Goal: Task Accomplishment & Management: Use online tool/utility

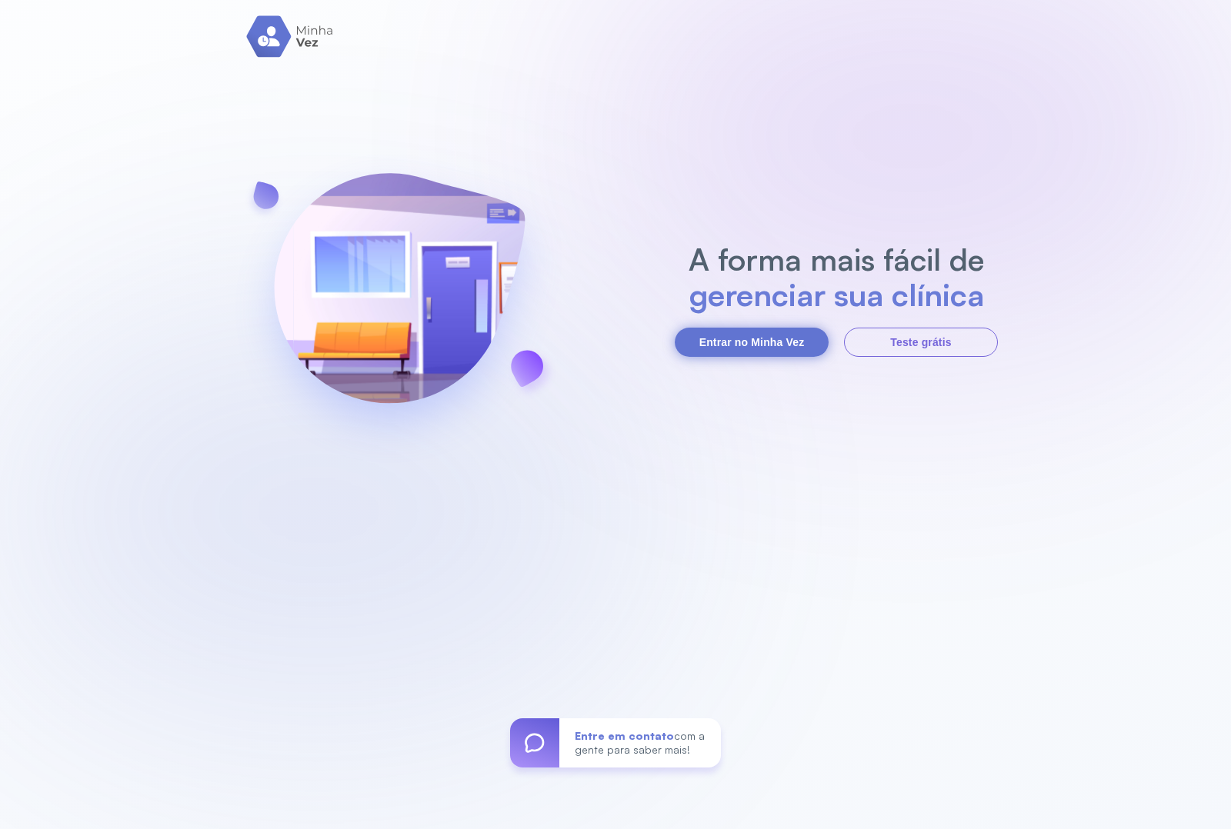
click at [745, 346] on button "Entrar no Minha Vez" at bounding box center [752, 342] width 154 height 29
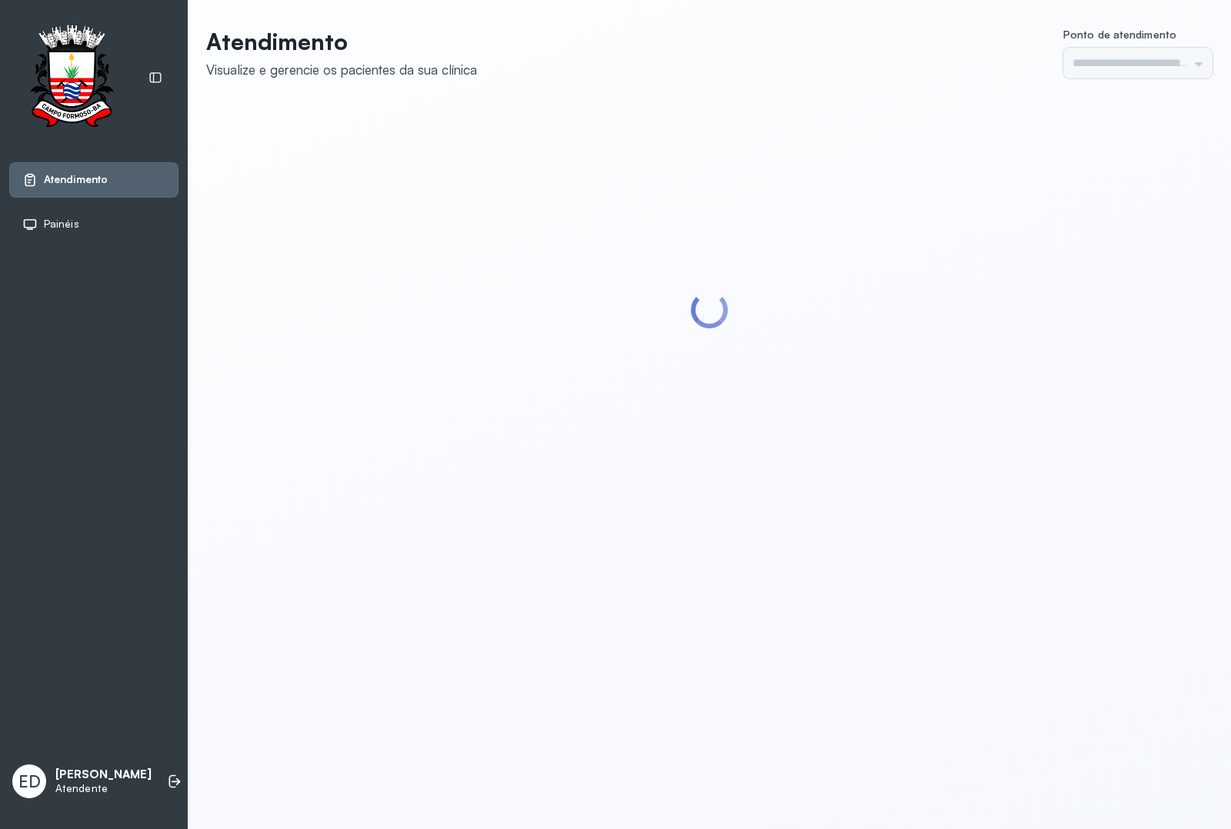
type input "*********"
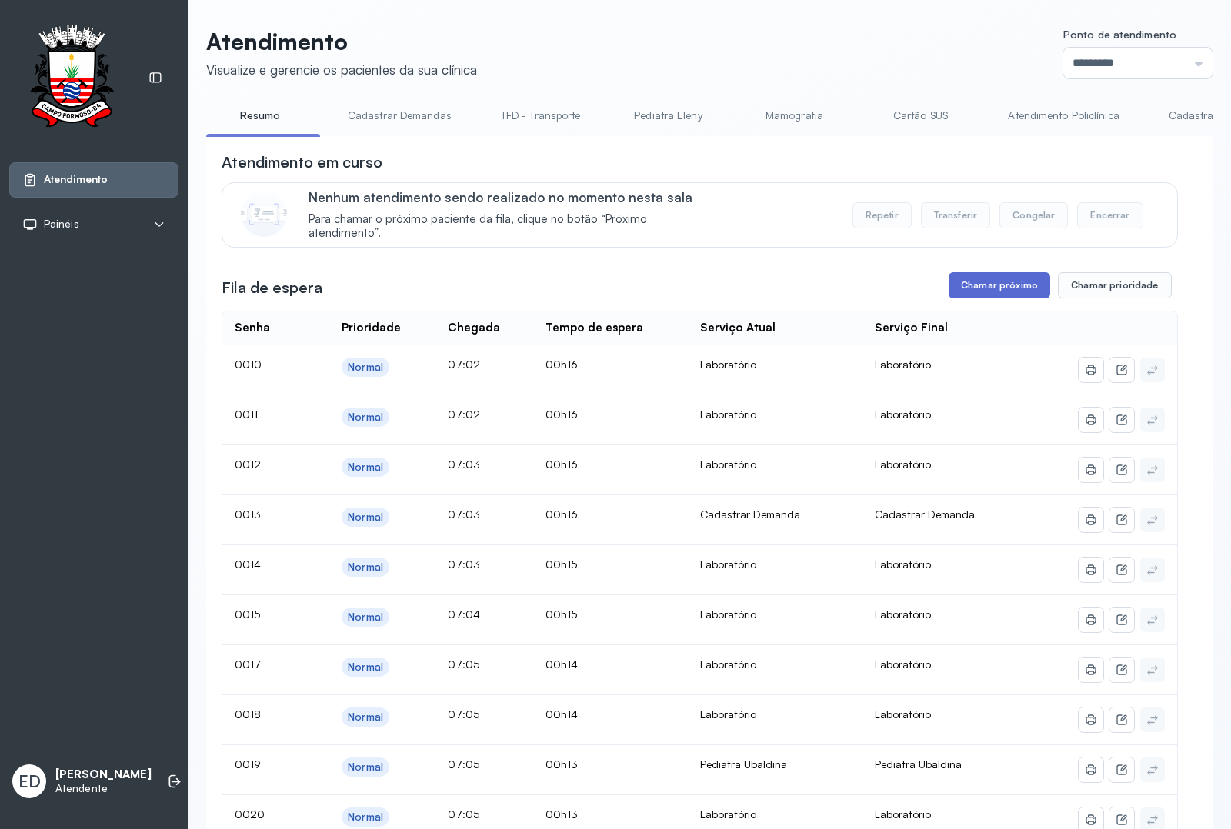
click at [1008, 298] on button "Chamar próximo" at bounding box center [999, 285] width 102 height 26
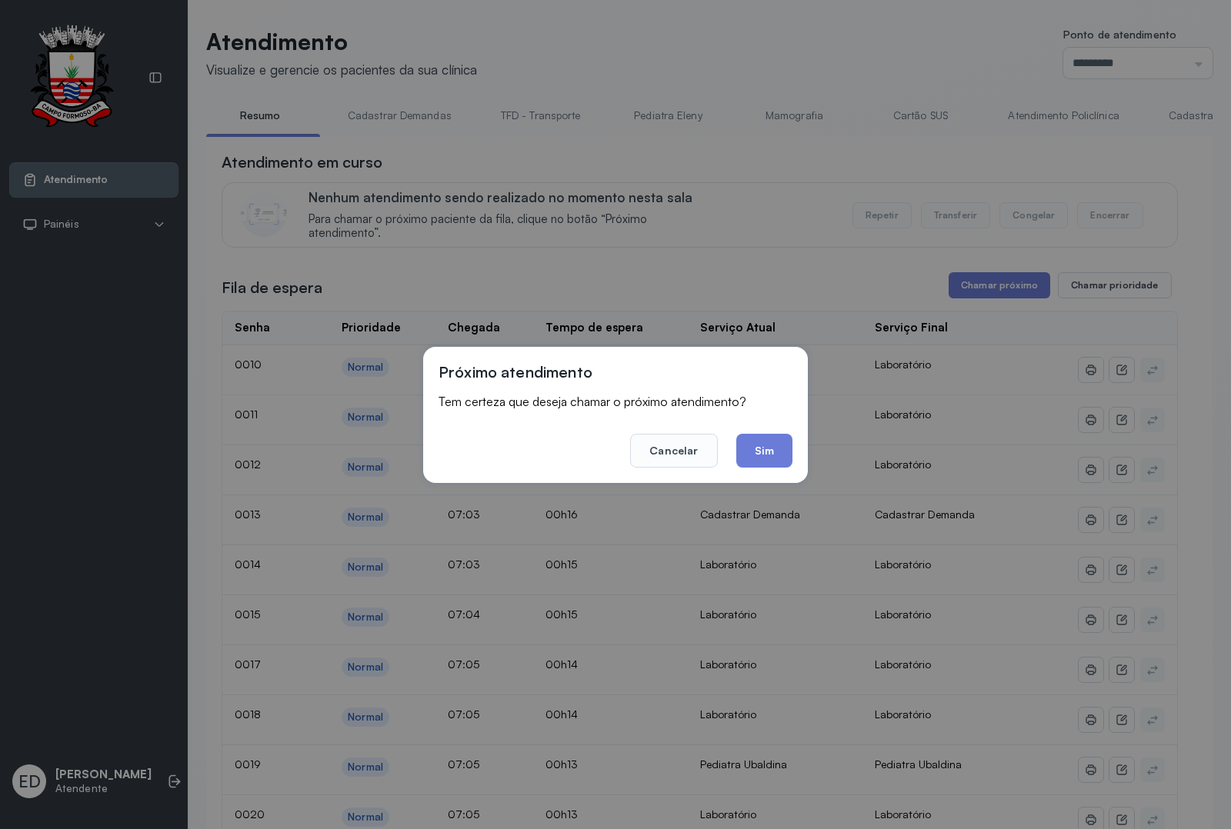
click at [762, 458] on button "Sim" at bounding box center [764, 451] width 56 height 34
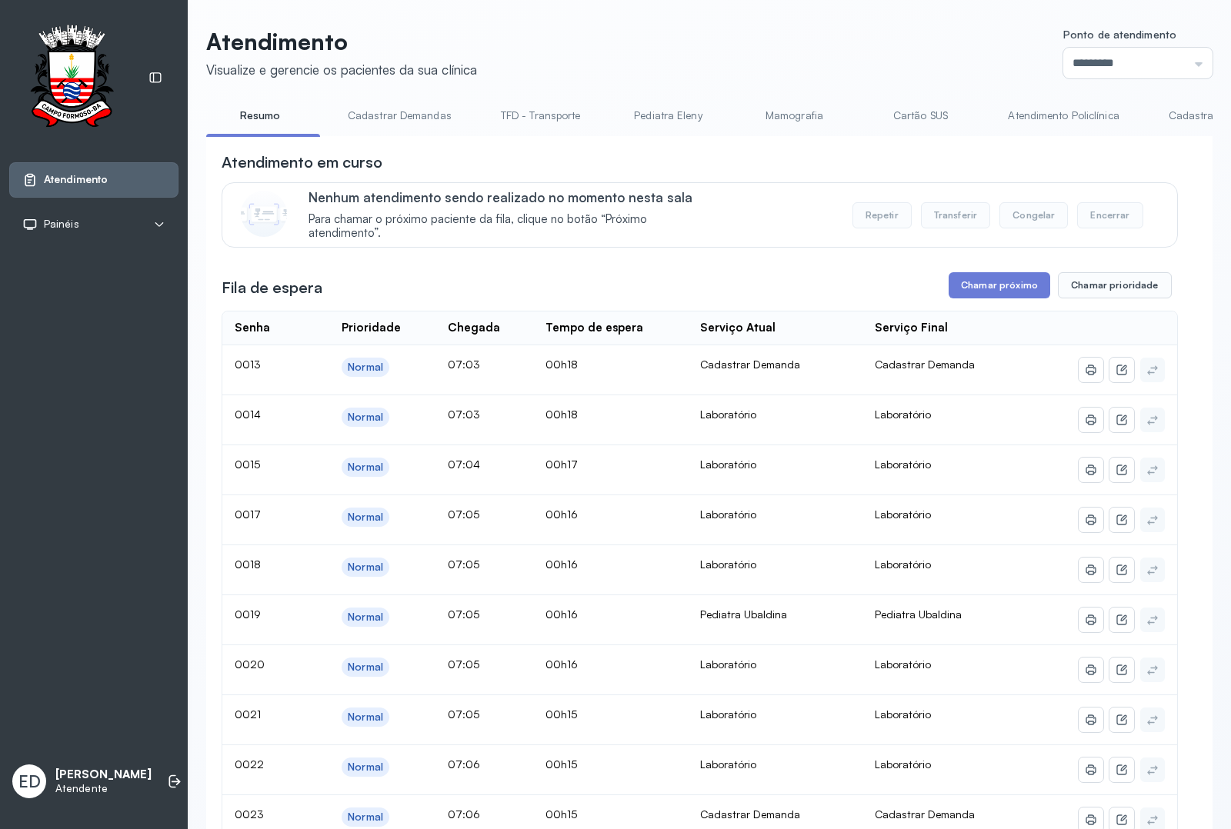
drag, startPoint x: 991, startPoint y: 292, endPoint x: 931, endPoint y: 351, distance: 83.8
click at [964, 298] on button "Chamar próximo" at bounding box center [999, 285] width 102 height 26
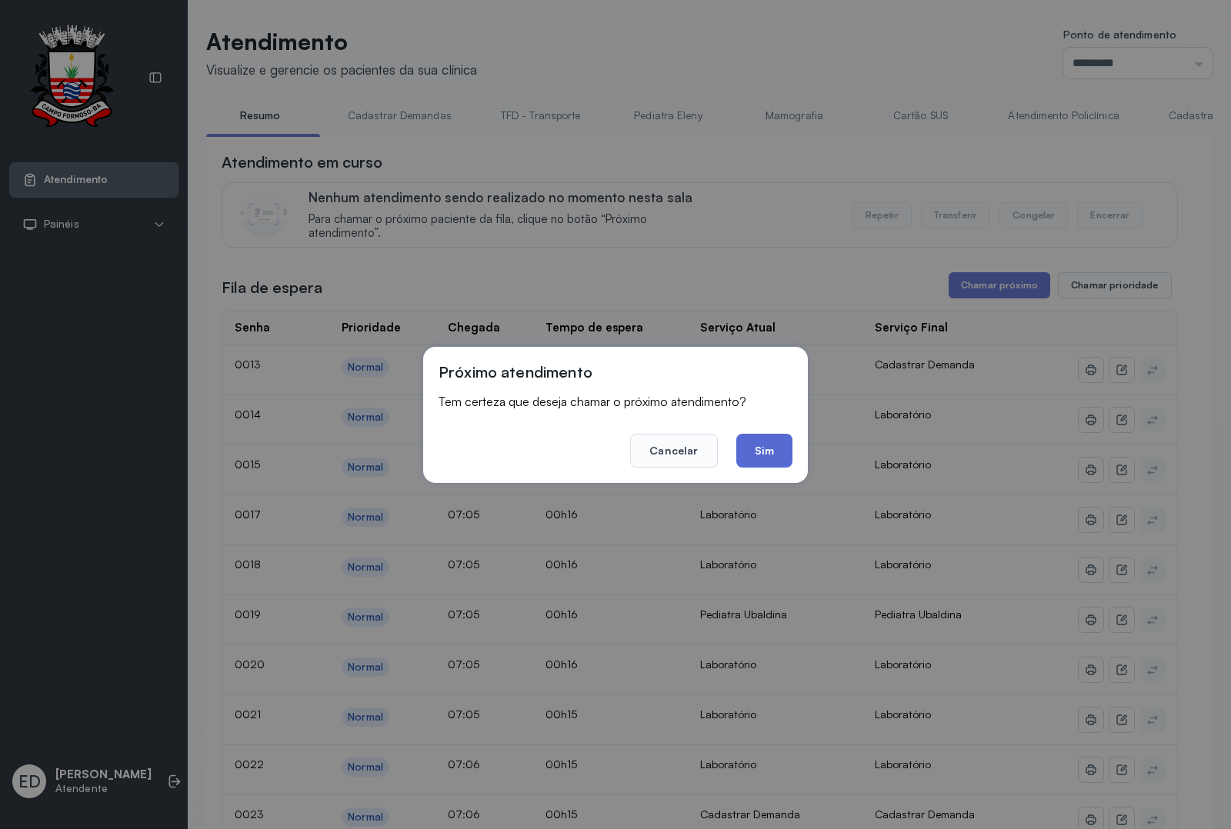
click at [779, 440] on button "Sim" at bounding box center [764, 451] width 56 height 34
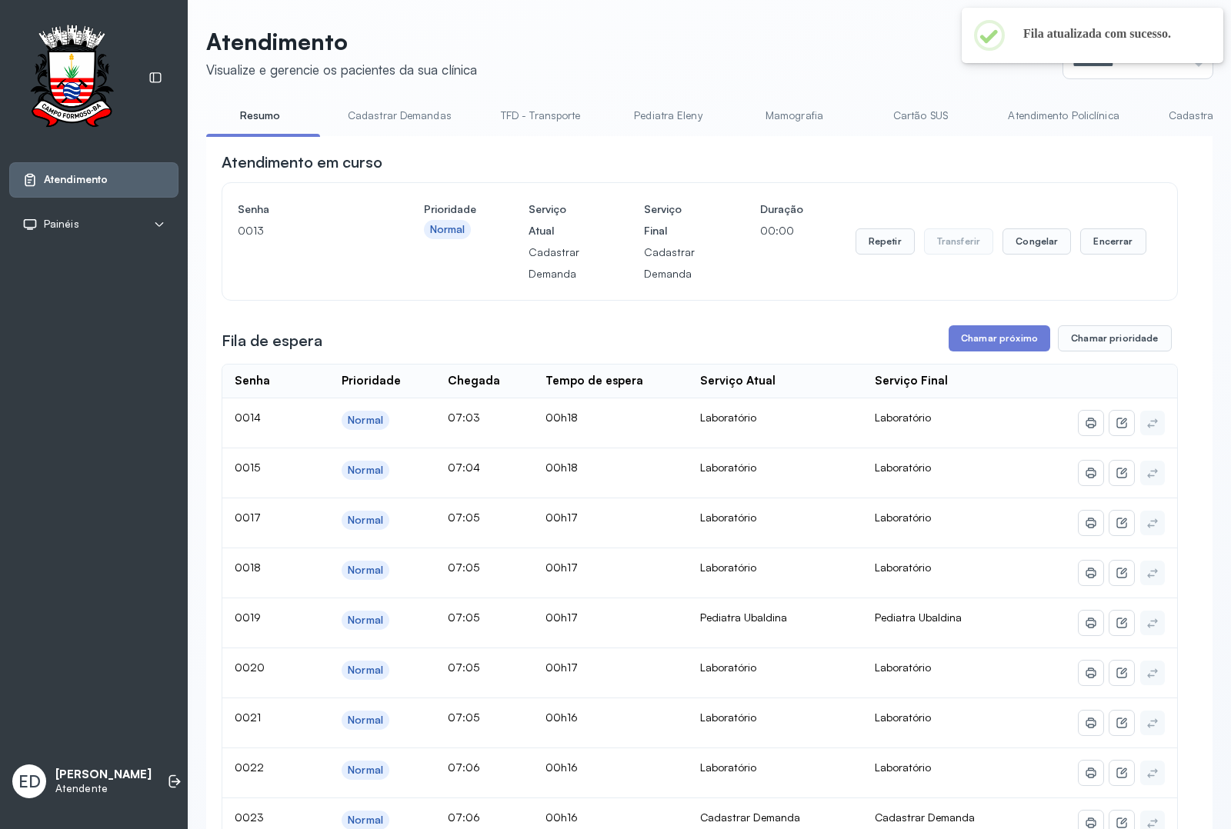
click at [896, 72] on header "Atendimento Visualize e gerencie os pacientes da sua clínica Ponto de atendimen…" at bounding box center [709, 53] width 1006 height 51
click at [883, 41] on header "Atendimento Visualize e gerencie os pacientes da sua clínica Ponto de atendimen…" at bounding box center [709, 53] width 1006 height 51
click at [858, 55] on header "Atendimento Visualize e gerencie os pacientes da sua clínica Ponto de atendimen…" at bounding box center [709, 53] width 1006 height 51
click at [1124, 245] on button "Encerrar" at bounding box center [1112, 241] width 65 height 26
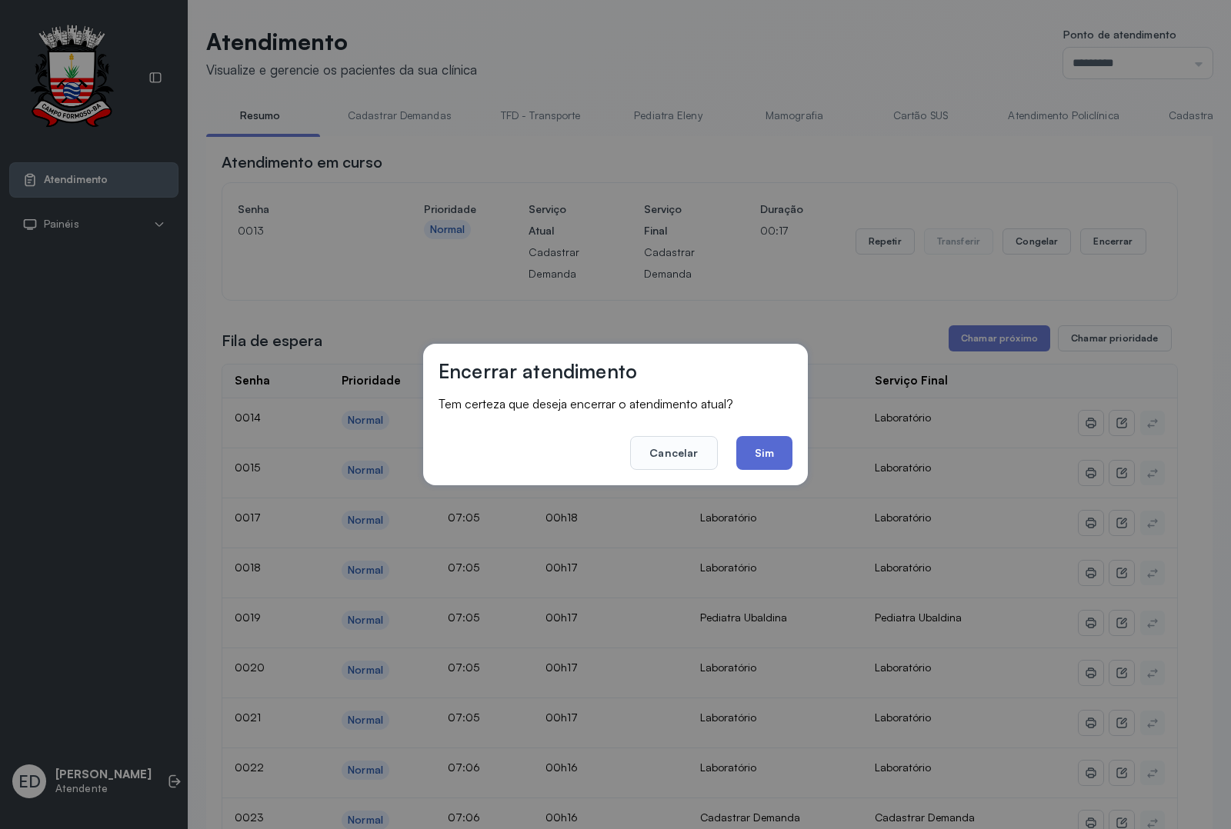
click at [775, 447] on button "Sim" at bounding box center [764, 453] width 56 height 34
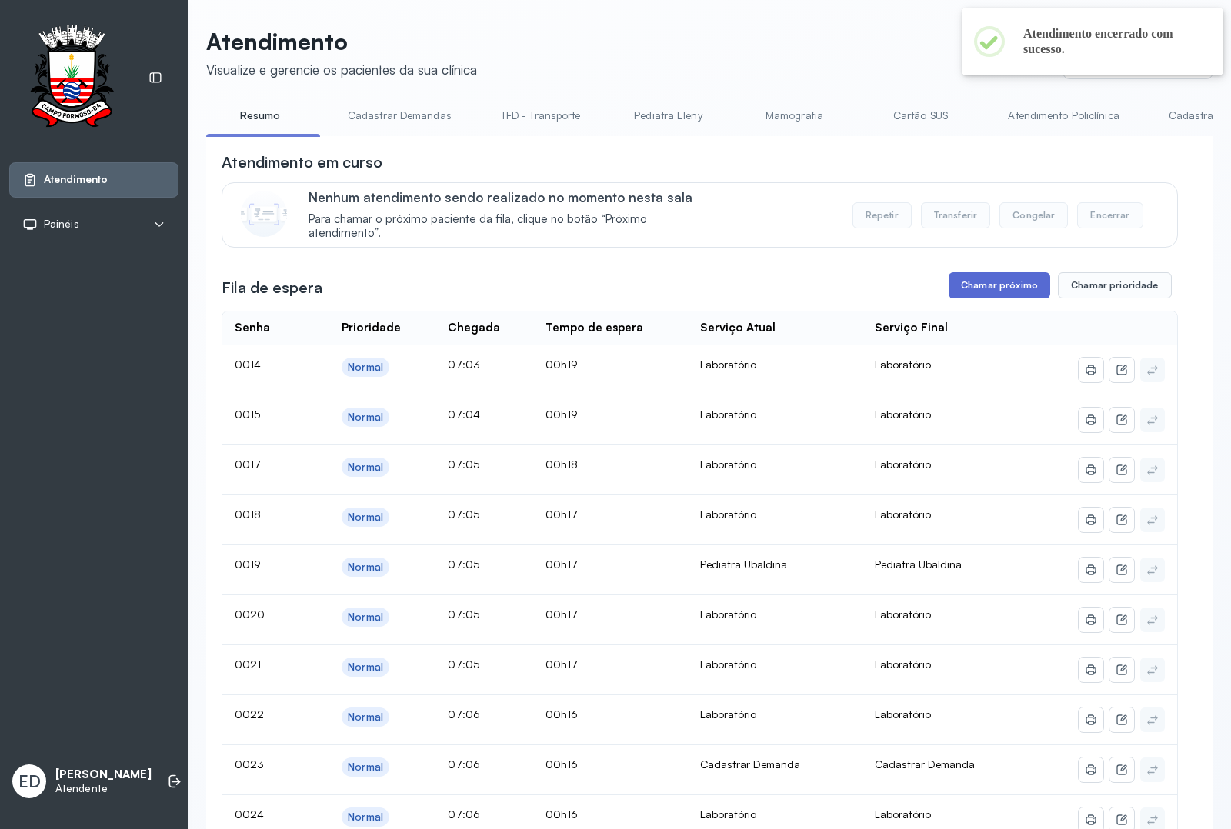
click at [1008, 287] on button "Chamar próximo" at bounding box center [999, 285] width 102 height 26
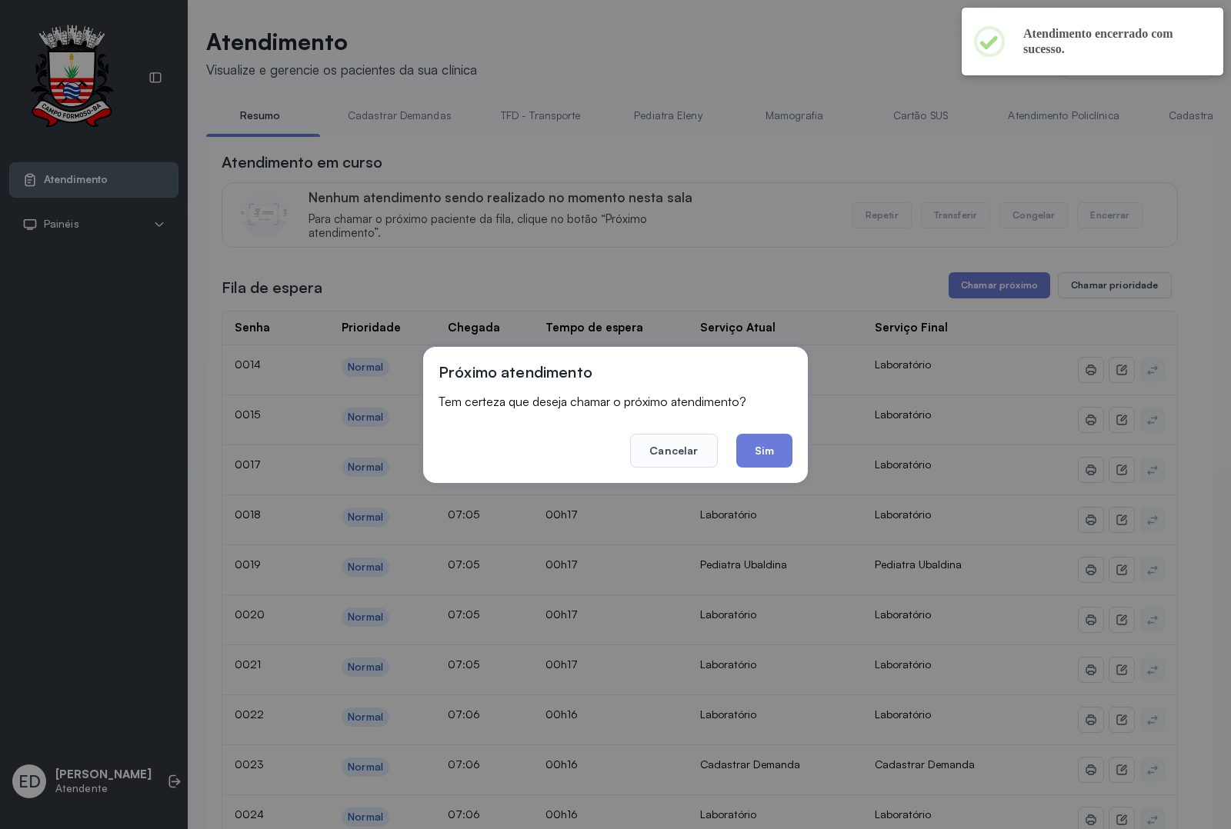
click at [766, 451] on button "Sim" at bounding box center [764, 451] width 56 height 34
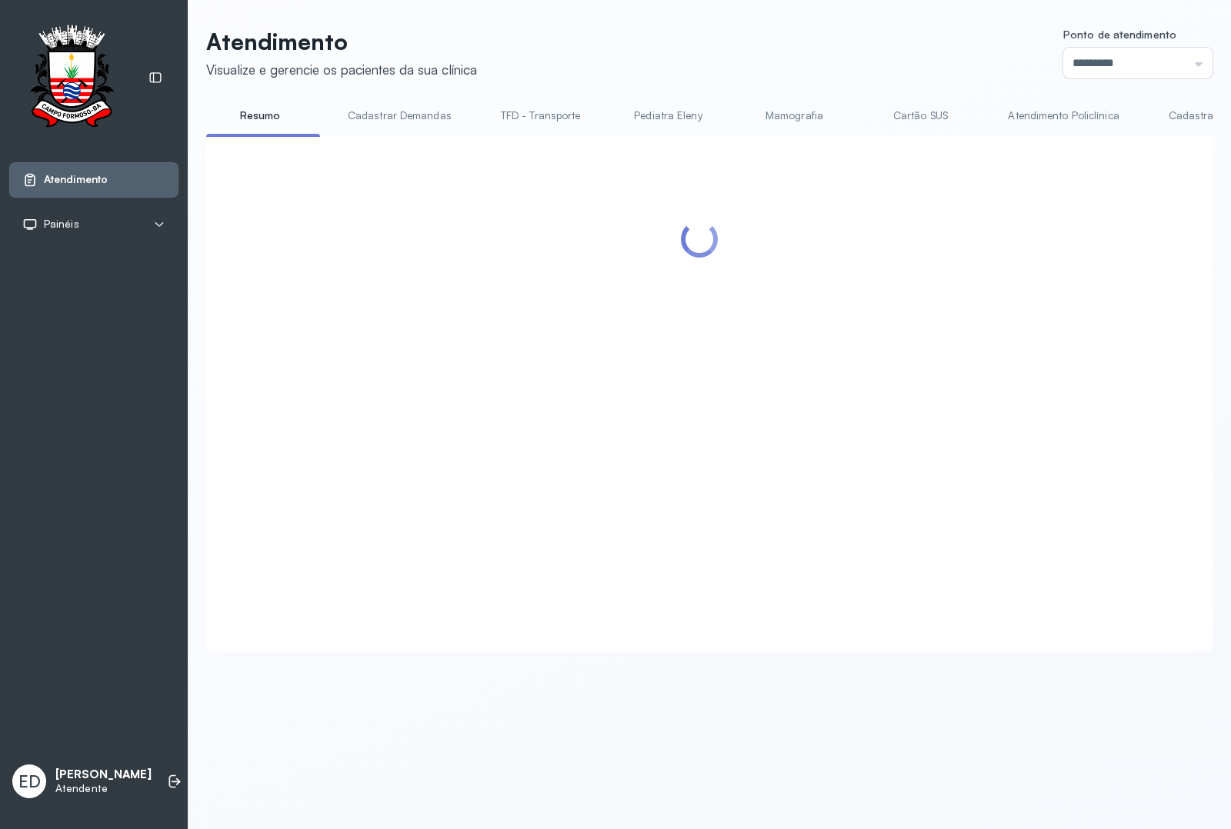
click at [744, 68] on header "Atendimento Visualize e gerencie os pacientes da sua clínica Ponto de atendimen…" at bounding box center [709, 53] width 1006 height 51
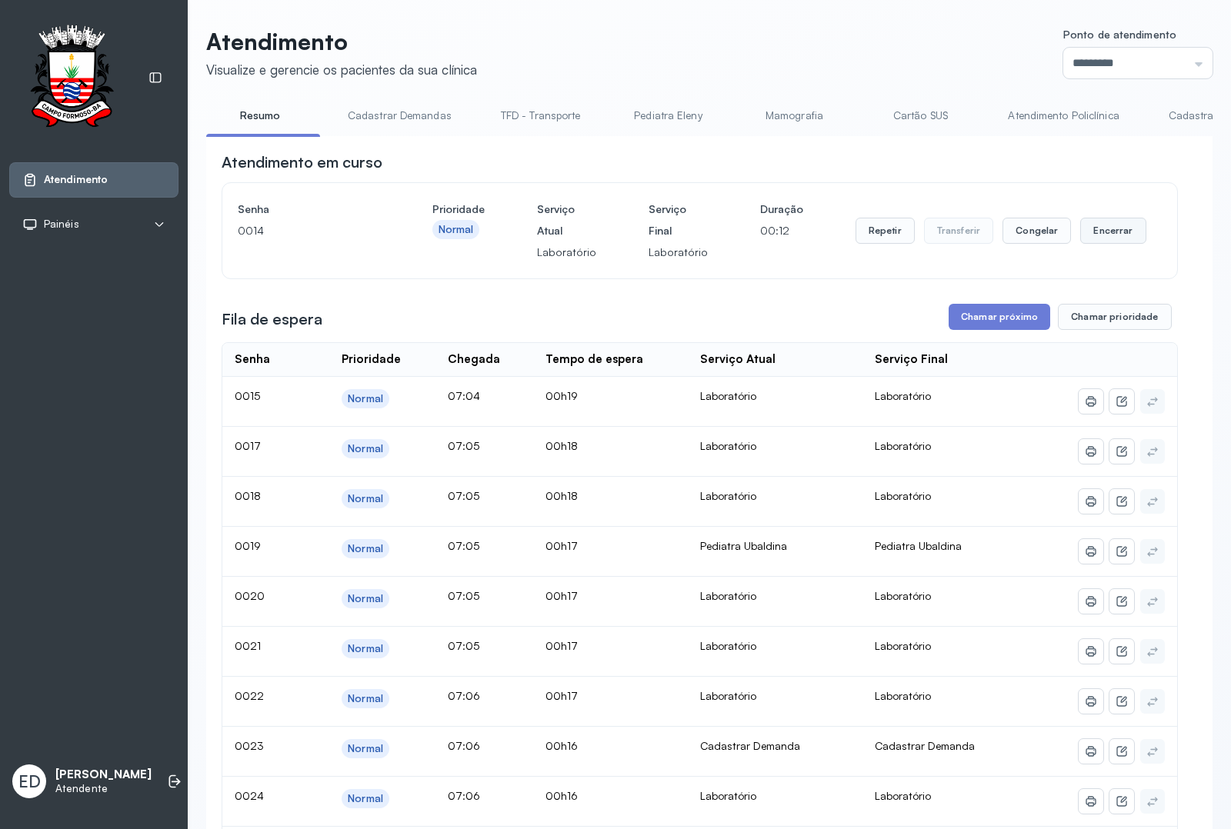
click at [1114, 243] on button "Encerrar" at bounding box center [1112, 231] width 65 height 26
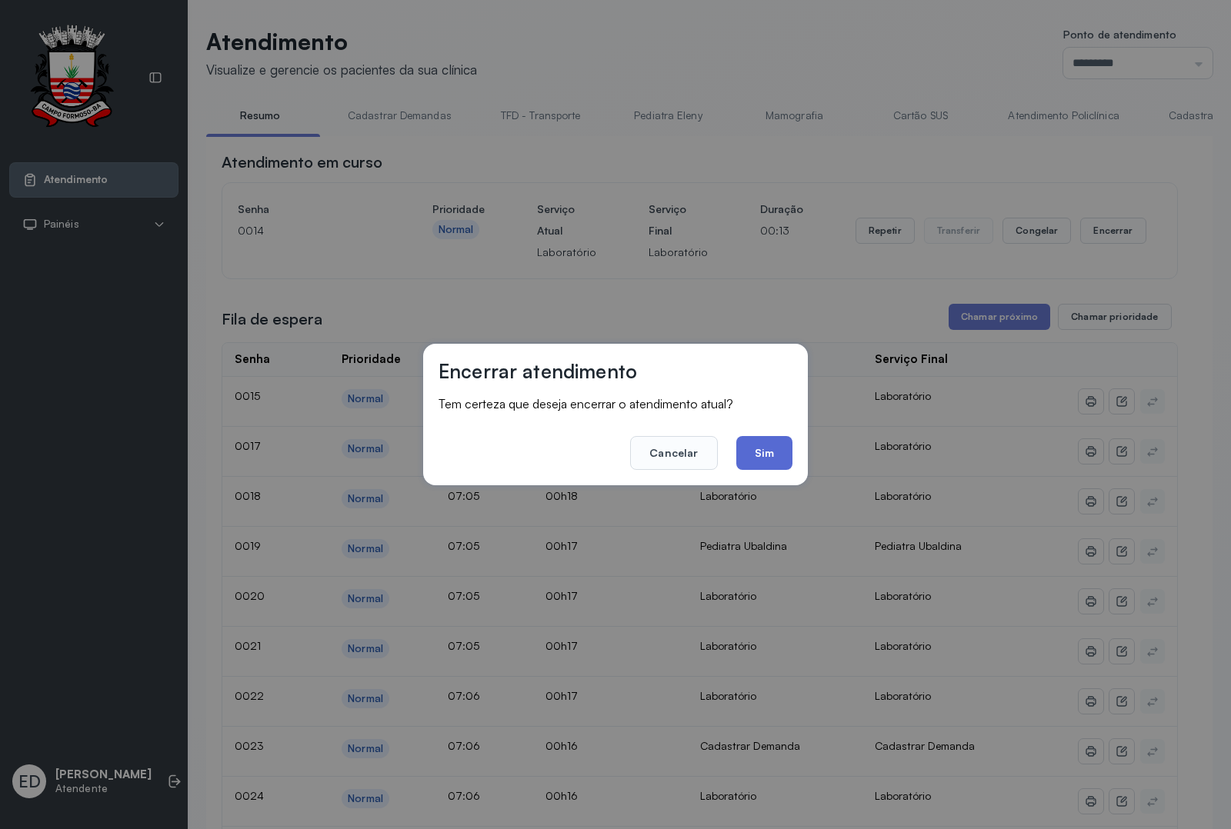
click at [765, 444] on button "Sim" at bounding box center [764, 453] width 56 height 34
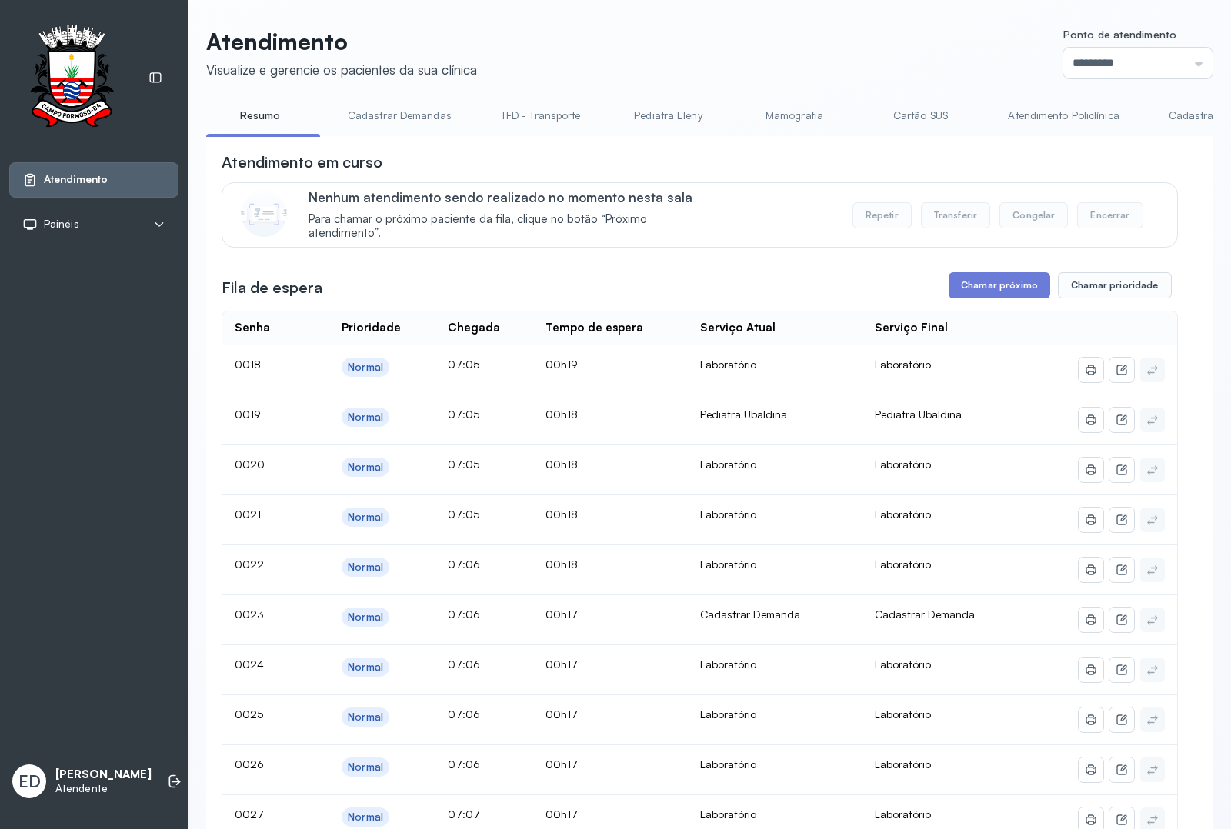
click at [573, 39] on header "Atendimento Visualize e gerencie os pacientes da sua clínica Ponto de atendimen…" at bounding box center [709, 53] width 1006 height 51
click at [677, 40] on header "Atendimento Visualize e gerencie os pacientes da sua clínica Ponto de atendimen…" at bounding box center [709, 53] width 1006 height 51
click at [908, 62] on header "Atendimento Visualize e gerencie os pacientes da sua clínica Ponto de atendimen…" at bounding box center [709, 53] width 1006 height 51
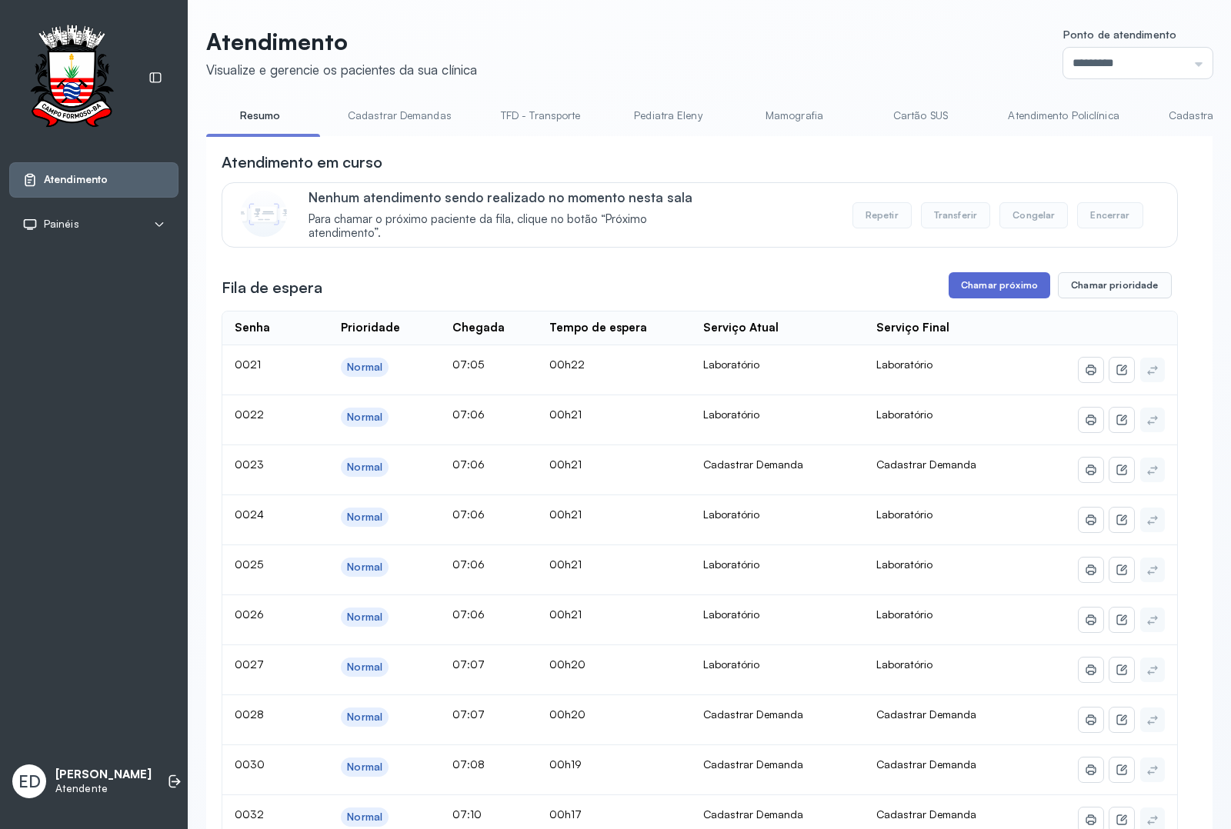
click at [998, 285] on button "Chamar próximo" at bounding box center [999, 285] width 102 height 26
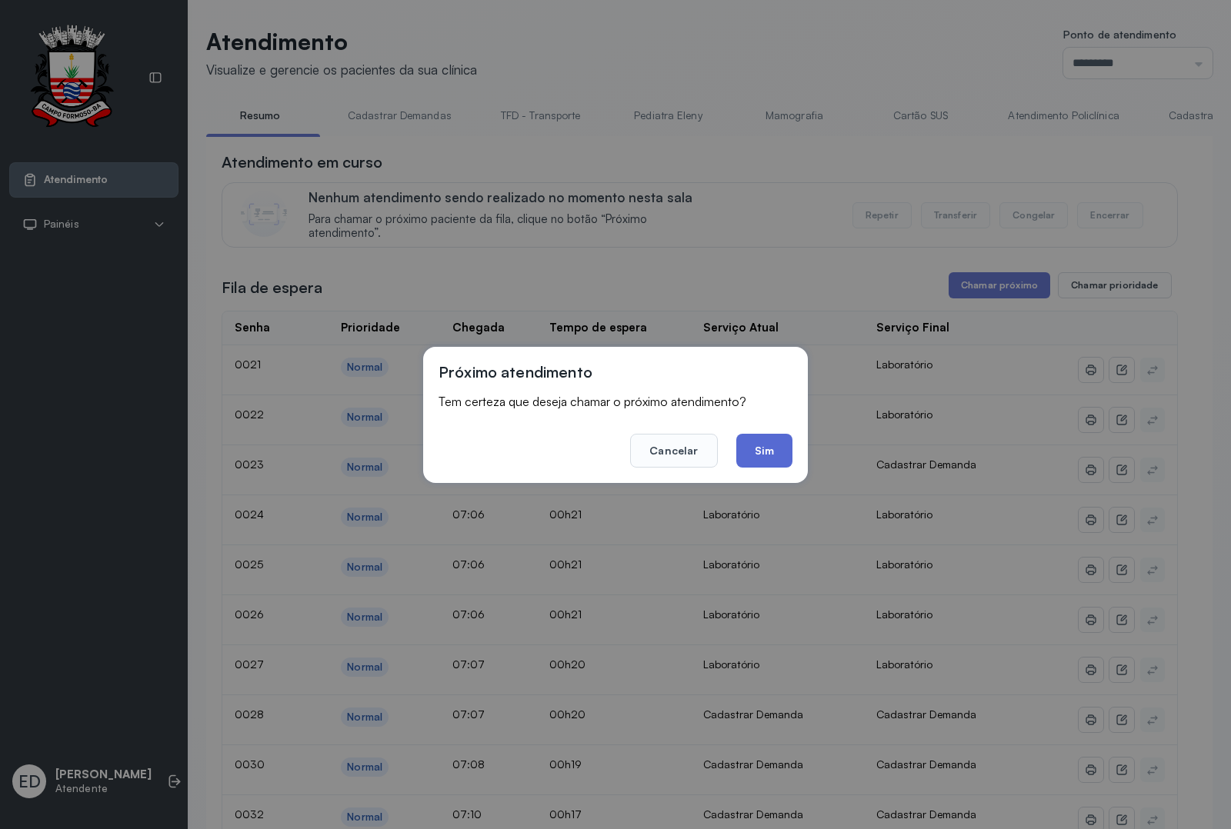
click at [781, 444] on button "Sim" at bounding box center [764, 451] width 56 height 34
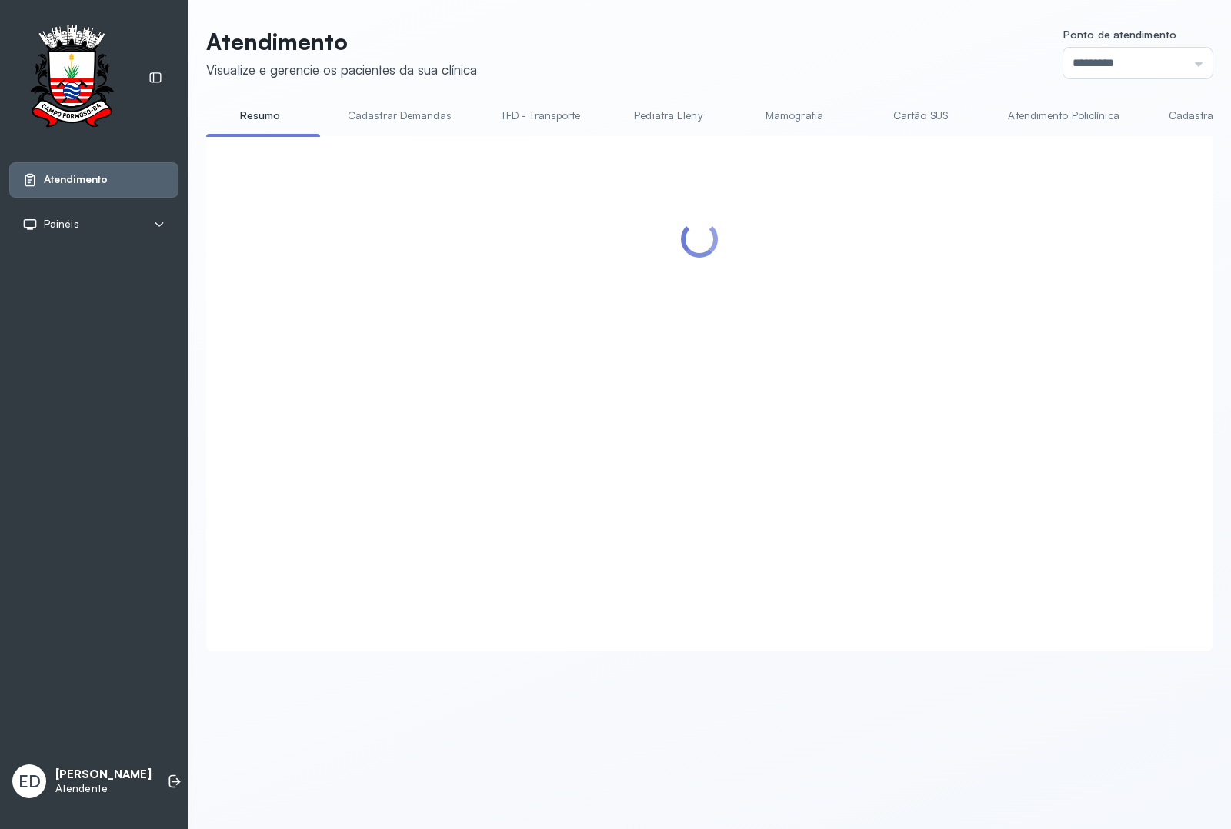
click at [831, 43] on header "Atendimento Visualize e gerencie os pacientes da sua clínica Ponto de atendimen…" at bounding box center [709, 53] width 1006 height 51
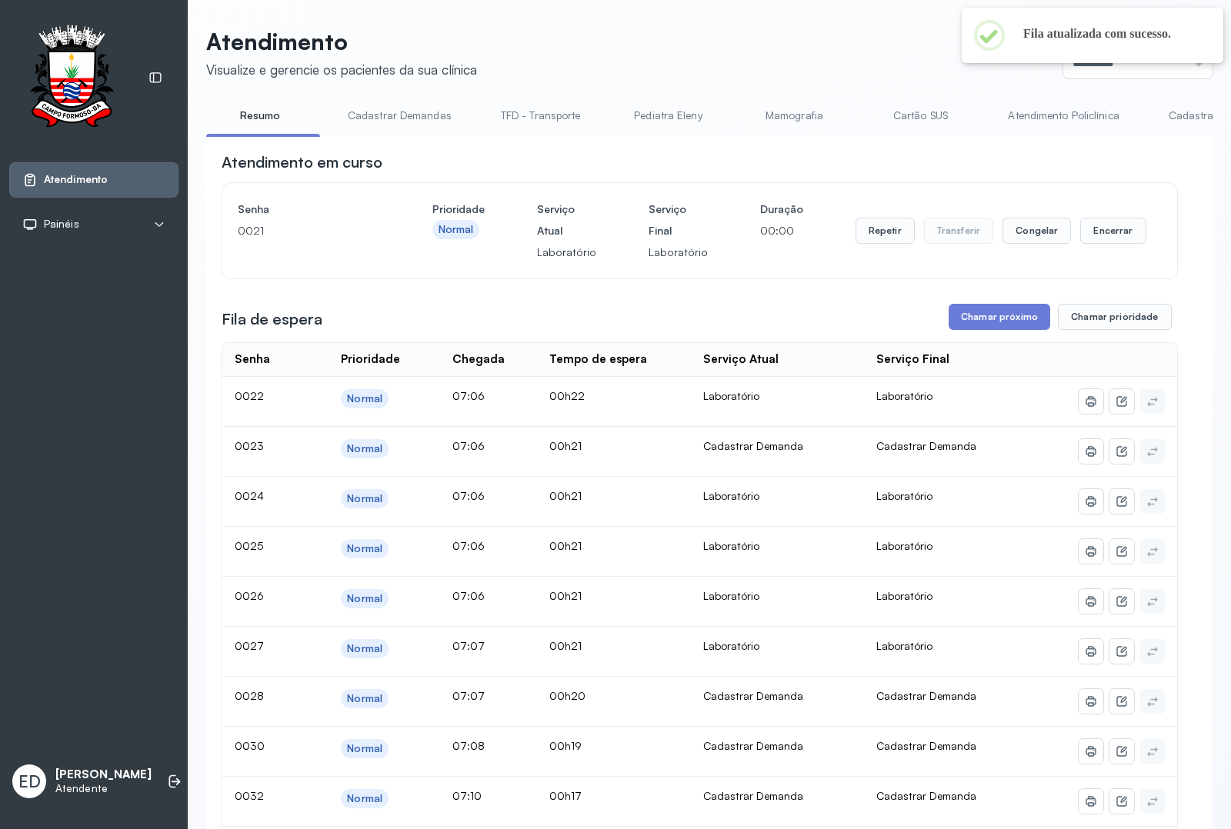
click at [840, 32] on header "Atendimento Visualize e gerencie os pacientes da sua clínica Ponto de atendimen…" at bounding box center [709, 53] width 1006 height 51
click at [843, 33] on header "Atendimento Visualize e gerencie os pacientes da sua clínica Ponto de atendimen…" at bounding box center [709, 53] width 1006 height 51
click at [918, 41] on header "Atendimento Visualize e gerencie os pacientes da sua clínica Ponto de atendimen…" at bounding box center [709, 53] width 1006 height 51
click at [969, 73] on header "Atendimento Visualize e gerencie os pacientes da sua clínica Ponto de atendimen…" at bounding box center [709, 53] width 1006 height 51
drag, startPoint x: 894, startPoint y: 23, endPoint x: 1041, endPoint y: 108, distance: 169.9
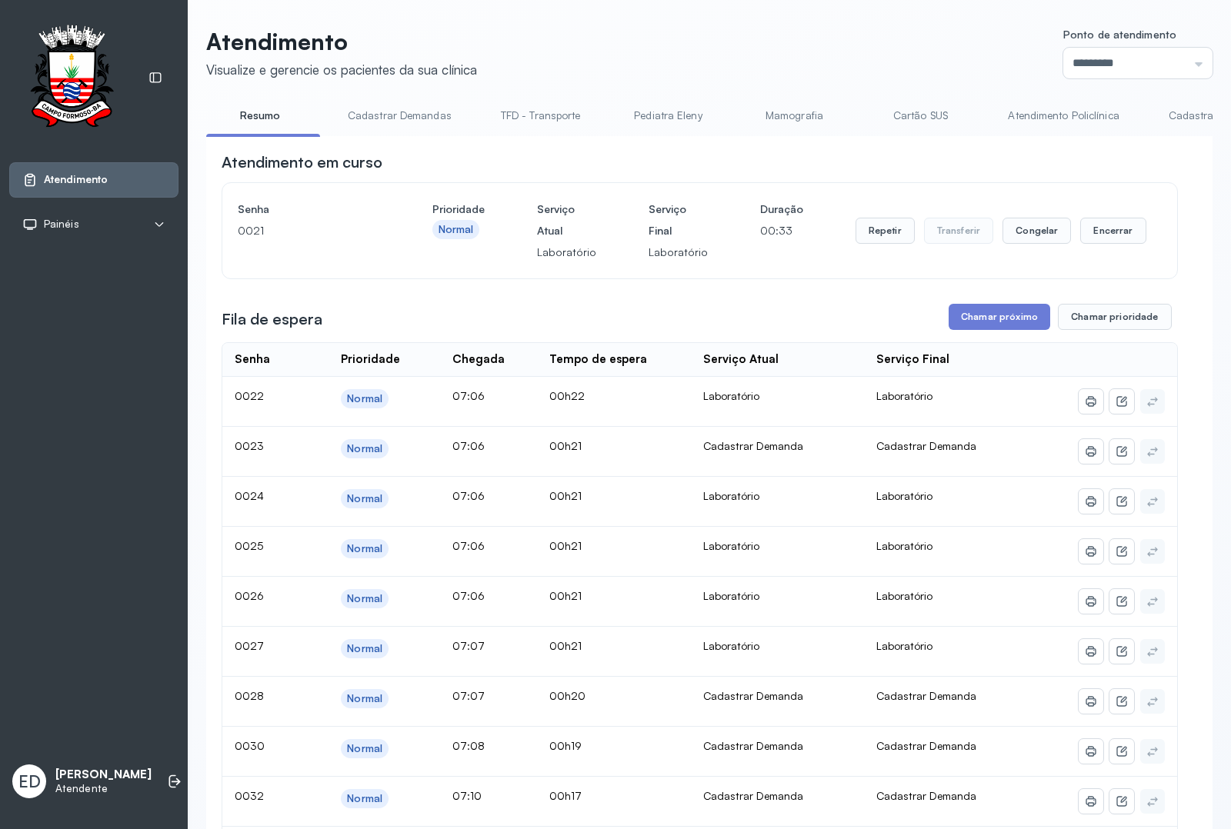
click at [1104, 227] on button "Encerrar" at bounding box center [1112, 231] width 65 height 26
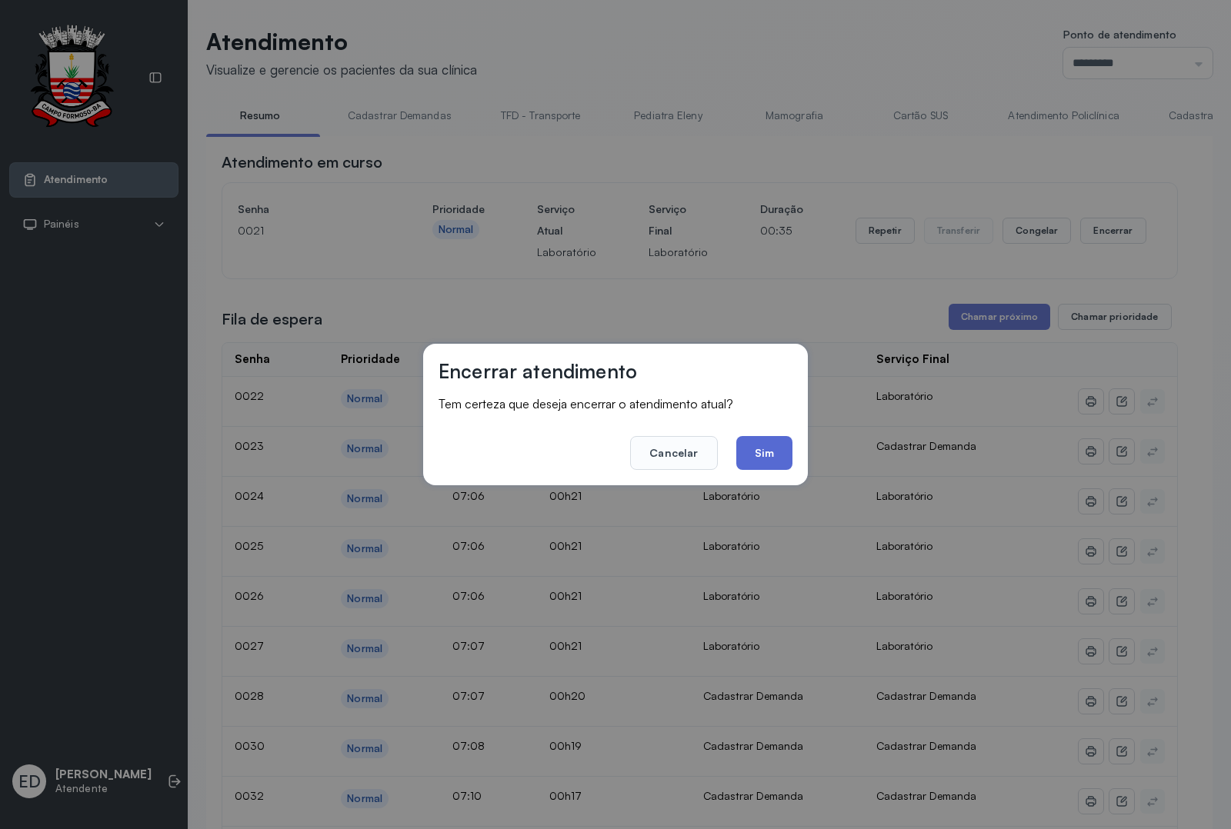
click at [755, 445] on button "Sim" at bounding box center [764, 453] width 56 height 34
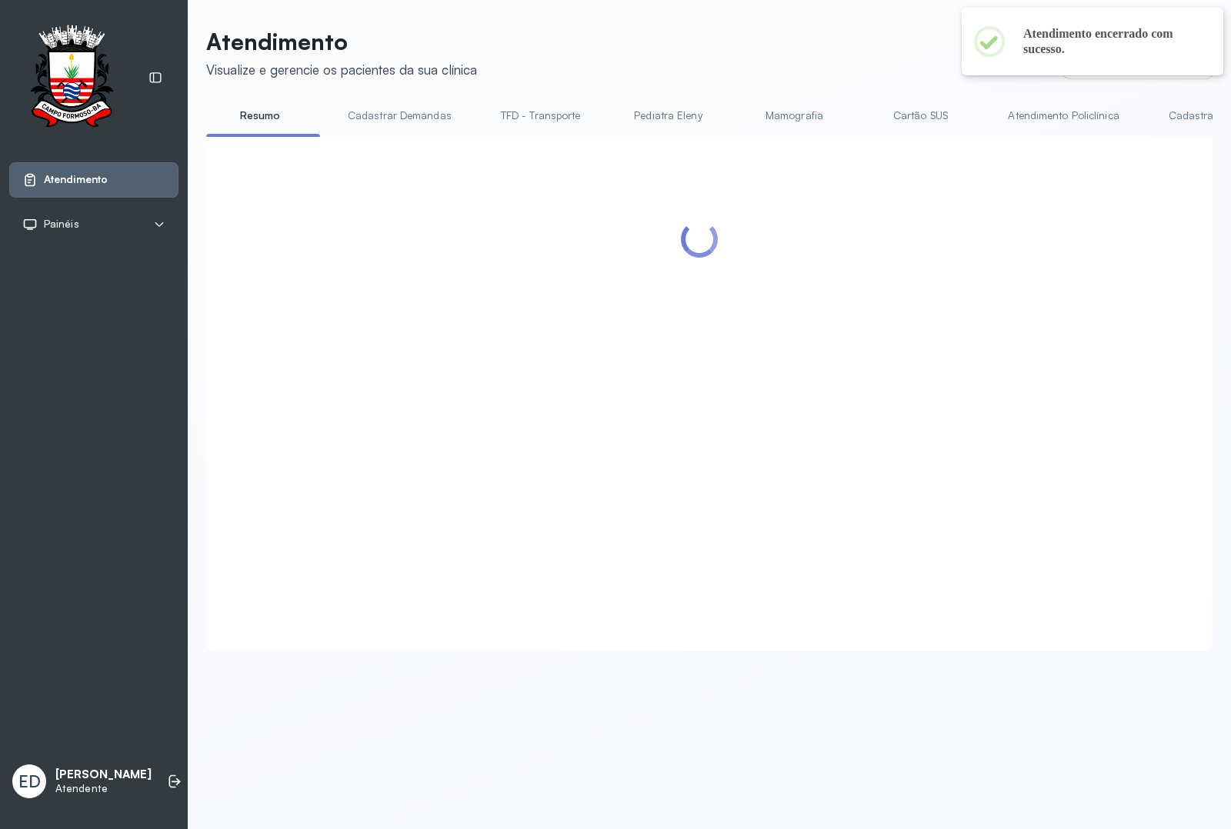
click at [871, 77] on header "Atendimento Visualize e gerencie os pacientes da sua clínica Ponto de atendimen…" at bounding box center [709, 53] width 1006 height 51
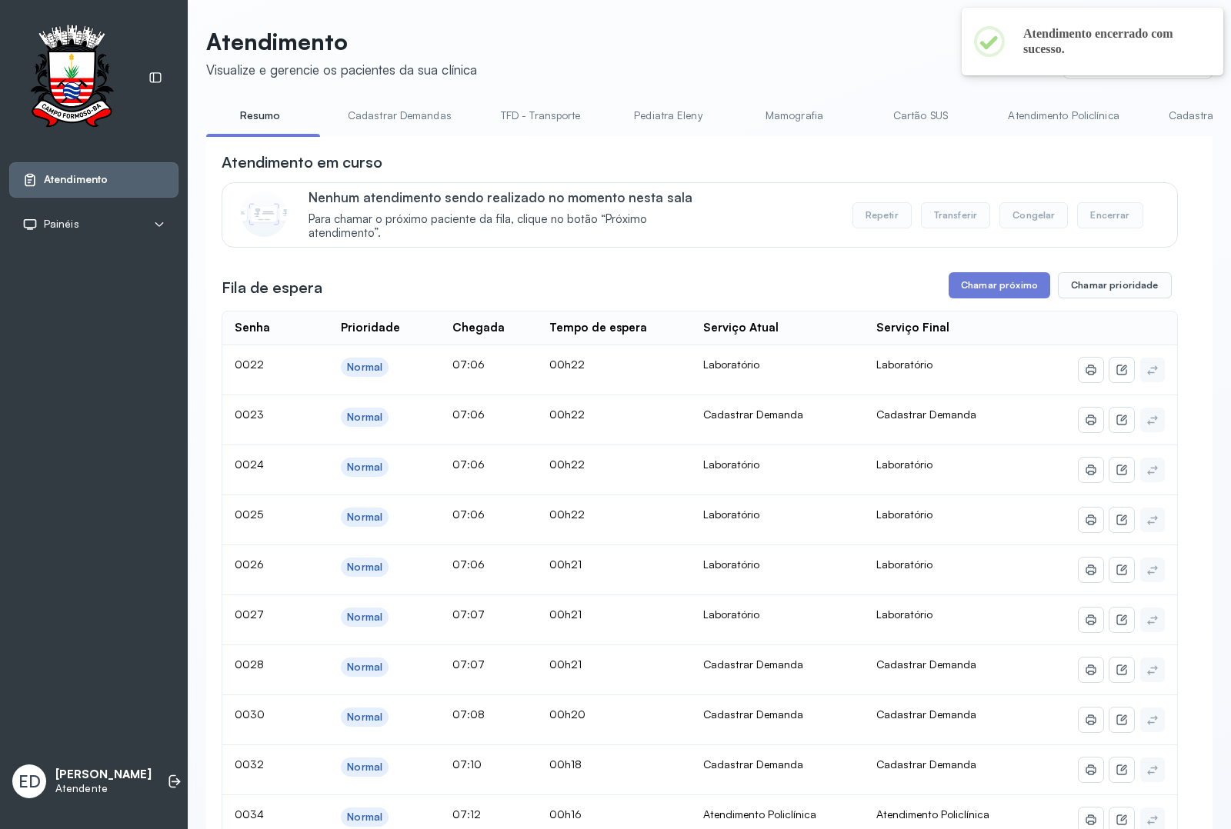
click at [896, 164] on div "Atendimento em curso" at bounding box center [700, 163] width 956 height 22
click at [996, 298] on button "Chamar próximo" at bounding box center [999, 285] width 102 height 26
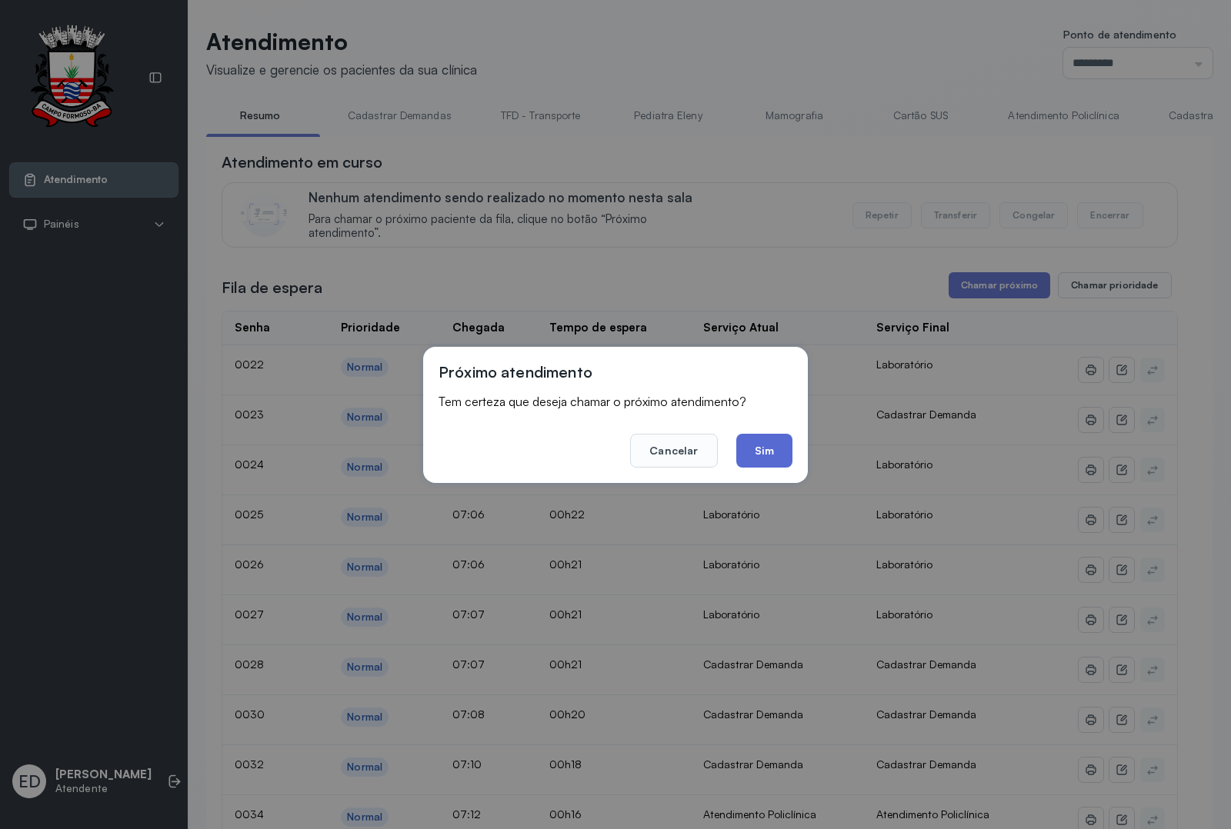
click at [759, 443] on button "Sim" at bounding box center [764, 451] width 56 height 34
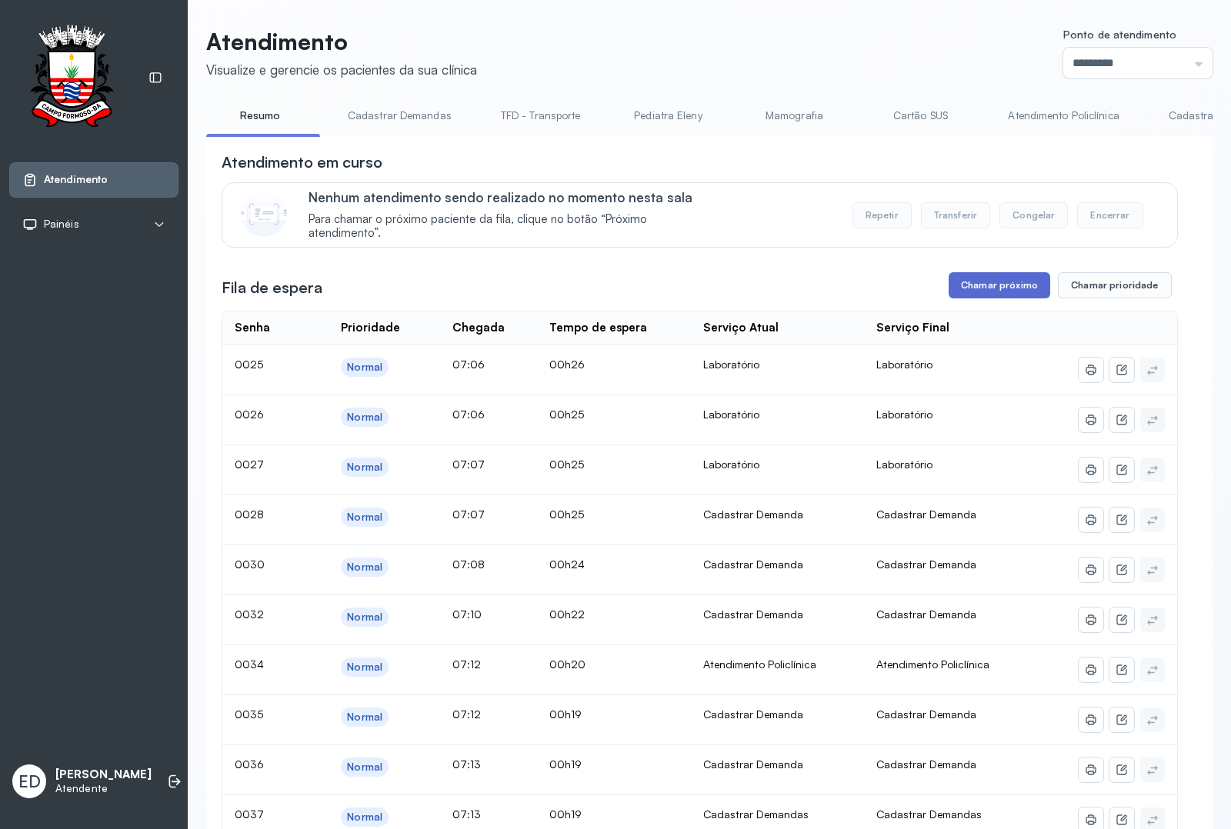
click at [1000, 288] on button "Chamar próximo" at bounding box center [999, 285] width 102 height 26
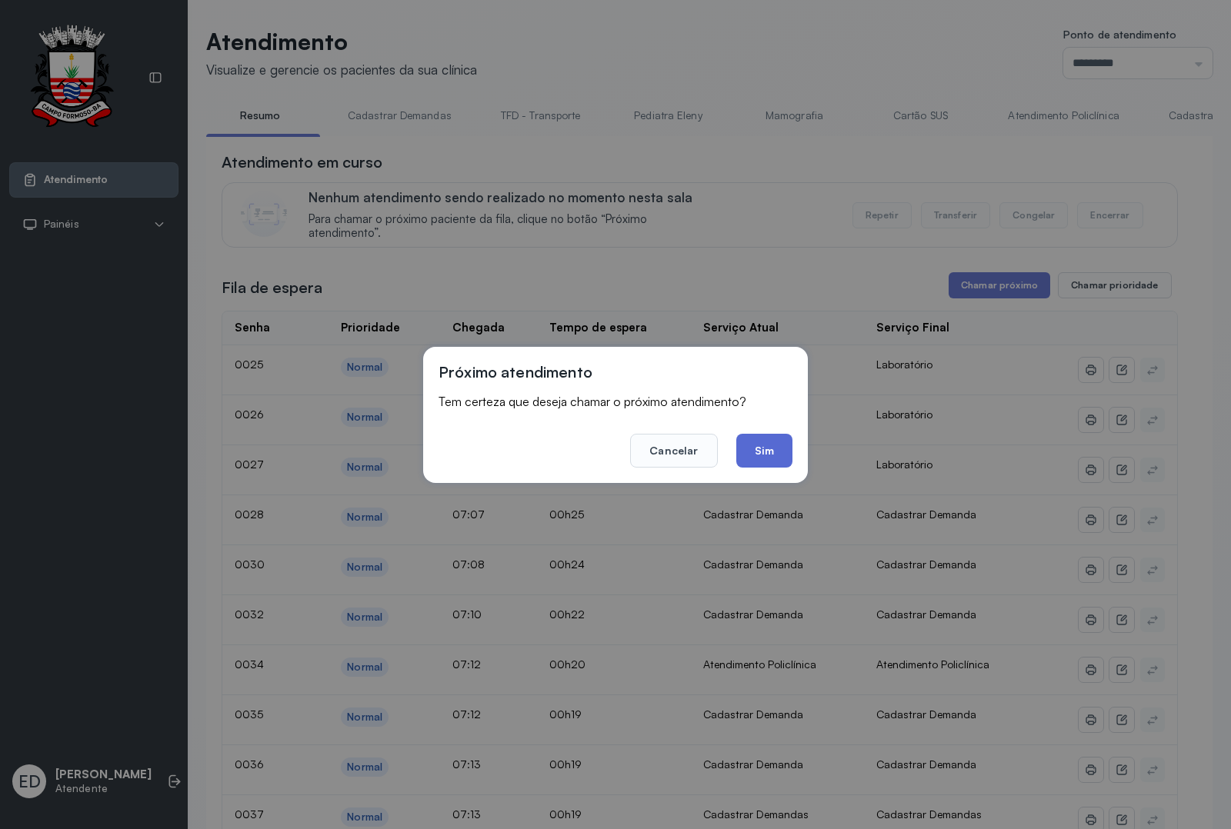
click at [770, 446] on button "Sim" at bounding box center [764, 451] width 56 height 34
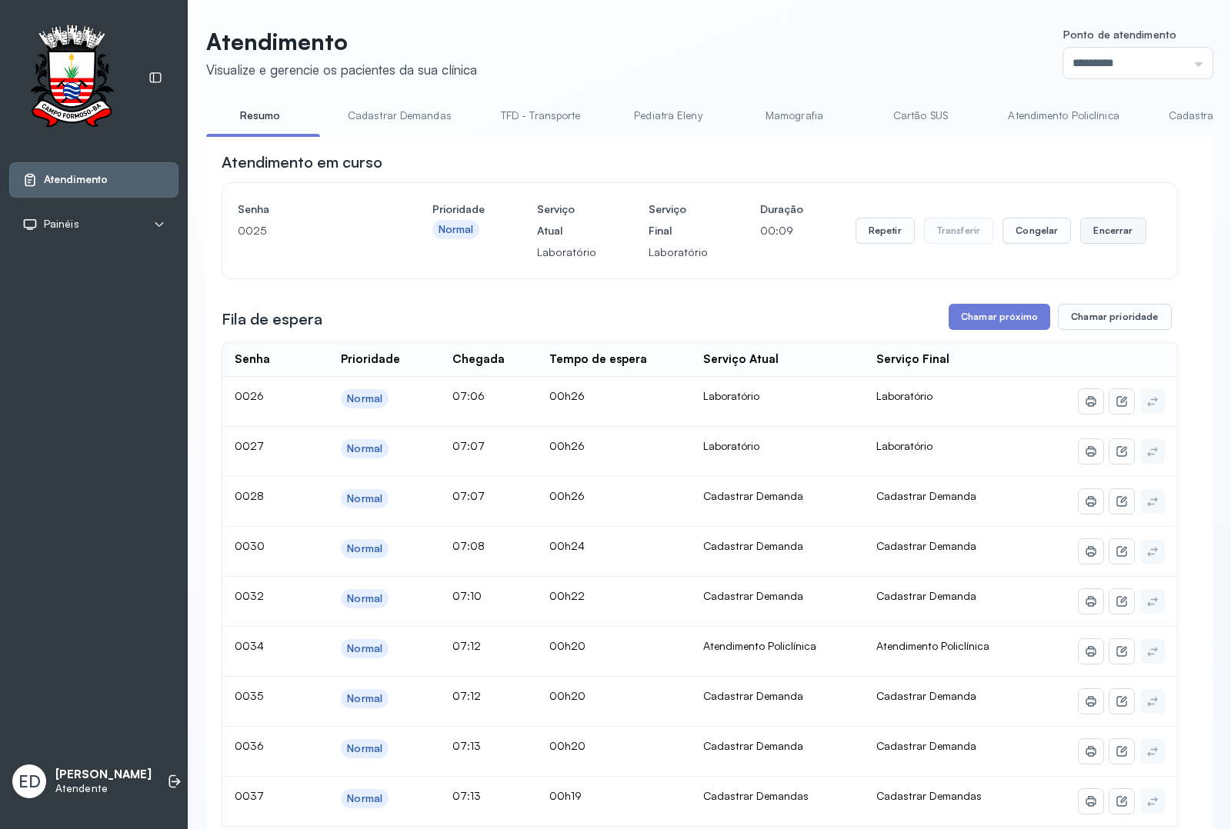
click at [1097, 236] on button "Encerrar" at bounding box center [1112, 231] width 65 height 26
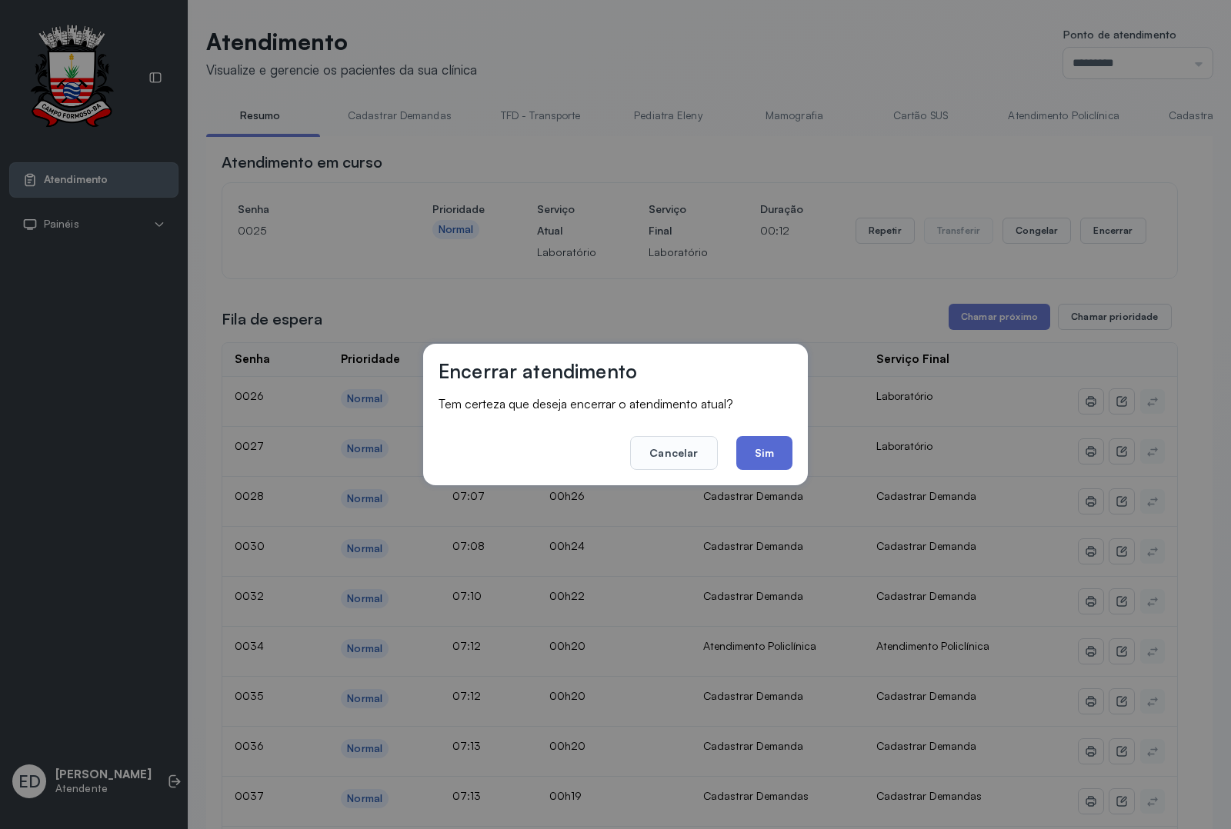
click at [766, 451] on button "Sim" at bounding box center [764, 453] width 56 height 34
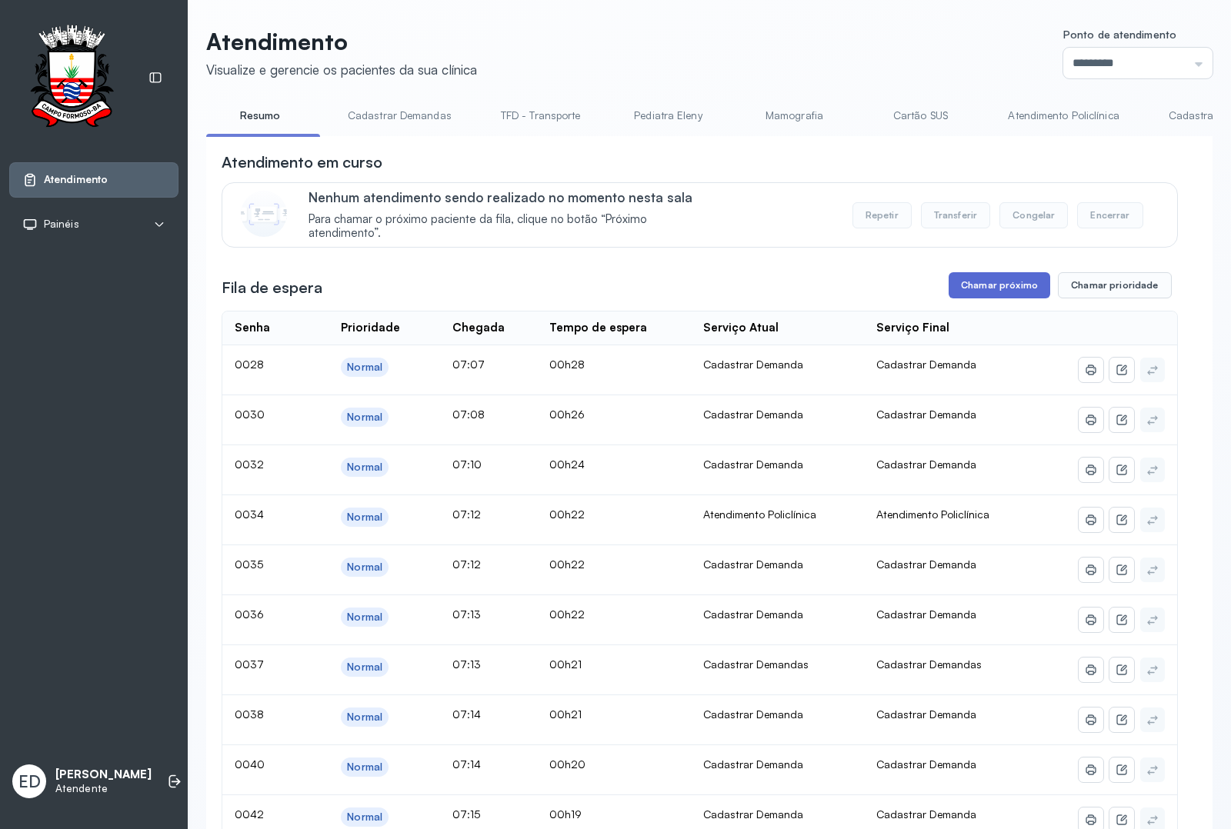
click at [1001, 293] on button "Chamar próximo" at bounding box center [999, 285] width 102 height 26
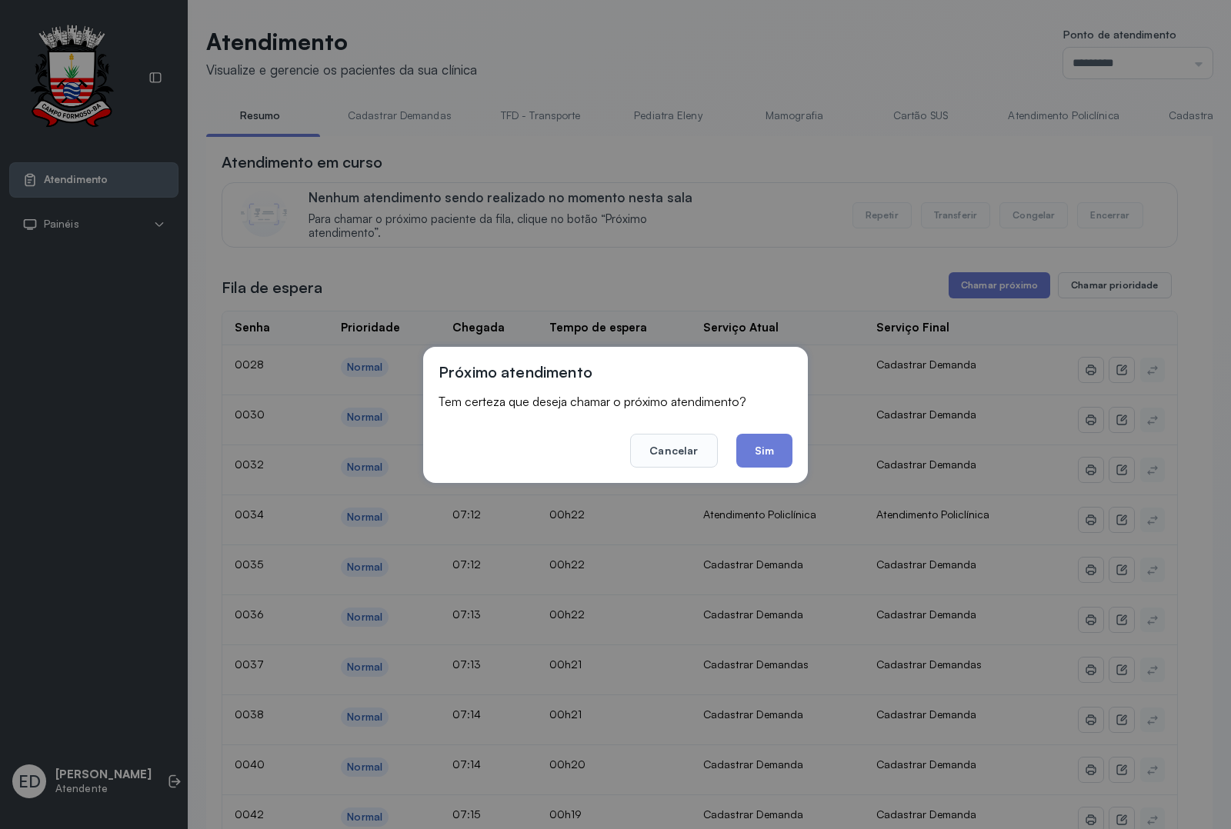
click at [759, 461] on button "Sim" at bounding box center [764, 451] width 56 height 34
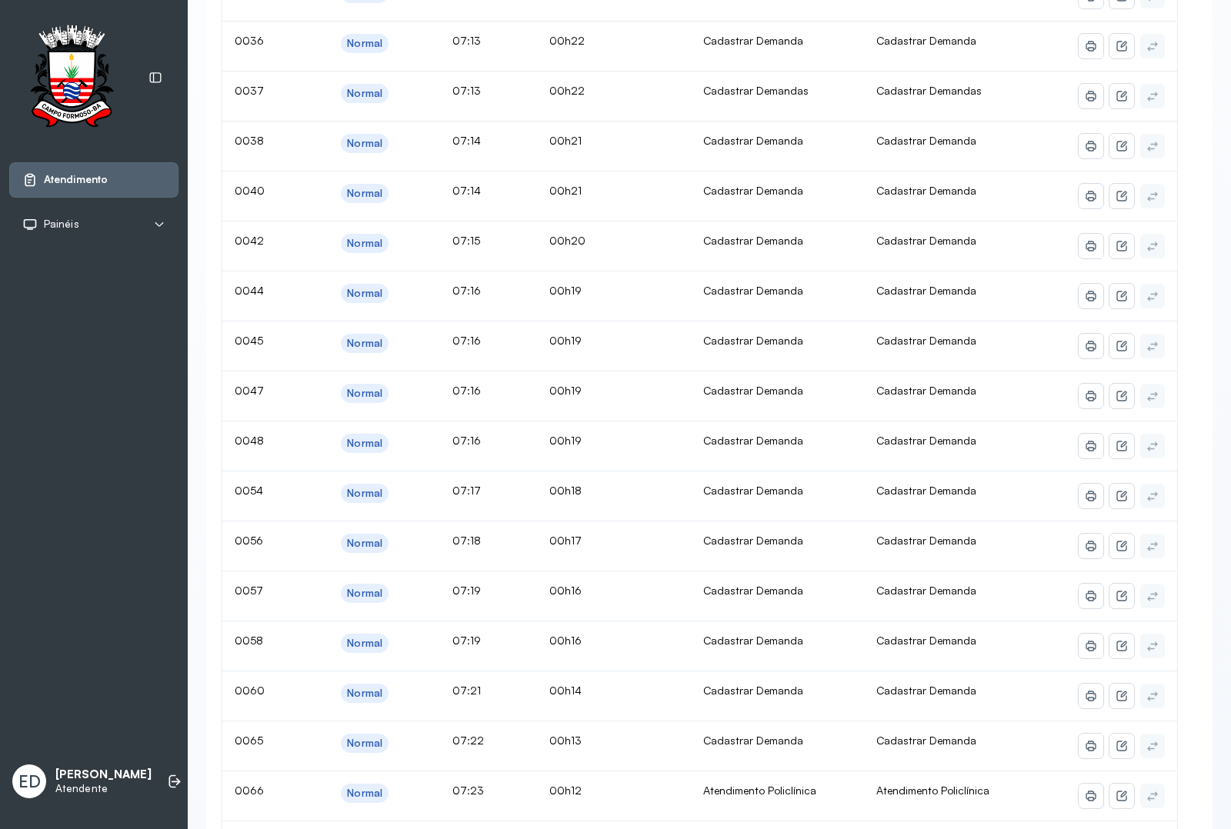
scroll to position [192, 0]
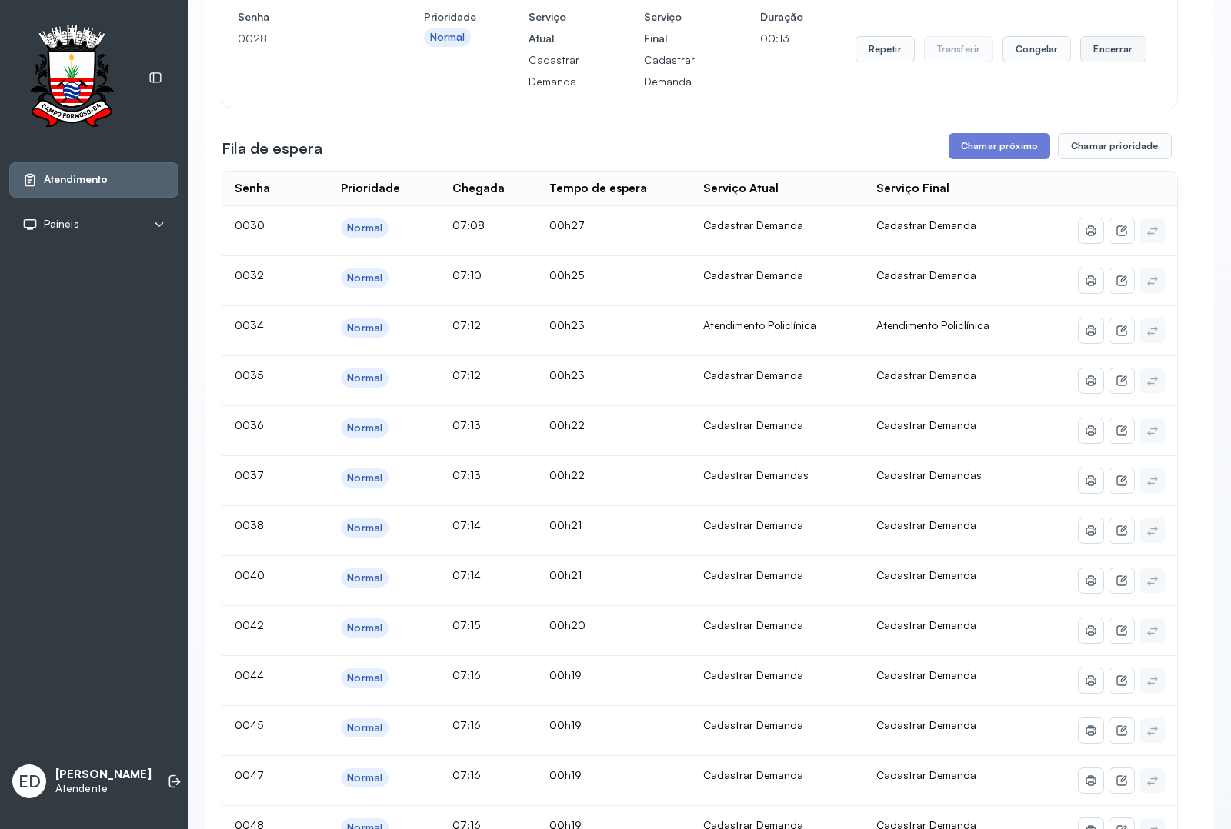
click at [1111, 52] on button "Encerrar" at bounding box center [1112, 49] width 65 height 26
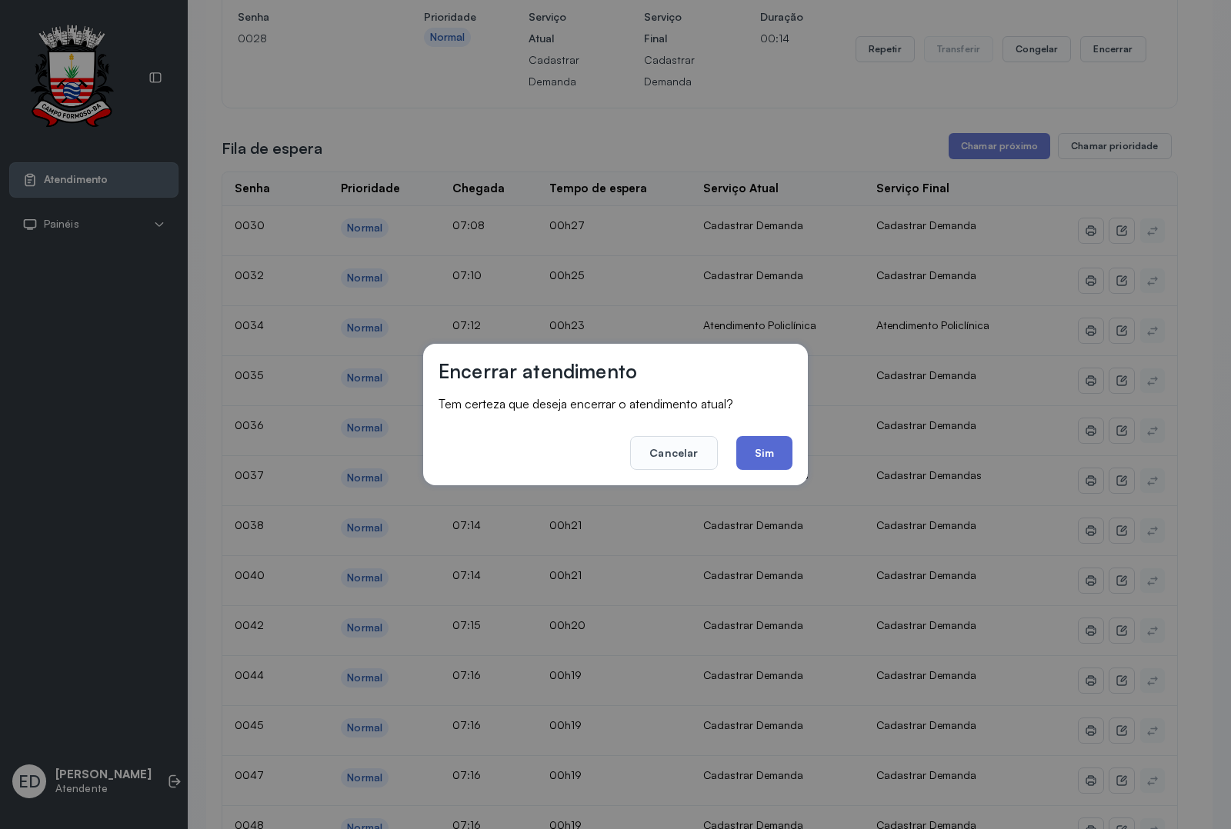
click at [767, 454] on button "Sim" at bounding box center [764, 453] width 56 height 34
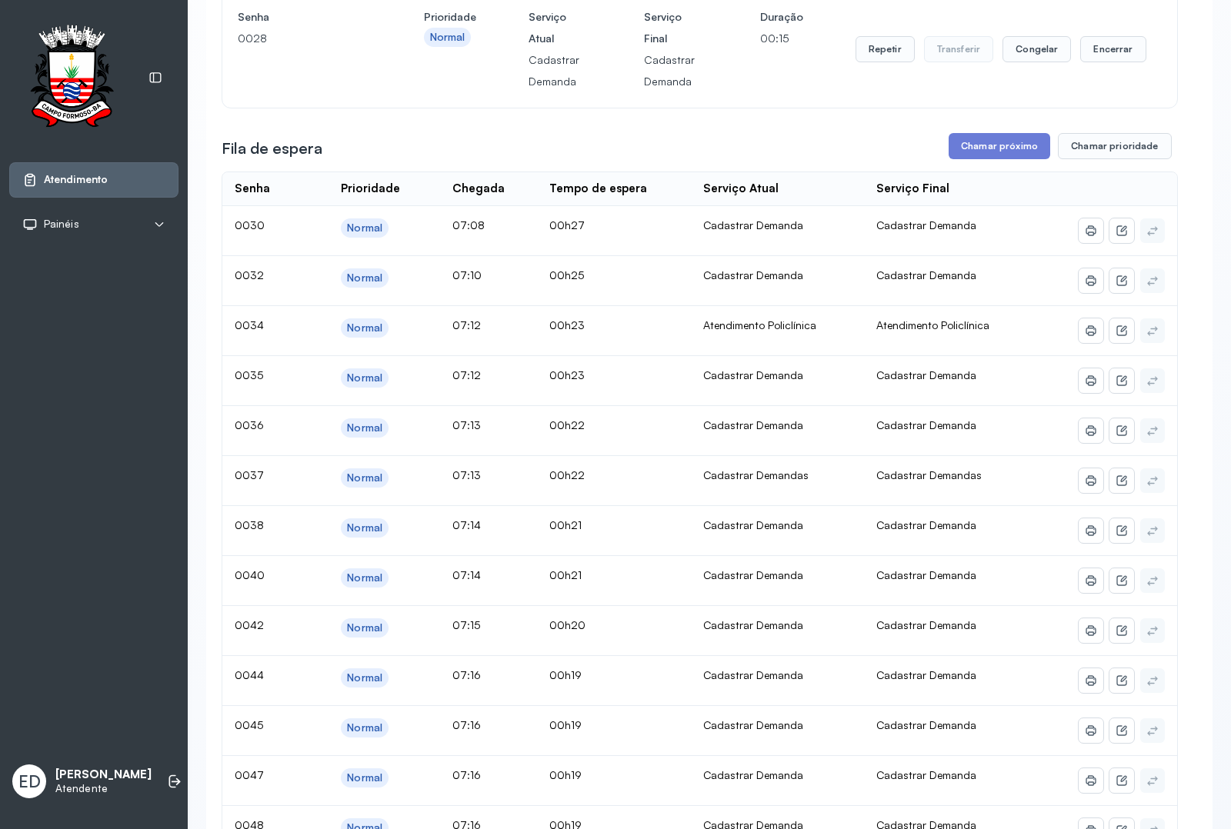
scroll to position [0, 0]
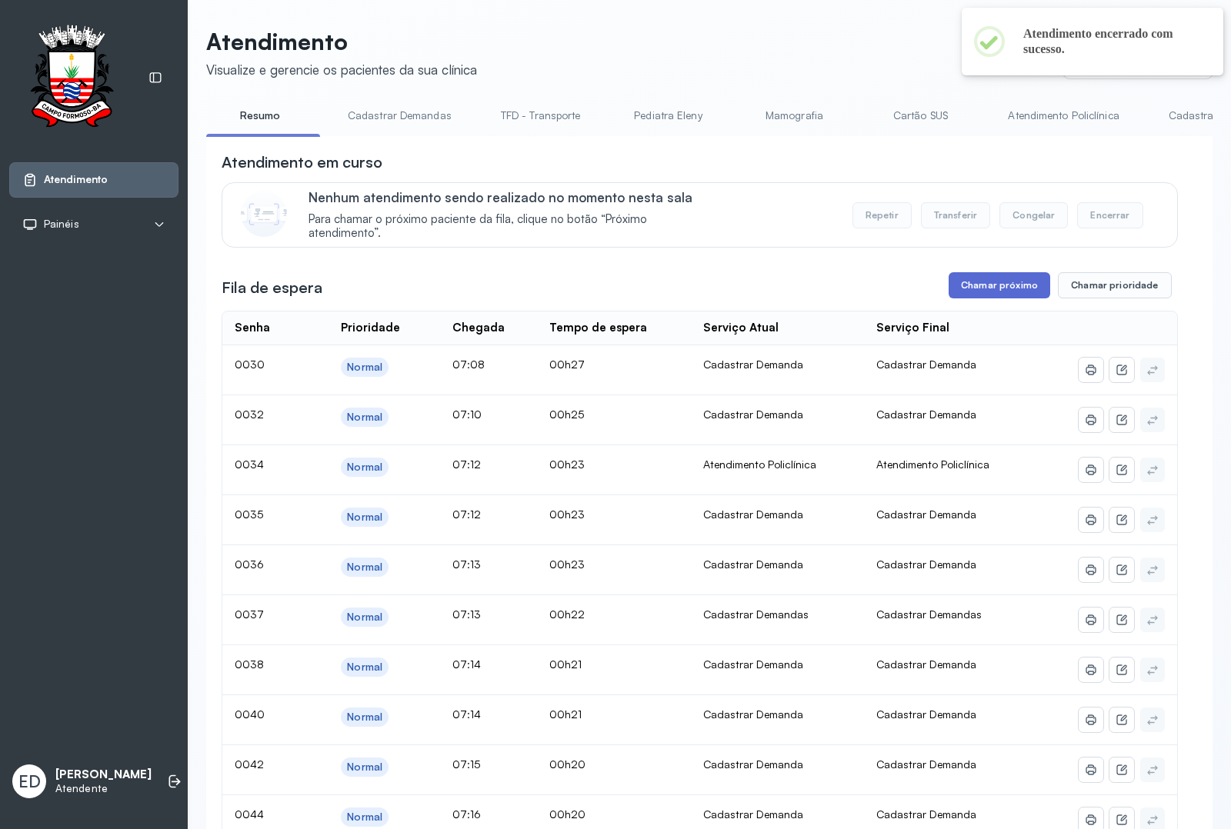
click at [1005, 295] on button "Chamar próximo" at bounding box center [999, 285] width 102 height 26
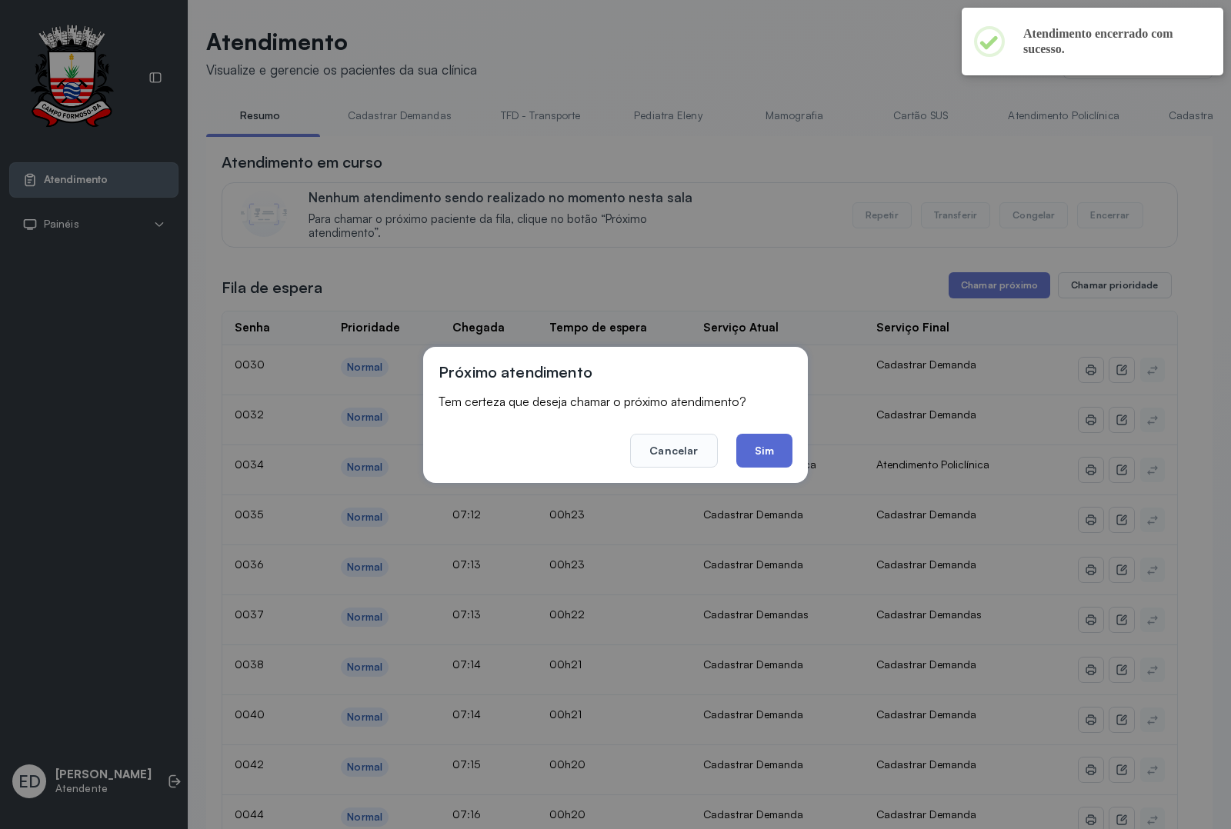
click at [775, 450] on button "Sim" at bounding box center [764, 451] width 56 height 34
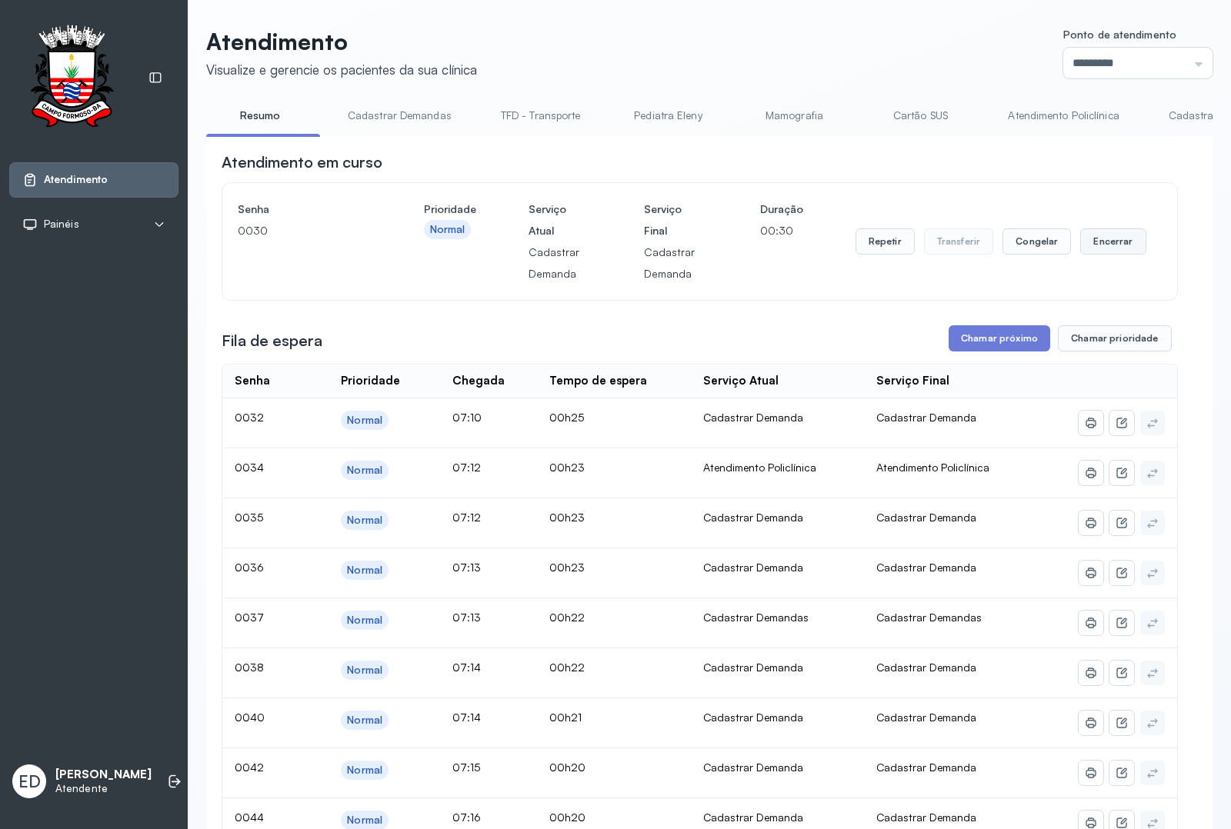
click at [1109, 248] on button "Encerrar" at bounding box center [1112, 241] width 65 height 26
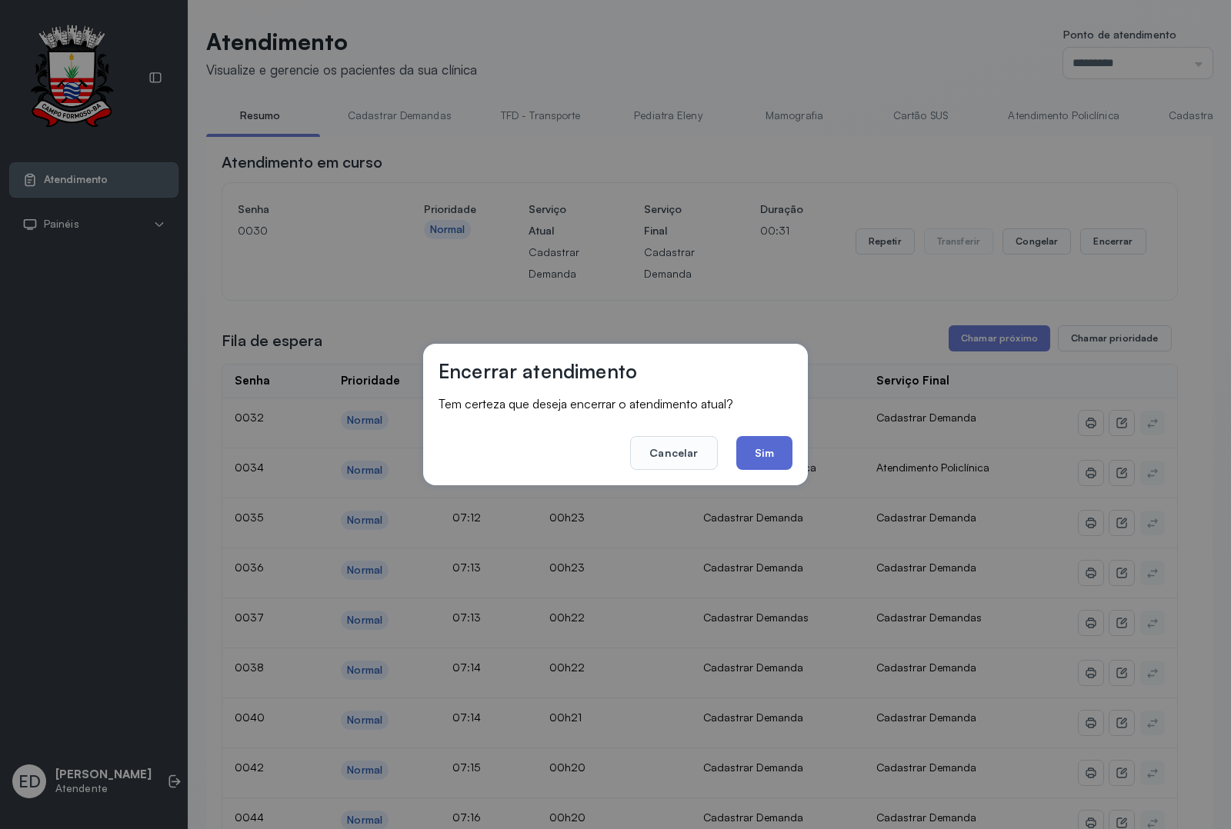
click at [771, 447] on button "Sim" at bounding box center [764, 453] width 56 height 34
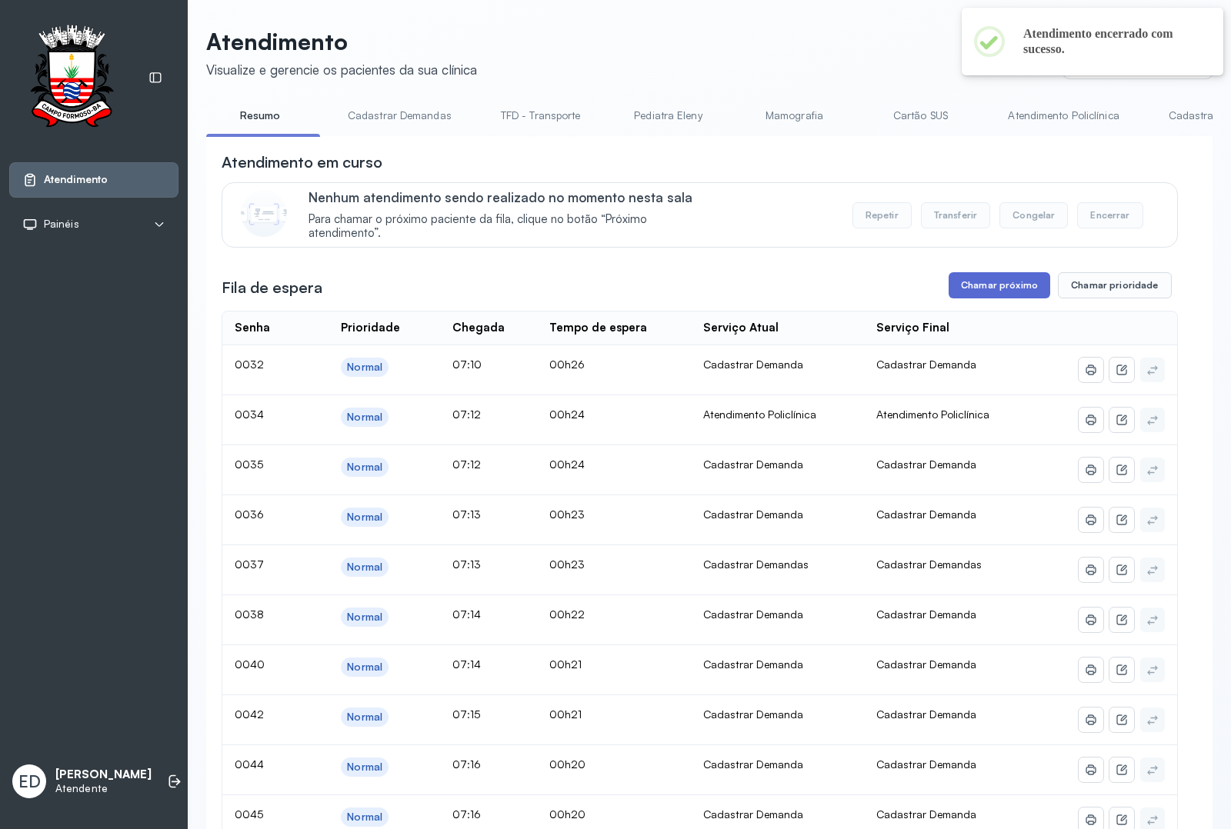
click at [994, 293] on button "Chamar próximo" at bounding box center [999, 285] width 102 height 26
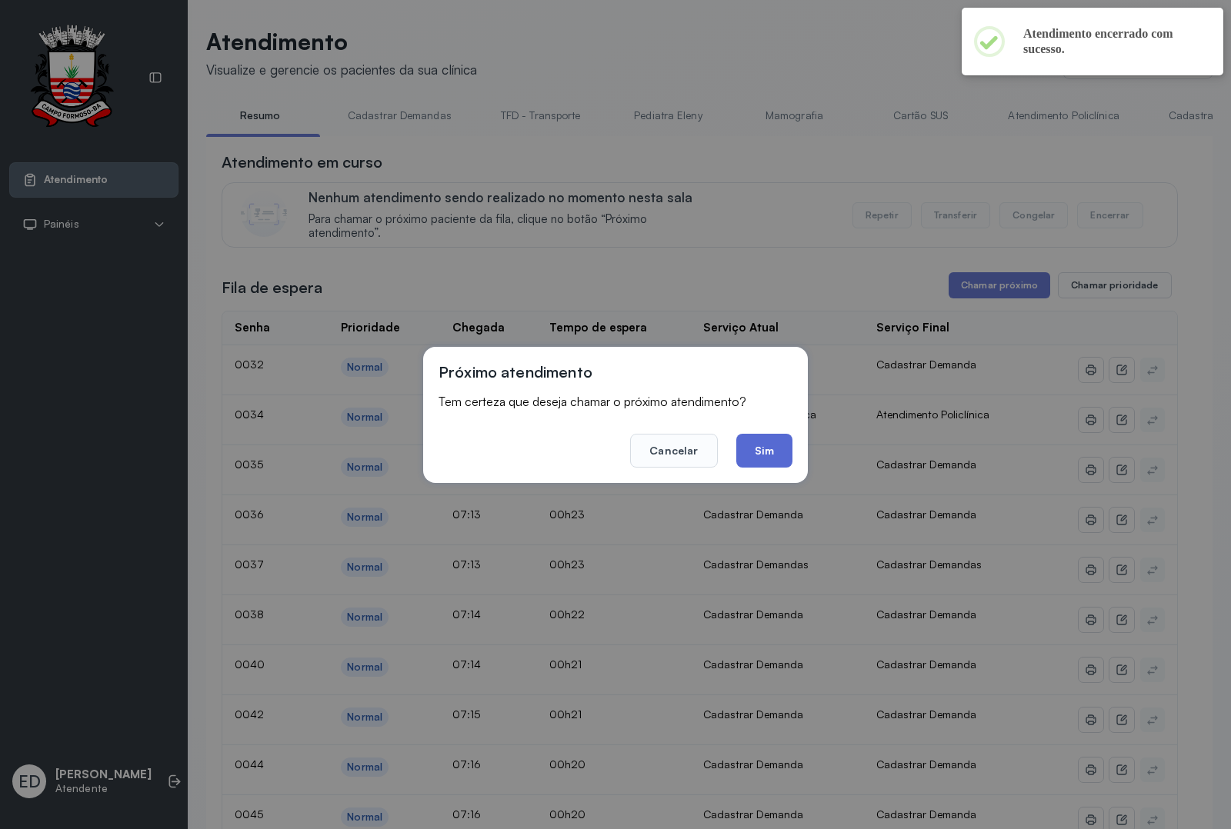
click at [737, 458] on button "Sim" at bounding box center [764, 451] width 56 height 34
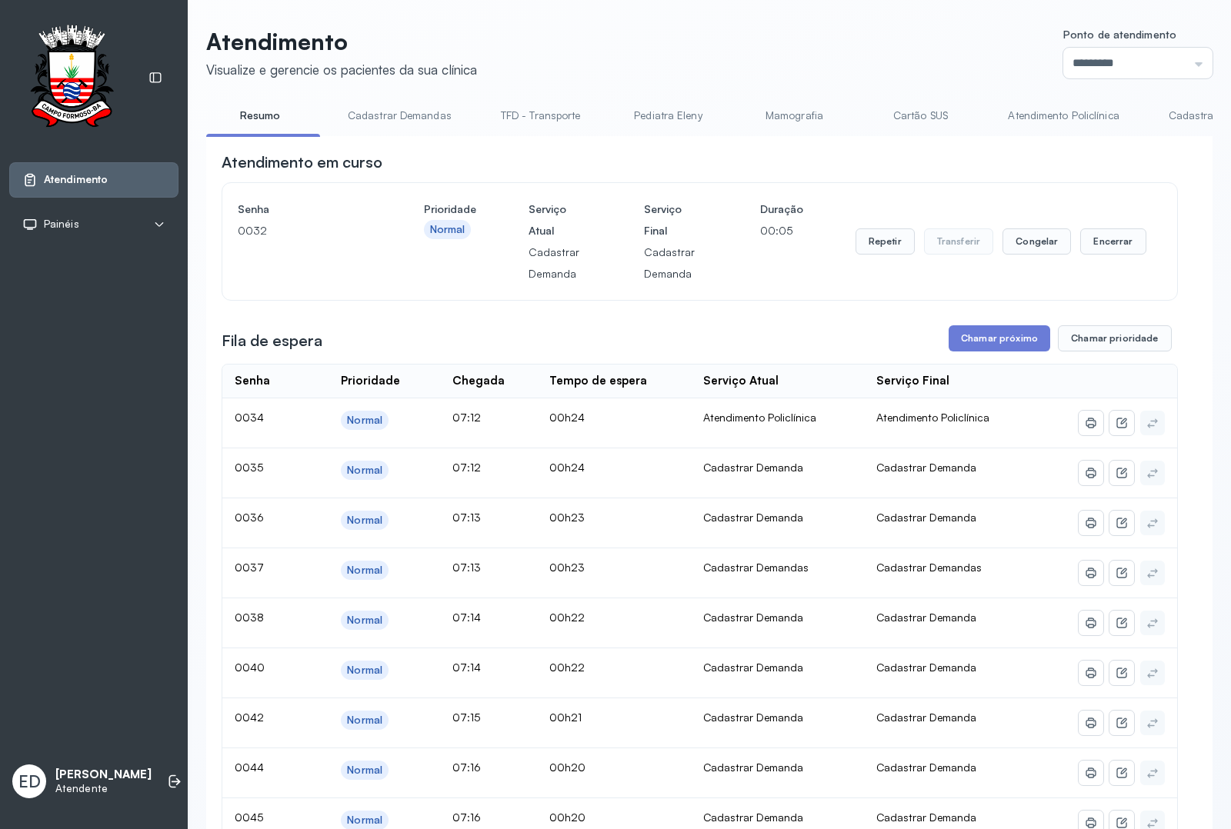
click at [383, 118] on link "Cadastrar Demandas" at bounding box center [399, 115] width 135 height 25
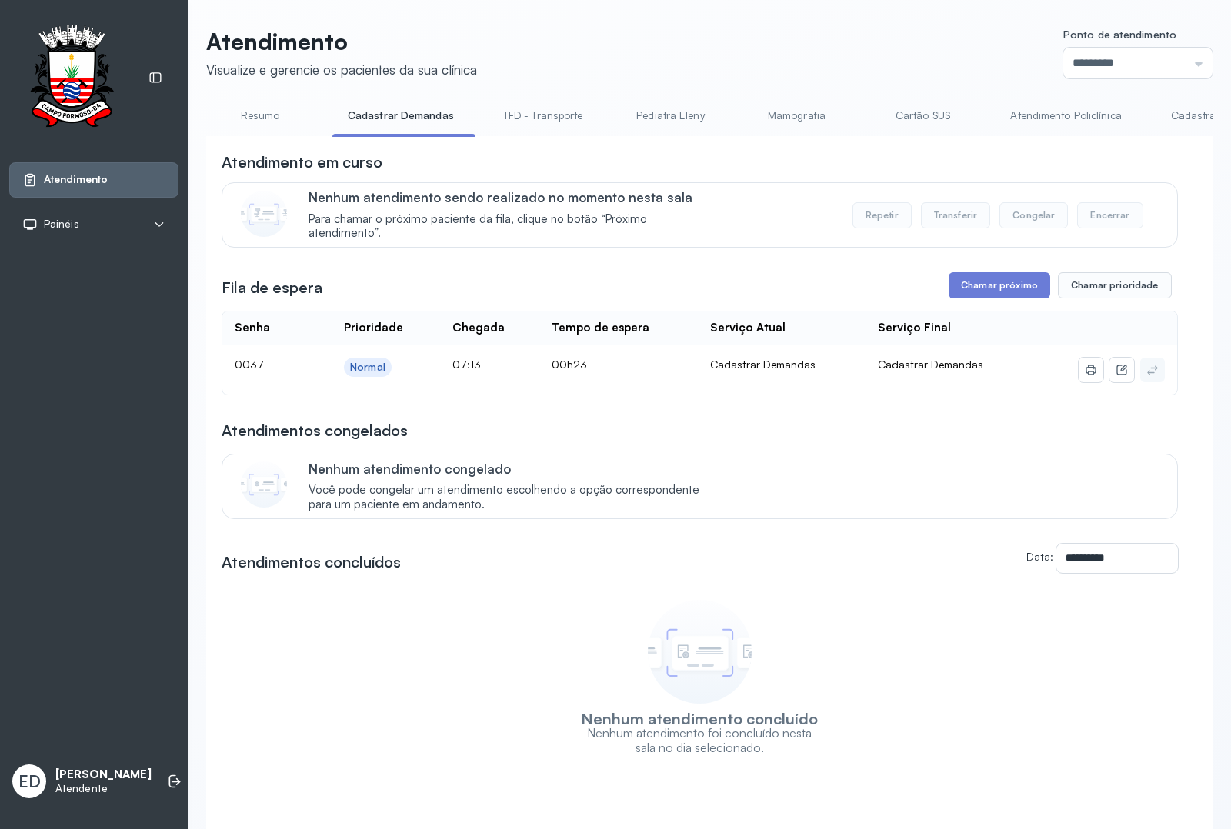
click at [1201, 121] on div "**********" at bounding box center [709, 448] width 1043 height 897
click at [1178, 117] on link "Cadastrar Demanda" at bounding box center [1219, 115] width 129 height 25
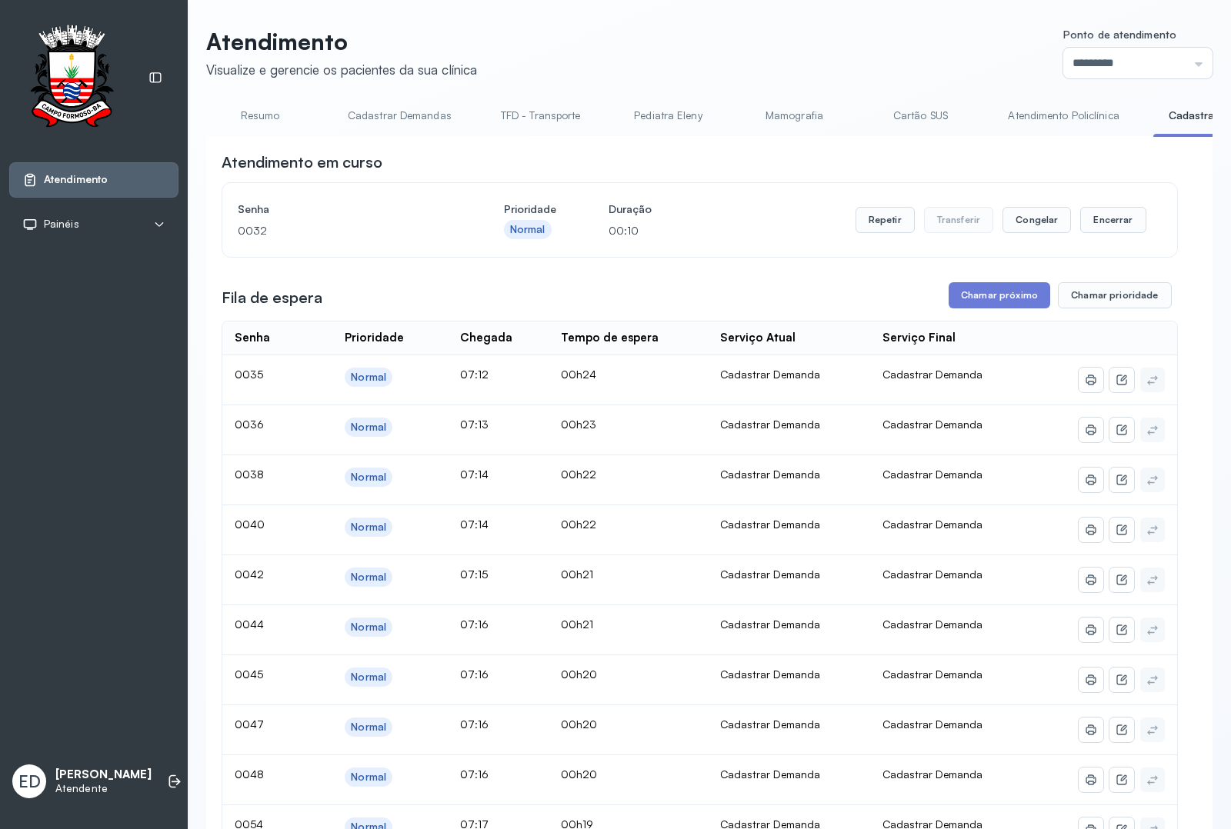
click at [248, 112] on link "Resumo" at bounding box center [260, 115] width 108 height 25
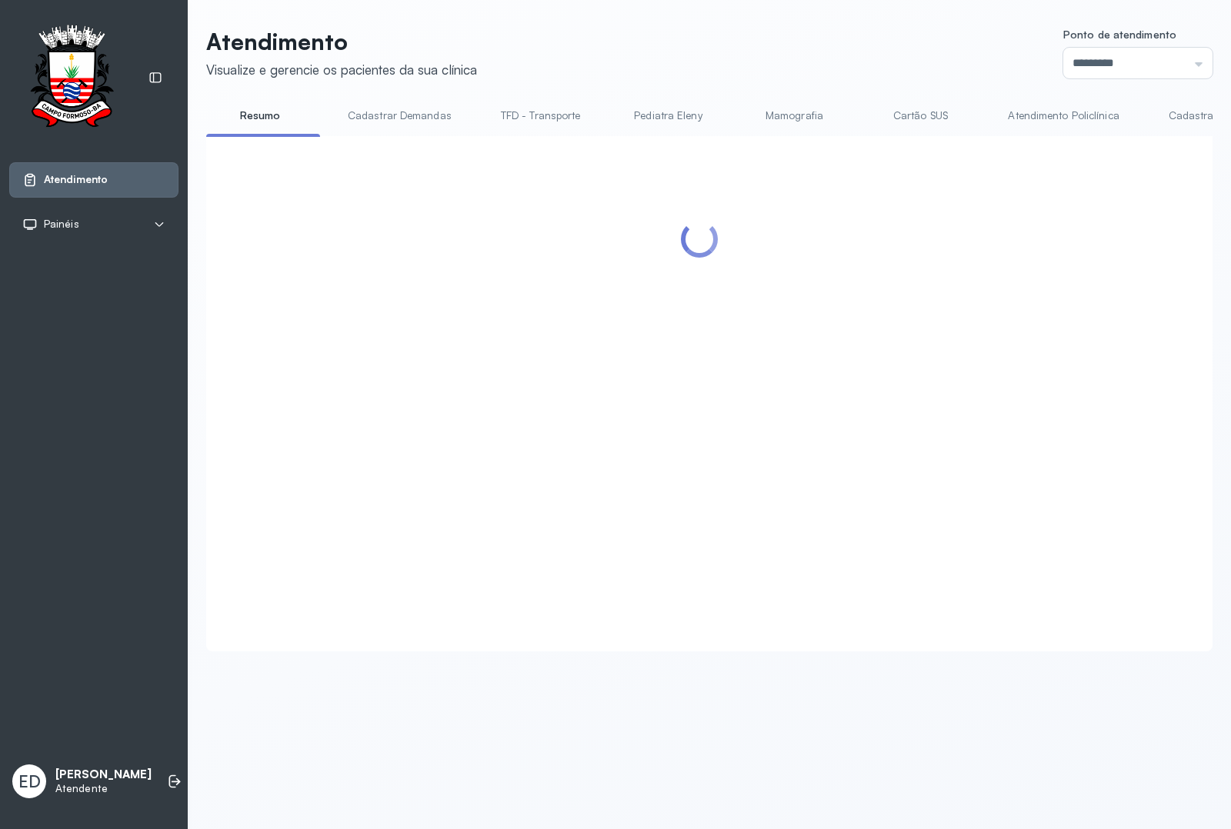
click at [929, 58] on header "Atendimento Visualize e gerencie os pacientes da sua clínica Ponto de atendimen…" at bounding box center [709, 53] width 1006 height 51
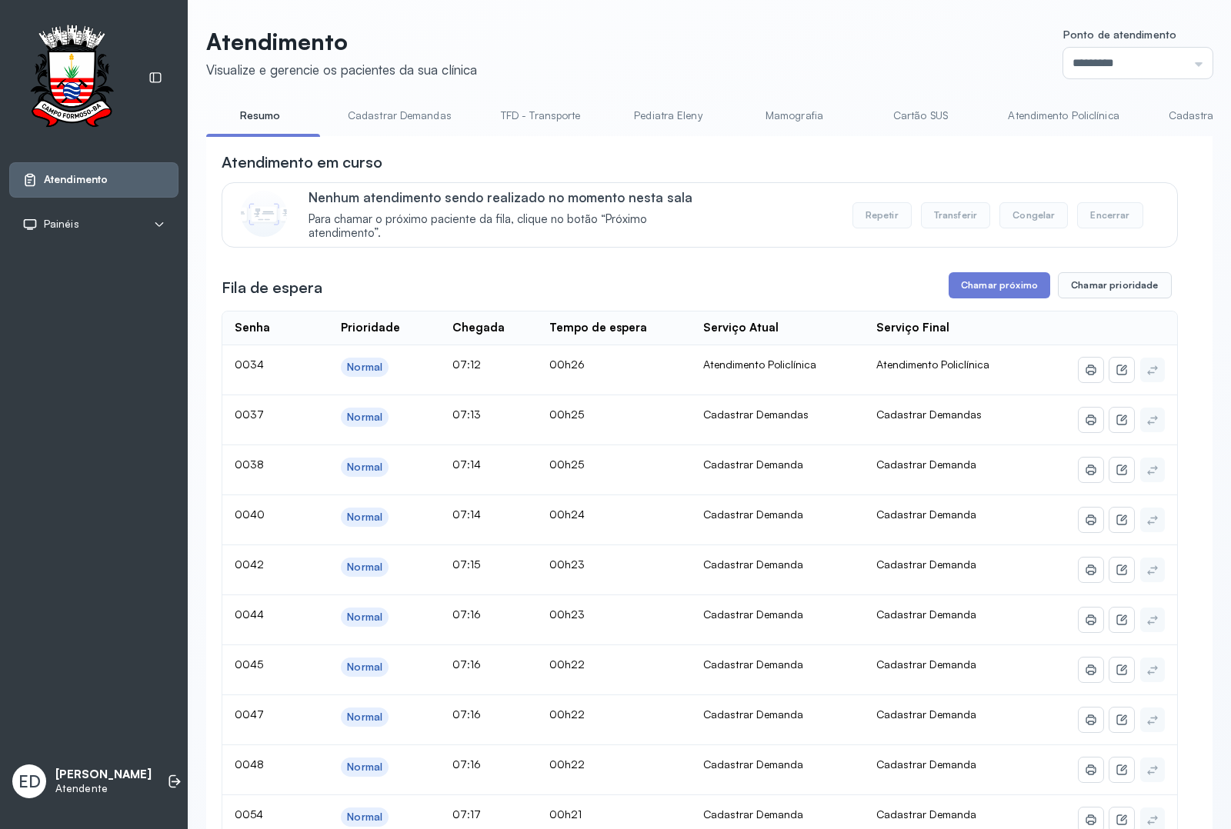
click at [1183, 113] on link "Cadastrar Demanda" at bounding box center [1217, 115] width 129 height 25
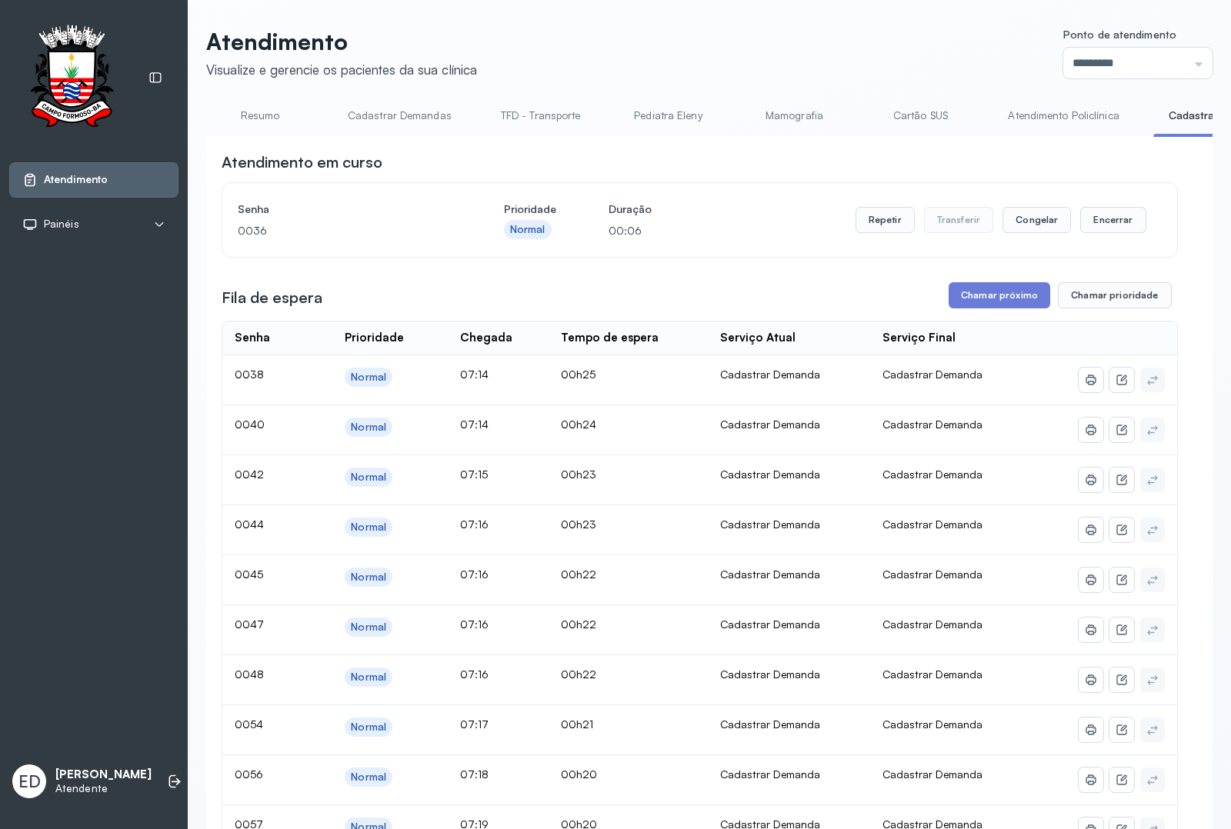
click at [425, 112] on link "Cadastrar Demandas" at bounding box center [399, 115] width 135 height 25
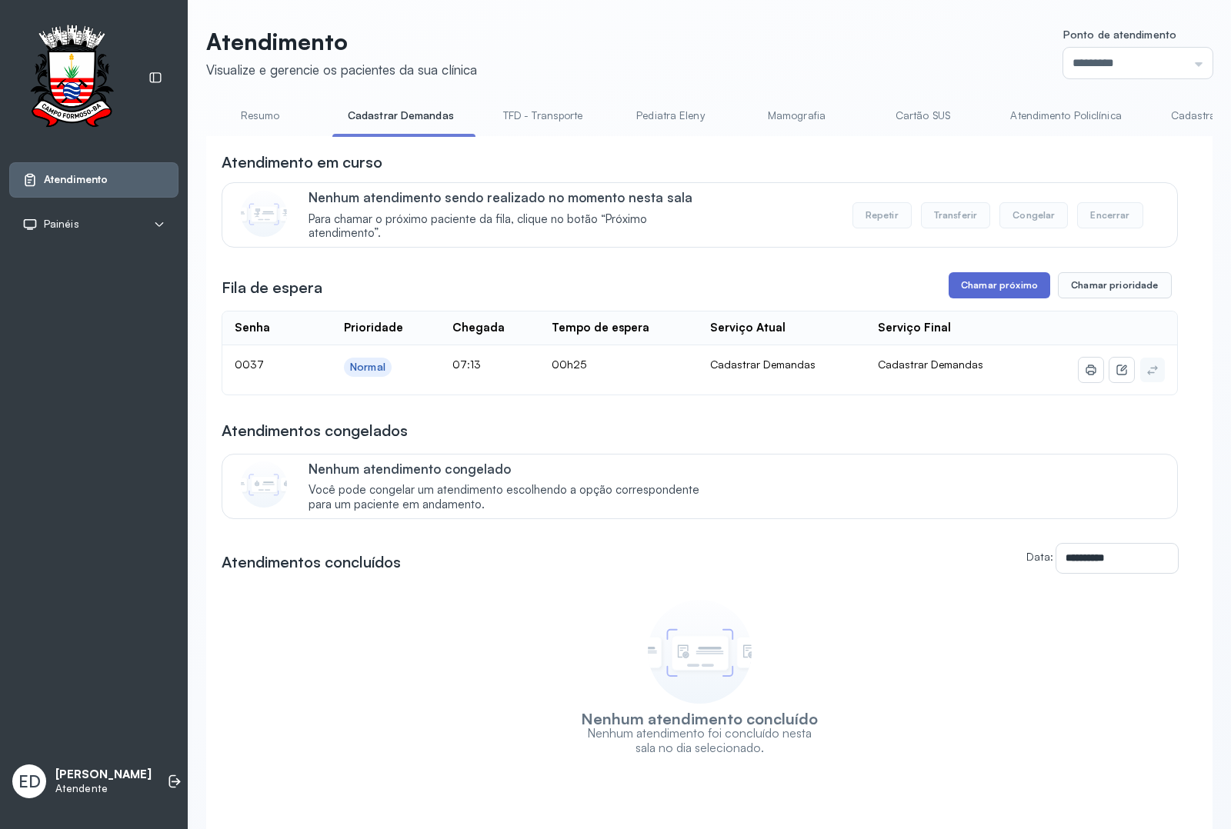
click at [981, 278] on button "Chamar próximo" at bounding box center [999, 285] width 102 height 26
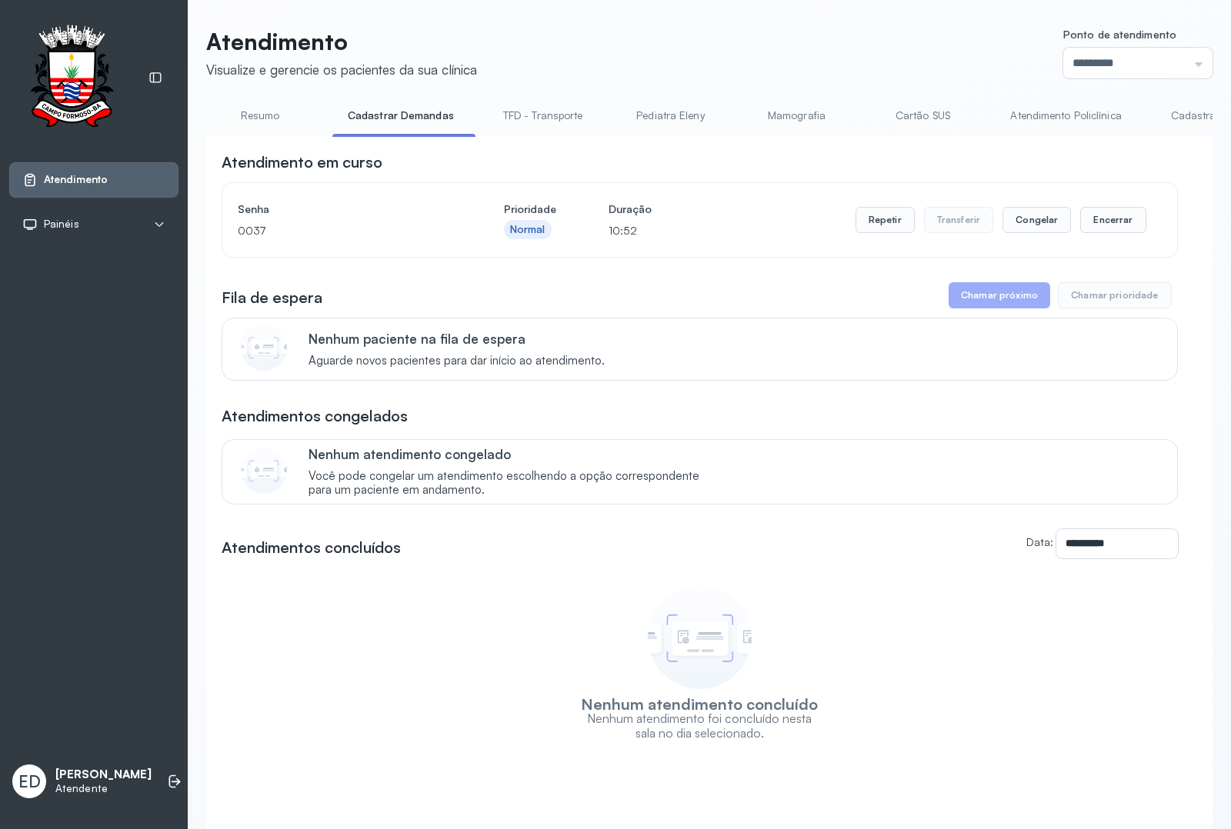
click at [258, 119] on link "Resumo" at bounding box center [260, 115] width 108 height 25
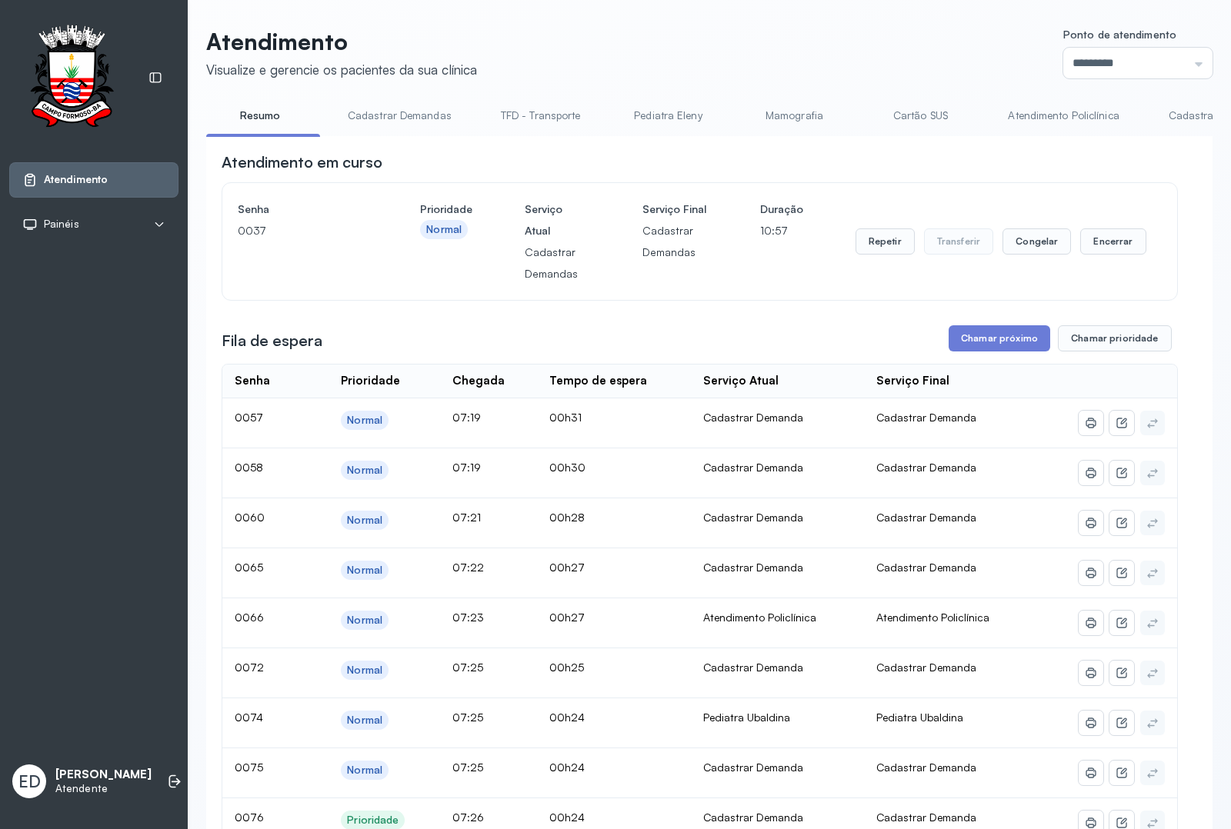
click at [1016, 122] on link "Atendimento Policlínica" at bounding box center [1063, 115] width 142 height 25
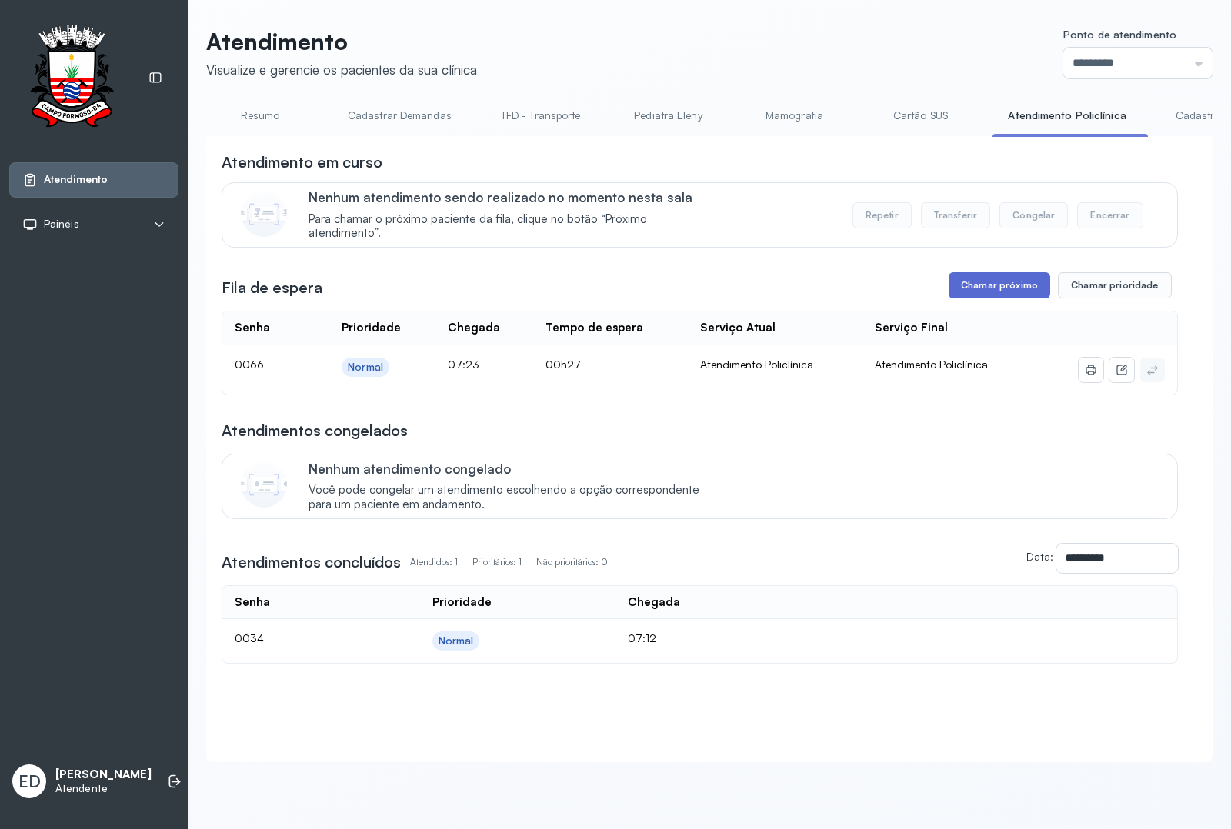
click at [991, 282] on button "Chamar próximo" at bounding box center [999, 285] width 102 height 26
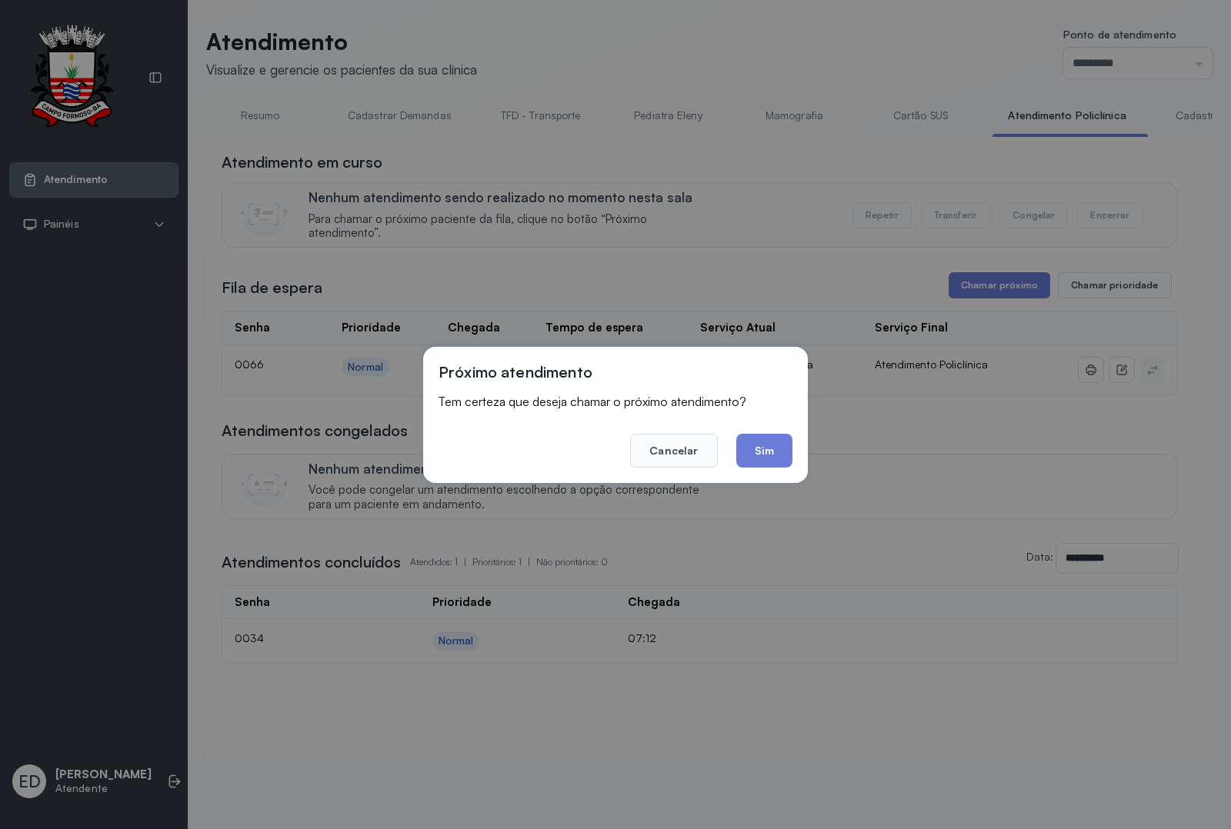
drag, startPoint x: 758, startPoint y: 446, endPoint x: 758, endPoint y: 468, distance: 21.6
click at [758, 451] on button "Sim" at bounding box center [764, 451] width 56 height 34
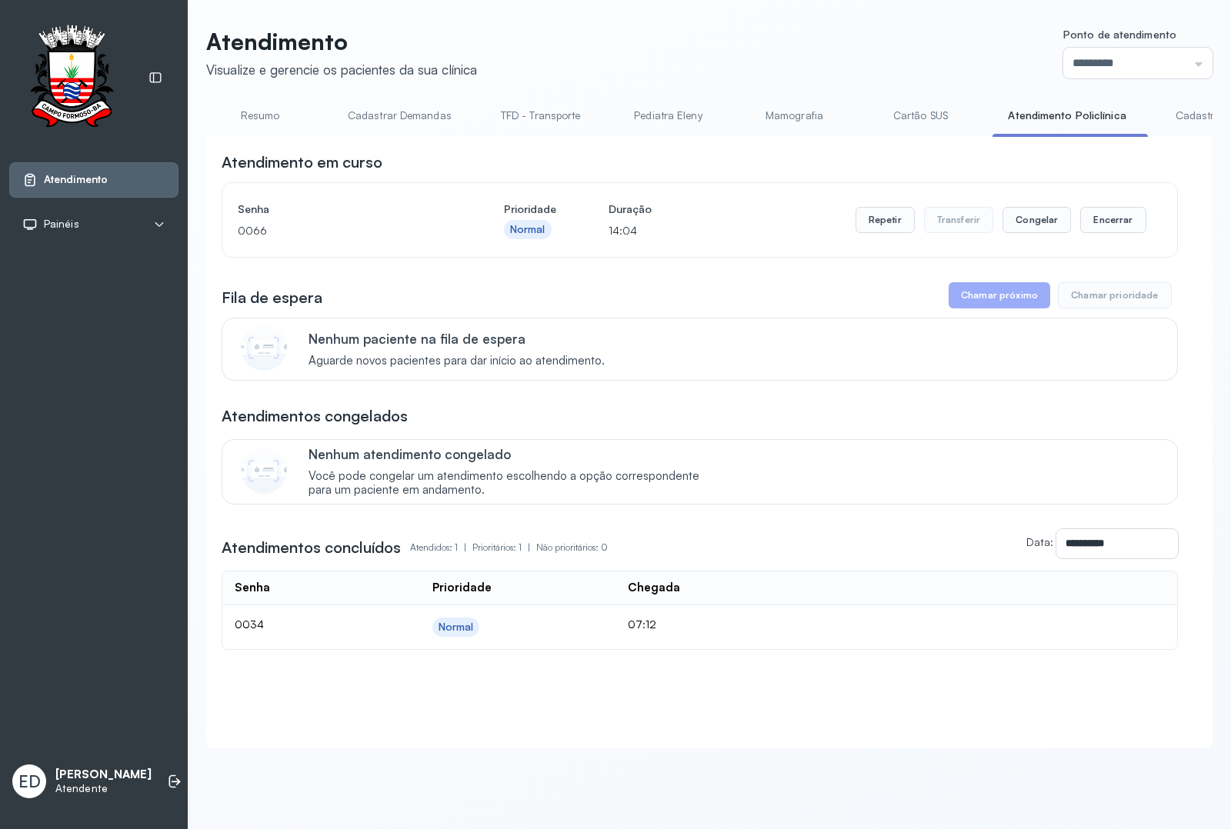
click at [262, 113] on link "Resumo" at bounding box center [260, 115] width 108 height 25
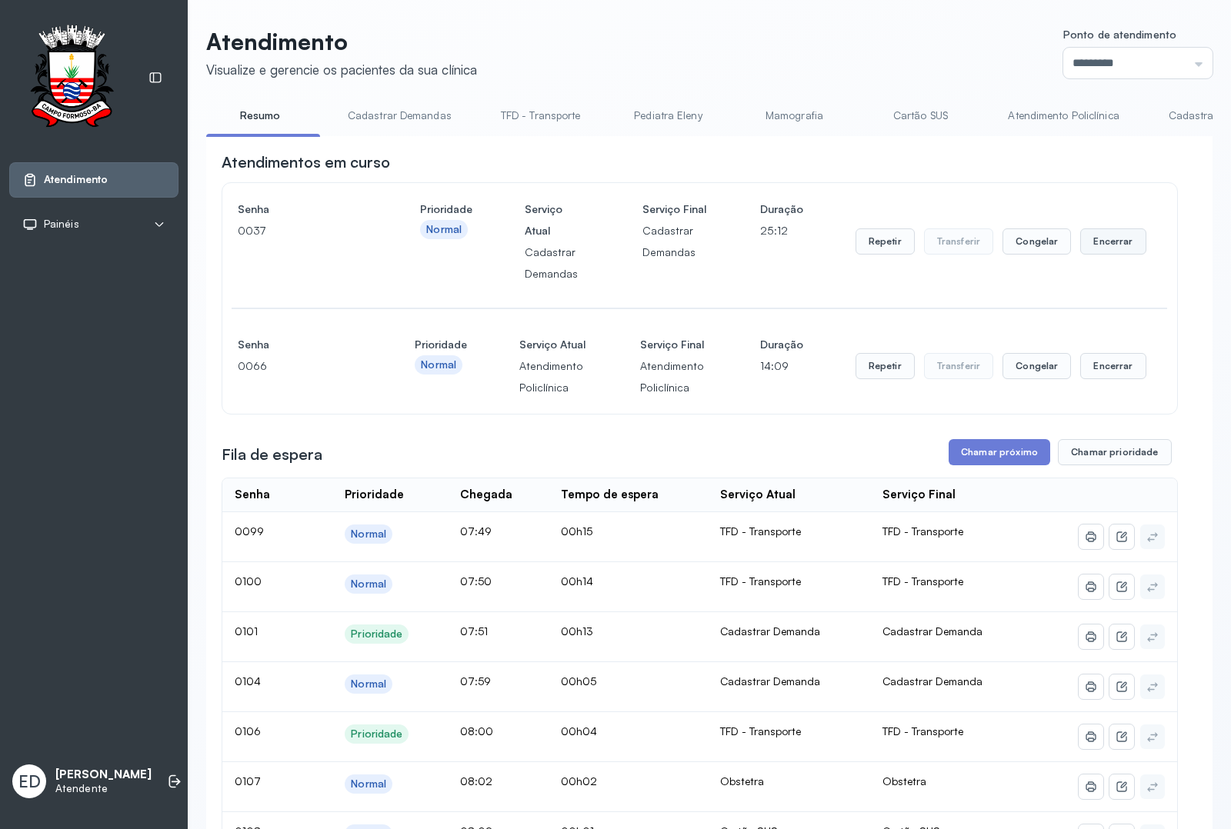
click at [1098, 245] on button "Encerrar" at bounding box center [1112, 241] width 65 height 26
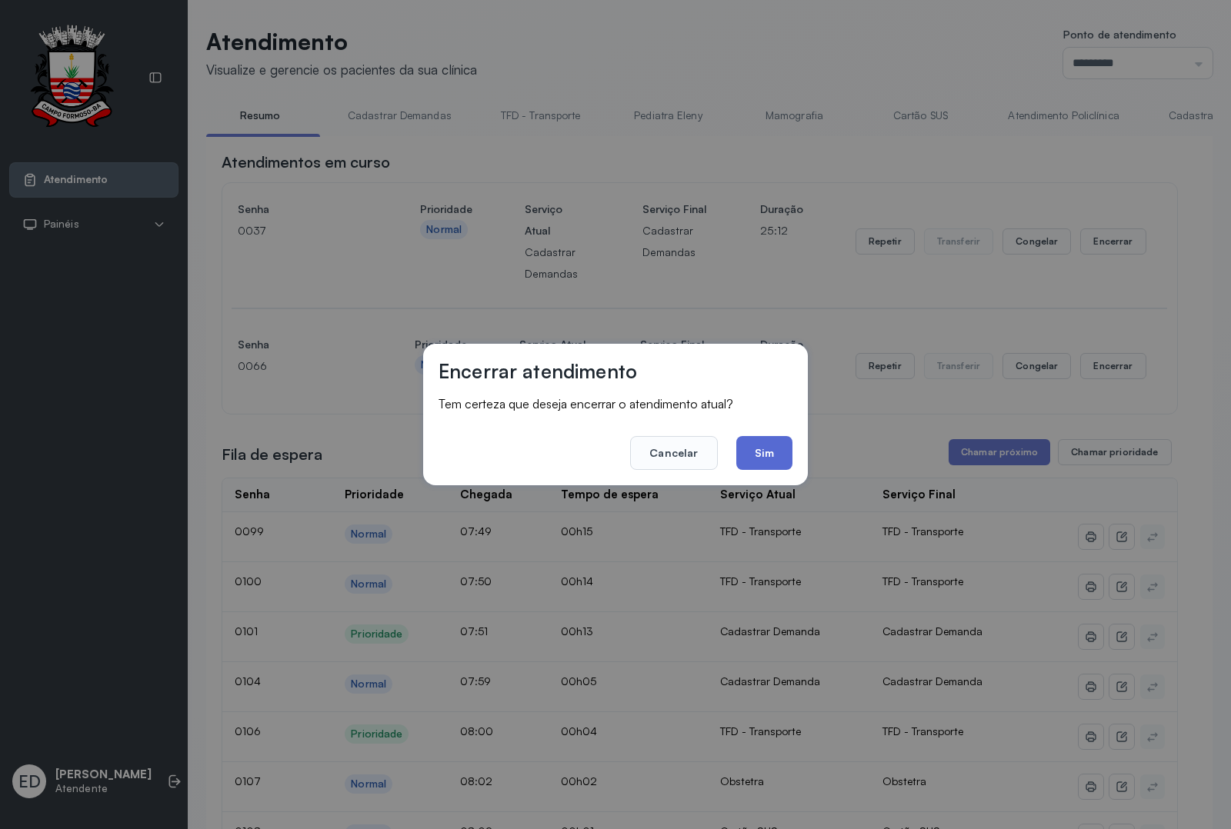
click at [751, 455] on button "Sim" at bounding box center [764, 453] width 56 height 34
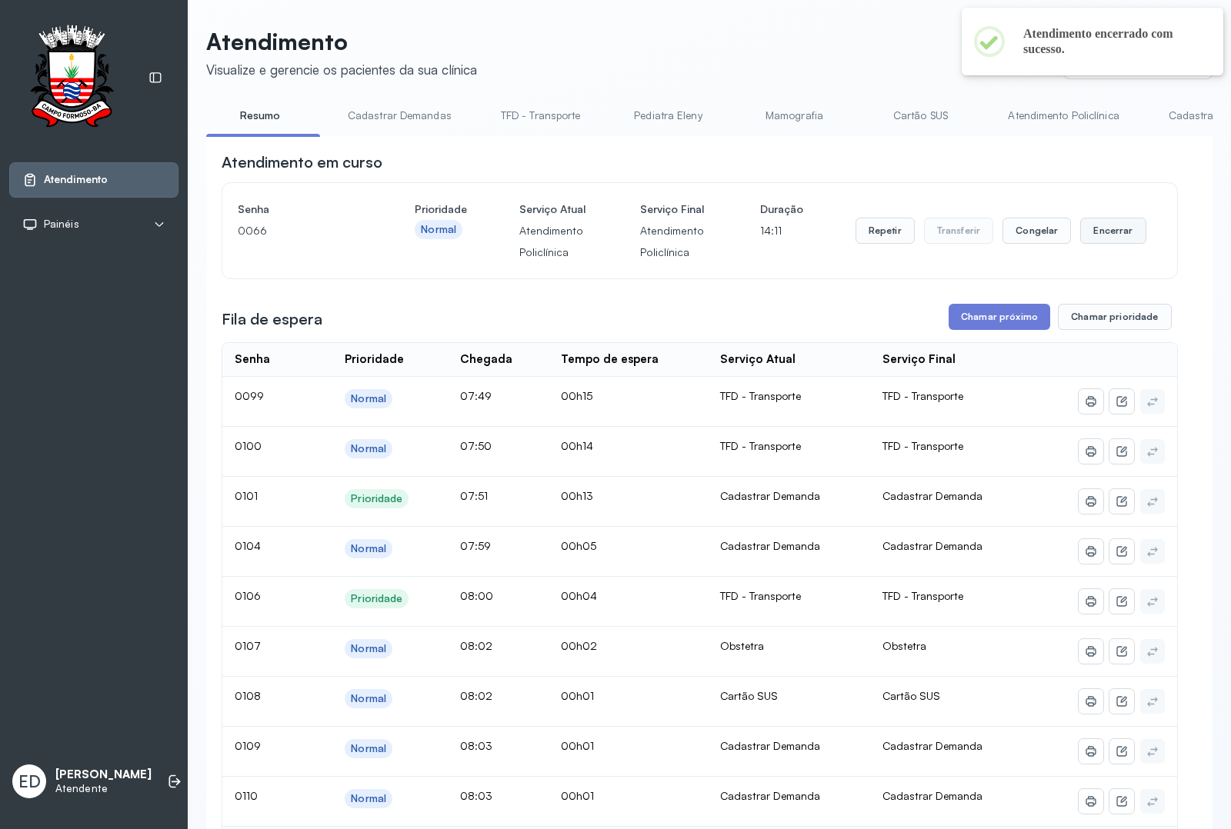
click at [1092, 244] on button "Encerrar" at bounding box center [1112, 231] width 65 height 26
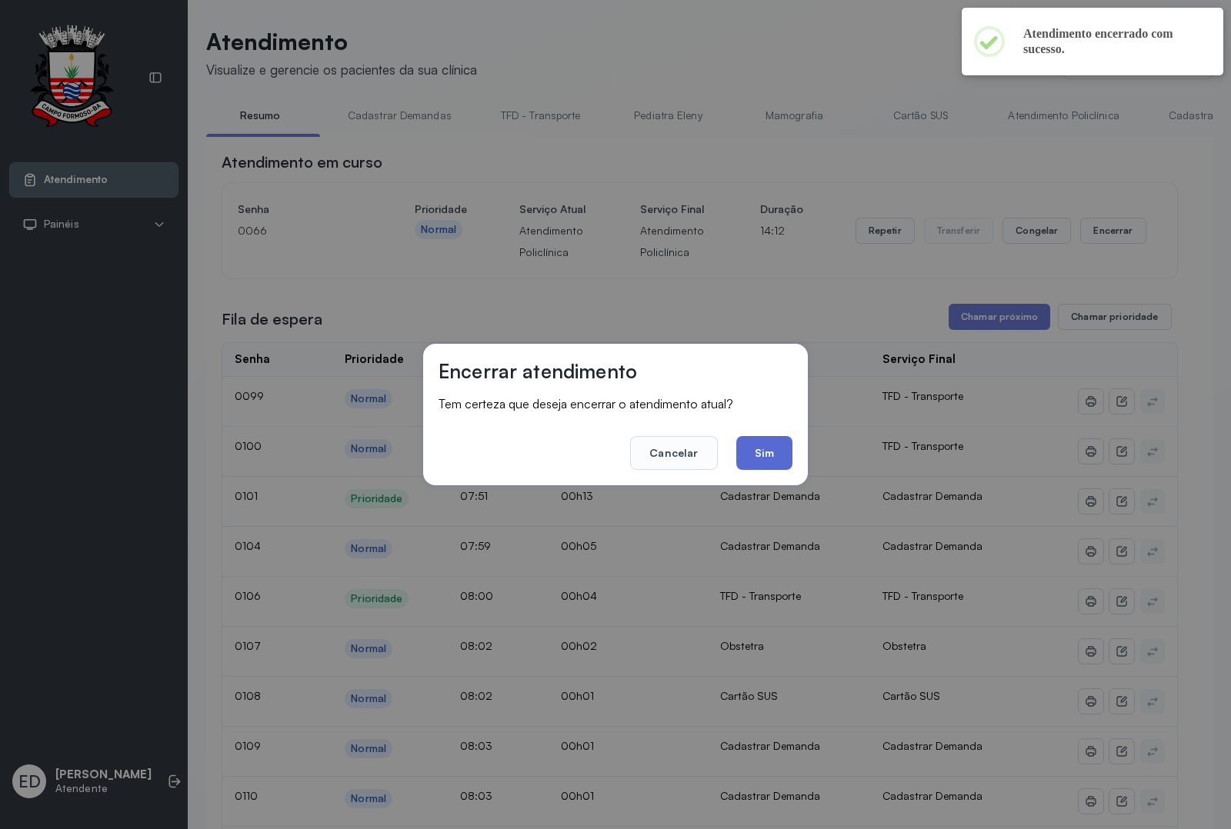
click at [769, 454] on button "Sim" at bounding box center [764, 453] width 56 height 34
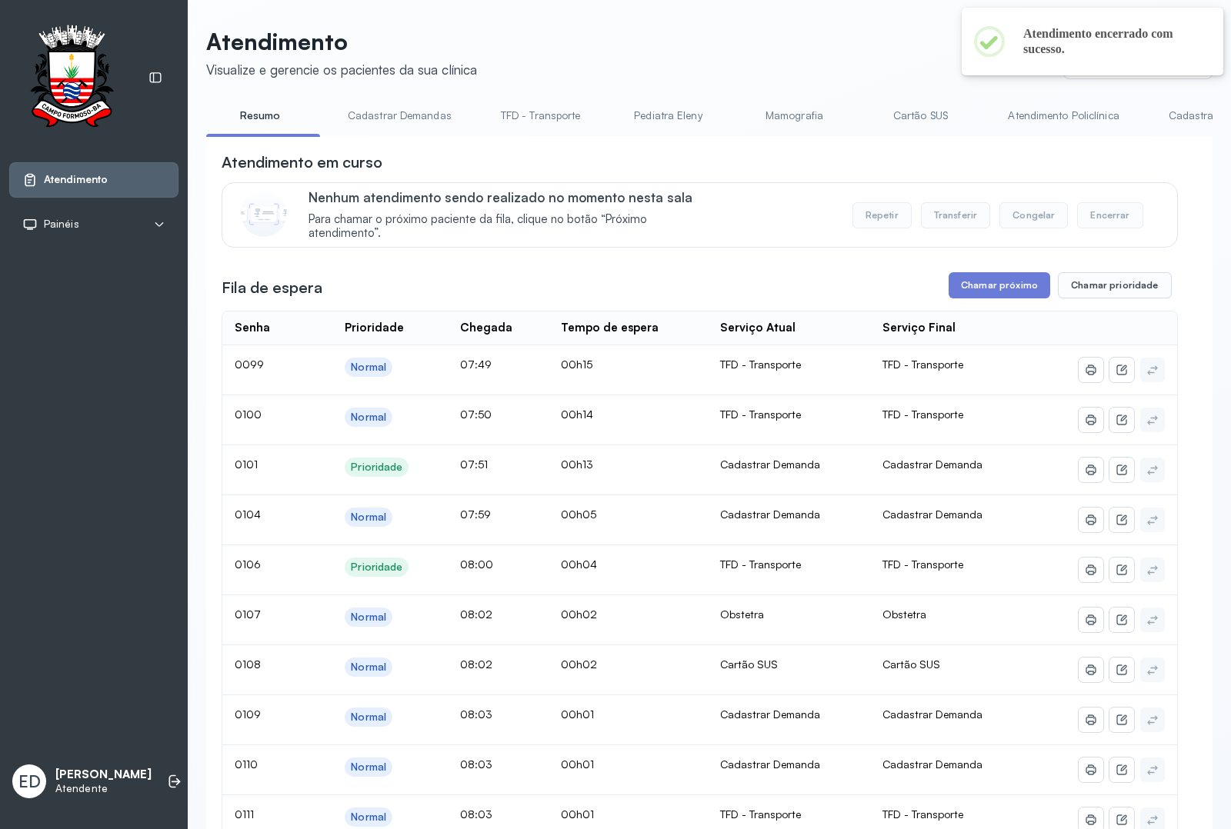
click at [1187, 112] on link "Cadastrar Demanda" at bounding box center [1217, 115] width 129 height 25
click at [1178, 112] on link "Cadastrar Demanda" at bounding box center [1219, 115] width 132 height 25
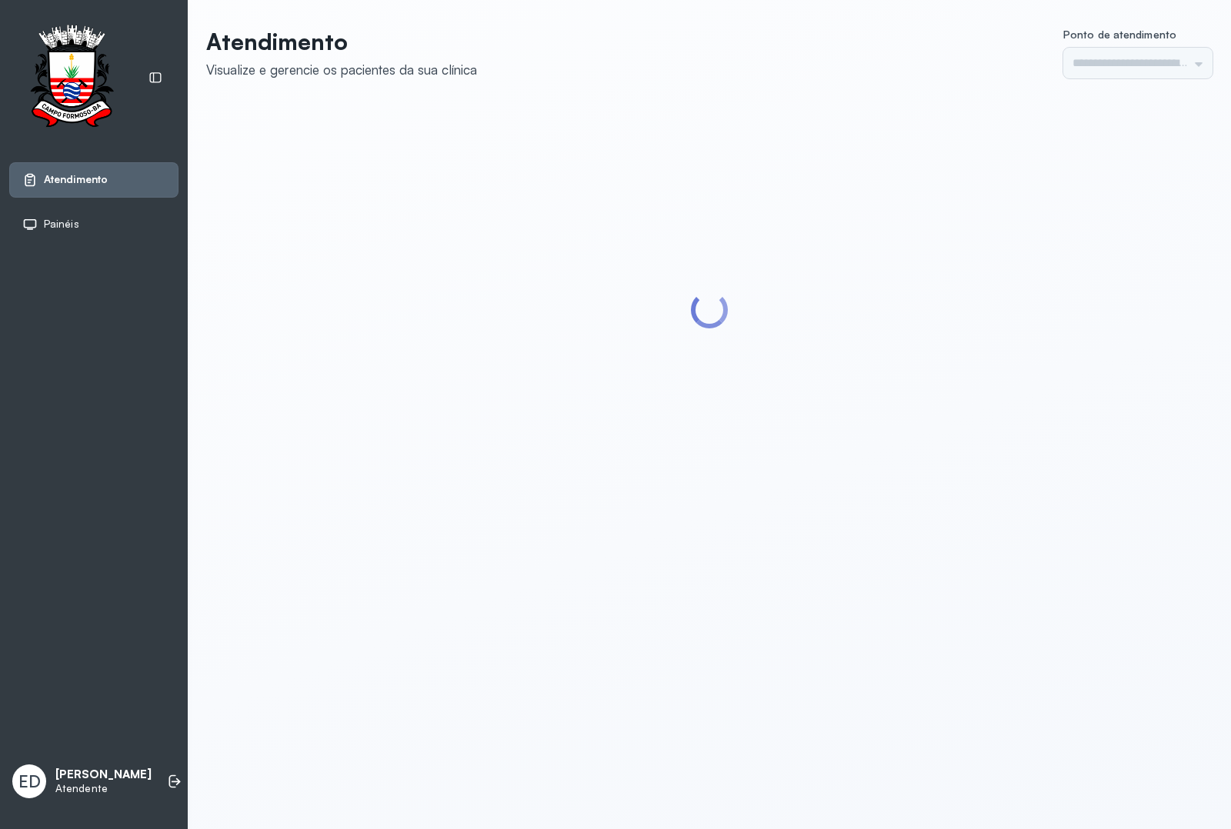
type input "*********"
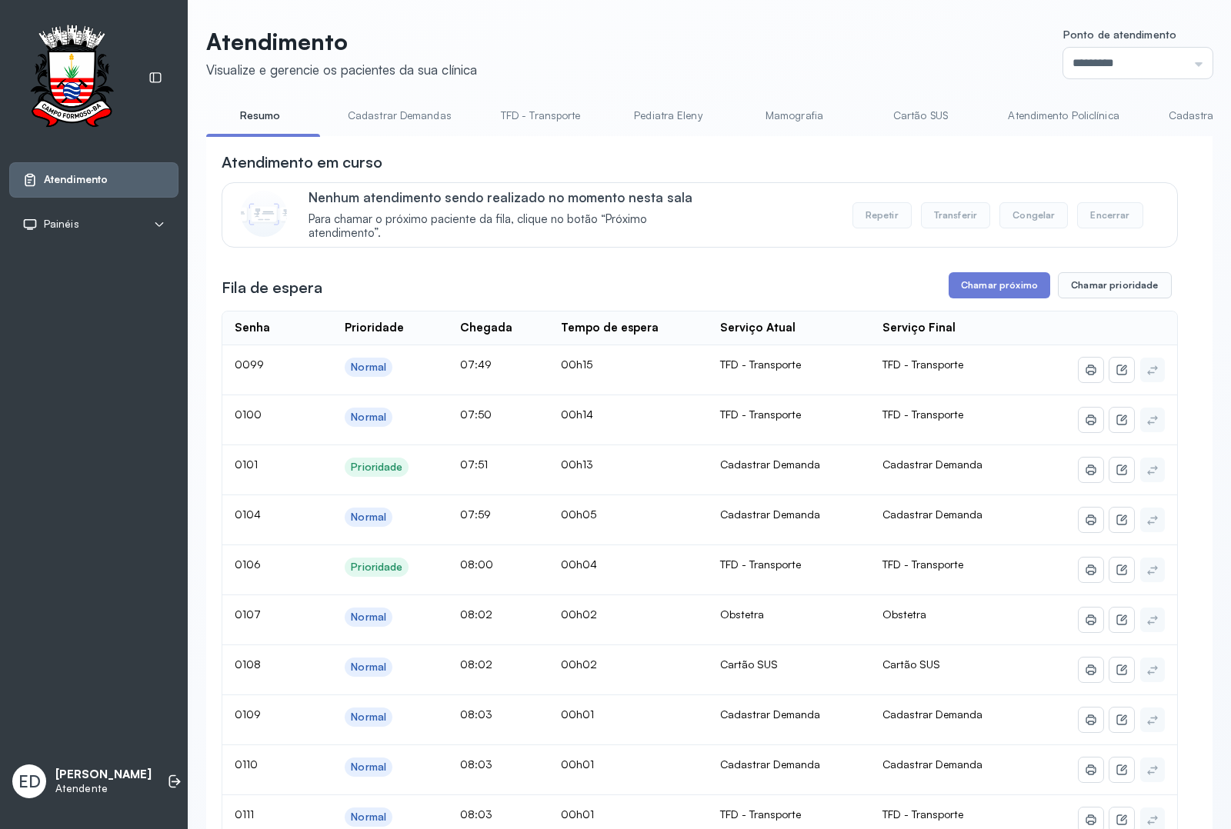
click at [1177, 115] on link "Cadastrar Demanda" at bounding box center [1217, 115] width 129 height 25
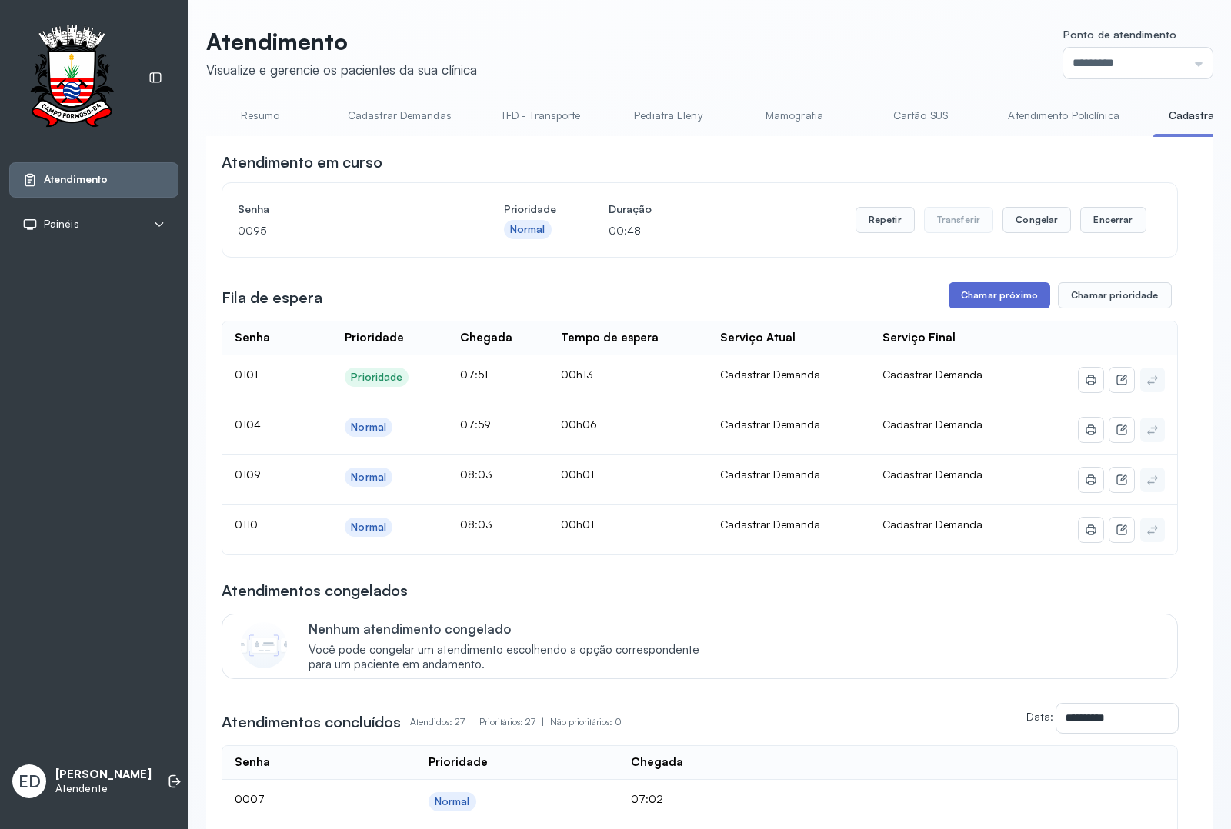
click at [1002, 308] on button "Chamar próximo" at bounding box center [999, 295] width 102 height 26
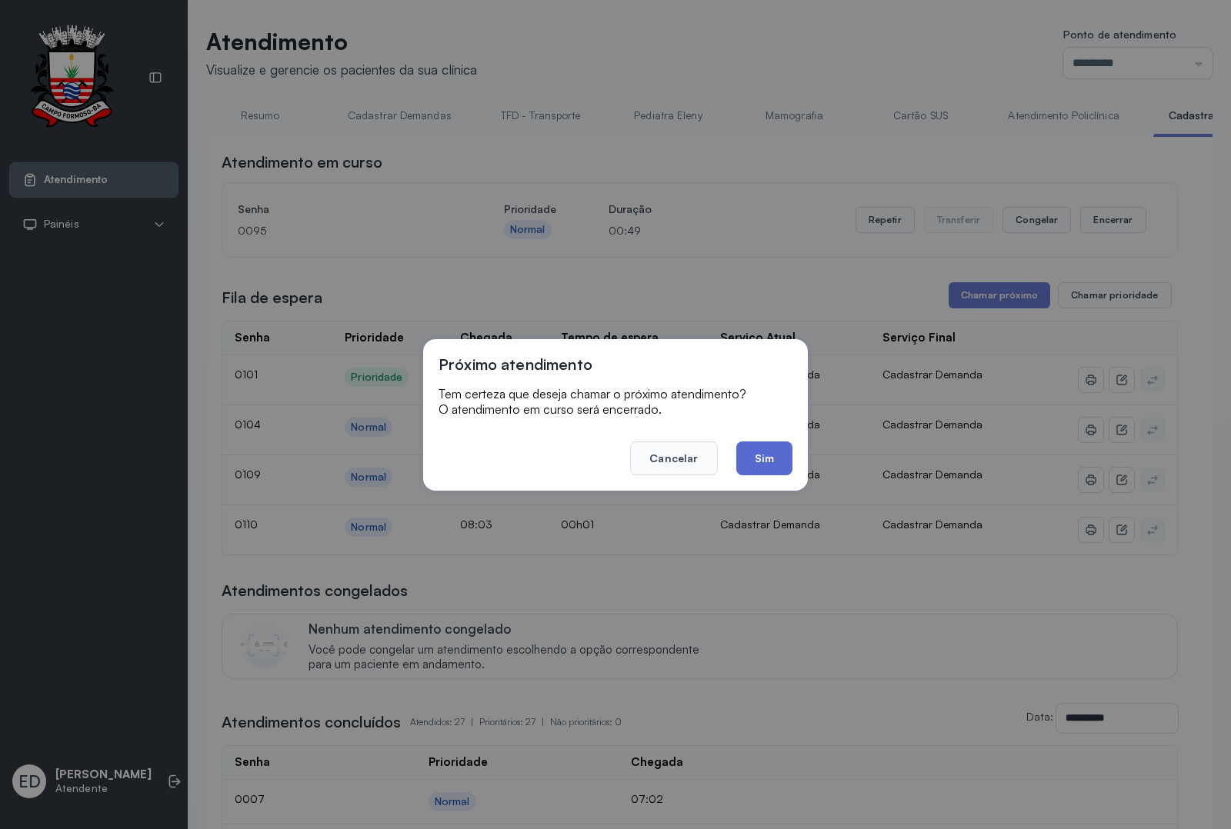
click at [766, 452] on button "Sim" at bounding box center [764, 458] width 56 height 34
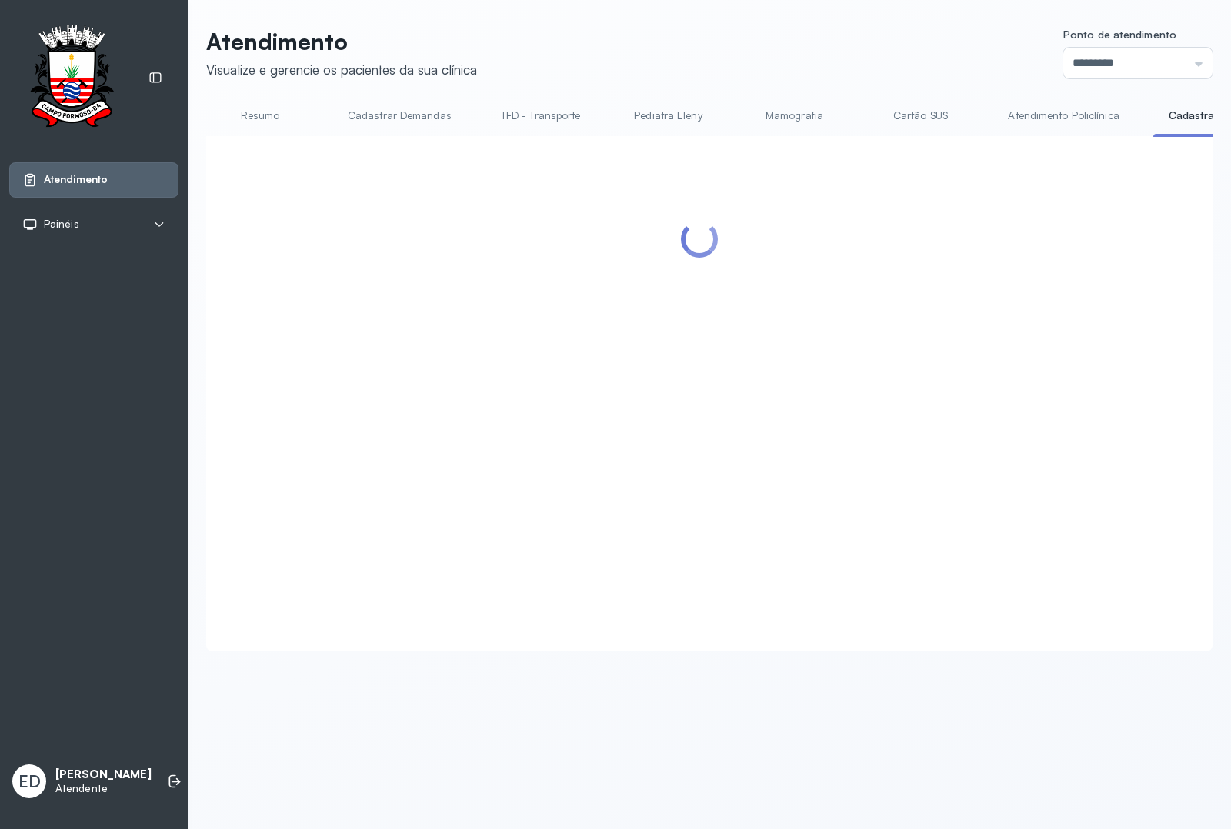
click at [225, 121] on link "Resumo" at bounding box center [260, 115] width 108 height 25
click at [251, 116] on link "Resumo" at bounding box center [260, 115] width 108 height 25
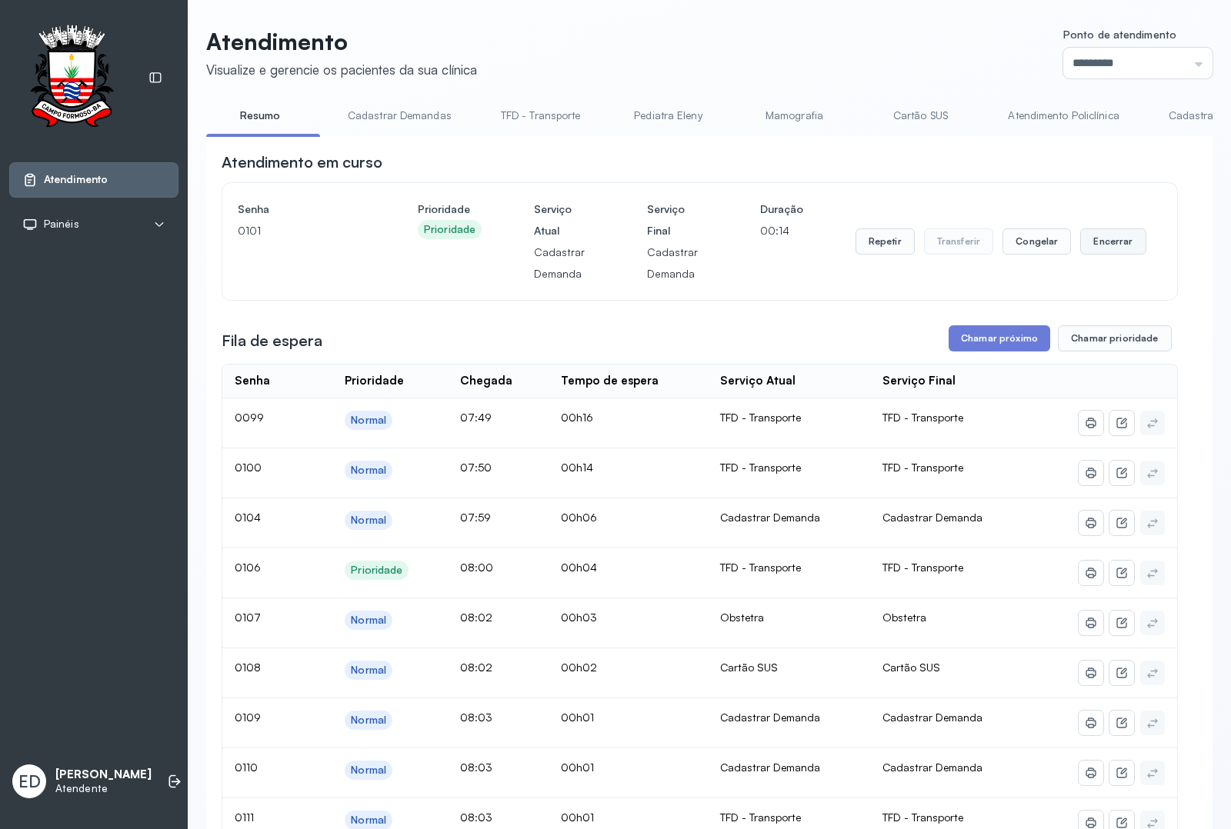
click at [1104, 247] on button "Encerrar" at bounding box center [1112, 241] width 65 height 26
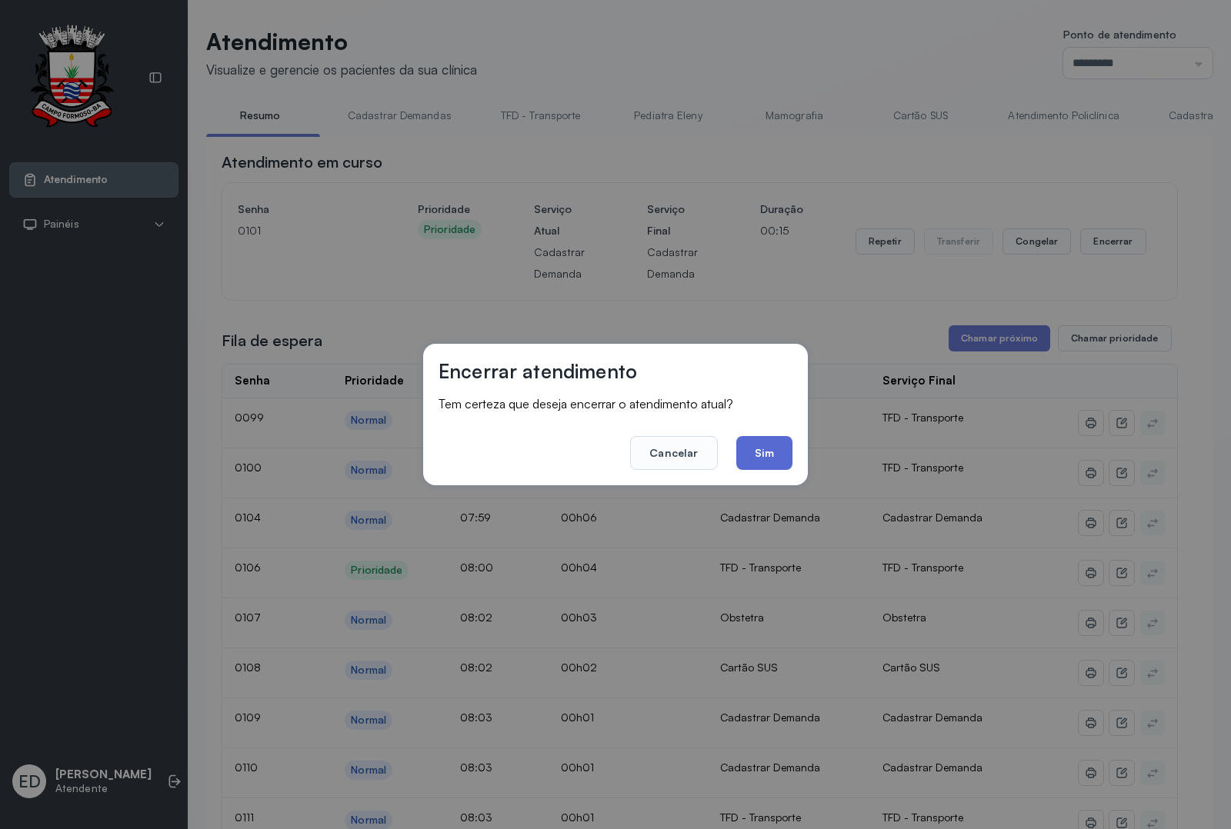
click at [773, 450] on button "Sim" at bounding box center [764, 453] width 56 height 34
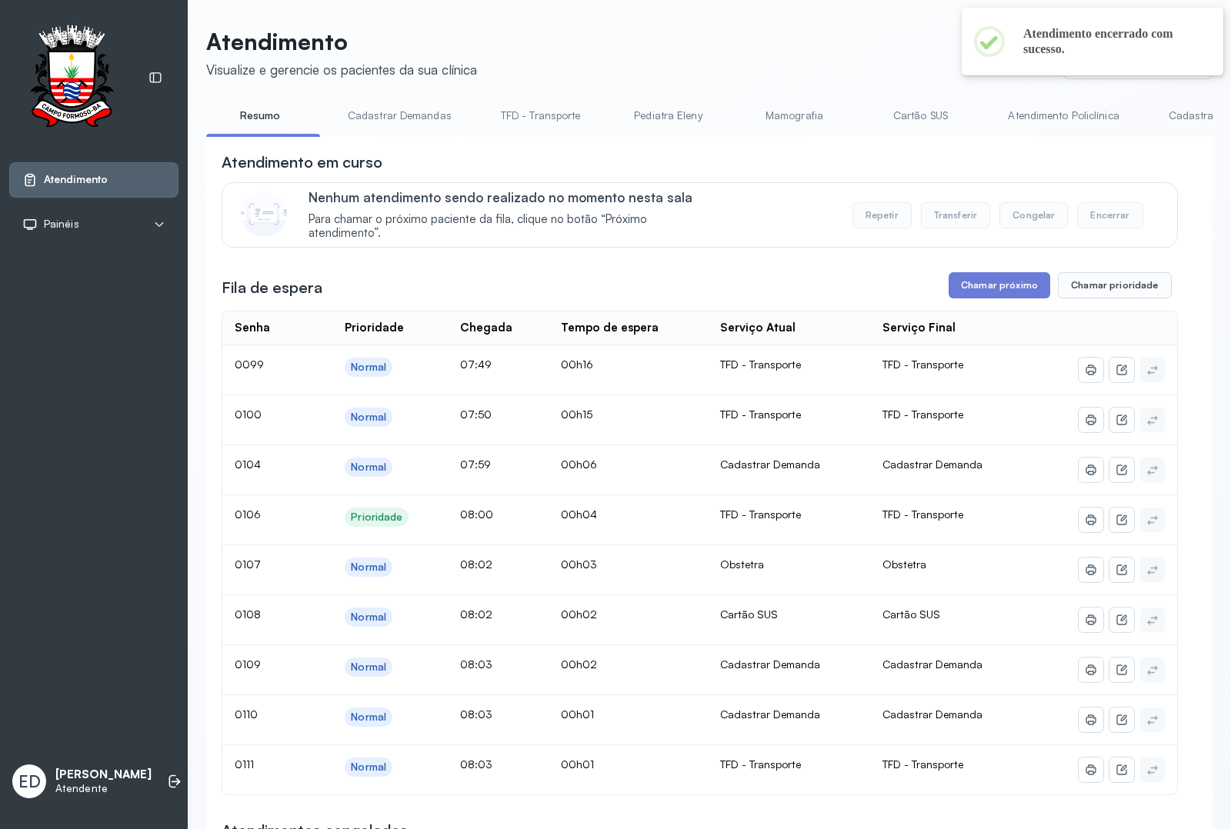
click at [1175, 98] on div "Atendimento Visualize e gerencie os pacientes da sua clínica Ponto de atendimen…" at bounding box center [709, 840] width 1006 height 1624
click at [1175, 112] on link "Cadastrar Demanda" at bounding box center [1217, 115] width 129 height 25
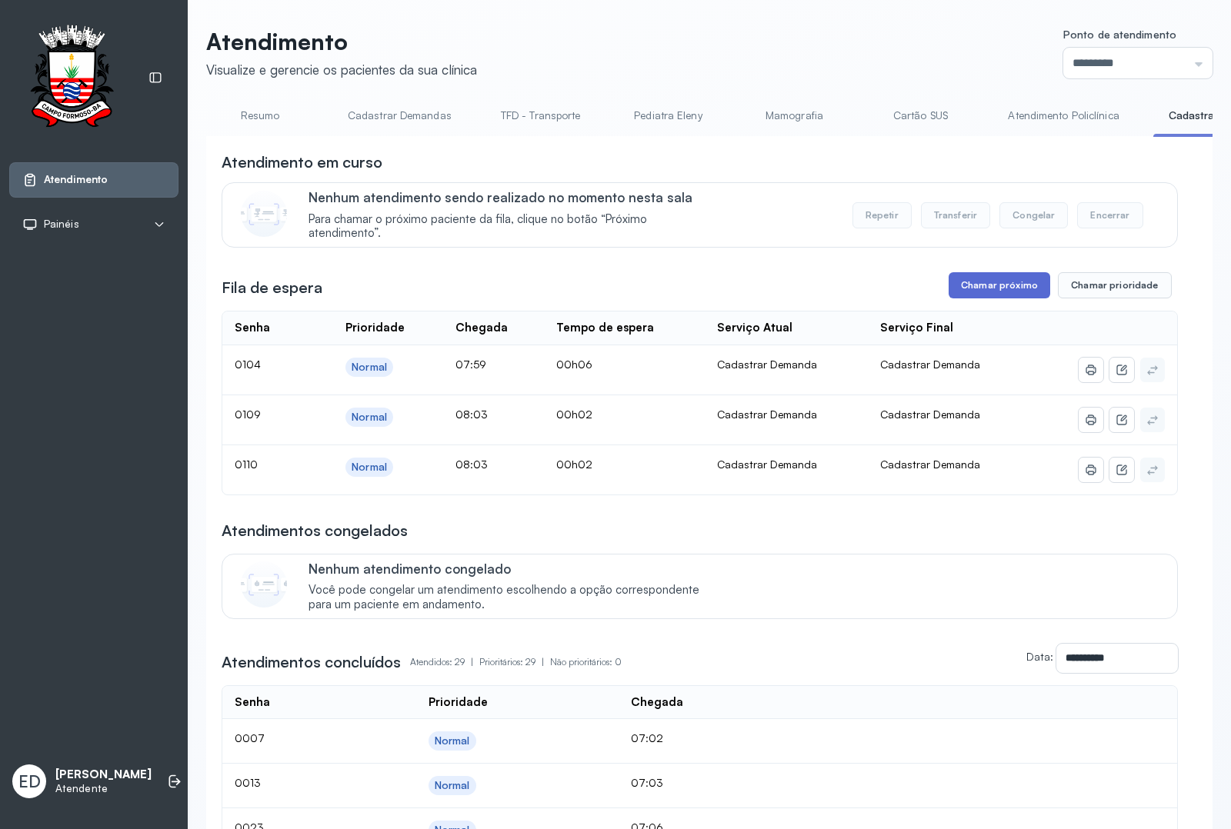
click at [1005, 285] on button "Chamar próximo" at bounding box center [999, 285] width 102 height 26
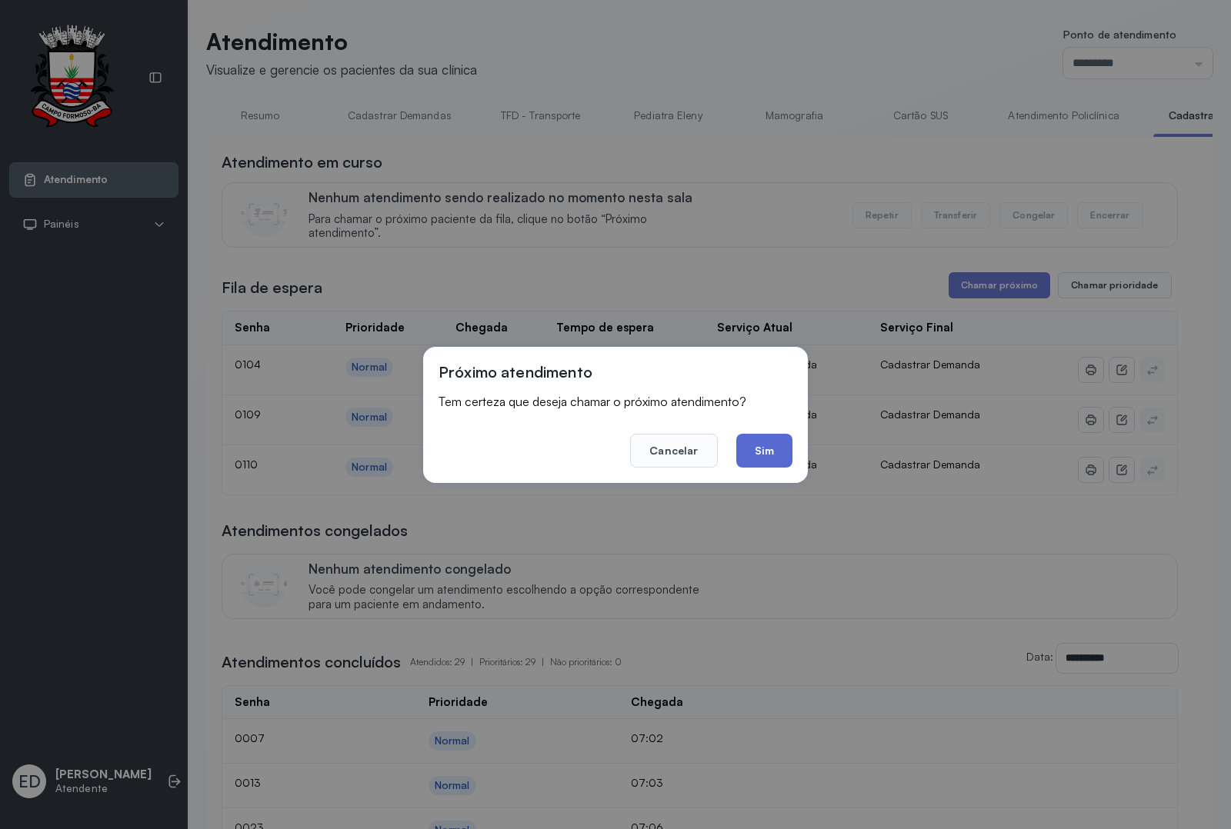
click at [756, 451] on button "Sim" at bounding box center [764, 451] width 56 height 34
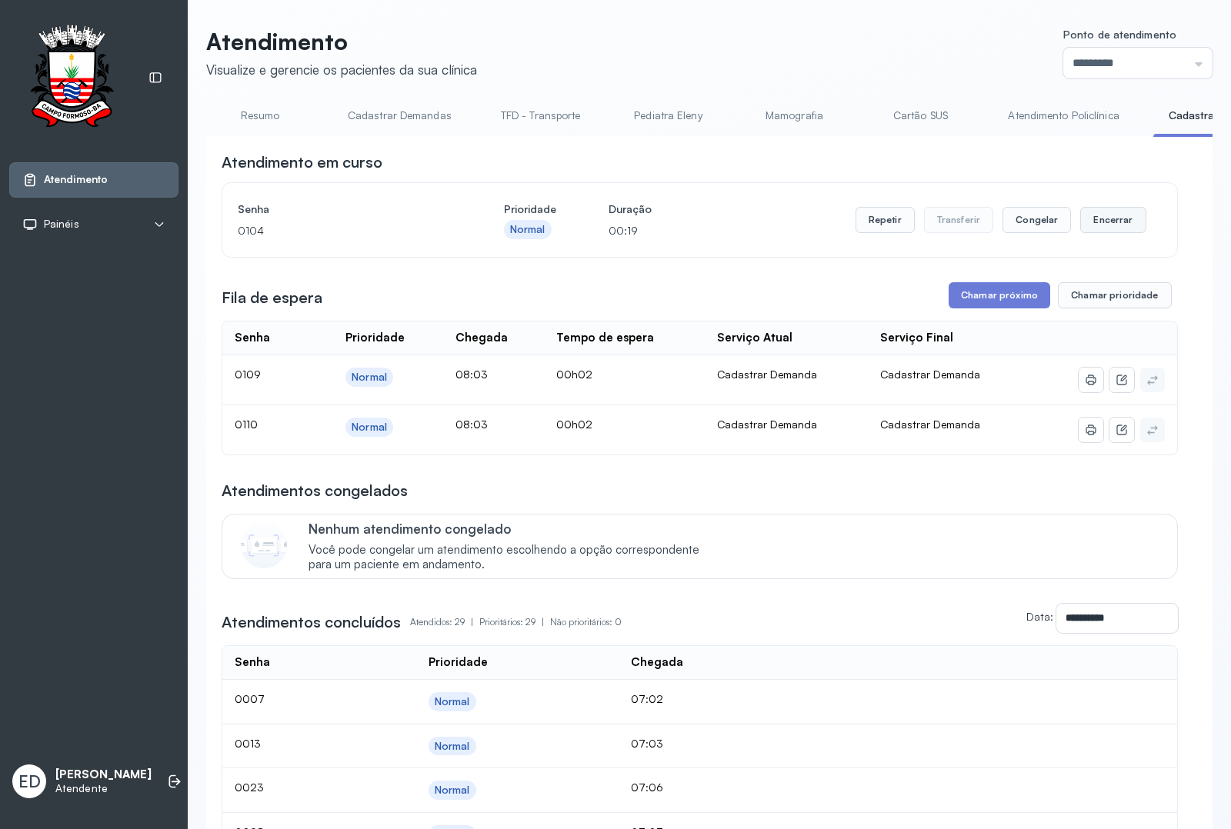
click at [1098, 225] on button "Encerrar" at bounding box center [1112, 220] width 65 height 26
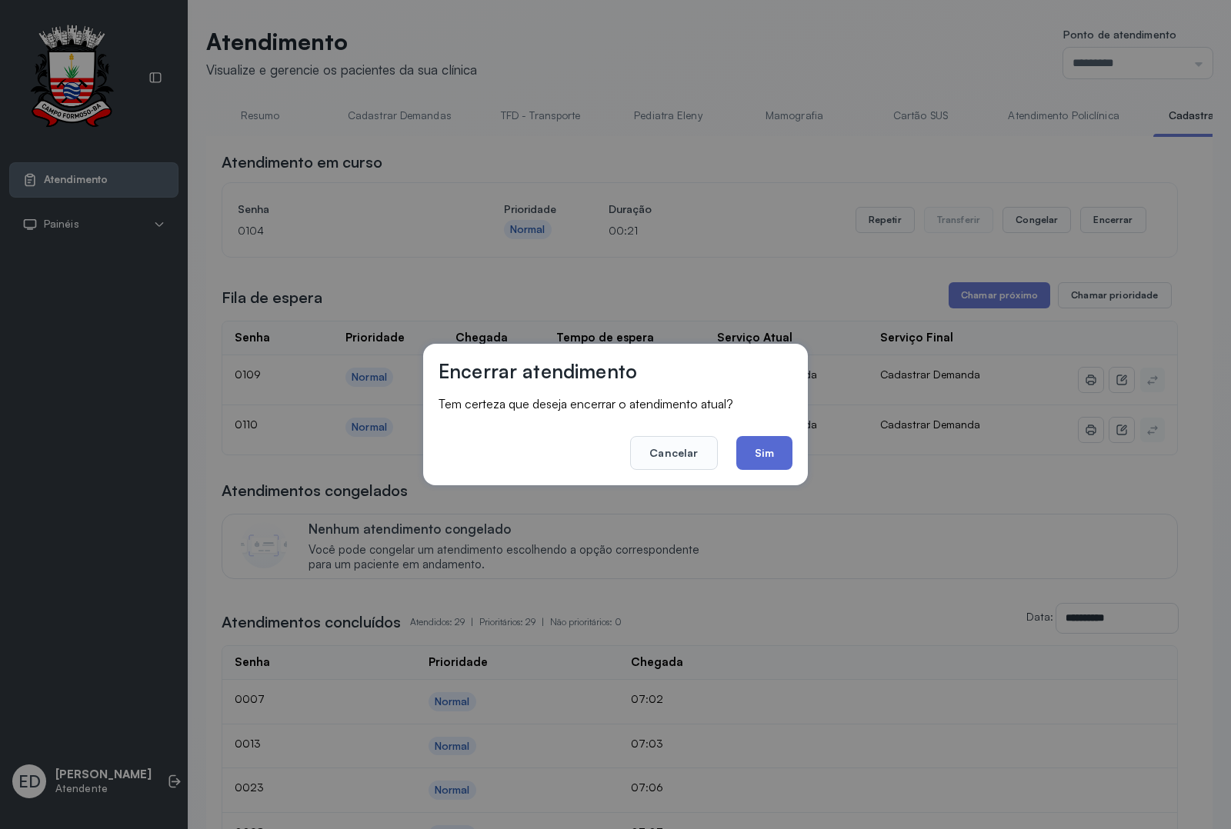
click at [764, 455] on button "Sim" at bounding box center [764, 453] width 56 height 34
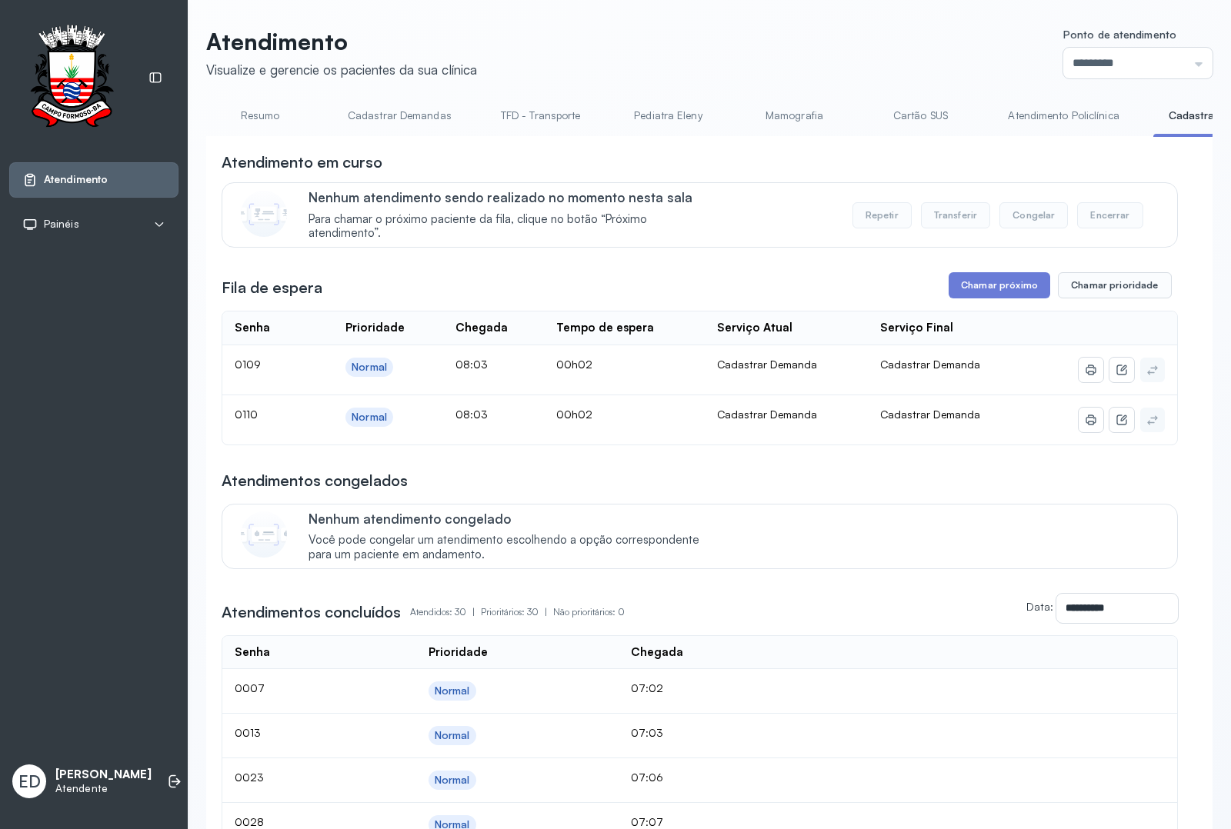
click at [285, 121] on link "Resumo" at bounding box center [260, 115] width 108 height 25
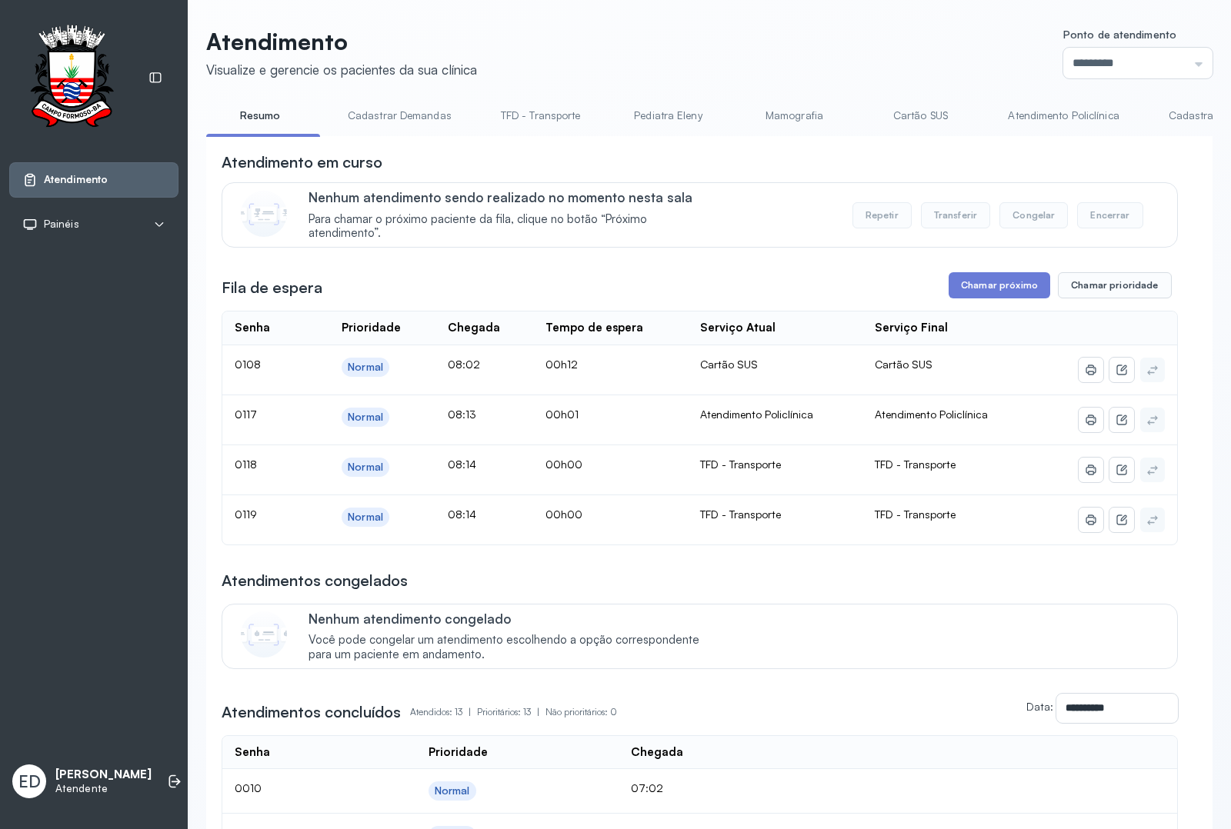
click at [1033, 116] on link "Atendimento Policlínica" at bounding box center [1063, 115] width 142 height 25
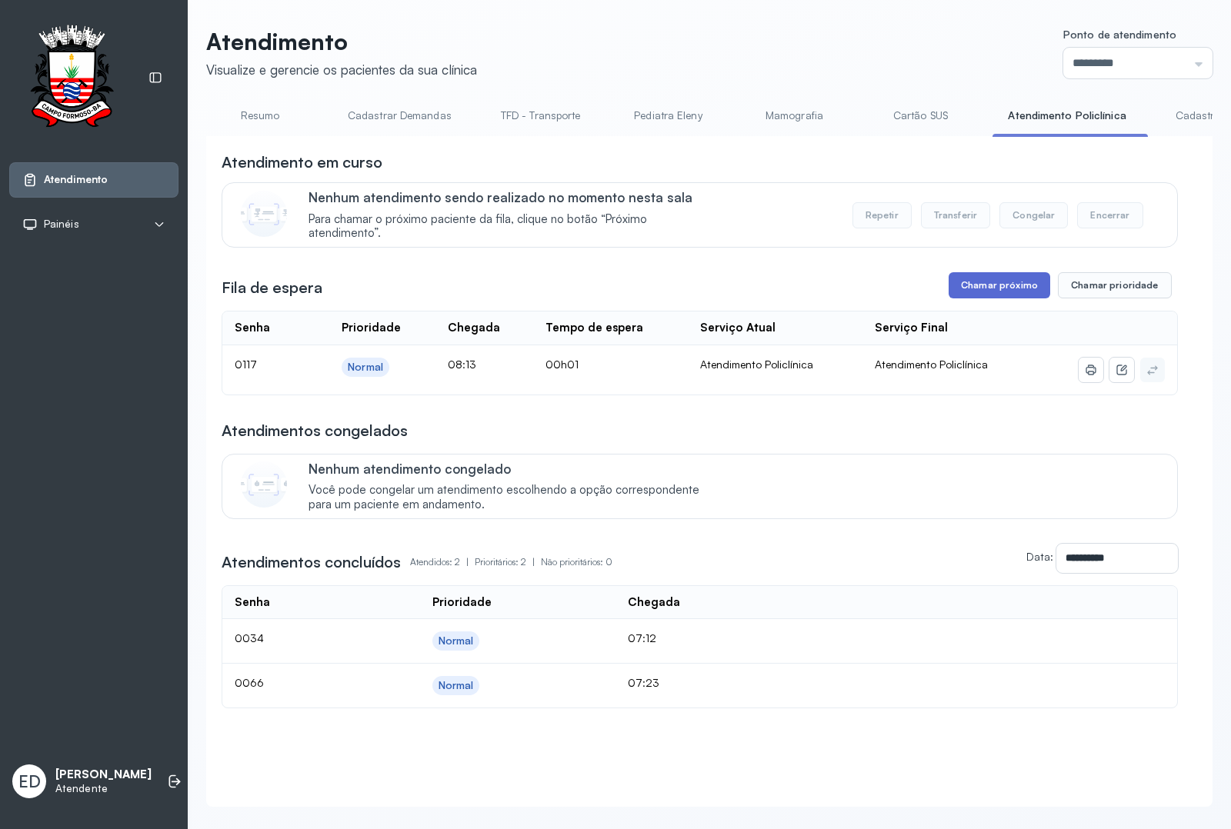
click at [1001, 290] on button "Chamar próximo" at bounding box center [999, 285] width 102 height 26
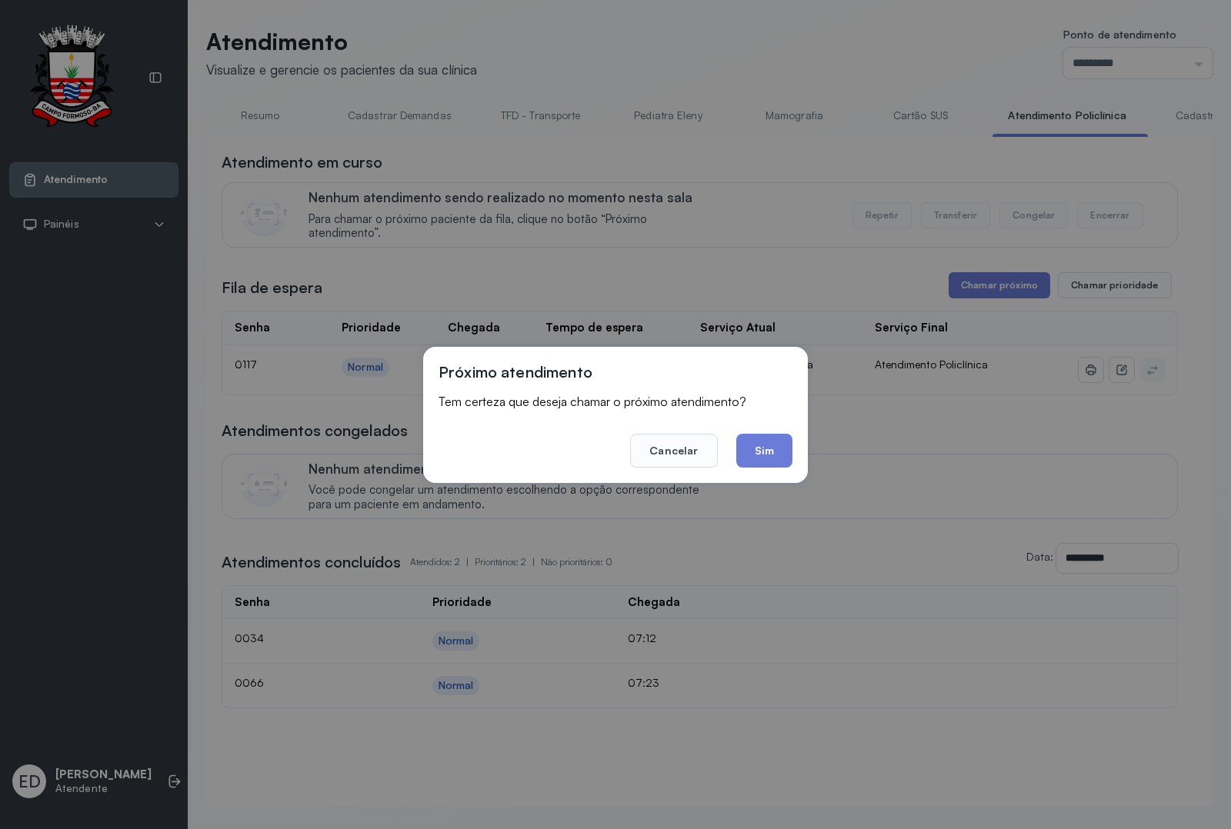
click at [745, 468] on div "Próximo atendimento Tem certeza que deseja chamar o próximo atendimento? Cancel…" at bounding box center [615, 415] width 385 height 136
click at [755, 458] on button "Sim" at bounding box center [764, 451] width 56 height 34
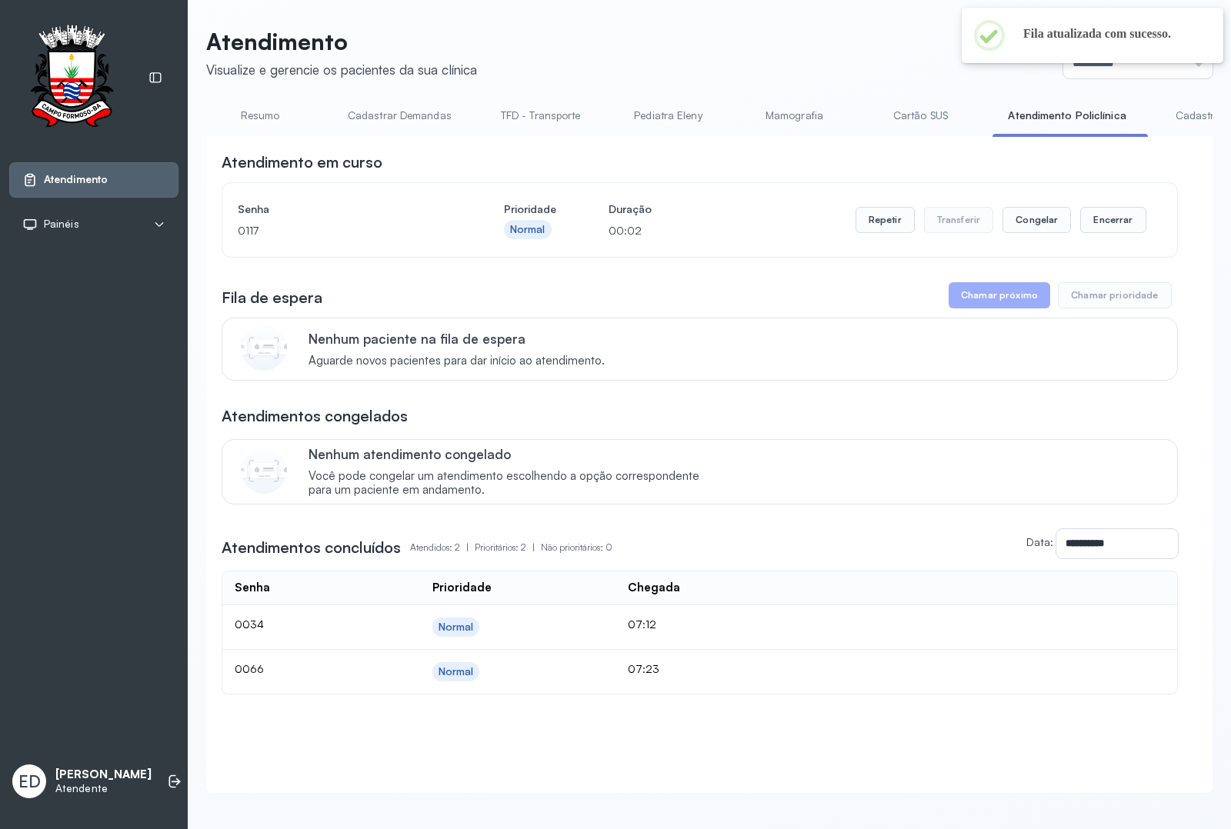
click at [850, 46] on header "Atendimento Visualize e gerencie os pacientes da sua clínica Ponto de atendimen…" at bounding box center [709, 53] width 1006 height 51
click at [1086, 228] on button "Encerrar" at bounding box center [1112, 220] width 65 height 26
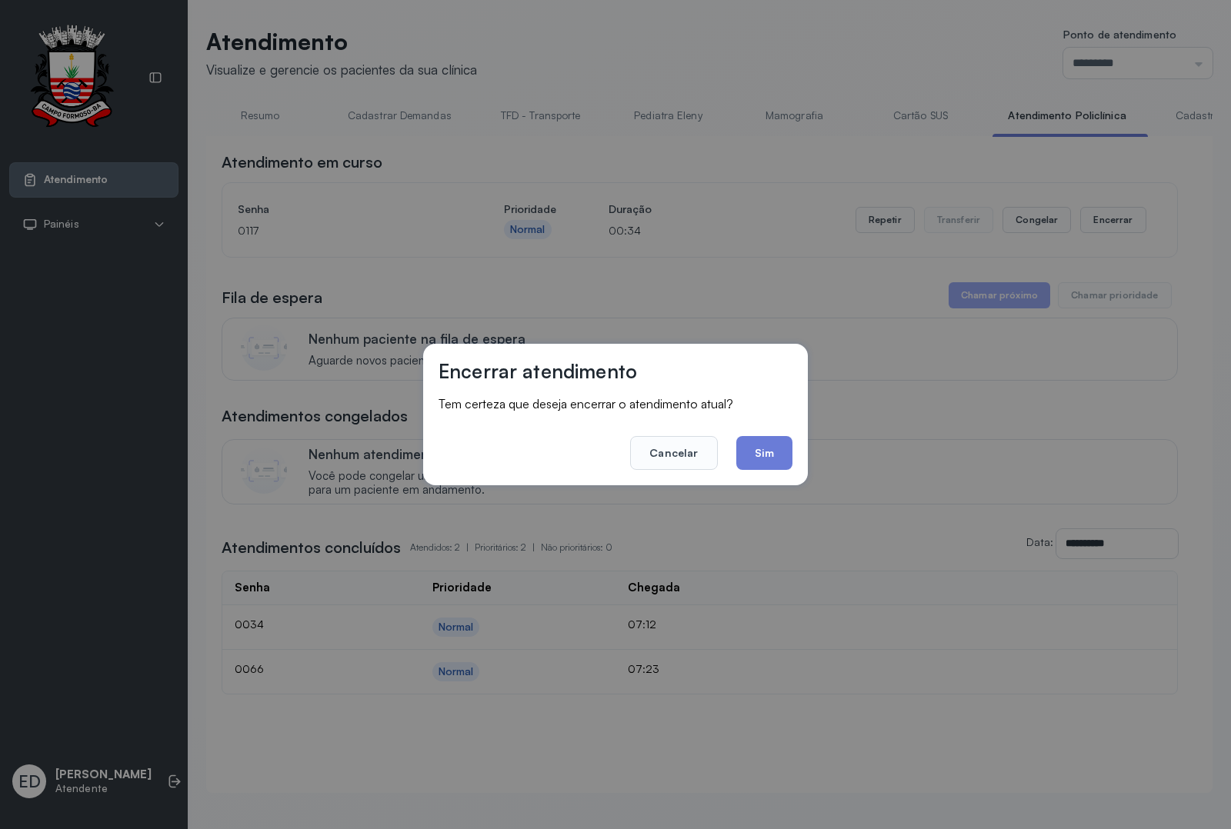
drag, startPoint x: 871, startPoint y: 364, endPoint x: 878, endPoint y: 327, distance: 37.6
click at [873, 363] on div "Encerrar atendimento Tem certeza que deseja encerrar o atendimento atual? Cance…" at bounding box center [615, 414] width 1231 height 829
drag, startPoint x: 666, startPoint y: 471, endPoint x: 681, endPoint y: 455, distance: 22.3
click at [669, 471] on div "Encerrar atendimento Tem certeza que deseja encerrar o atendimento atual? Cance…" at bounding box center [615, 414] width 385 height 141
click at [682, 452] on button "Cancelar" at bounding box center [673, 453] width 87 height 34
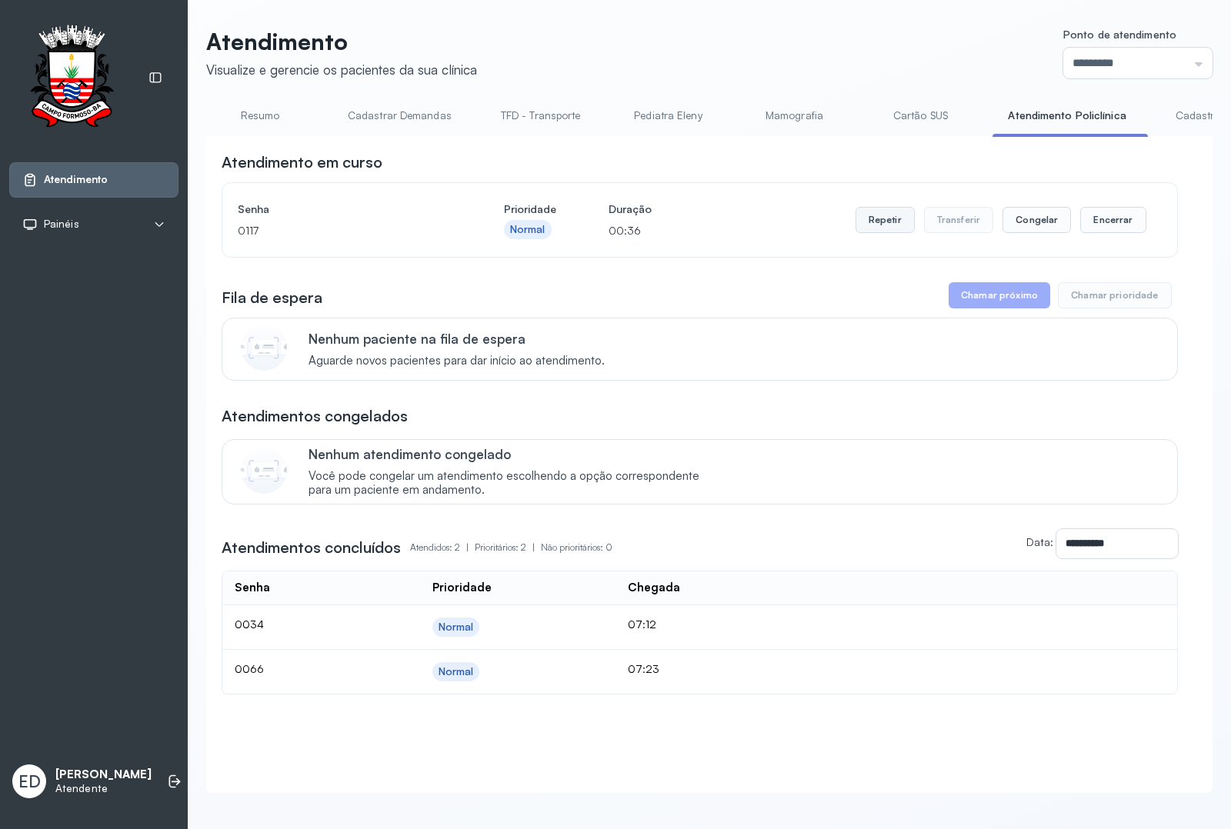
click at [856, 223] on button "Repetir" at bounding box center [884, 220] width 59 height 26
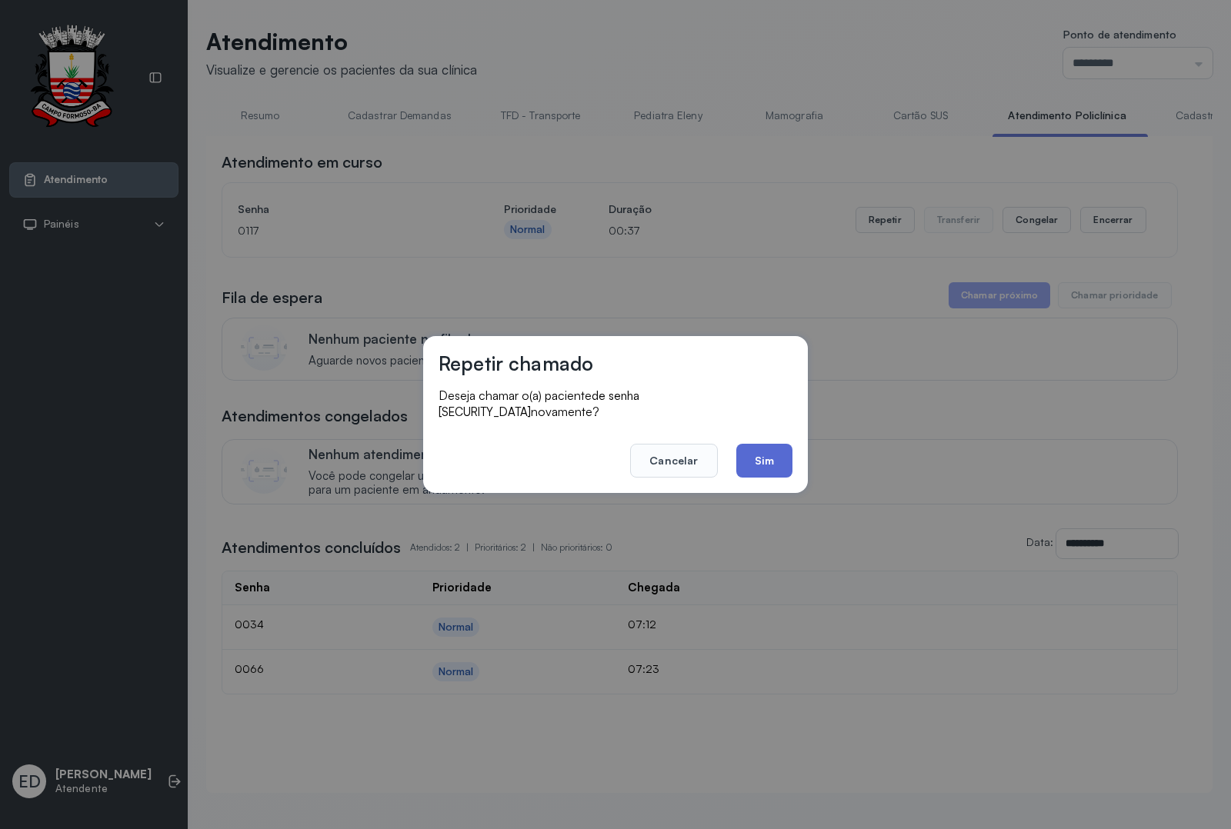
click at [764, 462] on button "Sim" at bounding box center [764, 461] width 56 height 34
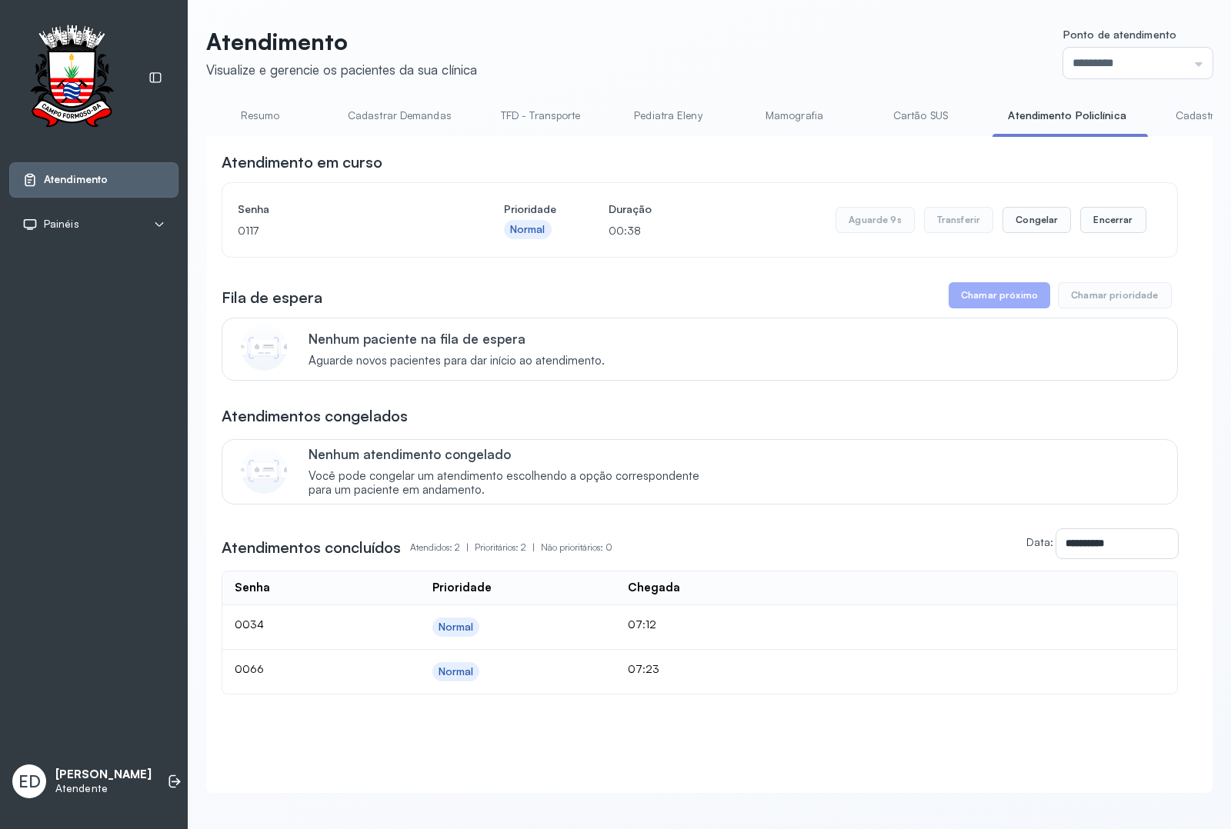
click at [797, 20] on div "Atendimento Visualize e gerencie os pacientes da sua clínica Ponto de atendimen…" at bounding box center [709, 418] width 1043 height 836
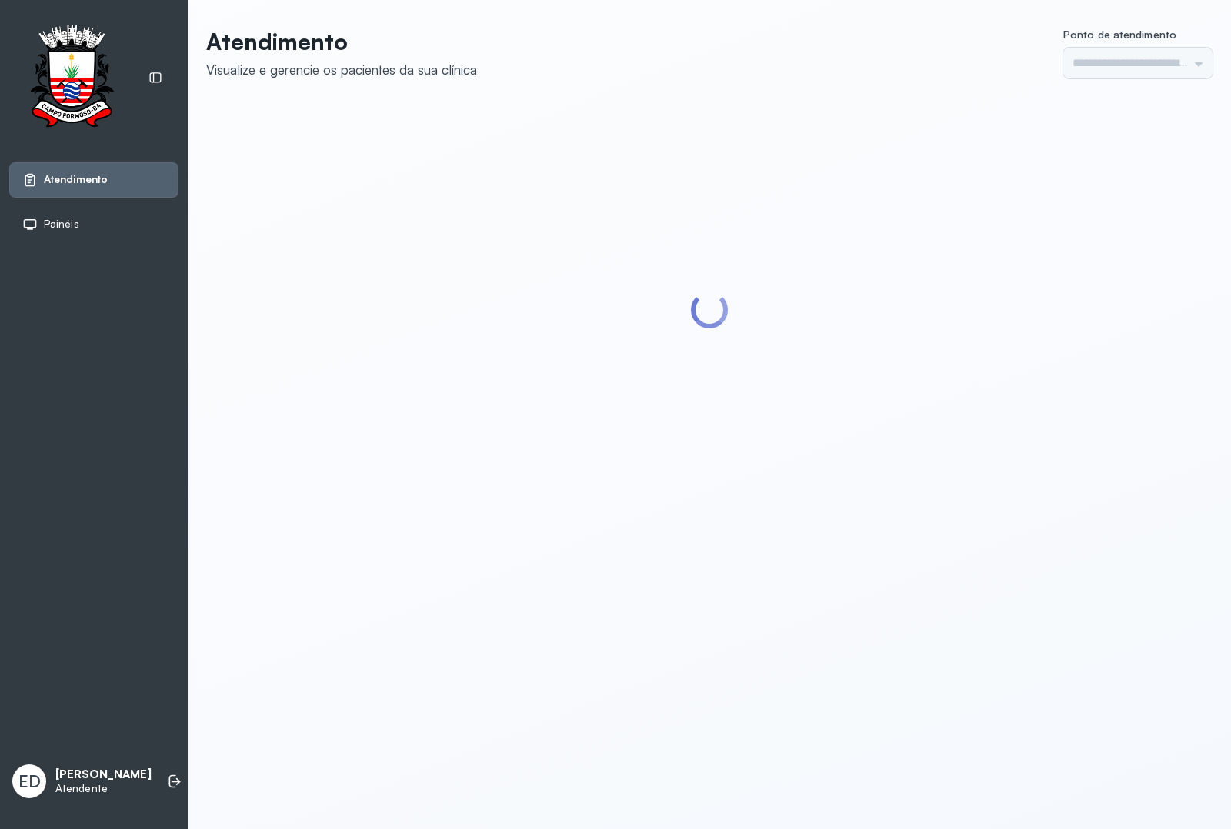
type input "*********"
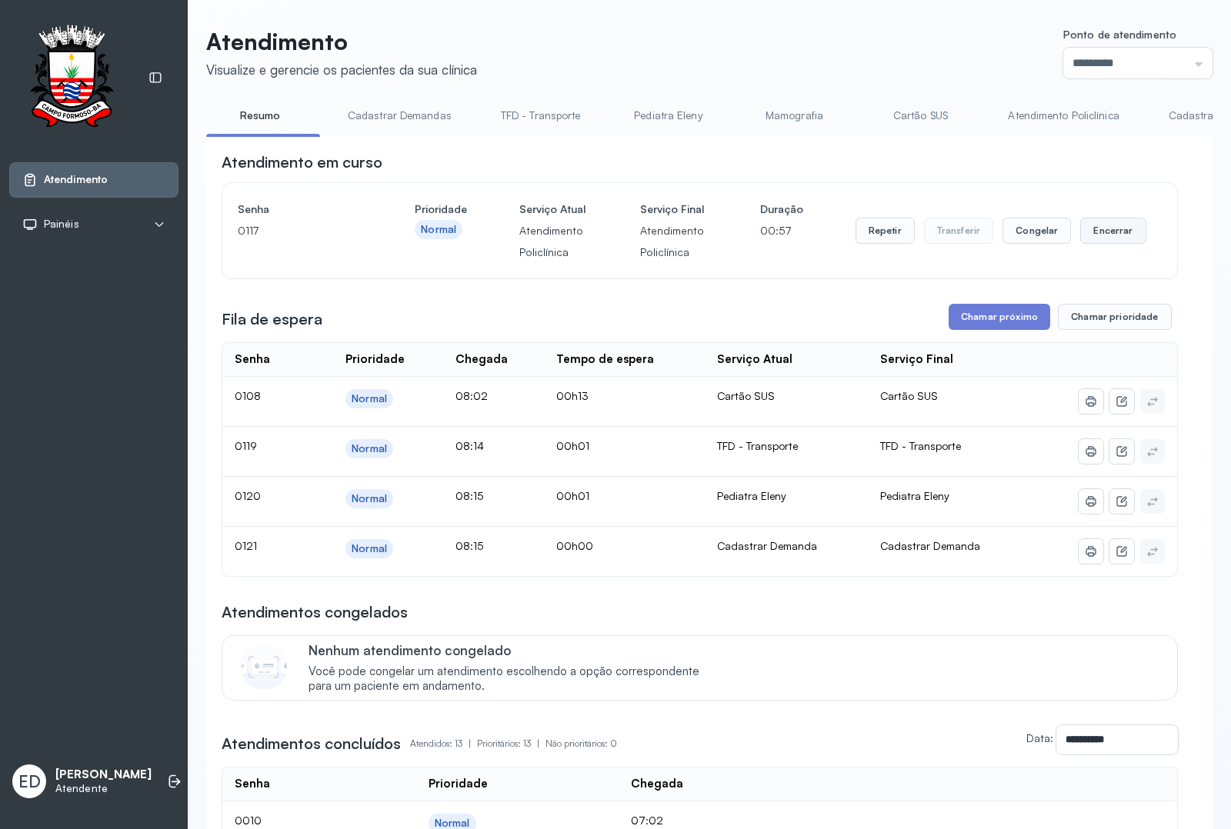
click at [1115, 238] on button "Encerrar" at bounding box center [1112, 231] width 65 height 26
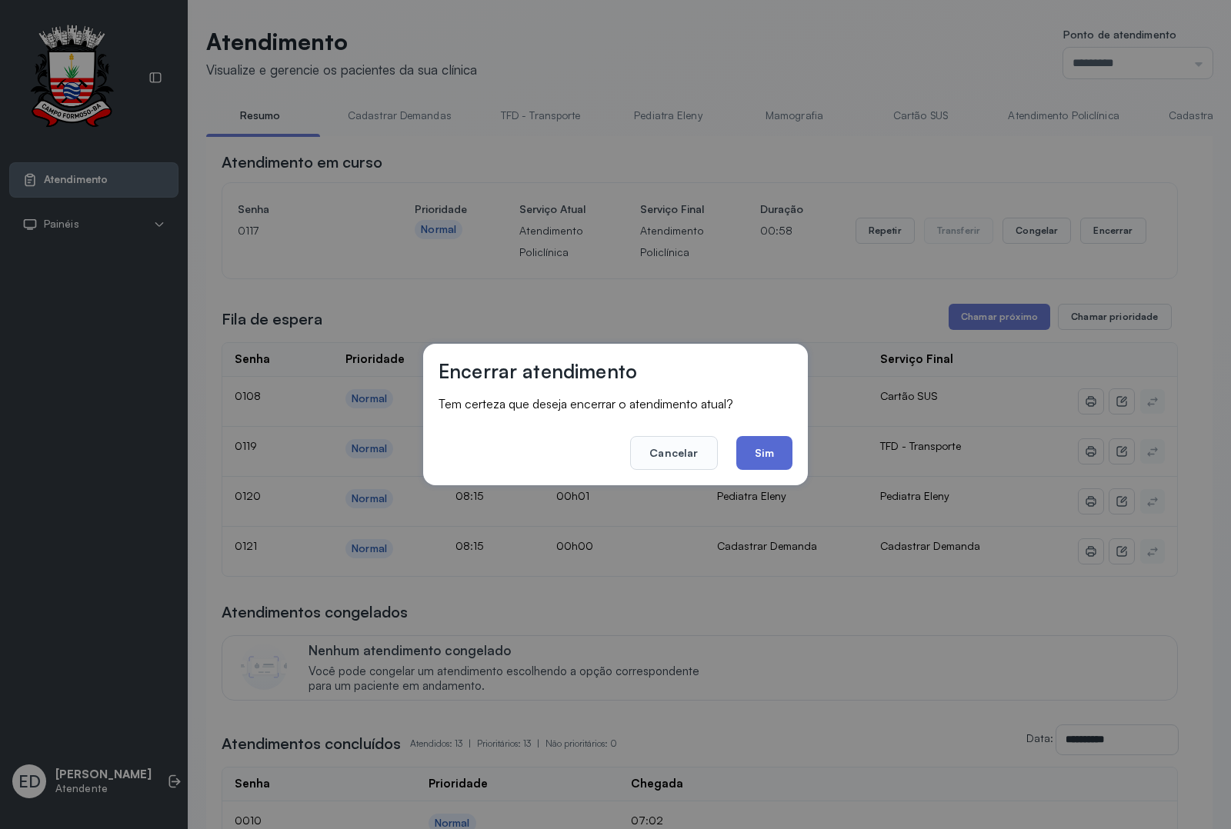
click at [763, 447] on button "Sim" at bounding box center [764, 453] width 56 height 34
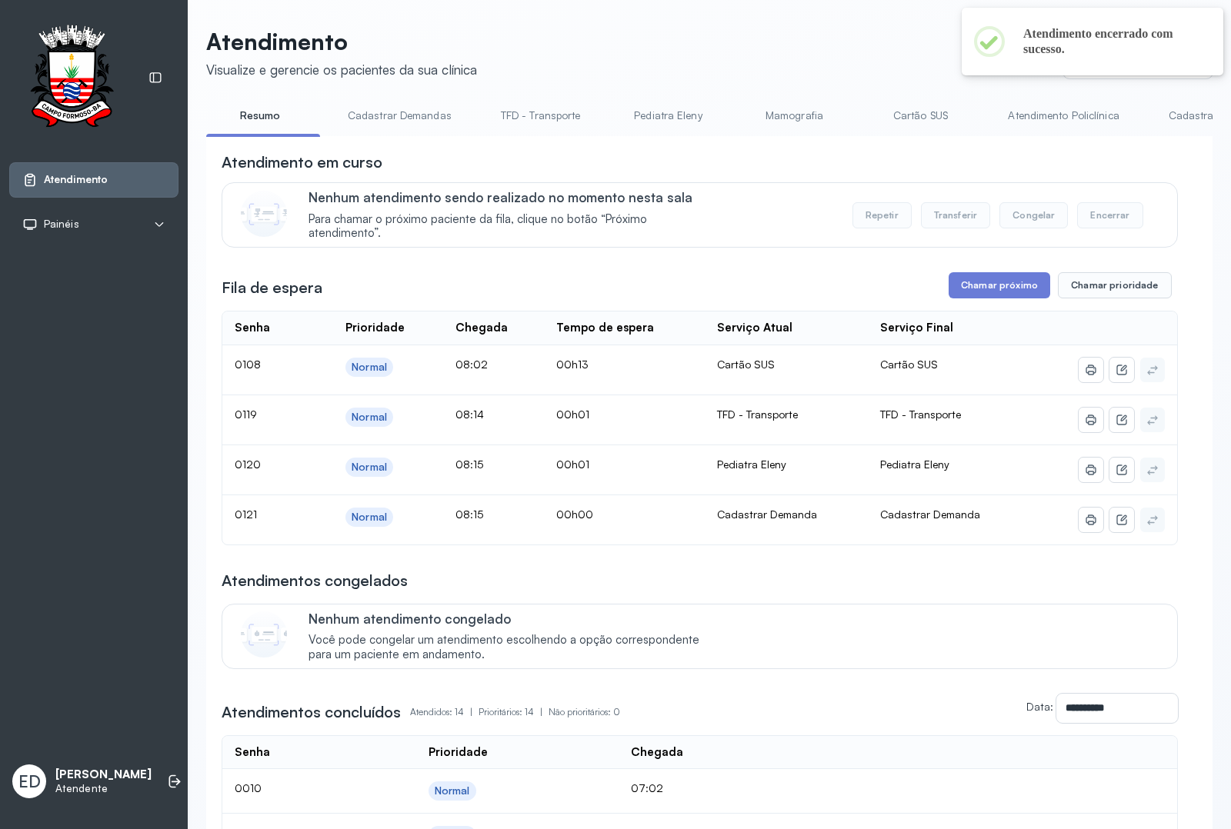
click at [1179, 109] on link "Cadastrar Demanda" at bounding box center [1217, 115] width 129 height 25
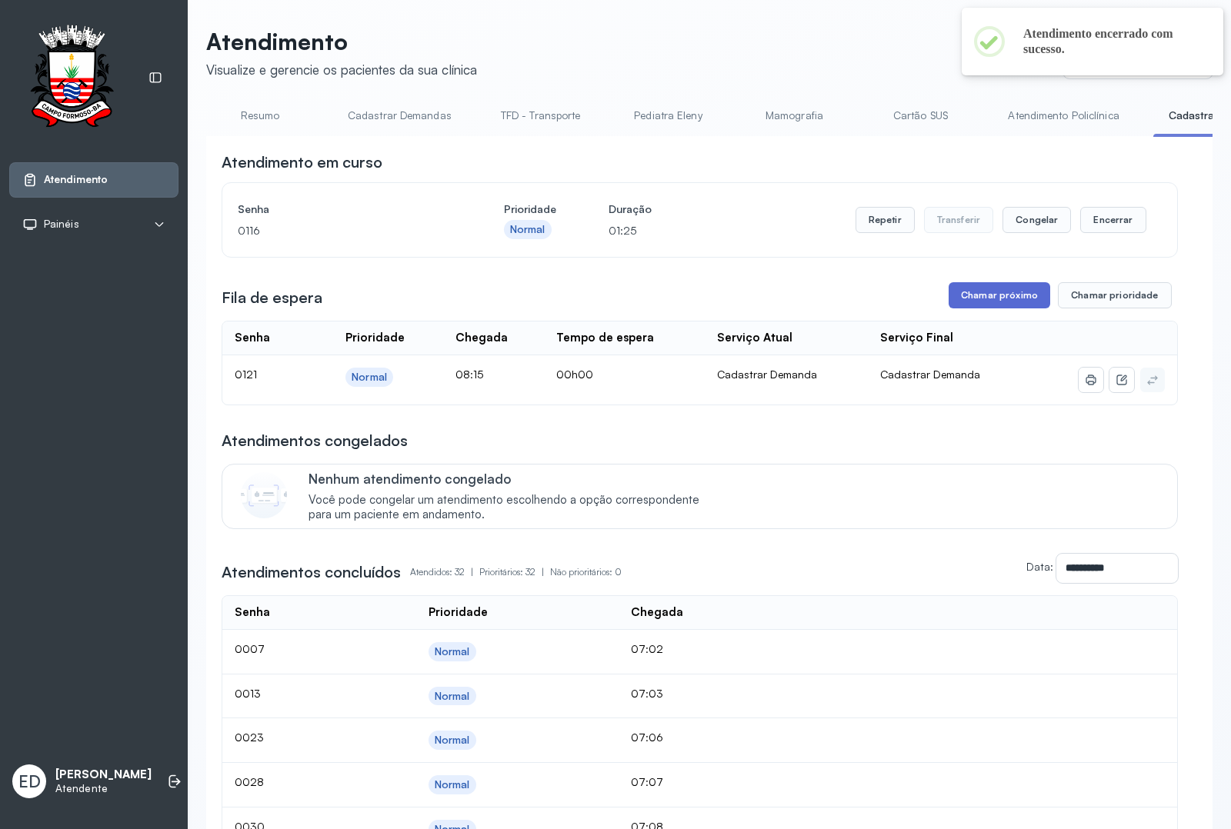
click at [1005, 286] on button "Chamar próximo" at bounding box center [999, 295] width 102 height 26
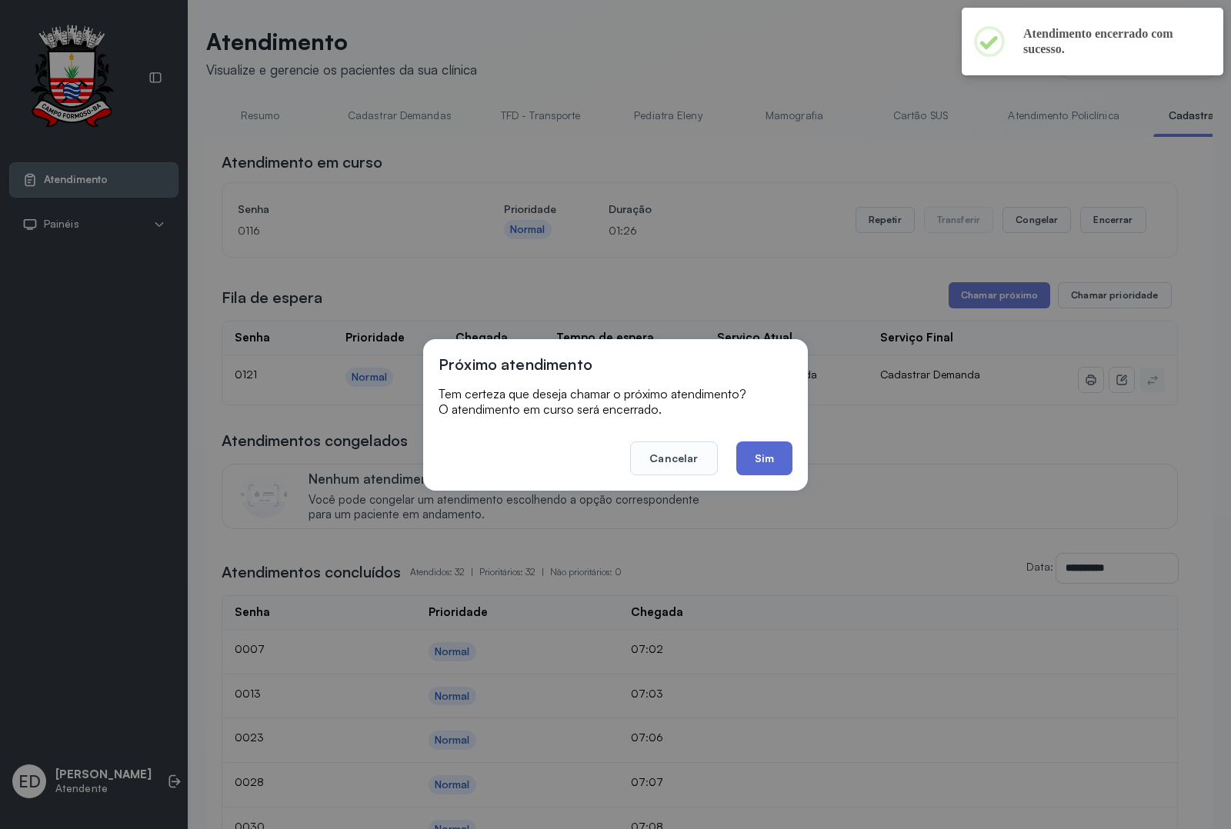
click at [782, 455] on button "Sim" at bounding box center [764, 458] width 56 height 34
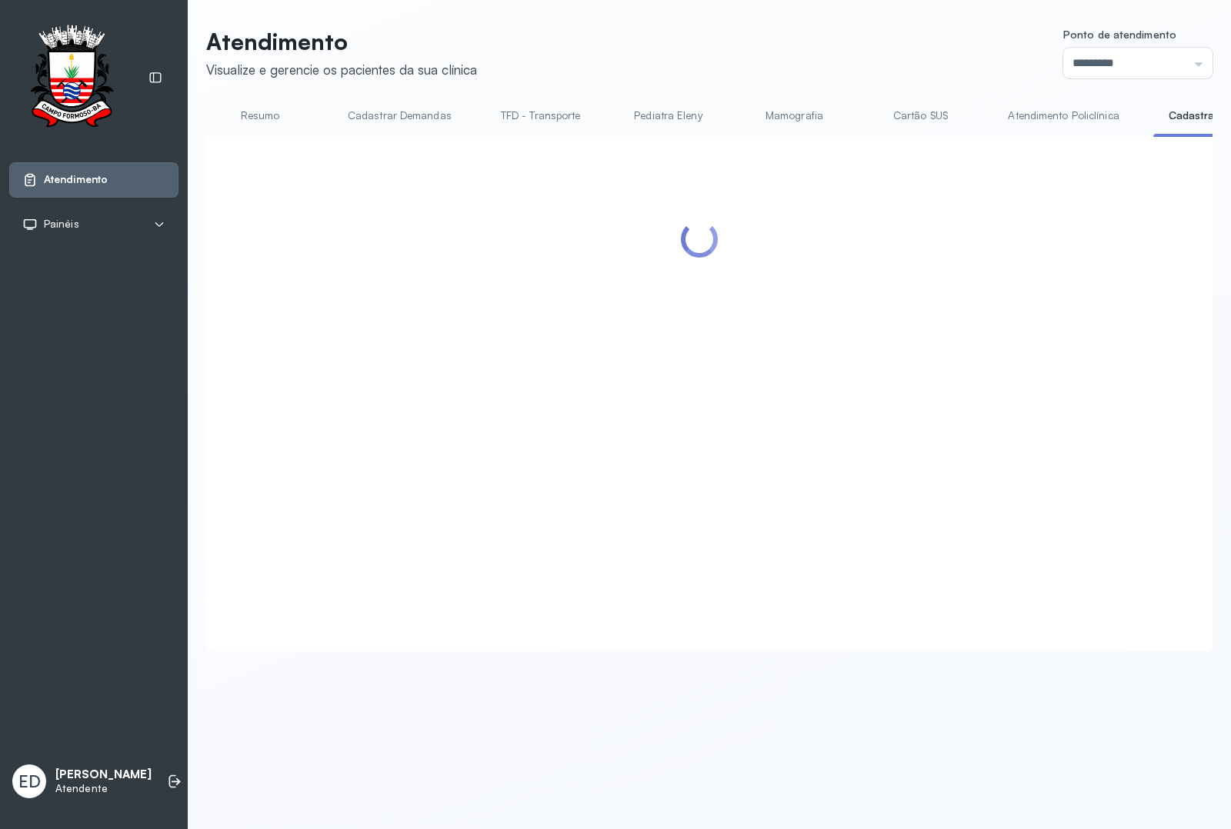
click at [817, 59] on header "Atendimento Visualize e gerencie os pacientes da sua clínica Ponto de atendimen…" at bounding box center [709, 53] width 1006 height 51
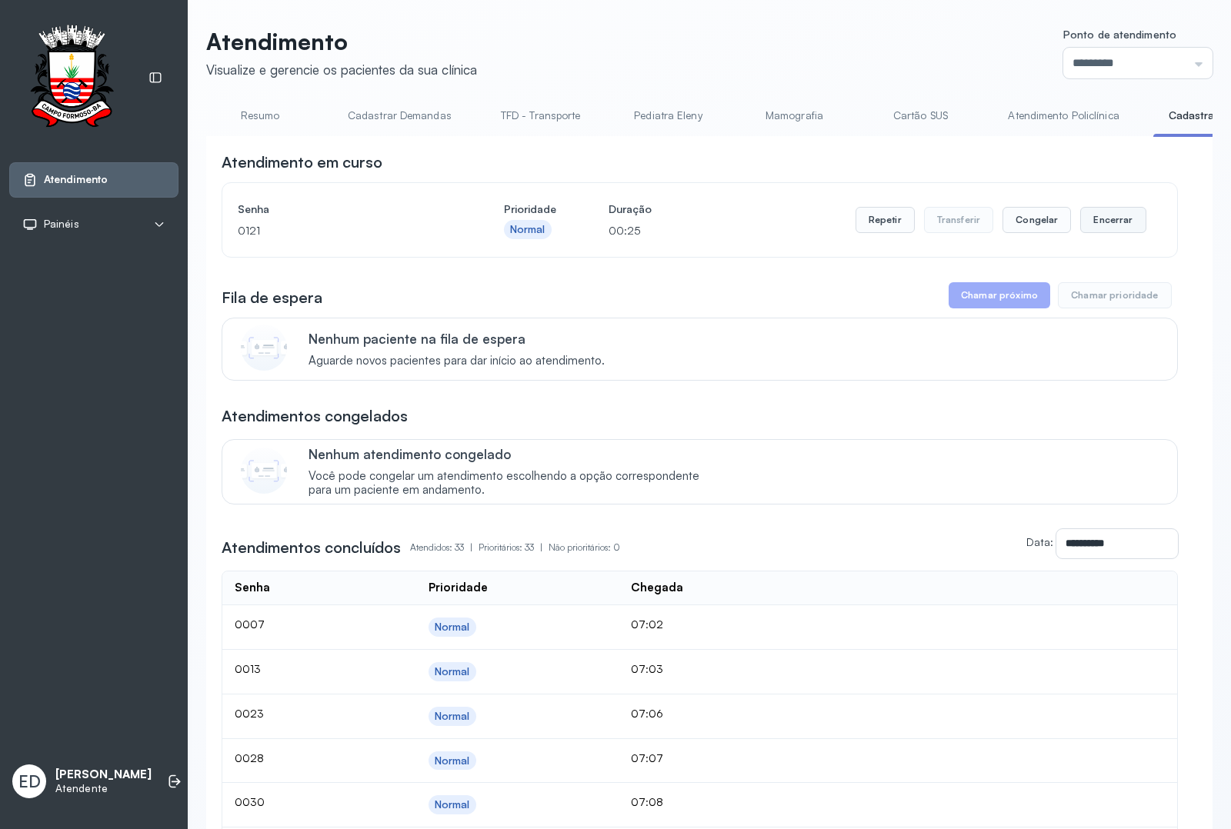
click at [1090, 223] on button "Encerrar" at bounding box center [1112, 220] width 65 height 26
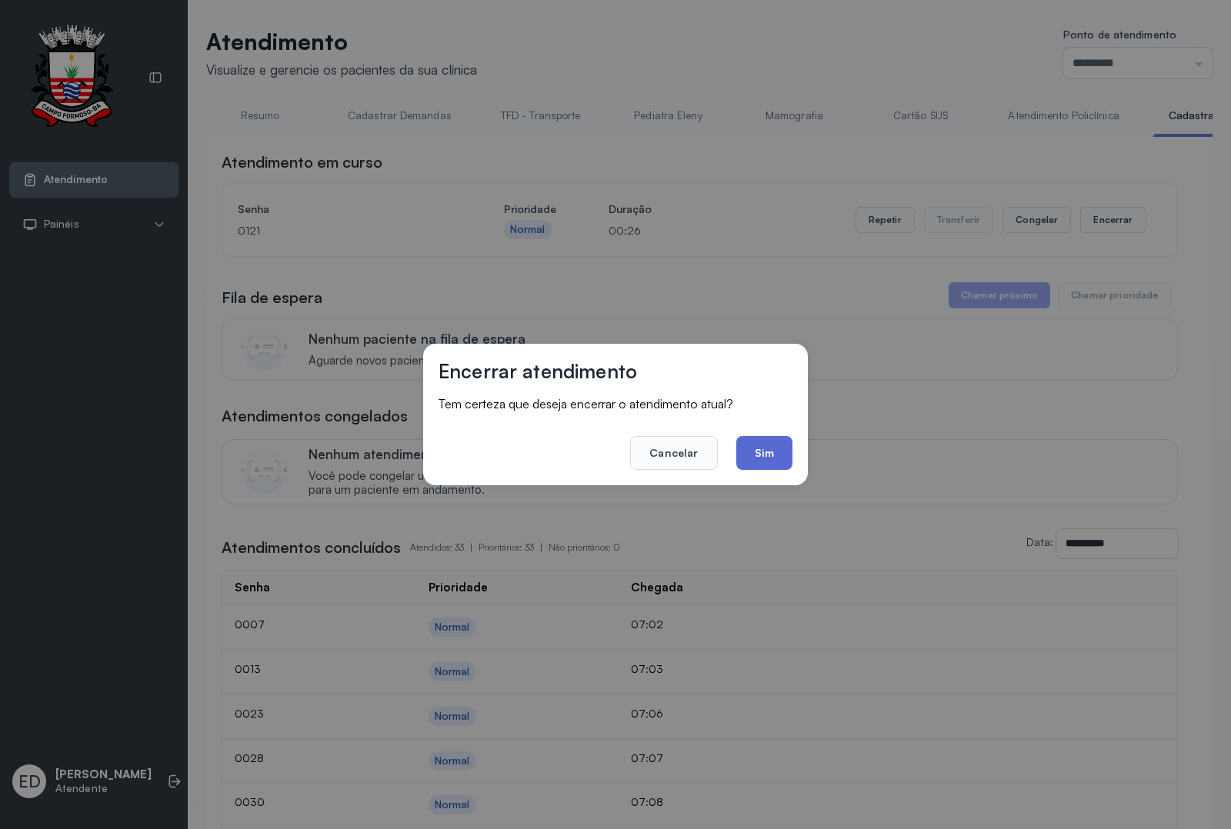
click at [789, 446] on button "Sim" at bounding box center [764, 453] width 56 height 34
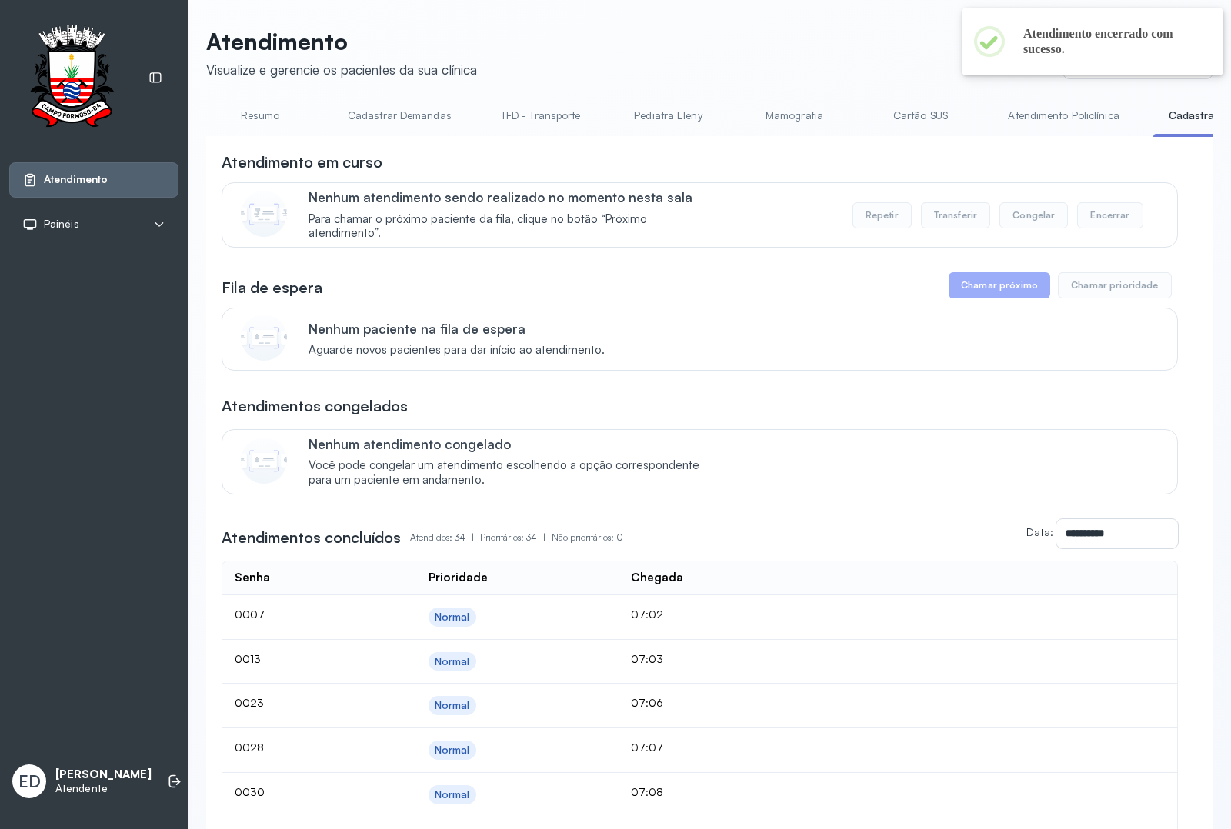
click at [260, 123] on link "Resumo" at bounding box center [260, 115] width 108 height 25
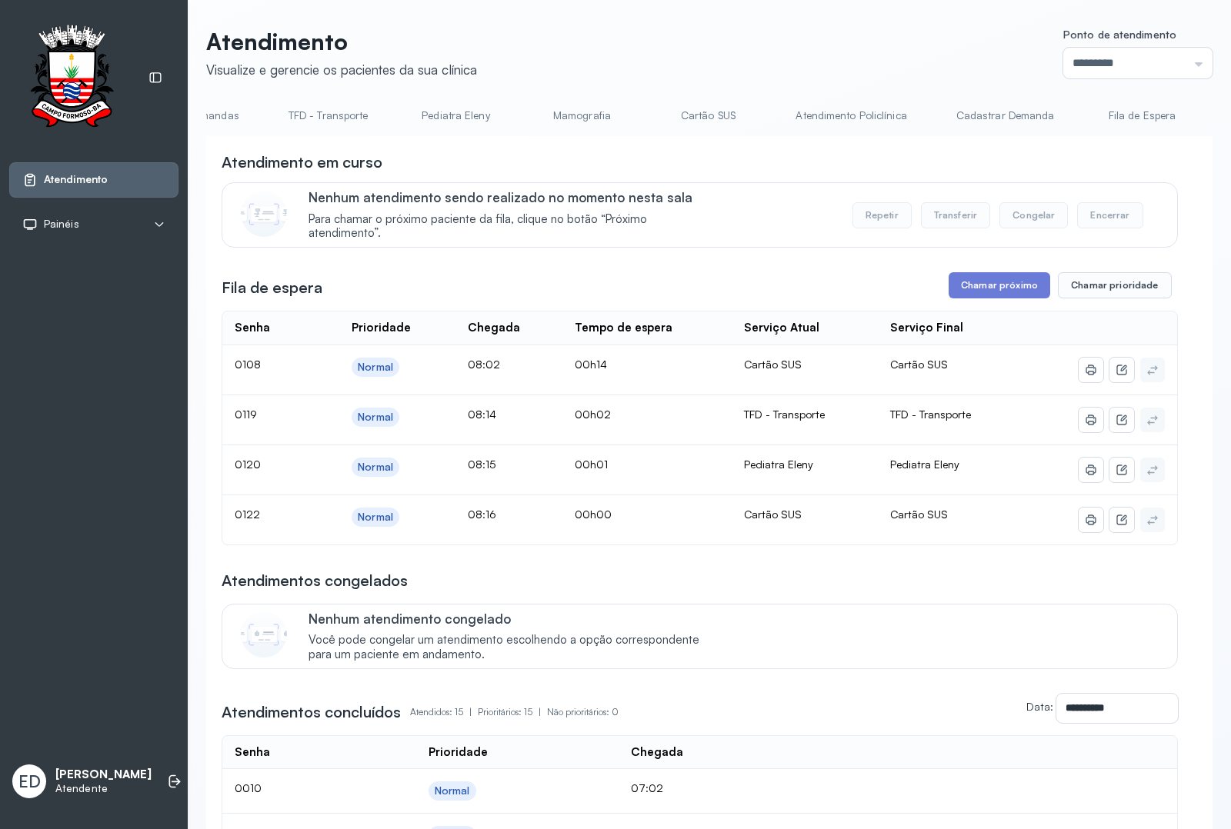
scroll to position [0, 204]
click at [471, 115] on link "Pediatra Eleny" at bounding box center [464, 115] width 108 height 25
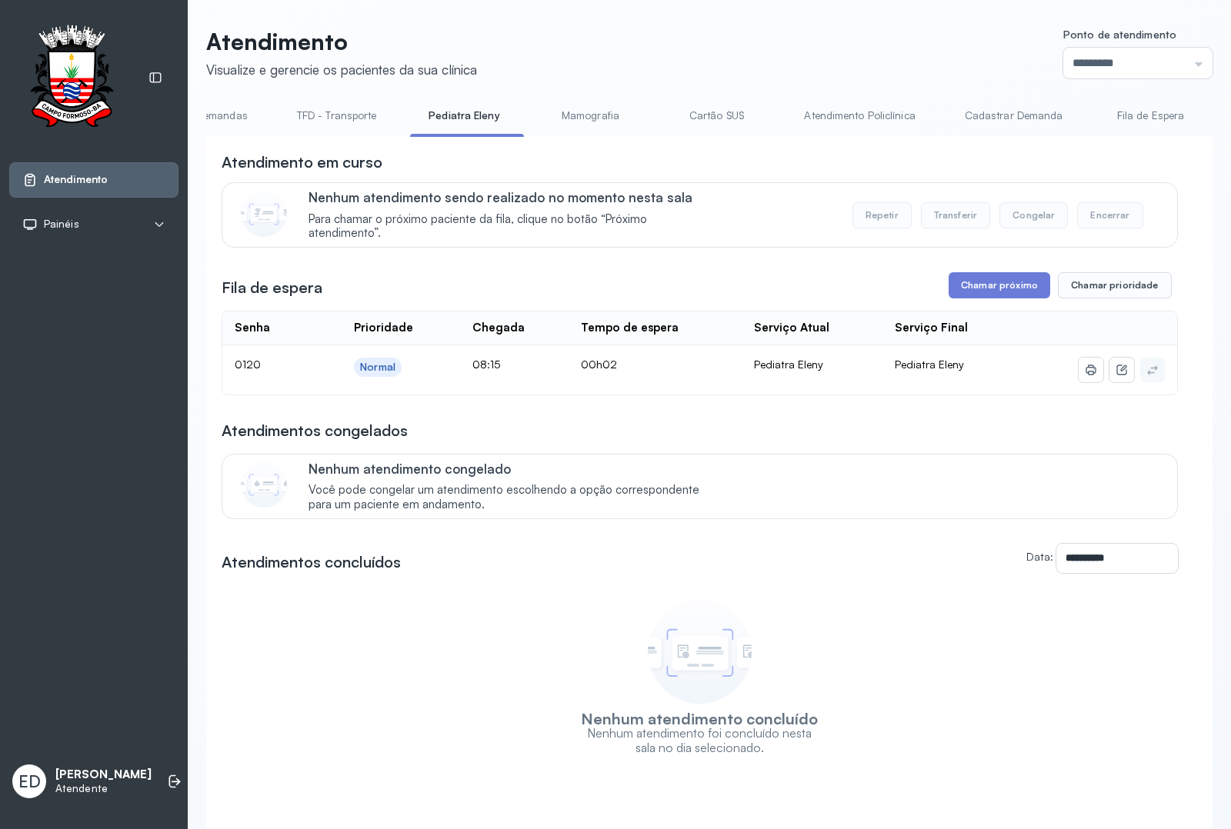
drag, startPoint x: 956, startPoint y: 289, endPoint x: 859, endPoint y: 364, distance: 122.3
click at [952, 292] on button "Chamar próximo" at bounding box center [999, 285] width 102 height 26
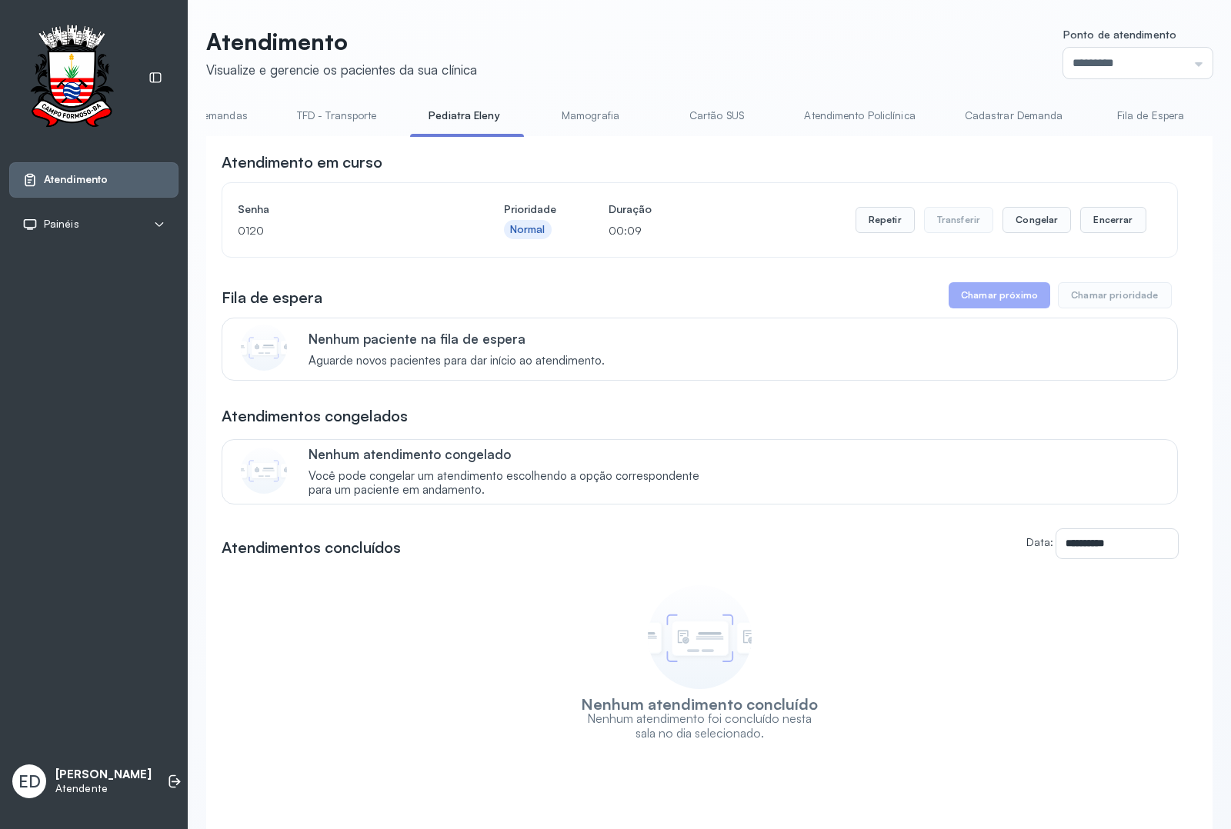
click at [675, 79] on div "**********" at bounding box center [709, 433] width 1006 height 811
click at [1105, 216] on button "Encerrar" at bounding box center [1112, 220] width 65 height 26
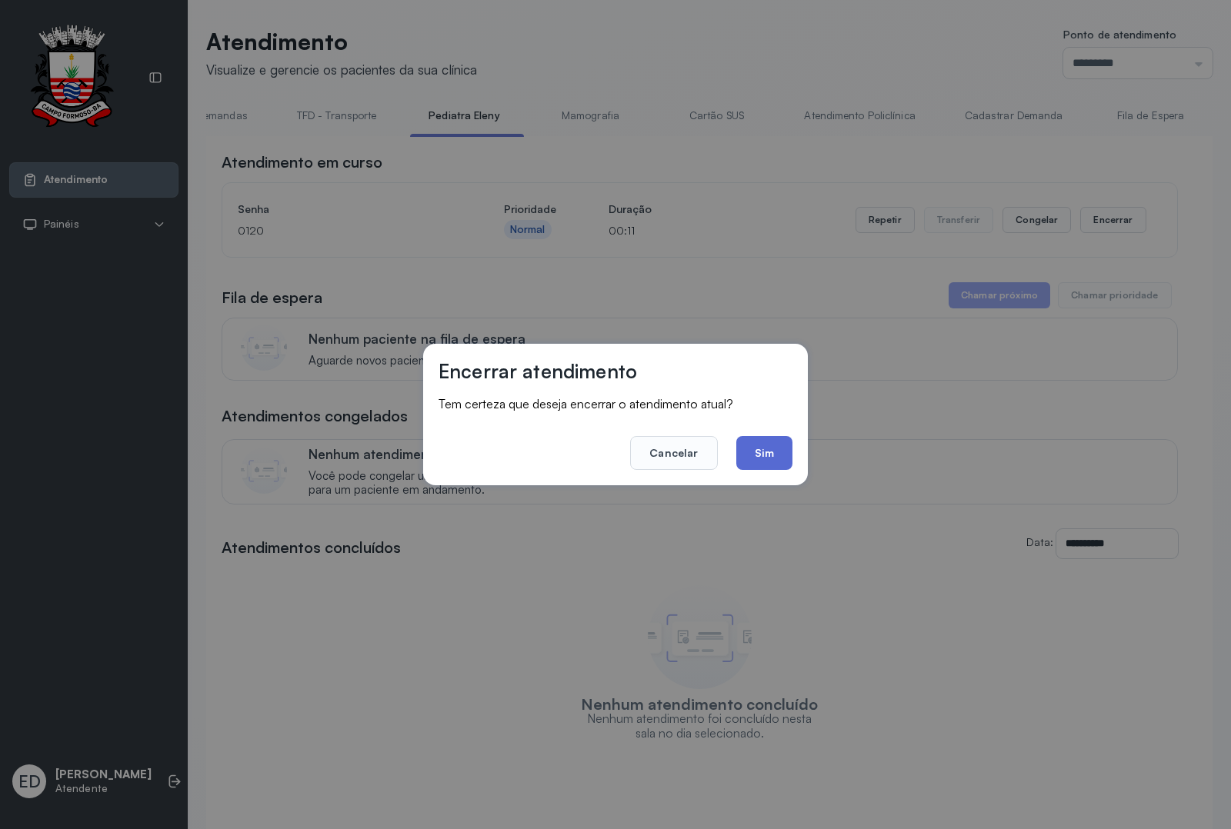
click at [782, 450] on button "Sim" at bounding box center [764, 453] width 56 height 34
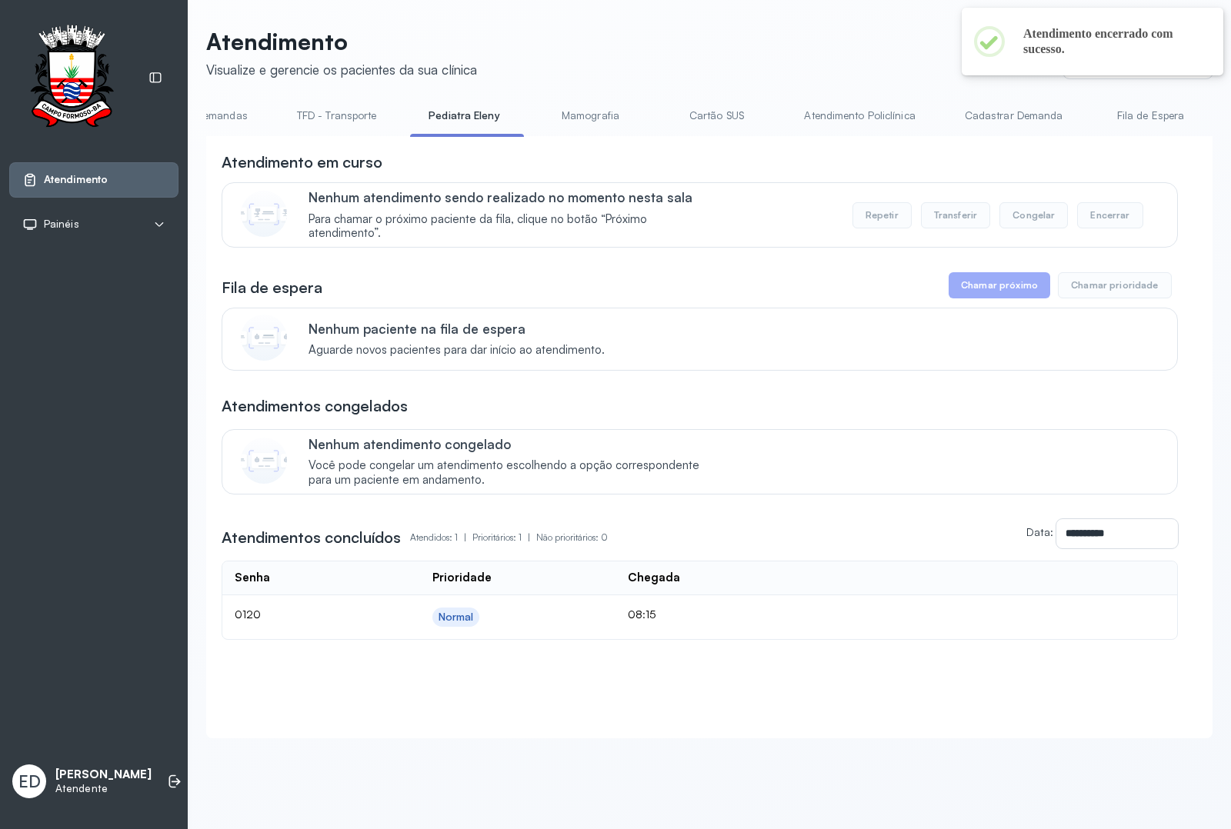
click at [202, 112] on div "Atendimento Visualize e gerencie os pacientes da sua clínica Ponto de atendimen…" at bounding box center [709, 390] width 1043 height 781
click at [222, 109] on link "Cadastrar Demandas" at bounding box center [195, 115] width 135 height 25
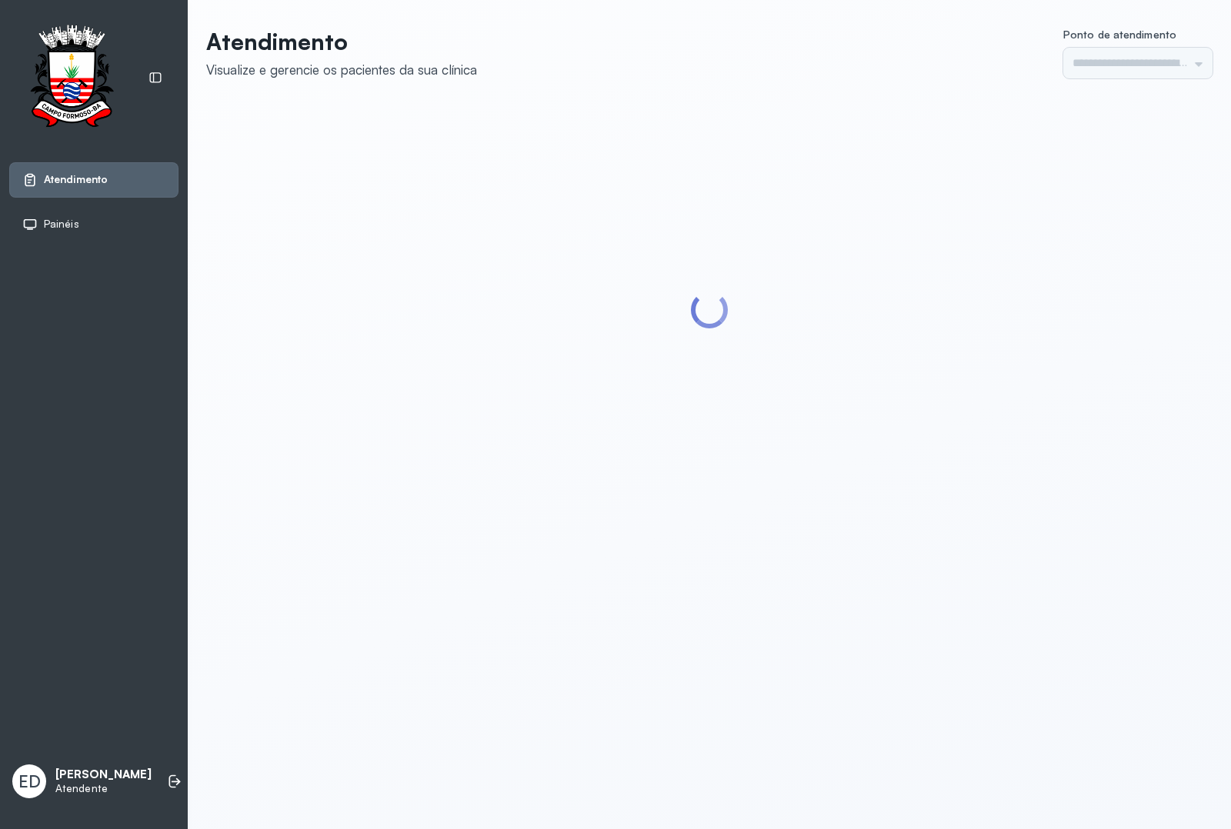
type input "*********"
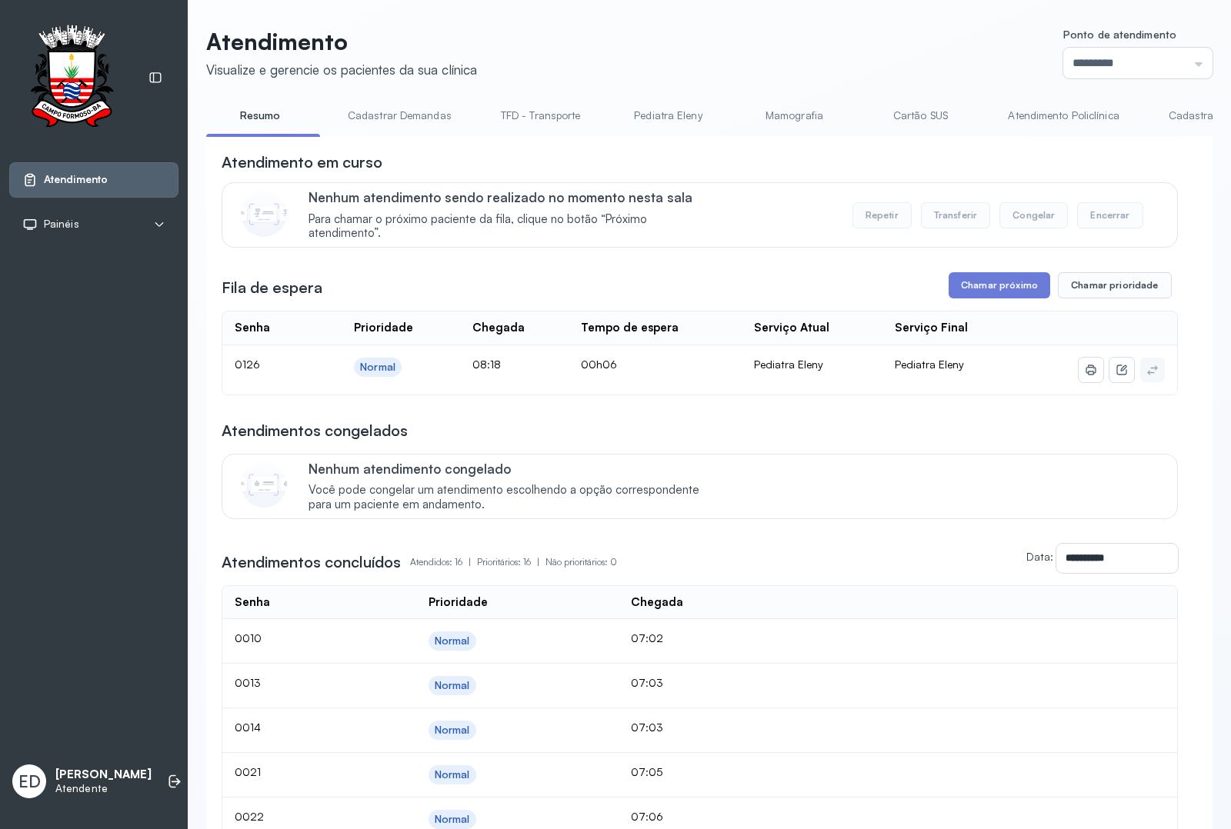
click at [260, 124] on link "Resumo" at bounding box center [260, 115] width 108 height 25
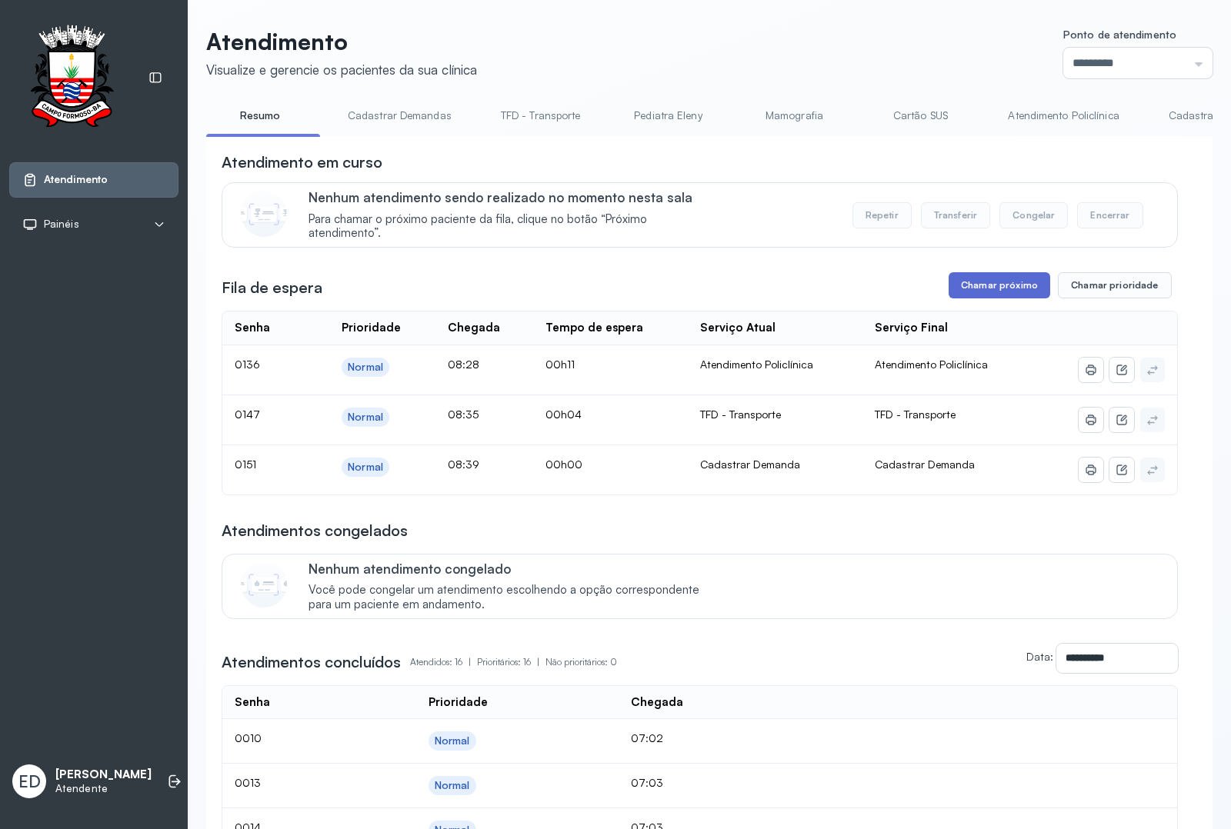
click at [1001, 298] on button "Chamar próximo" at bounding box center [999, 285] width 102 height 26
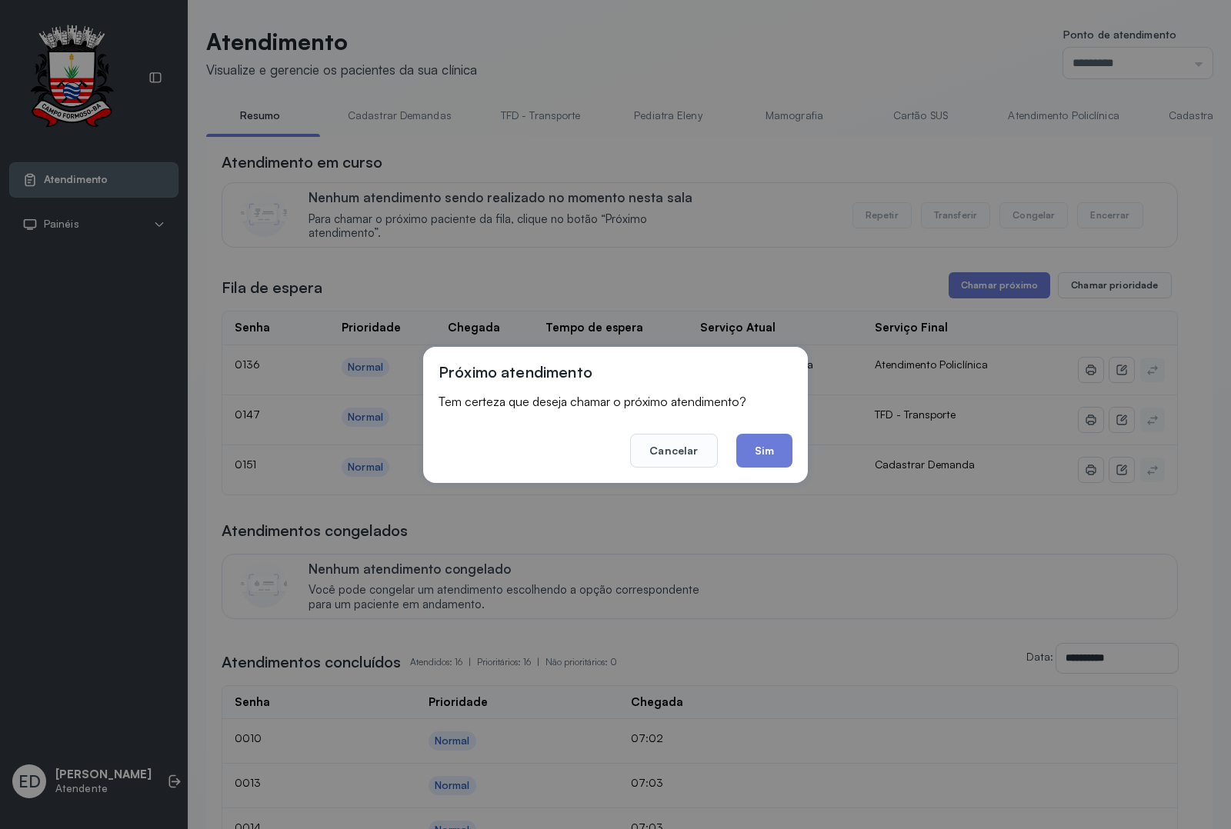
click at [782, 448] on button "Sim" at bounding box center [764, 451] width 56 height 34
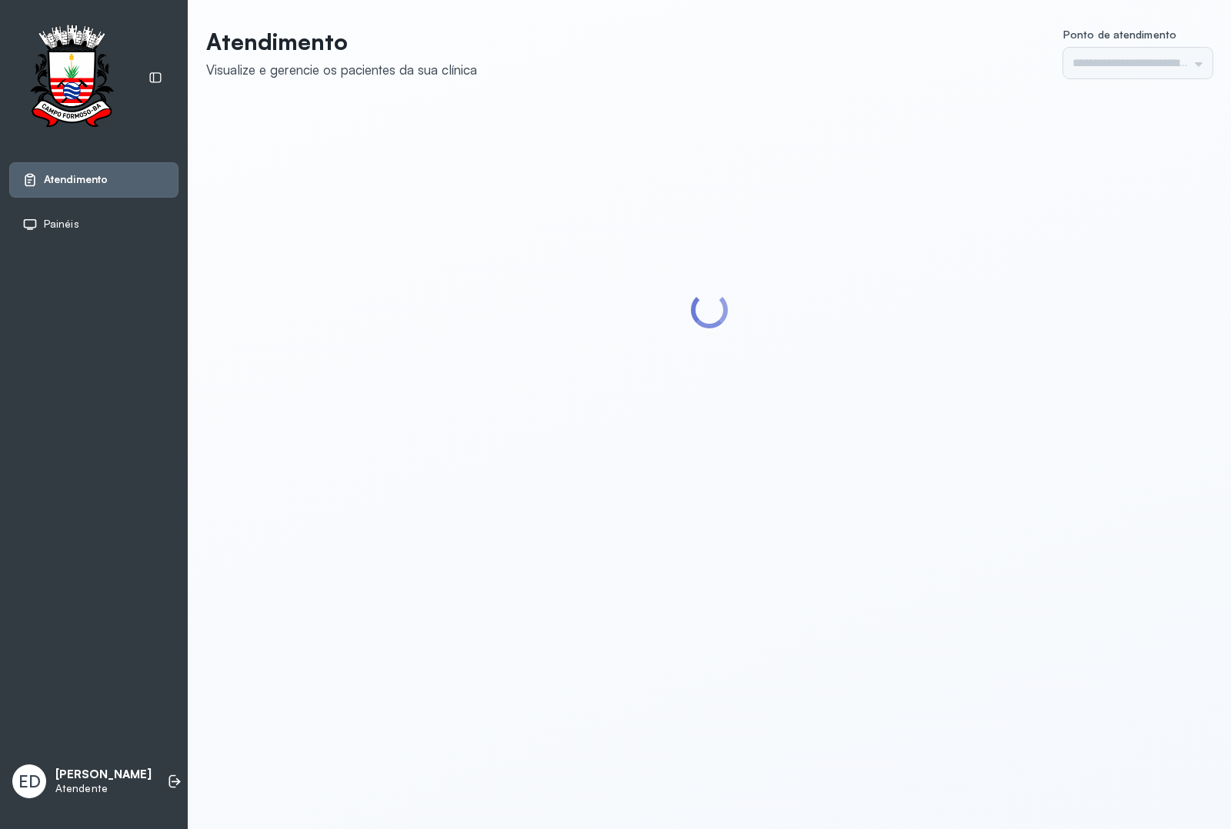
type input "*********"
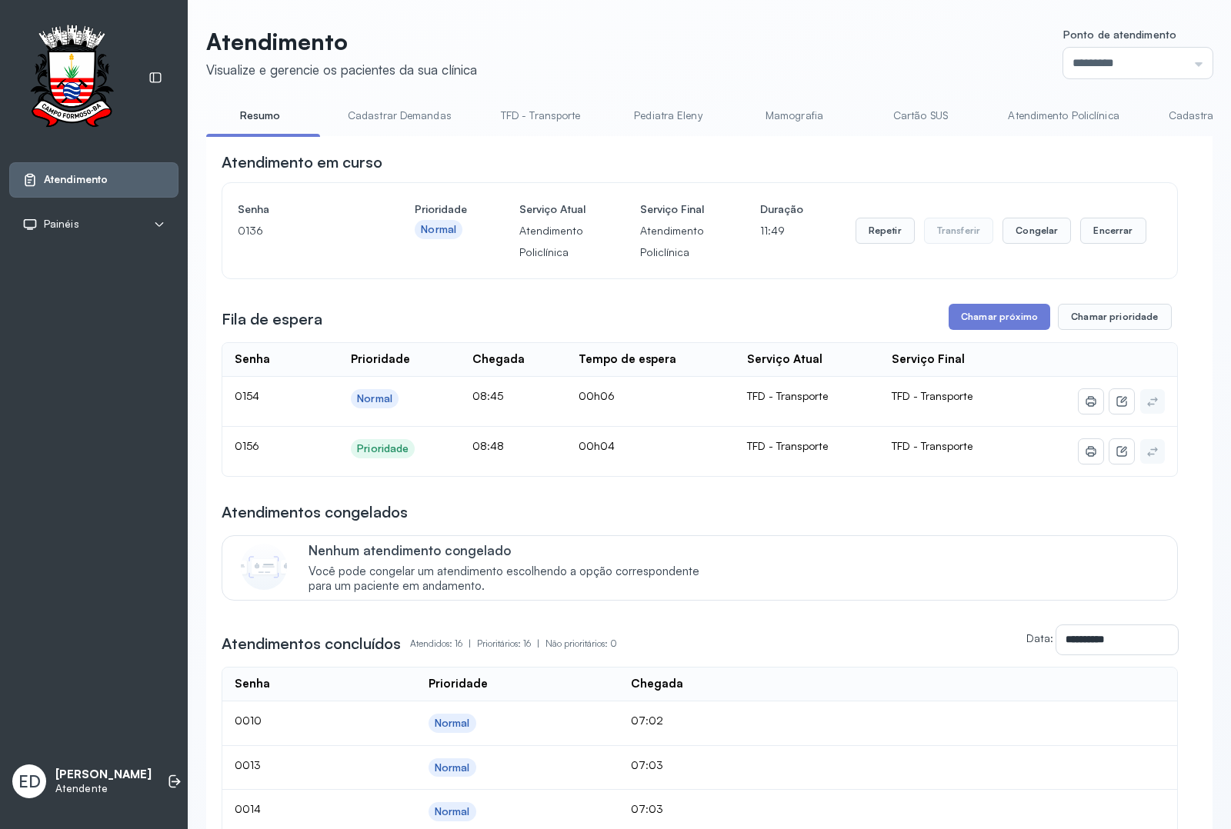
click at [773, 52] on header "Atendimento Visualize e gerencie os pacientes da sua clínica Ponto de atendimen…" at bounding box center [709, 53] width 1006 height 51
click at [1128, 244] on button "Encerrar" at bounding box center [1112, 231] width 65 height 26
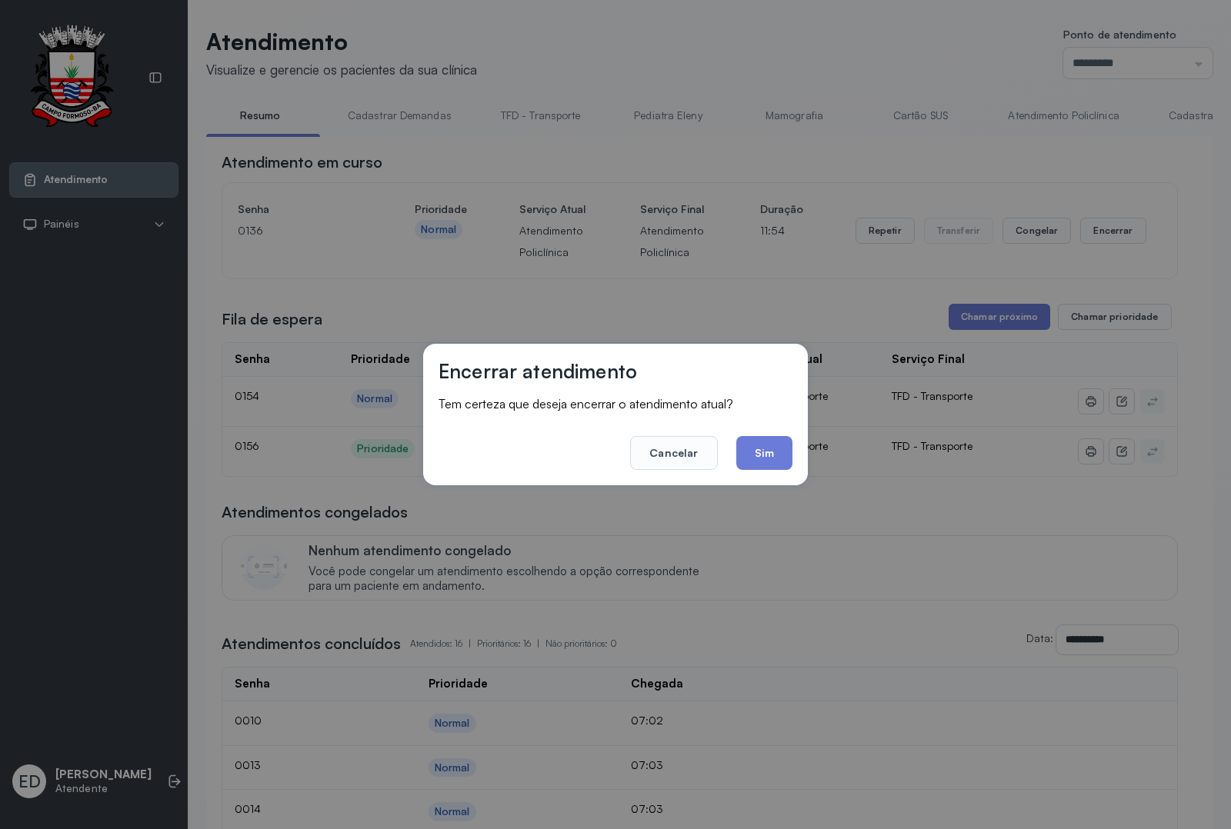
click at [762, 455] on button "Sim" at bounding box center [764, 453] width 56 height 34
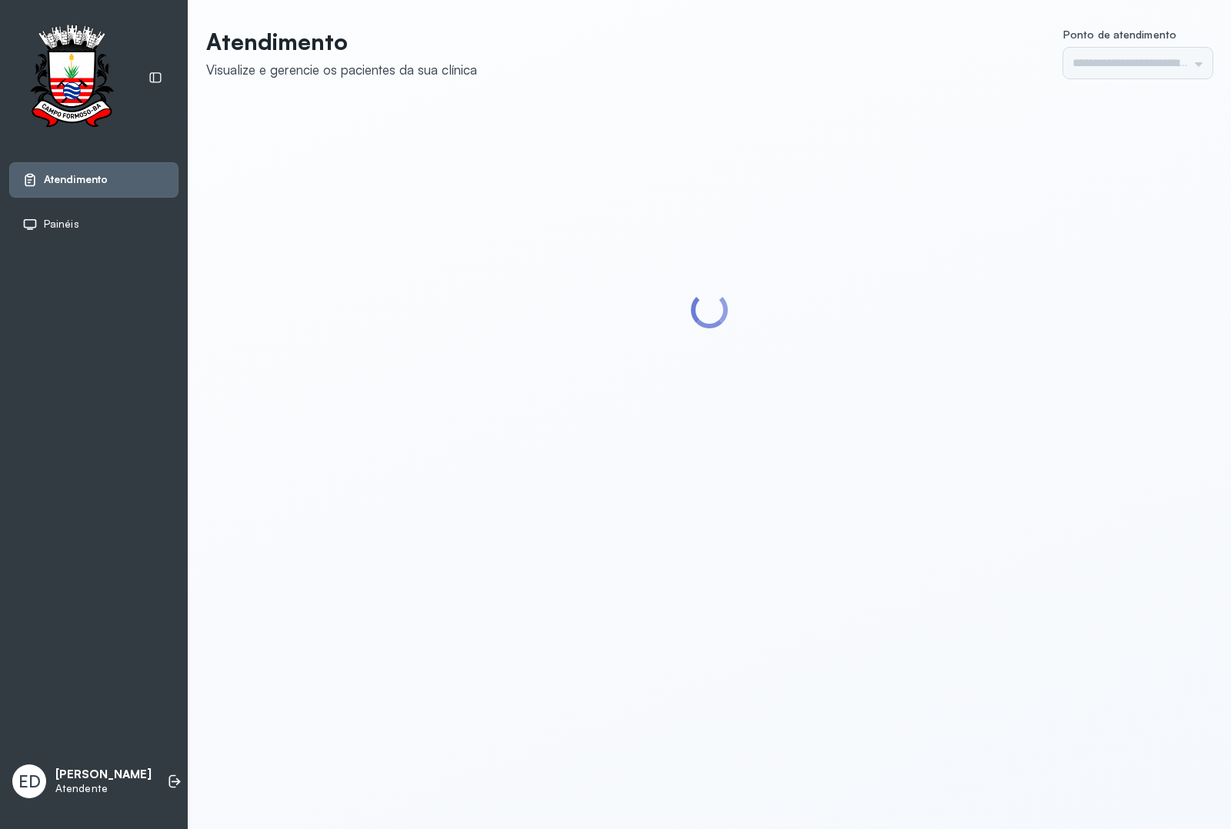
type input "*********"
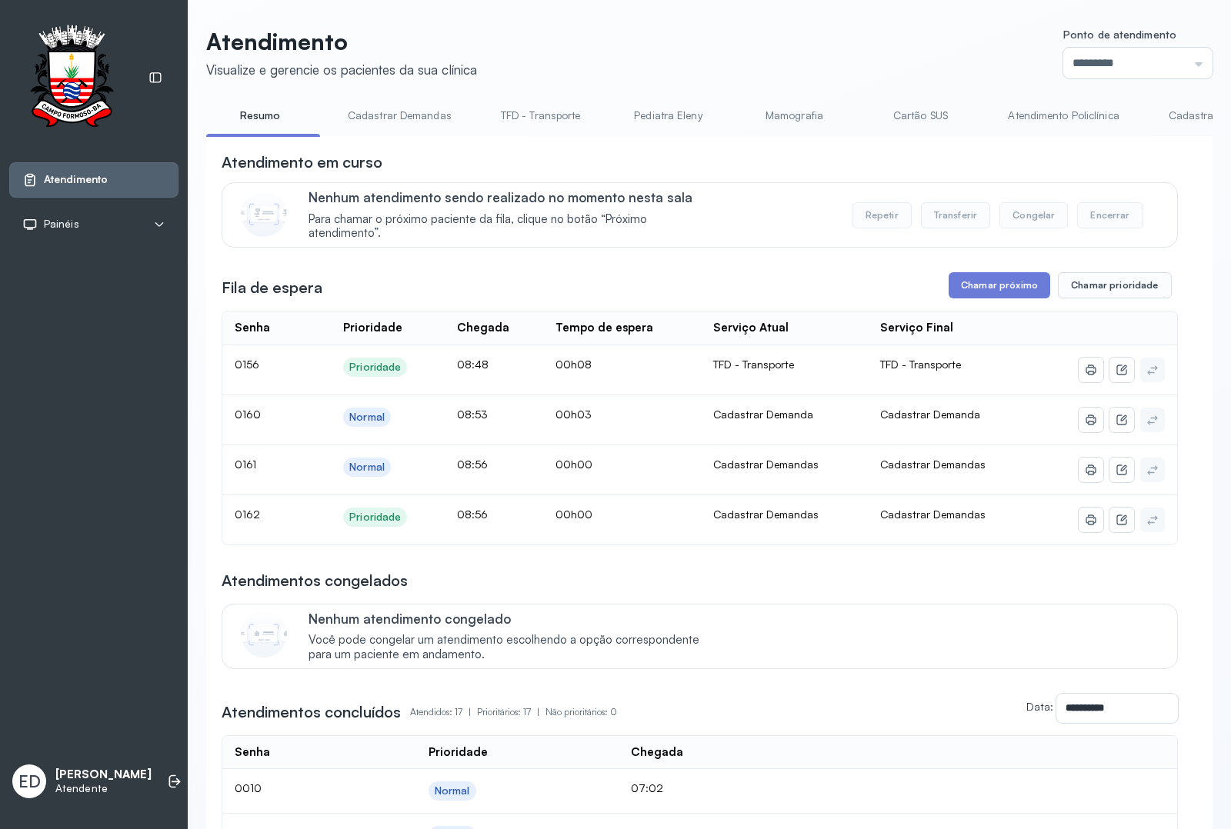
click at [700, 5] on div "Atendimento Visualize e gerencie os pacientes da sua clínica Ponto de atendimen…" at bounding box center [709, 834] width 1043 height 1668
click at [645, 31] on header "Atendimento Visualize e gerencie os pacientes da sua clínica Ponto de atendimen…" at bounding box center [709, 53] width 1006 height 51
click at [754, 66] on header "Atendimento Visualize e gerencie os pacientes da sua clínica Ponto de atendimen…" at bounding box center [709, 53] width 1006 height 51
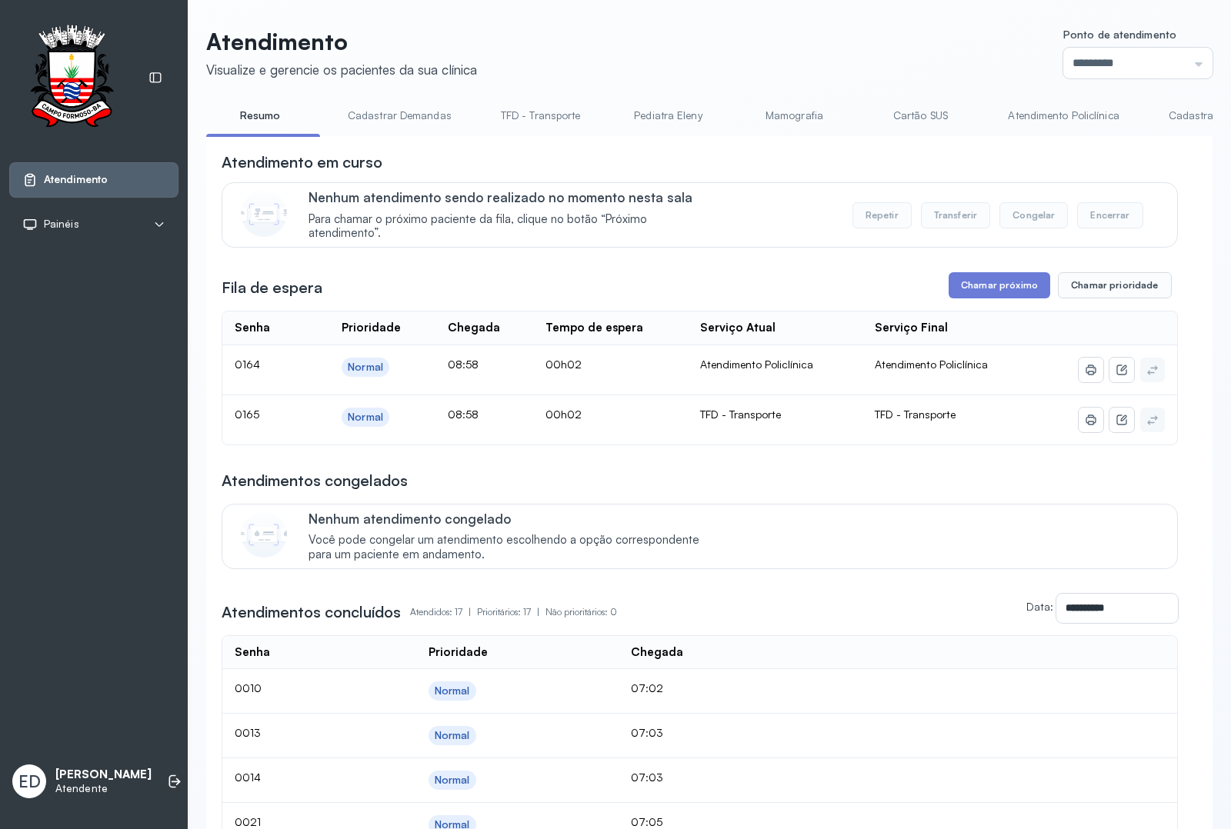
click at [1051, 117] on link "Atendimento Policlínica" at bounding box center [1063, 115] width 142 height 25
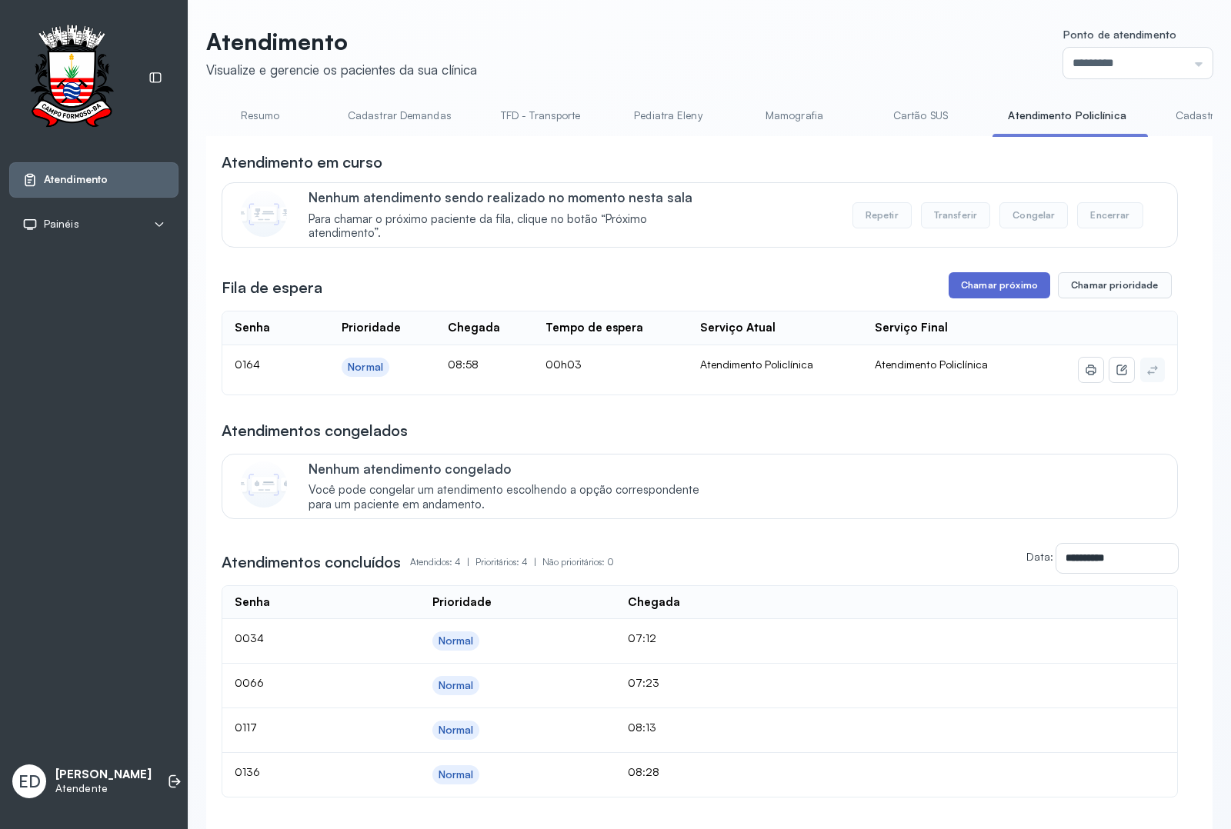
click at [965, 295] on button "Chamar próximo" at bounding box center [999, 285] width 102 height 26
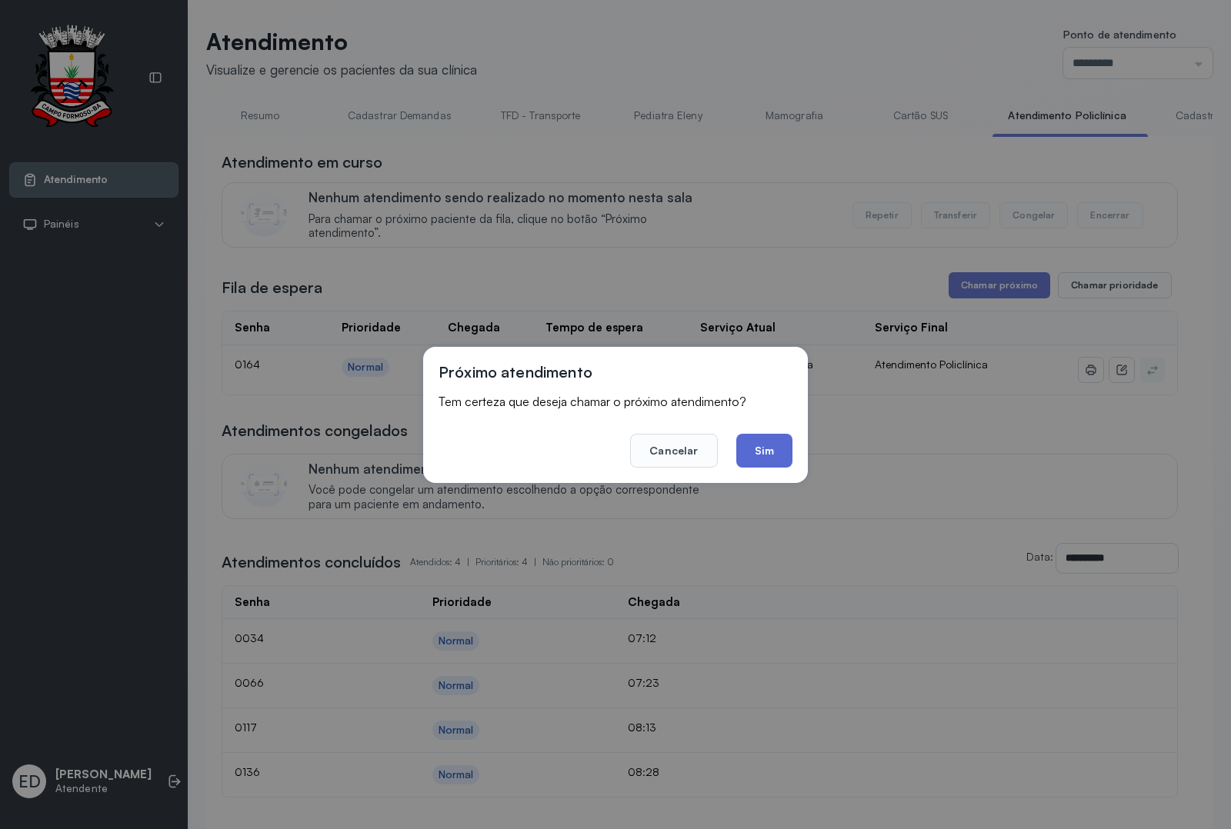
click at [762, 451] on button "Sim" at bounding box center [764, 451] width 56 height 34
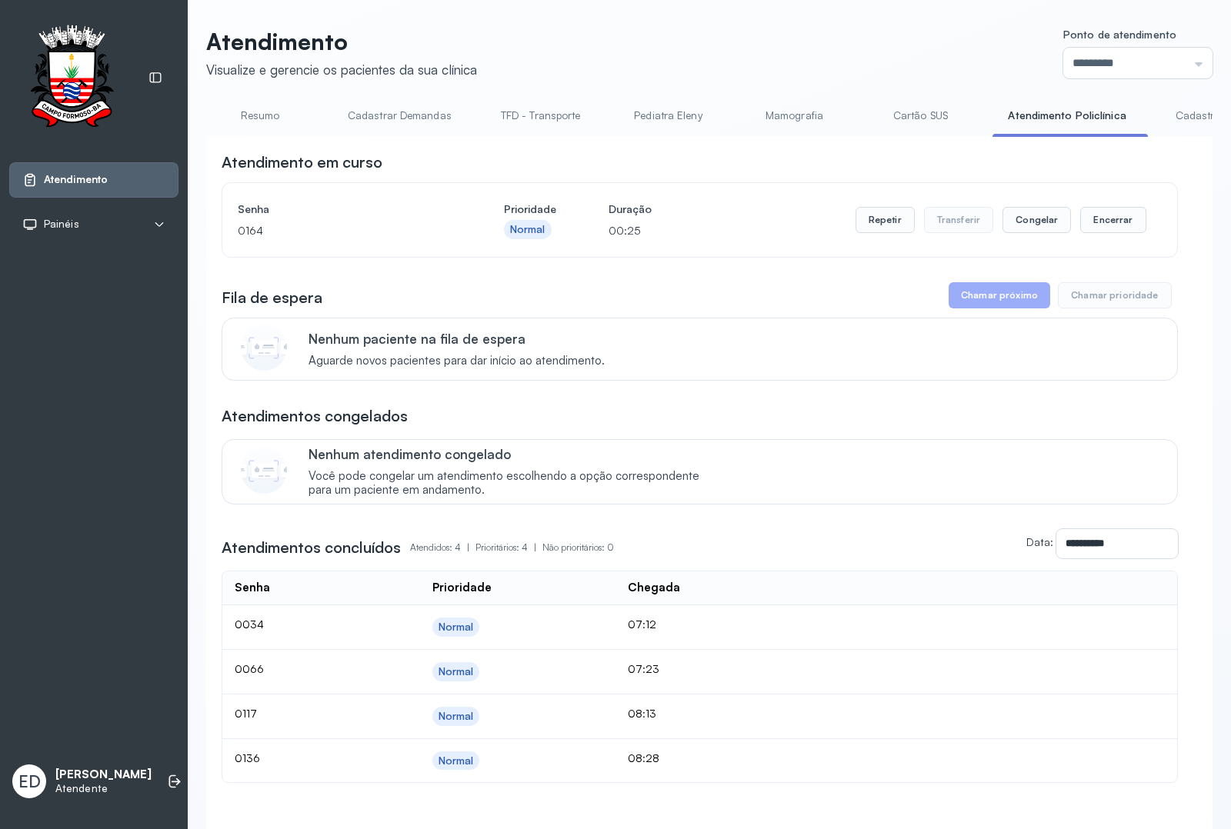
click at [252, 119] on link "Resumo" at bounding box center [260, 115] width 108 height 25
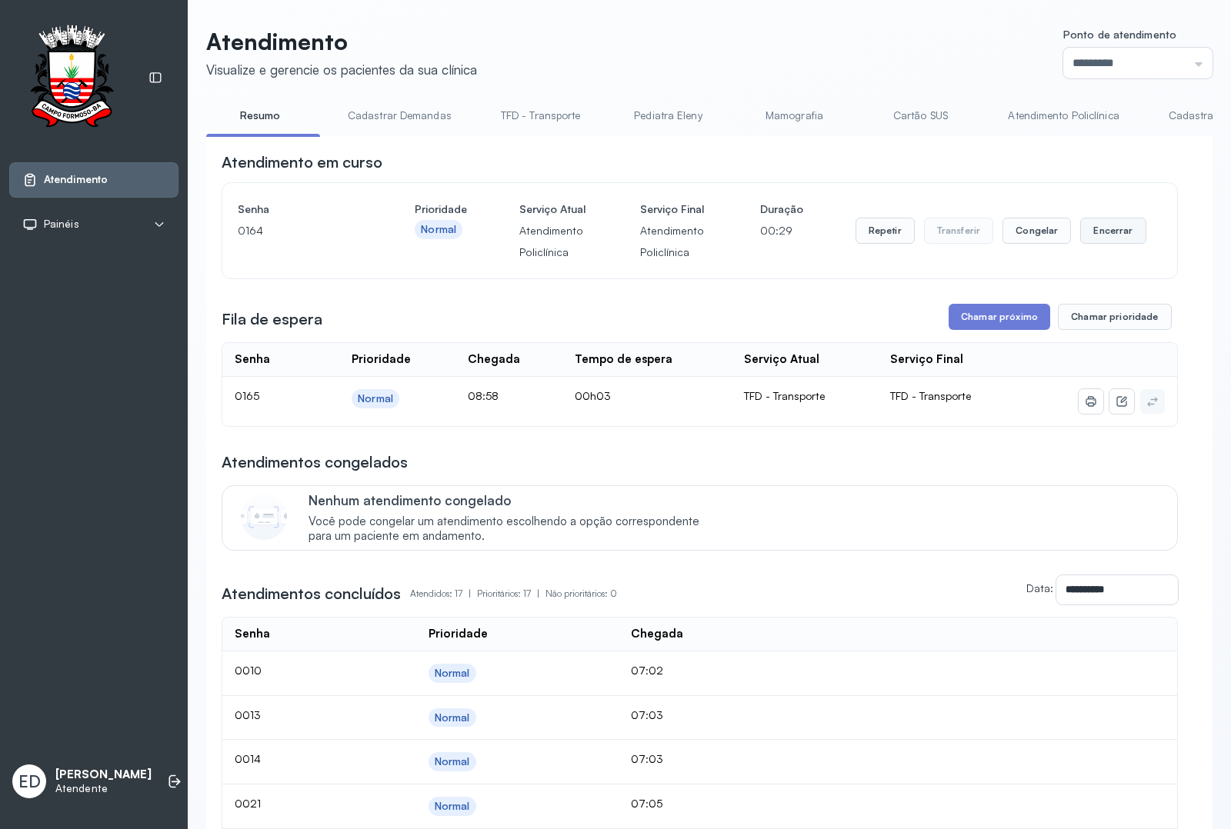
click at [1128, 244] on button "Encerrar" at bounding box center [1112, 231] width 65 height 26
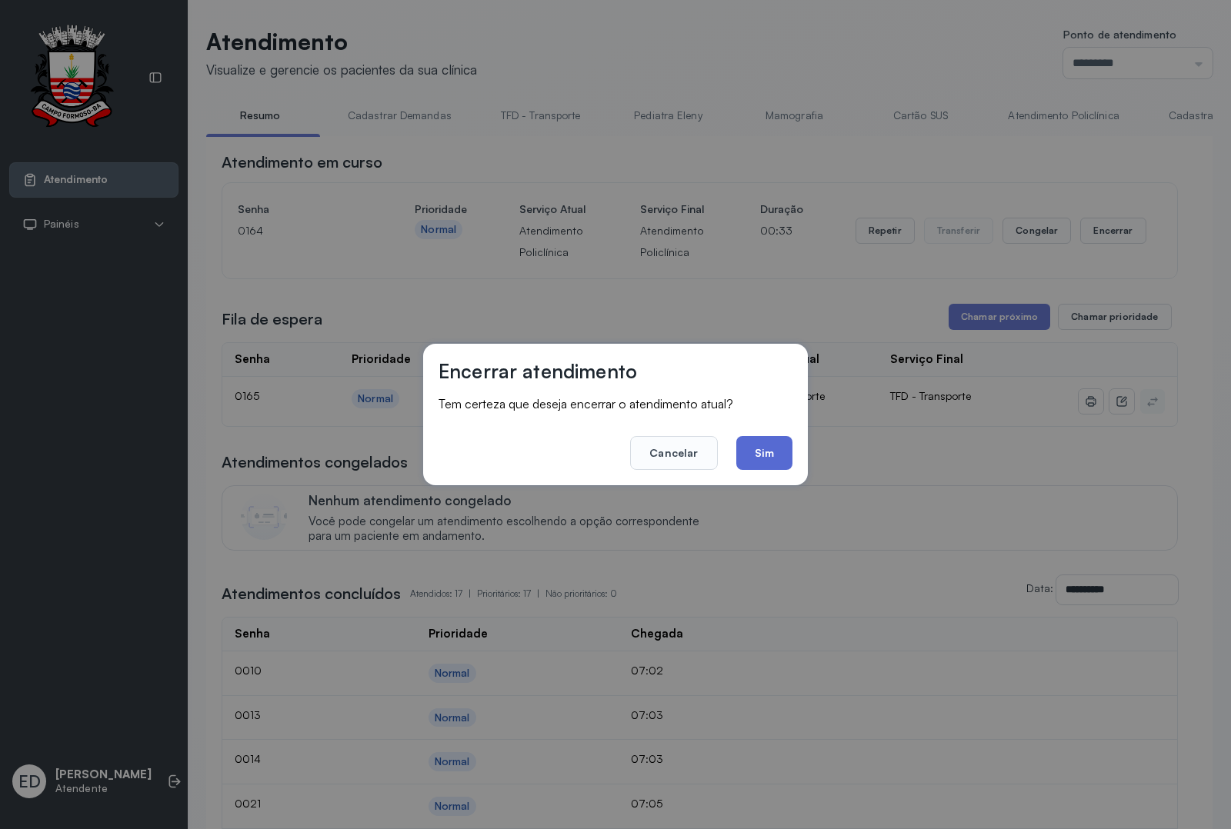
click at [778, 438] on button "Sim" at bounding box center [764, 453] width 56 height 34
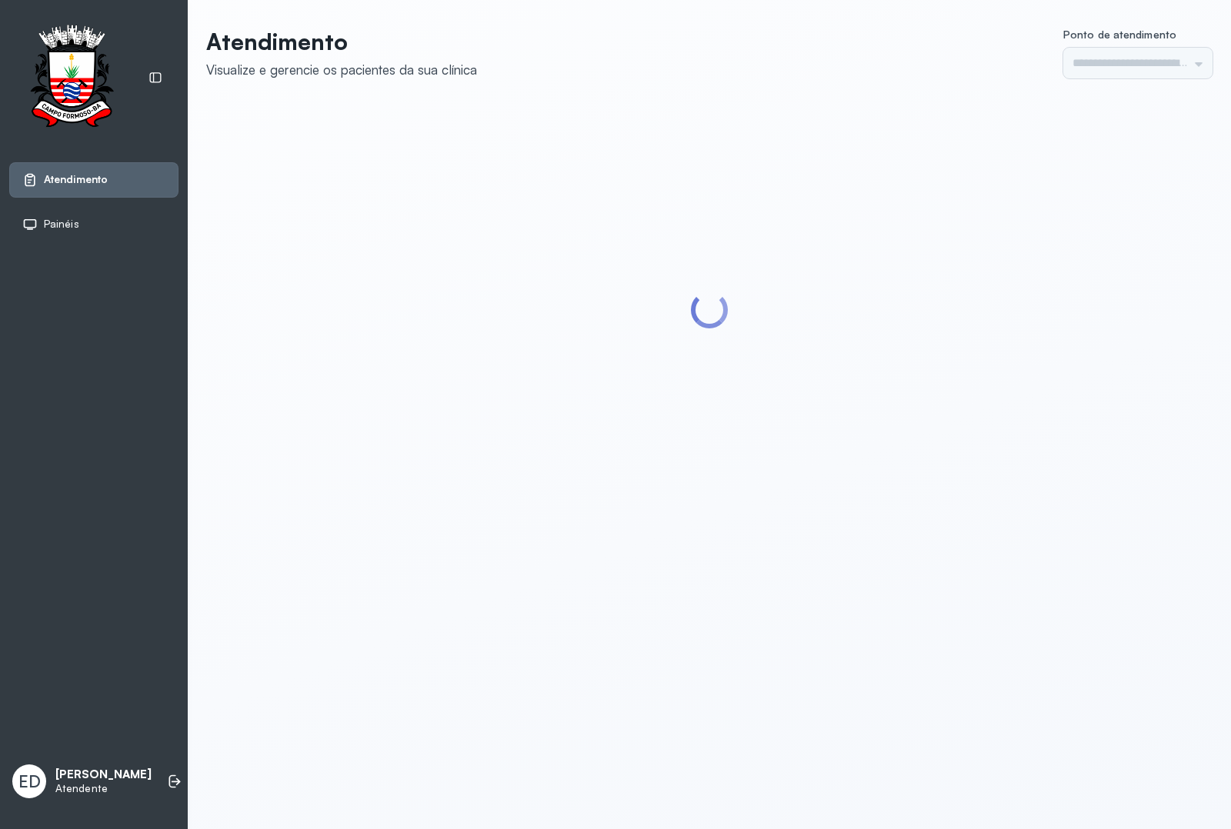
type input "*********"
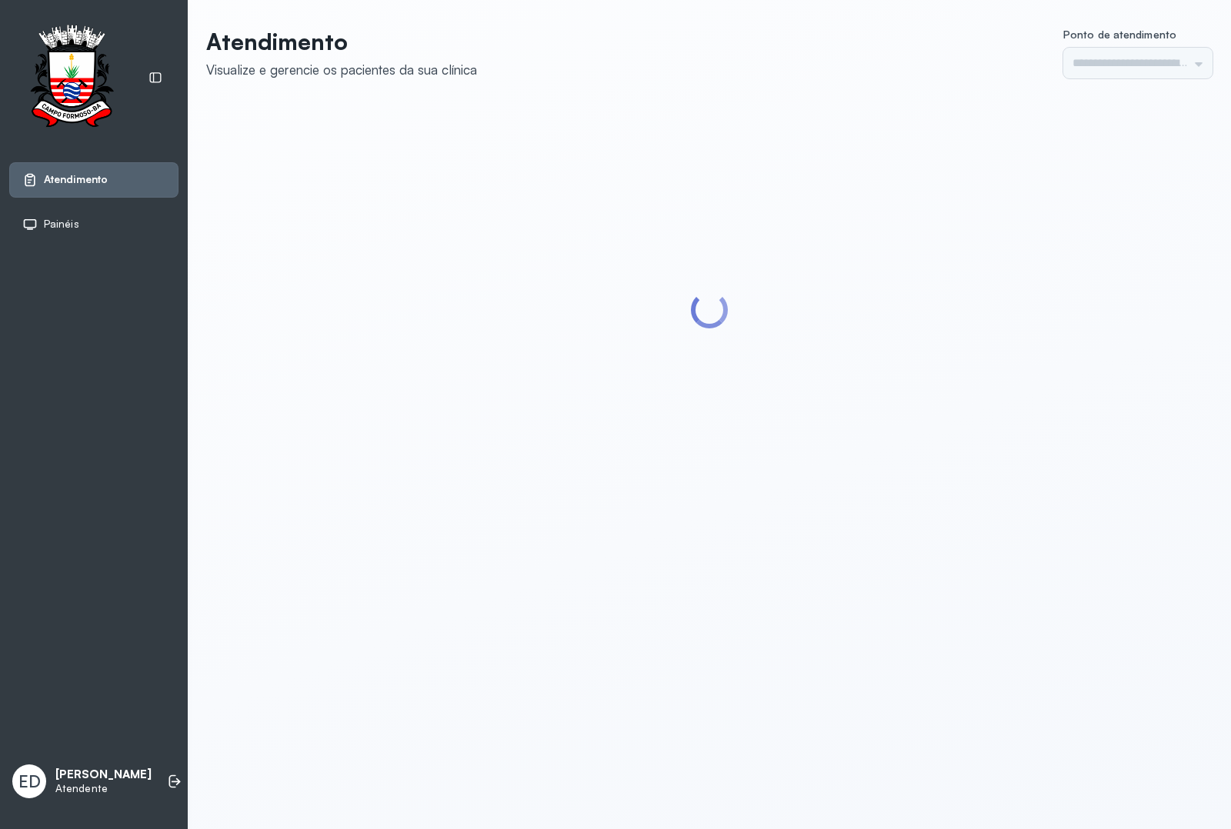
type input "*********"
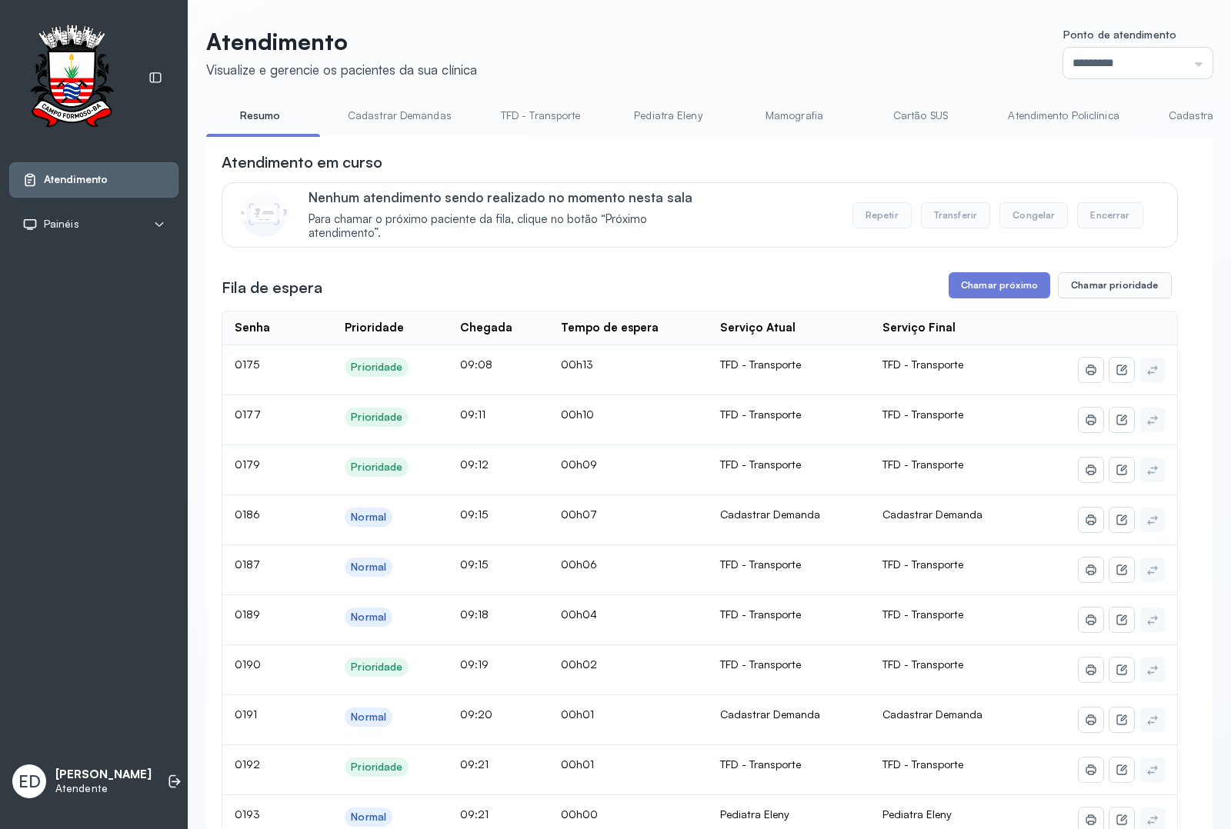
scroll to position [288, 0]
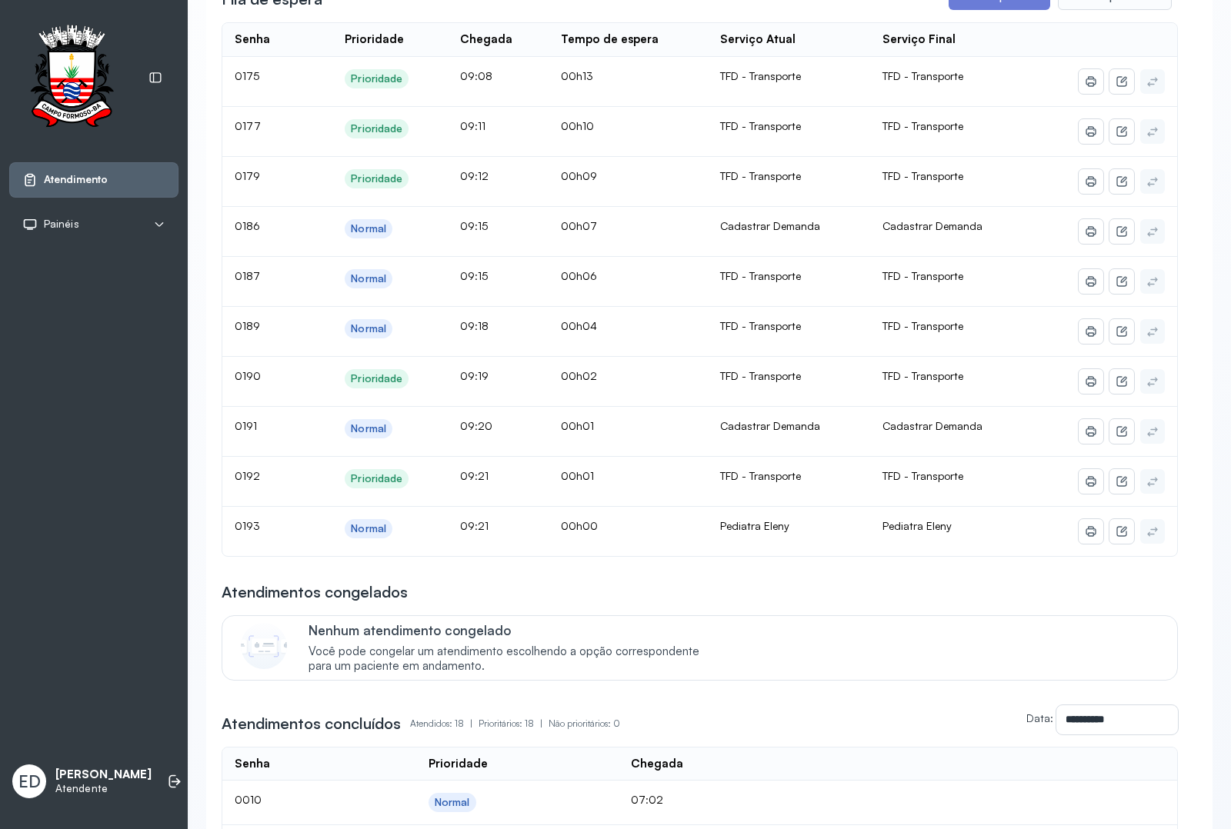
click at [697, 593] on div "Atendimentos congelados" at bounding box center [700, 592] width 956 height 22
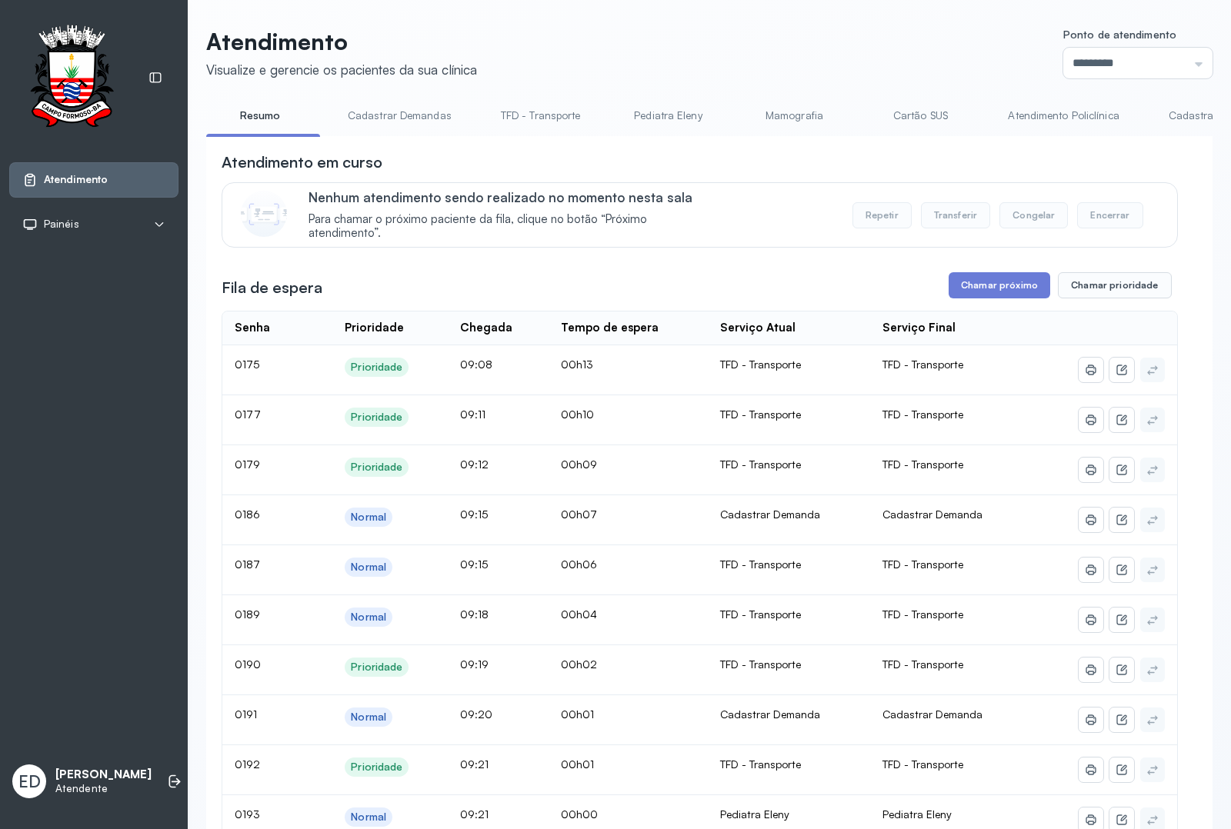
click at [1175, 125] on link "Cadastrar Demanda" at bounding box center [1217, 115] width 129 height 25
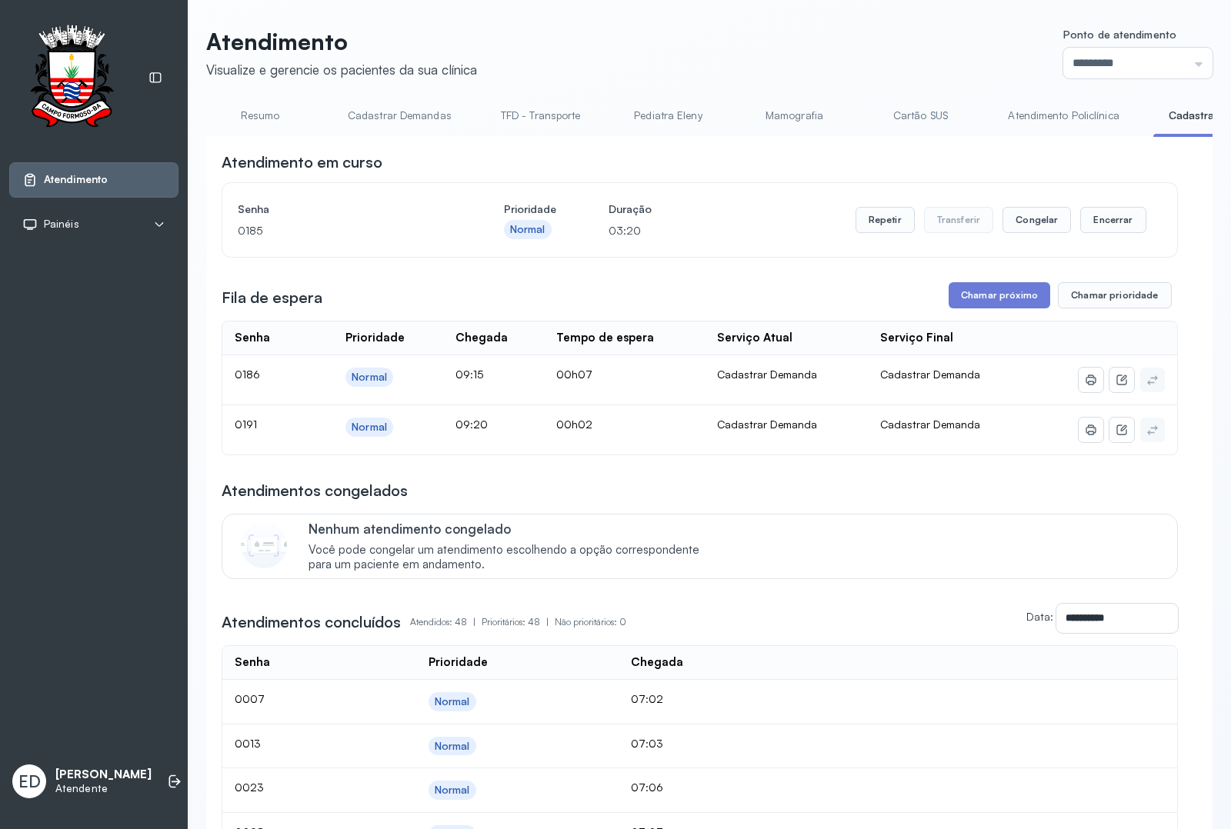
click at [1001, 300] on button "Chamar próximo" at bounding box center [999, 295] width 102 height 26
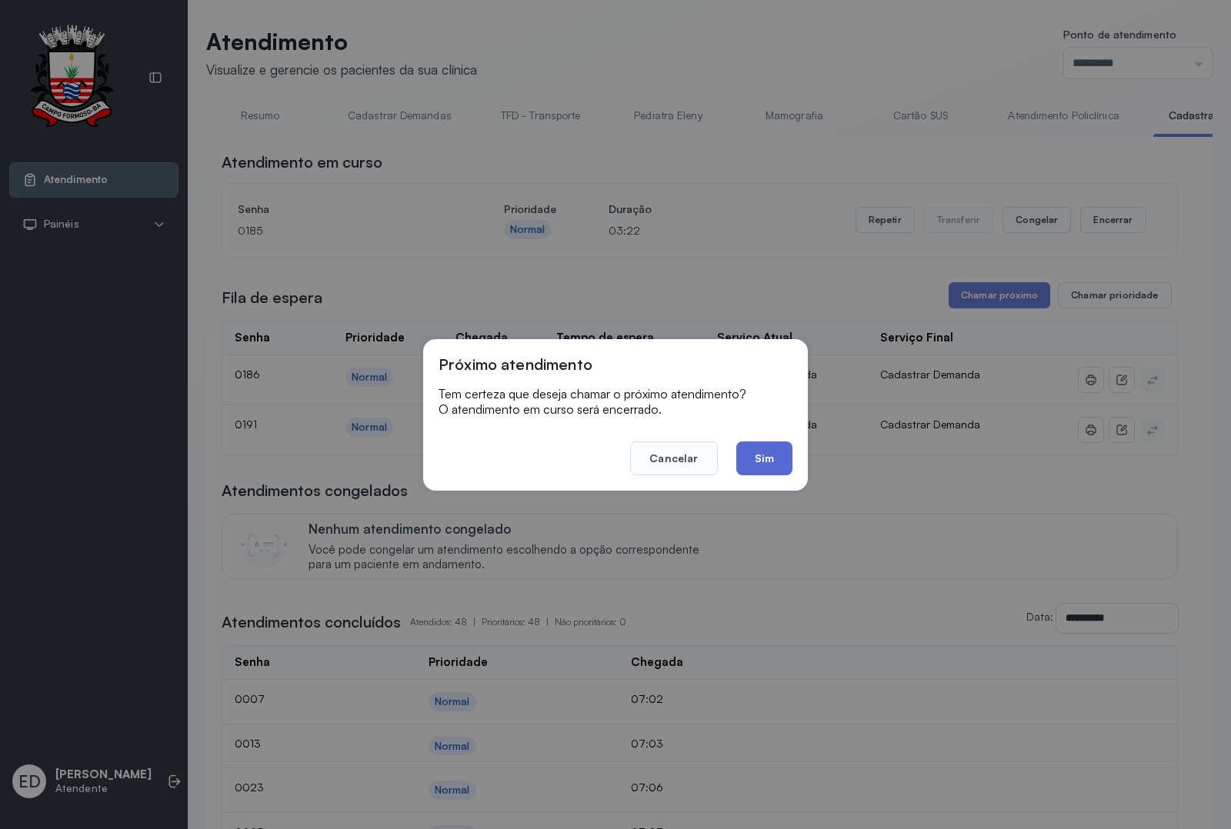
click at [769, 443] on button "Sim" at bounding box center [764, 458] width 56 height 34
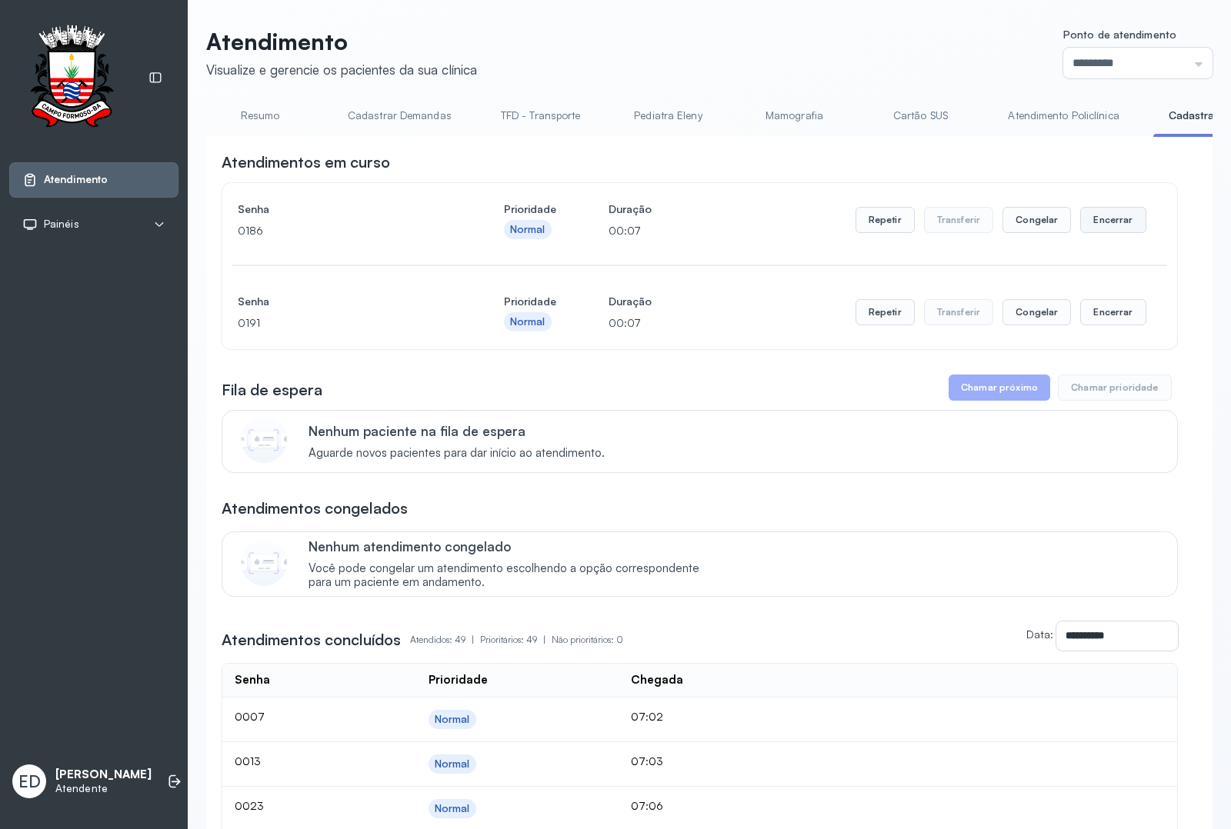
click at [1100, 233] on button "Encerrar" at bounding box center [1112, 220] width 65 height 26
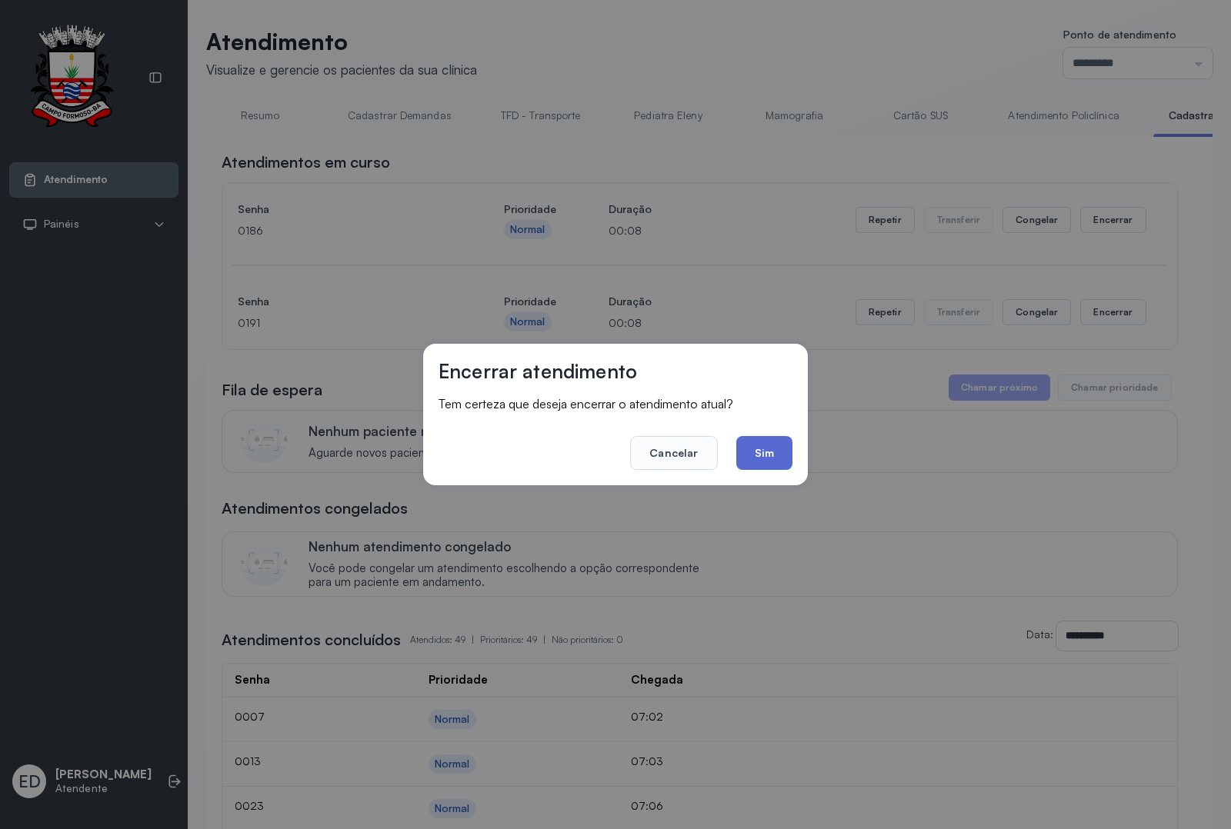
click at [760, 446] on button "Sim" at bounding box center [764, 453] width 56 height 34
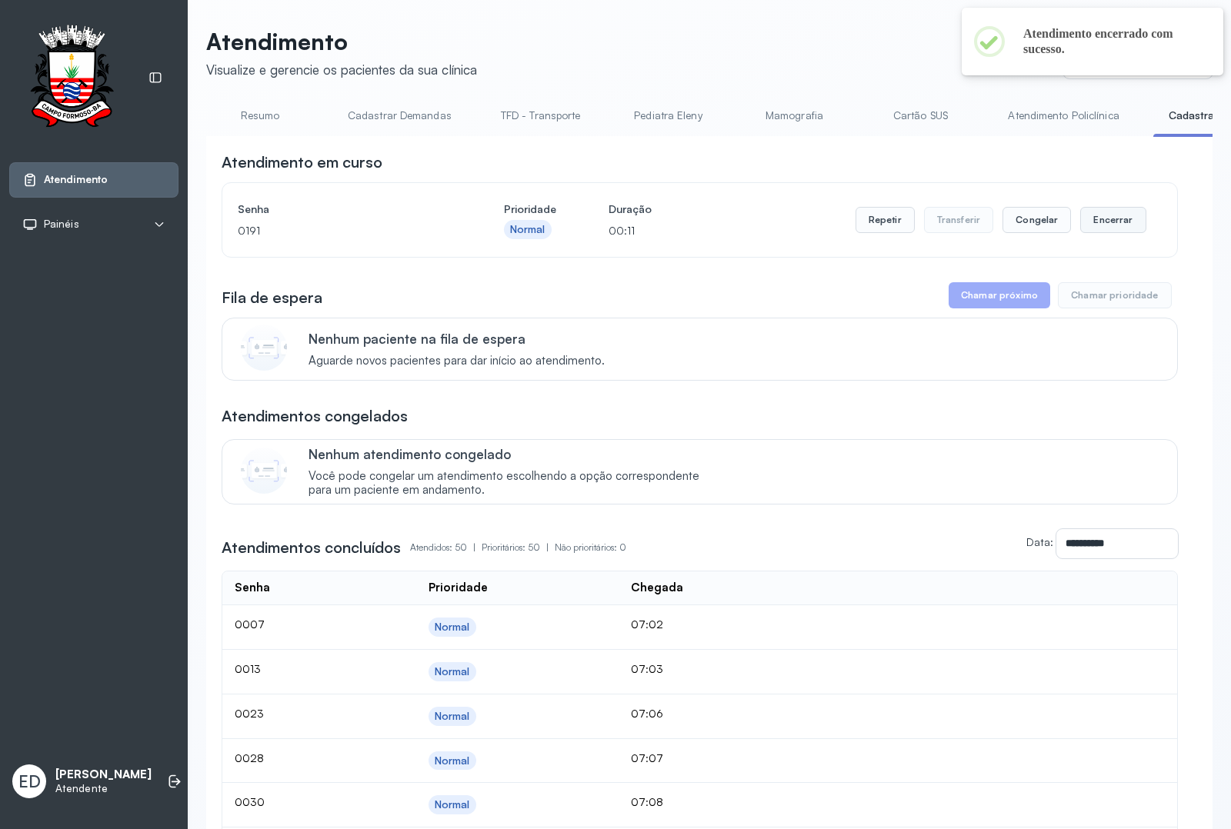
click at [1108, 210] on button "Encerrar" at bounding box center [1112, 220] width 65 height 26
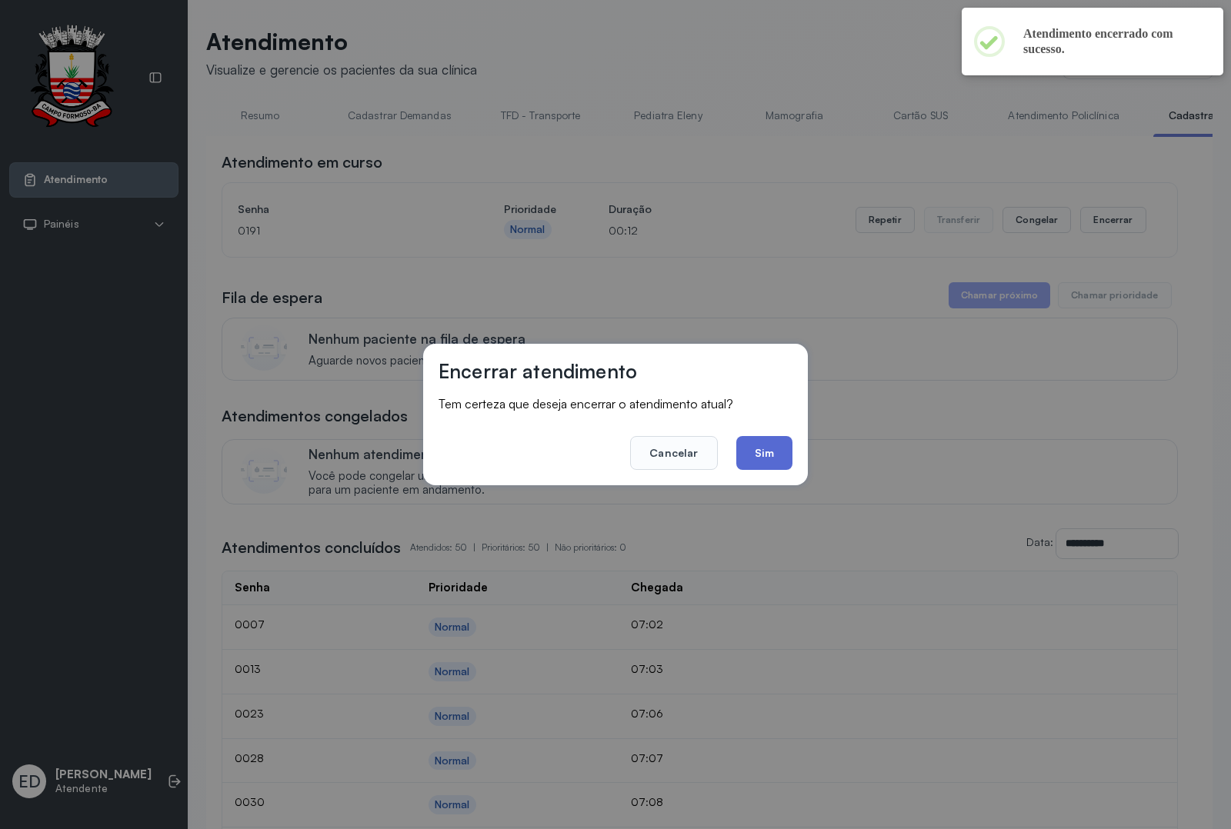
click at [760, 441] on button "Sim" at bounding box center [764, 453] width 56 height 34
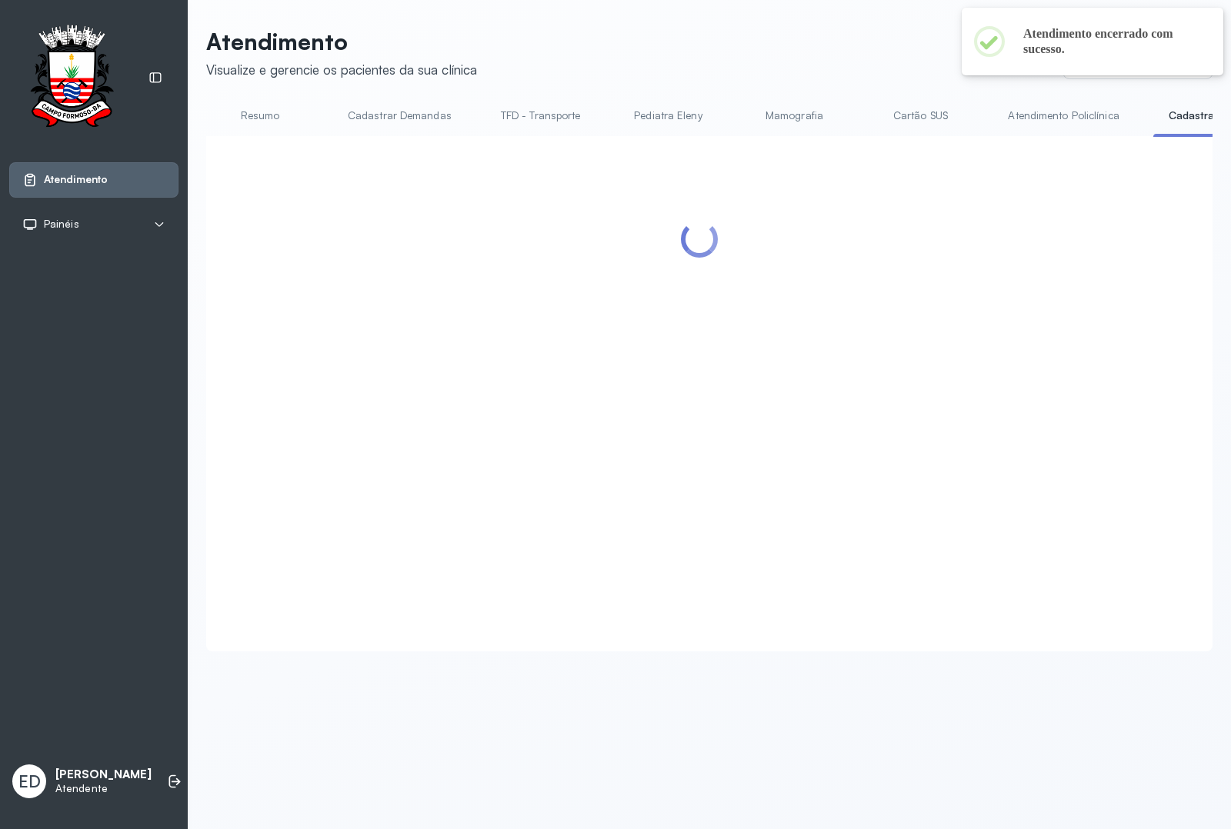
click at [791, 28] on header "Atendimento Visualize e gerencie os pacientes da sua clínica Ponto de atendimen…" at bounding box center [709, 53] width 1006 height 51
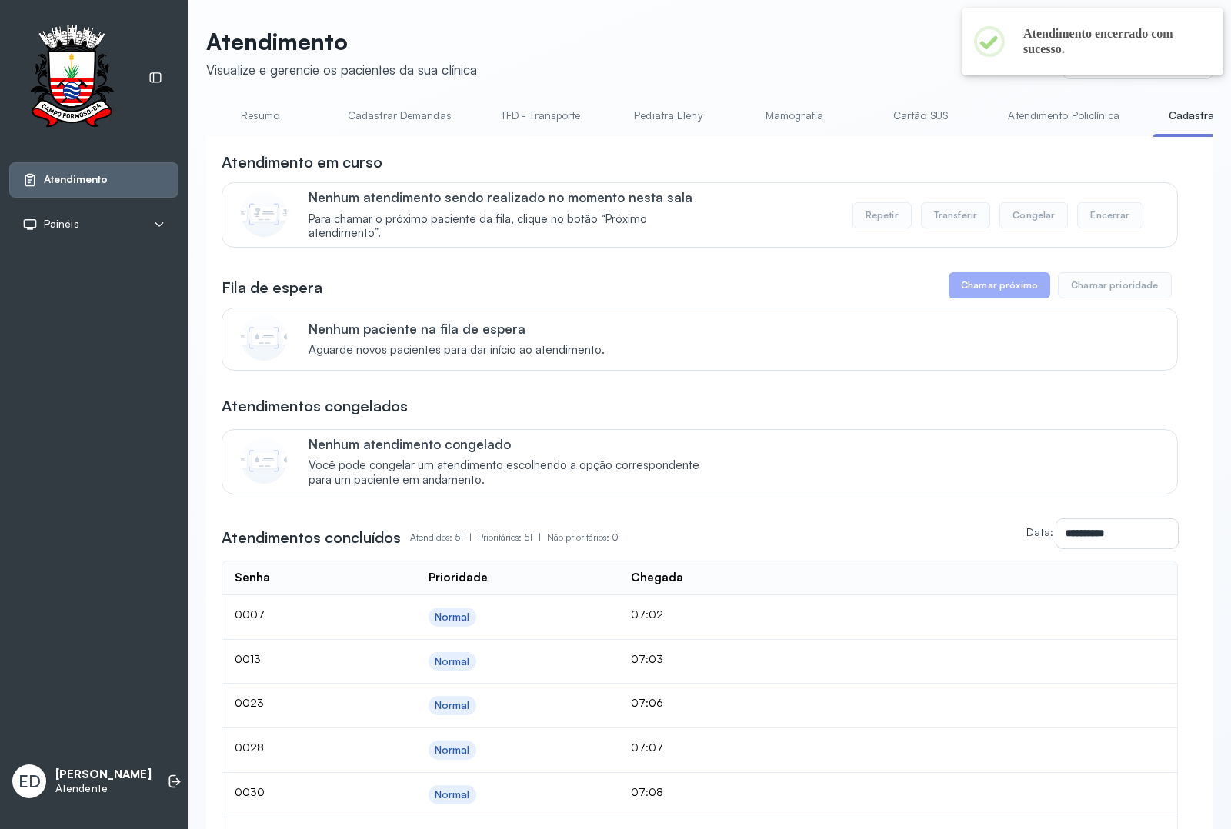
click at [1058, 119] on link "Atendimento Policlínica" at bounding box center [1063, 115] width 142 height 25
click at [250, 108] on link "Resumo" at bounding box center [260, 115] width 108 height 25
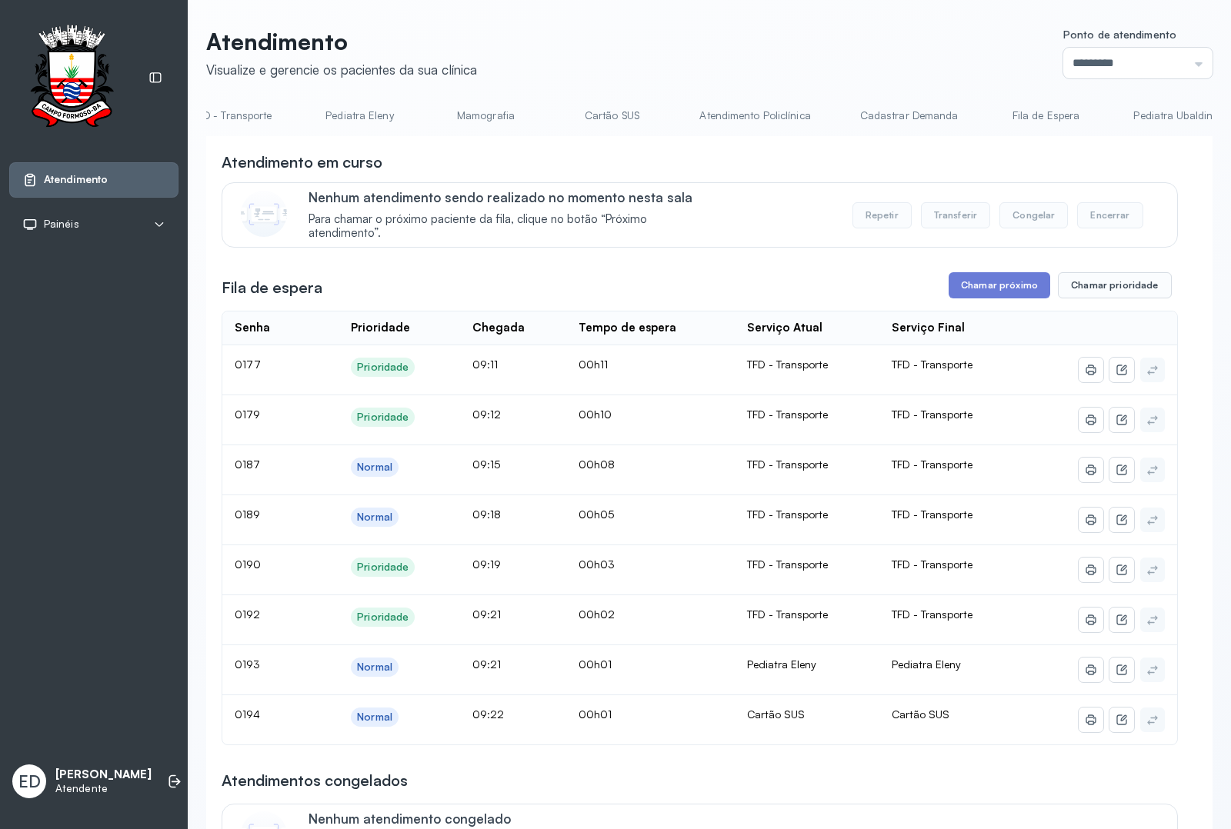
scroll to position [0, 315]
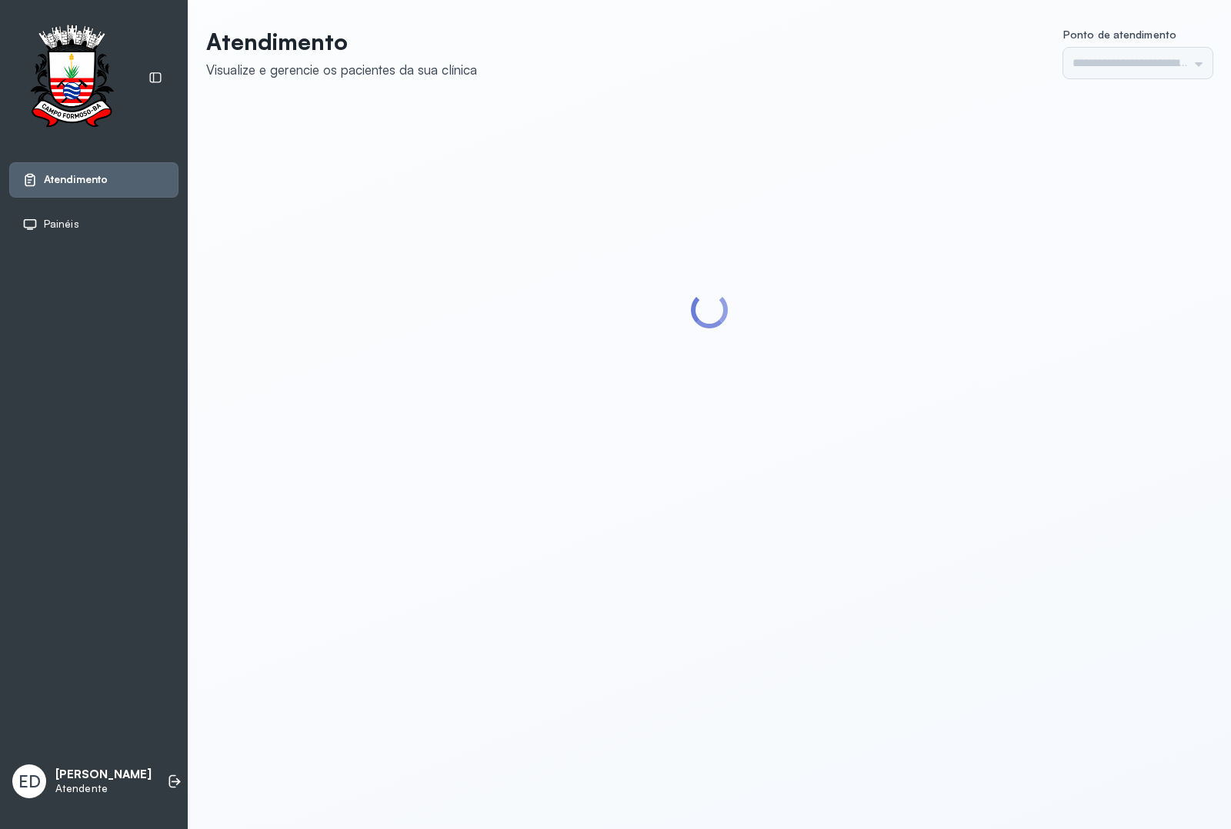
type input "*********"
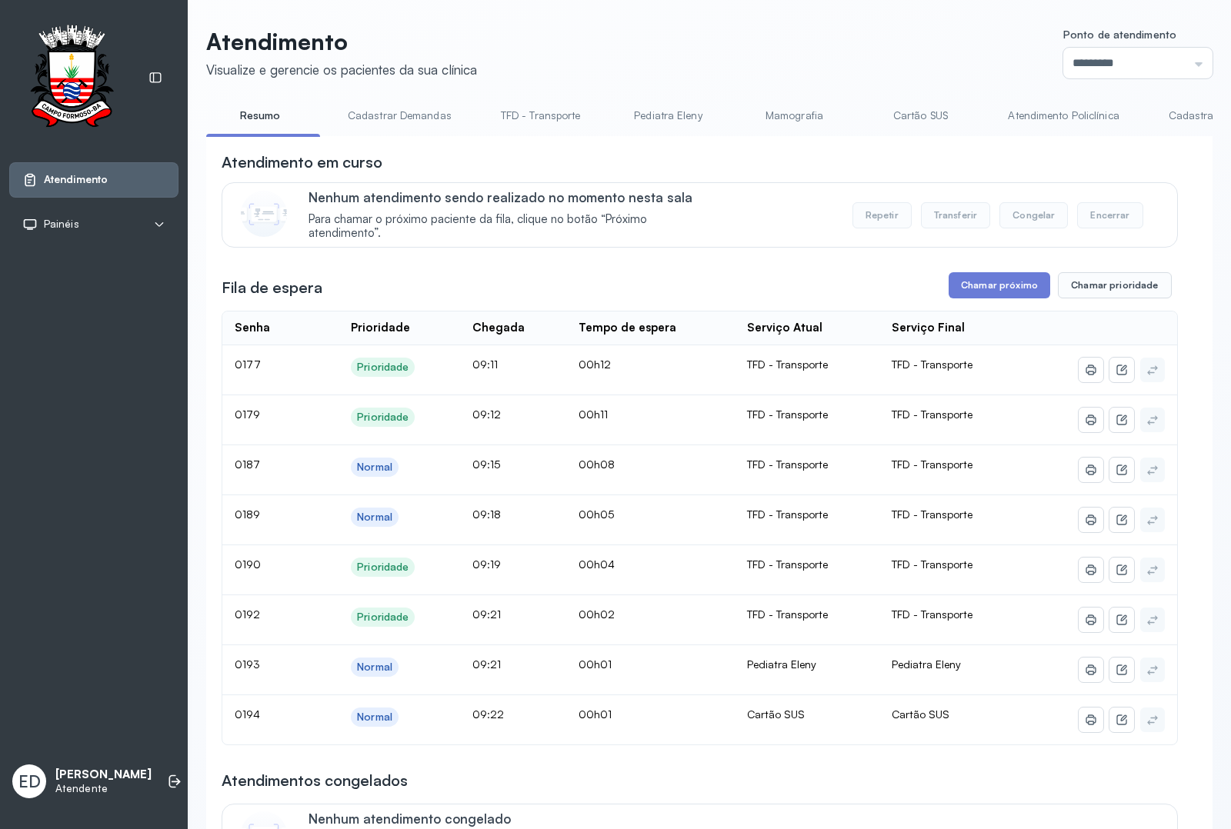
click at [665, 121] on link "Pediatra Eleny" at bounding box center [668, 115] width 108 height 25
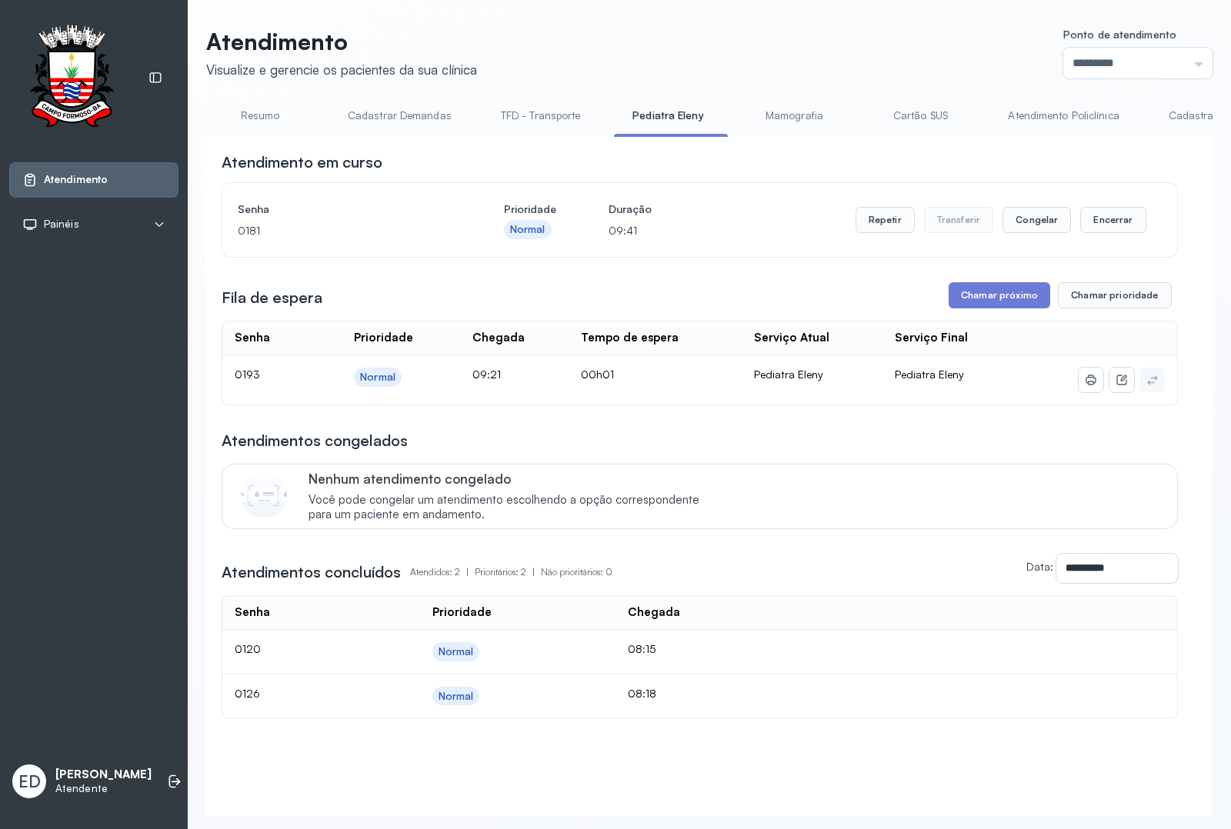
drag, startPoint x: 998, startPoint y: 304, endPoint x: 839, endPoint y: 414, distance: 193.5
click at [998, 302] on button "Chamar próximo" at bounding box center [999, 295] width 102 height 26
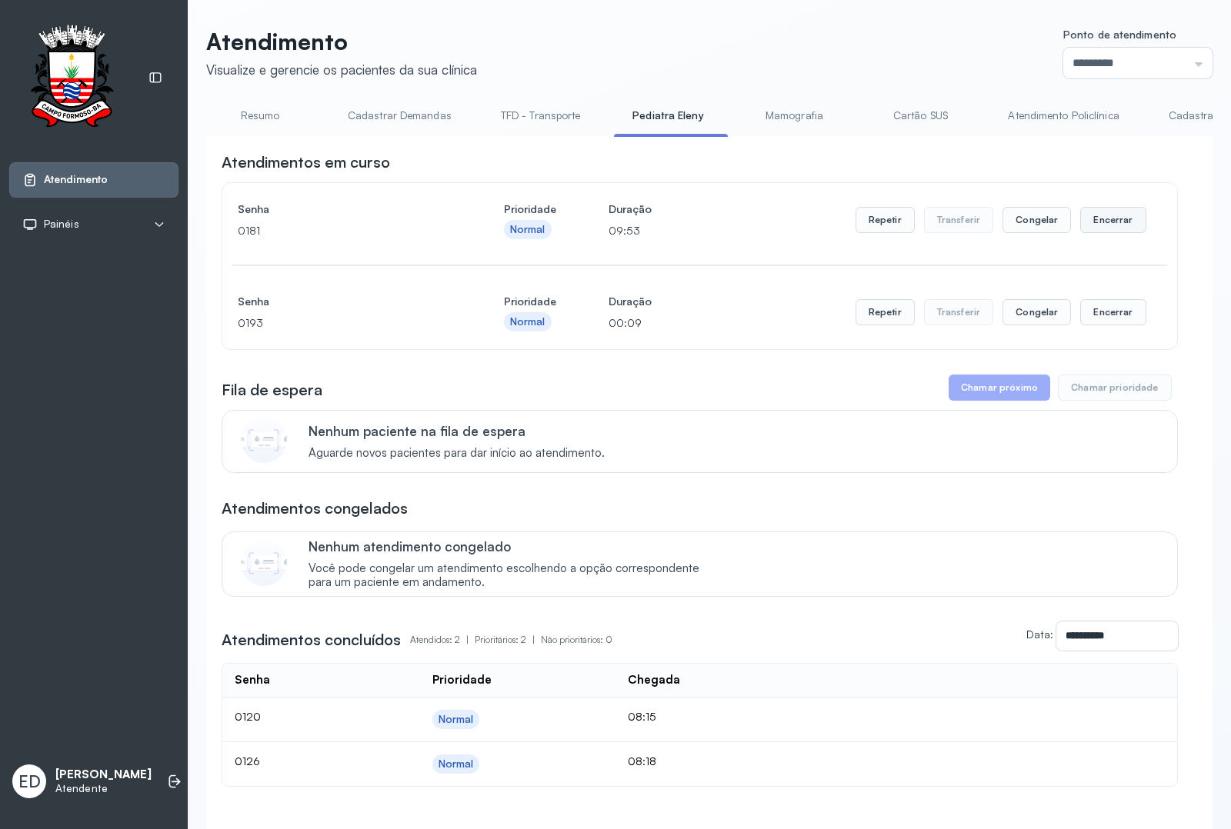
click at [1090, 228] on button "Encerrar" at bounding box center [1112, 220] width 65 height 26
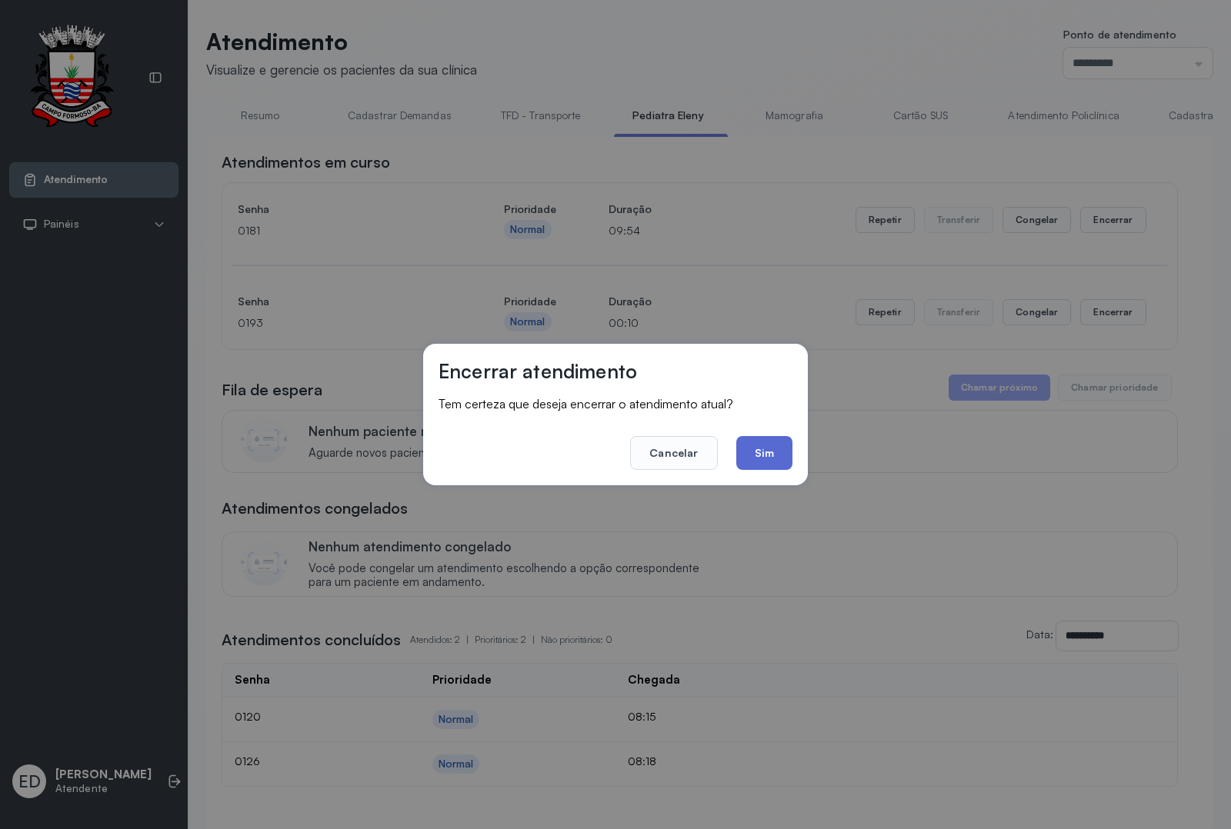
click at [763, 455] on button "Sim" at bounding box center [764, 453] width 56 height 34
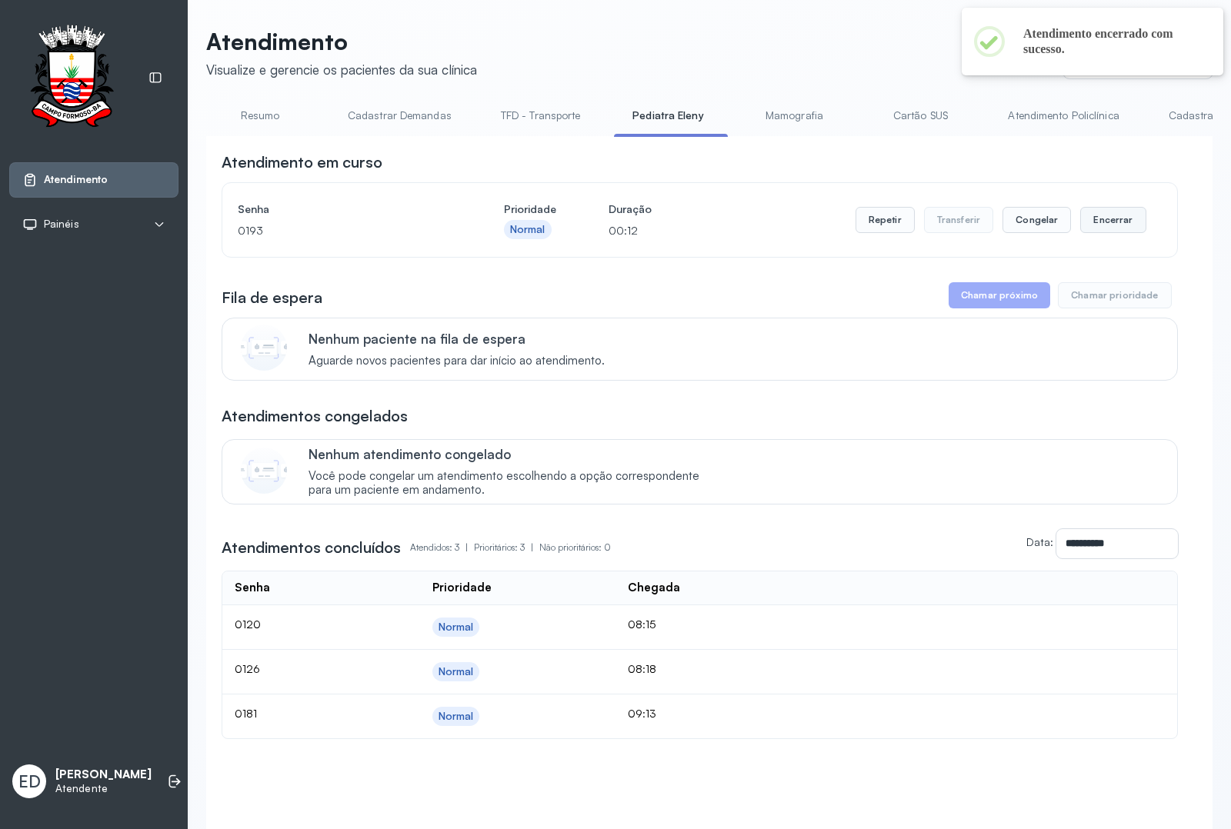
click at [1115, 221] on button "Encerrar" at bounding box center [1112, 220] width 65 height 26
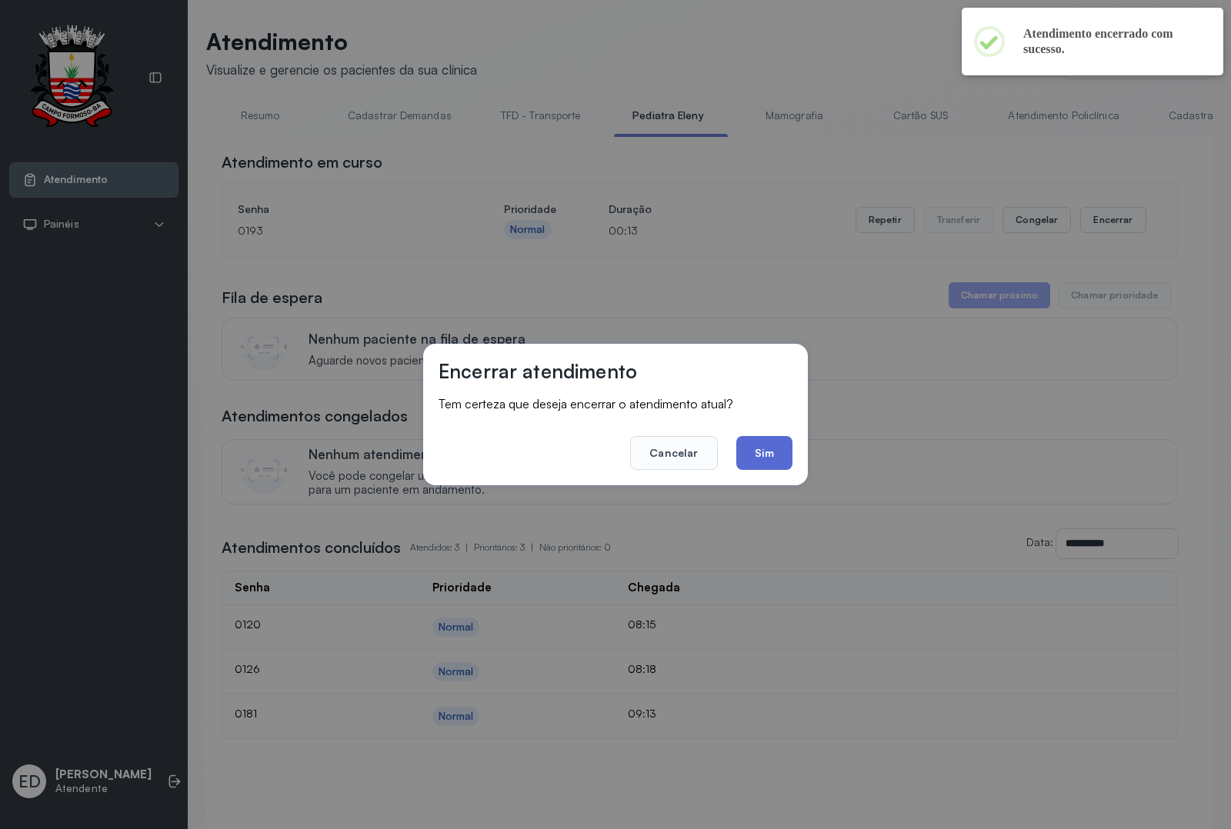
click at [744, 444] on button "Sim" at bounding box center [764, 453] width 56 height 34
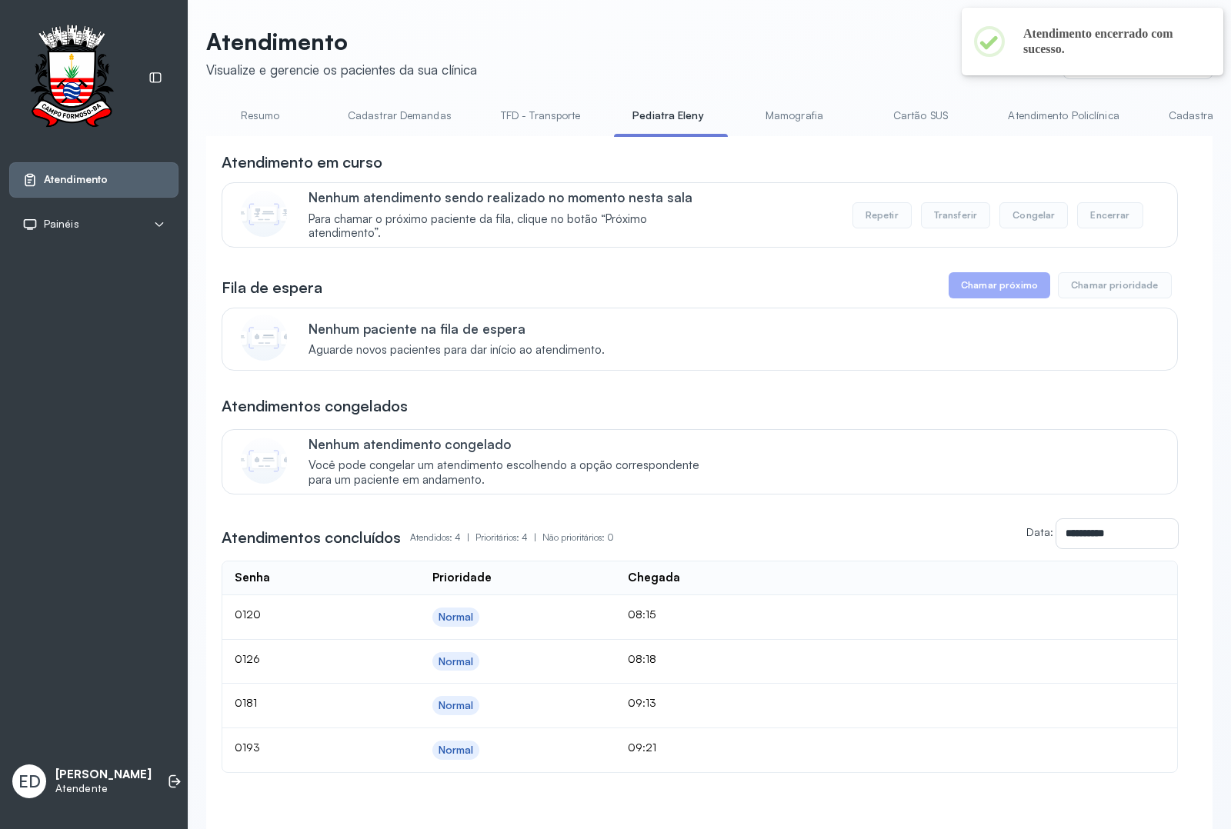
click at [589, 25] on div "Atendimento Visualize e gerencie os pacientes da sua clínica Ponto de atendimen…" at bounding box center [709, 457] width 1043 height 915
click at [256, 113] on link "Resumo" at bounding box center [260, 115] width 108 height 25
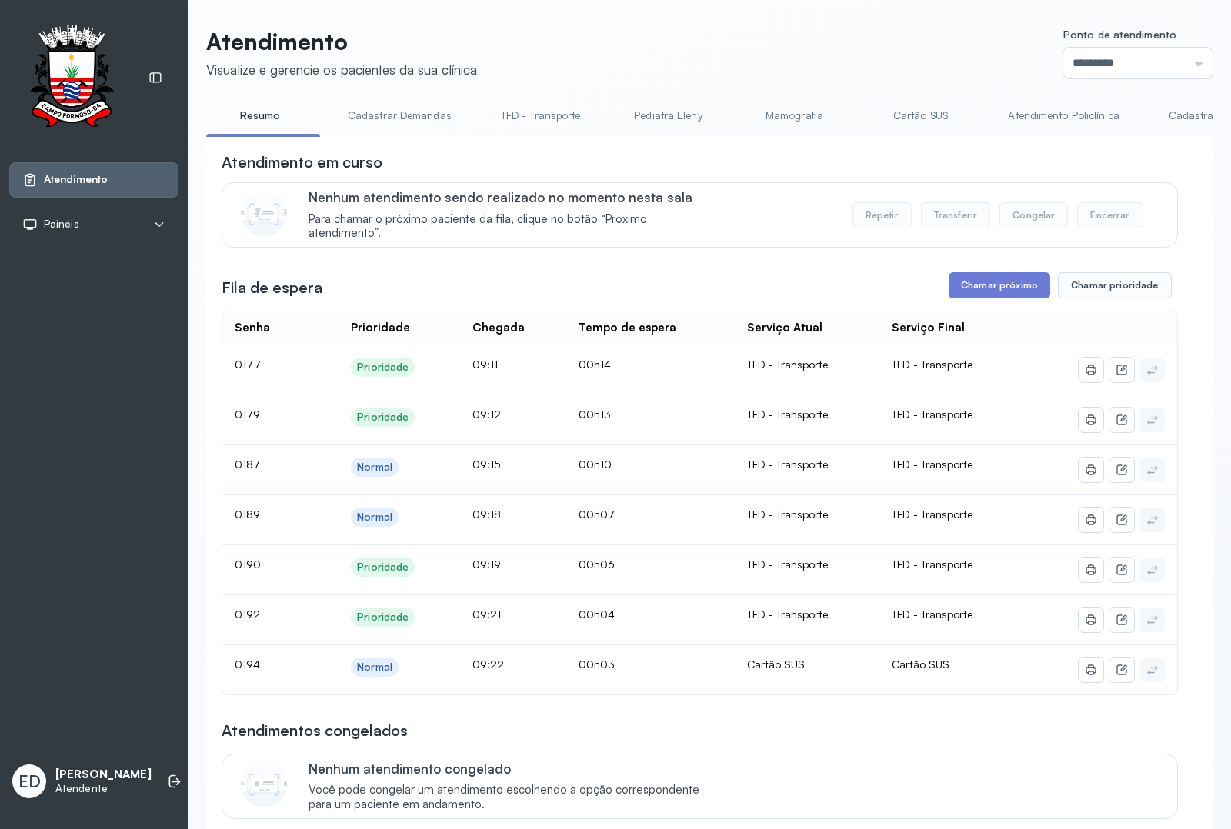
click at [693, 77] on header "Atendimento Visualize e gerencie os pacientes da sua clínica Ponto de atendimen…" at bounding box center [709, 53] width 1006 height 51
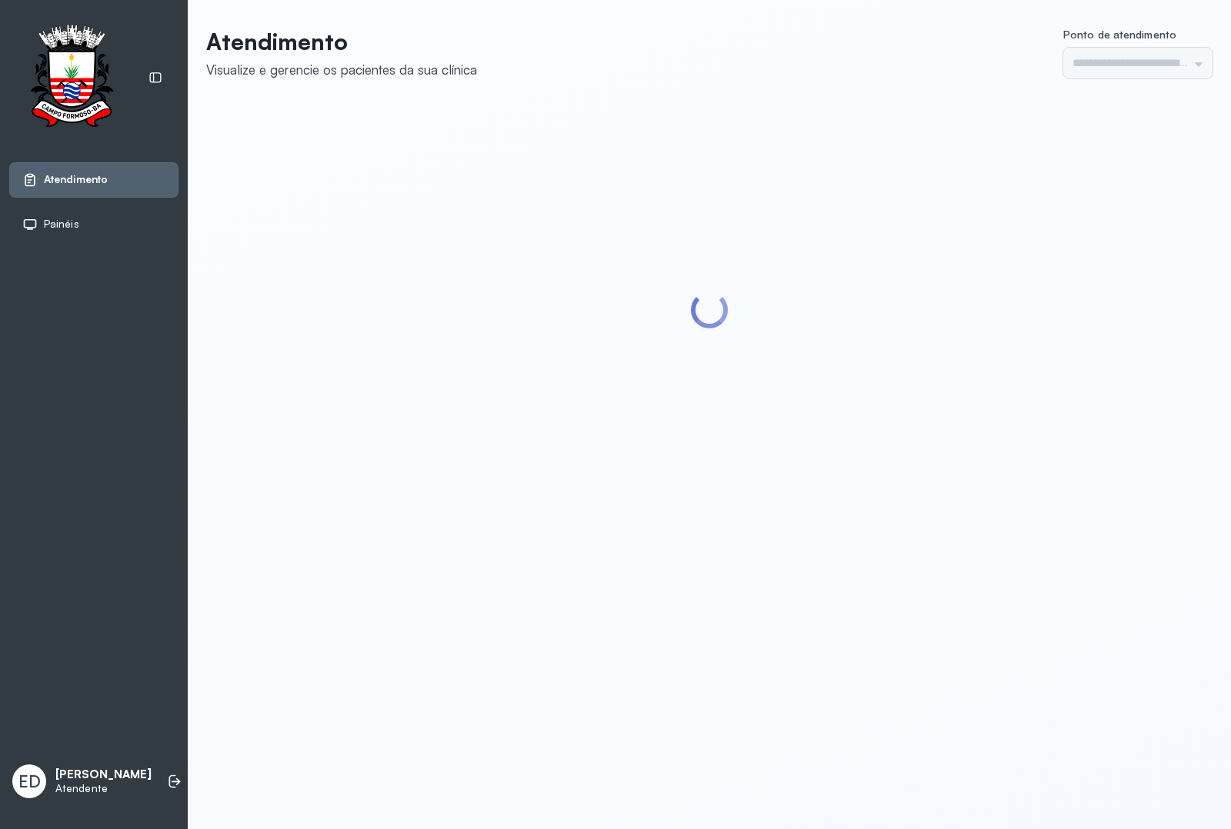
type input "*********"
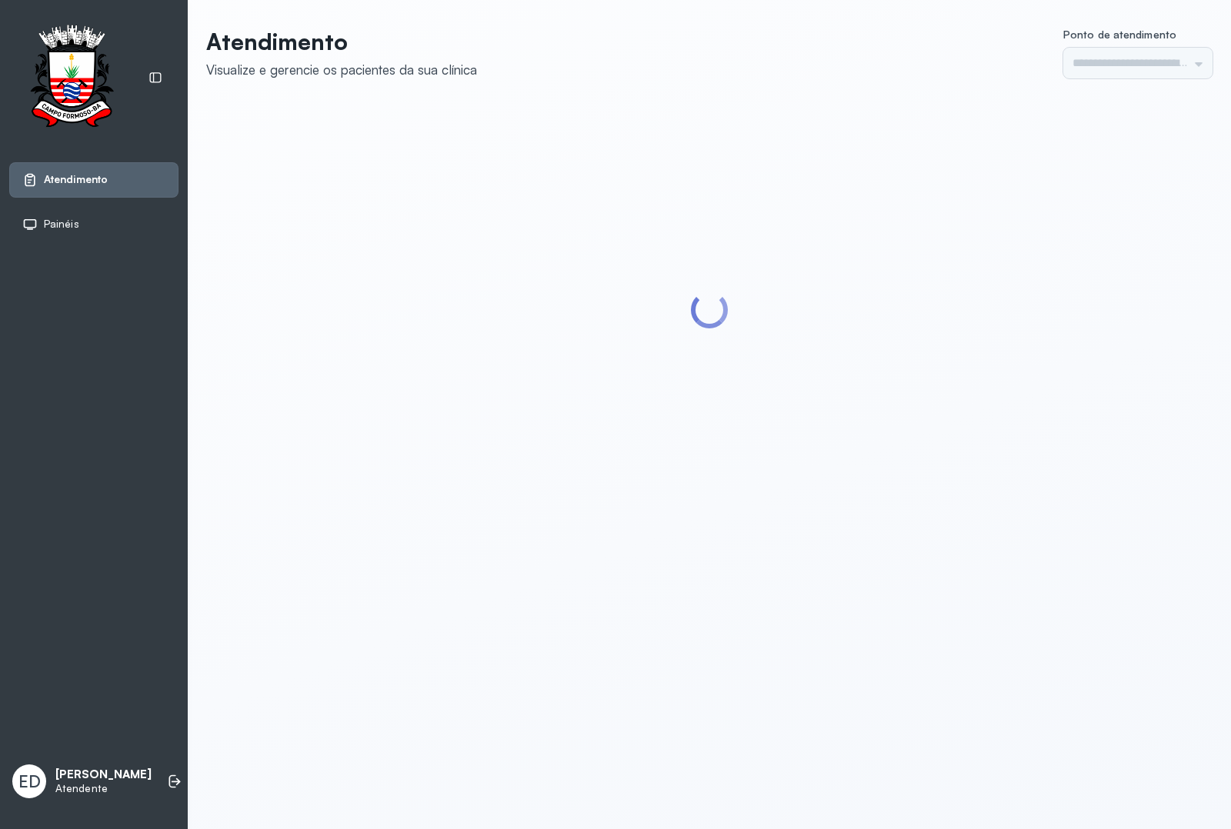
click at [810, 31] on header "Atendimento Visualize e gerencie os pacientes da sua clínica Ponto de atendimen…" at bounding box center [709, 53] width 1006 height 51
type input "*********"
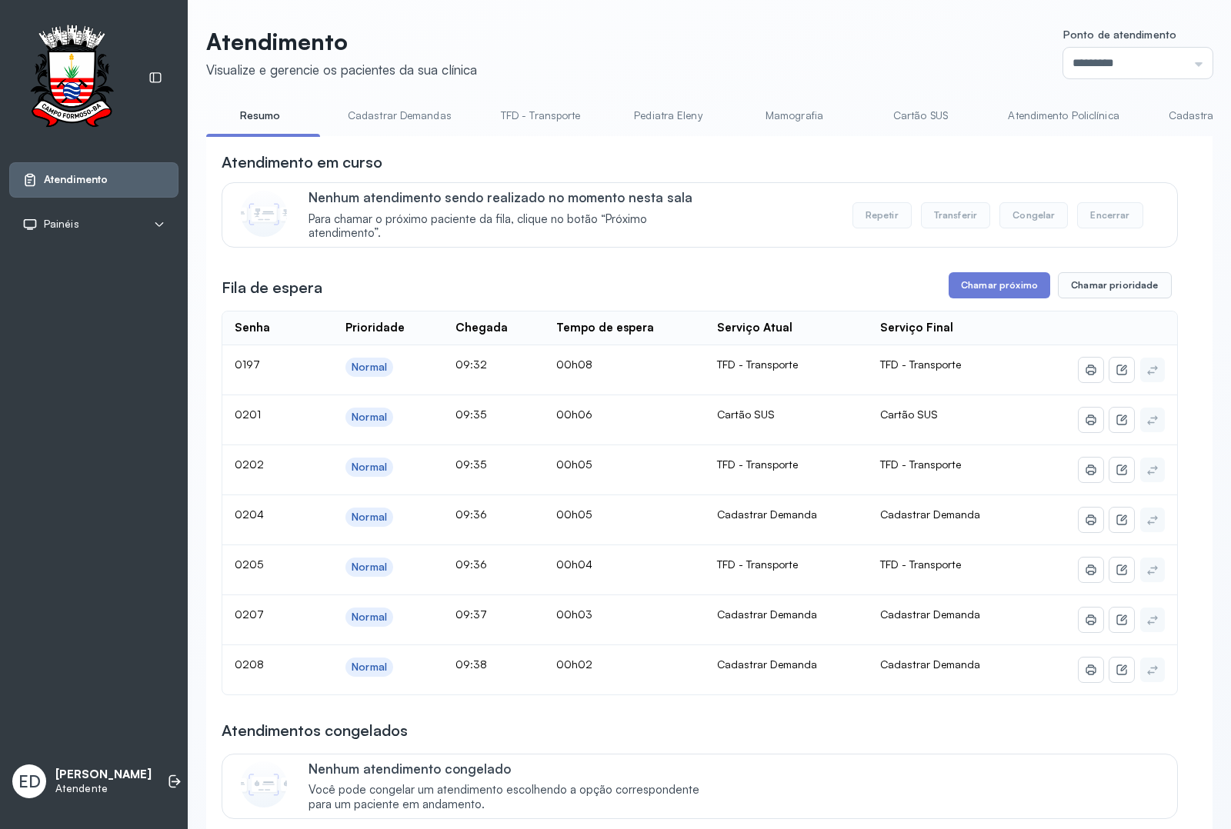
click at [891, 35] on header "Atendimento Visualize e gerencie os pacientes da sua clínica Ponto de atendimen…" at bounding box center [709, 53] width 1006 height 51
click at [1185, 113] on link "Cadastrar Demanda" at bounding box center [1217, 115] width 129 height 25
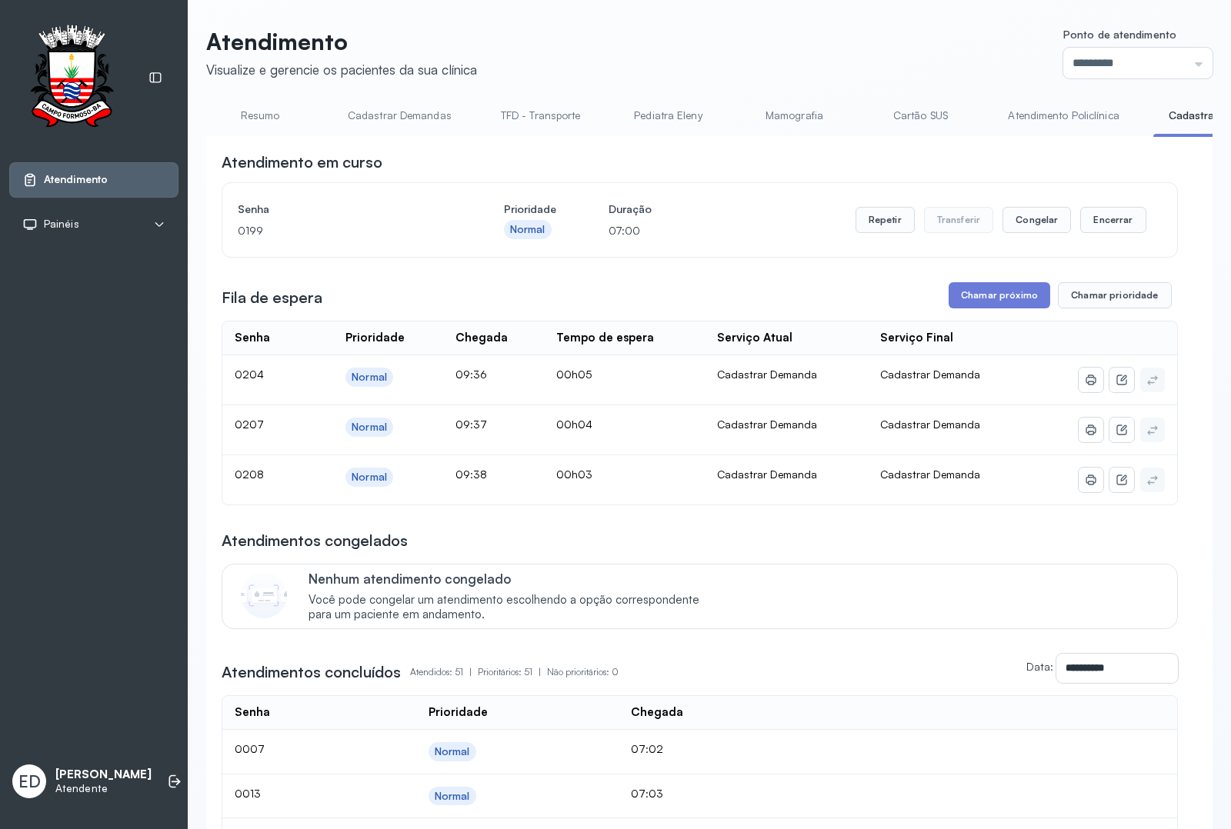
drag, startPoint x: 982, startPoint y: 302, endPoint x: 887, endPoint y: 392, distance: 131.7
click at [994, 301] on button "Chamar próximo" at bounding box center [999, 295] width 102 height 26
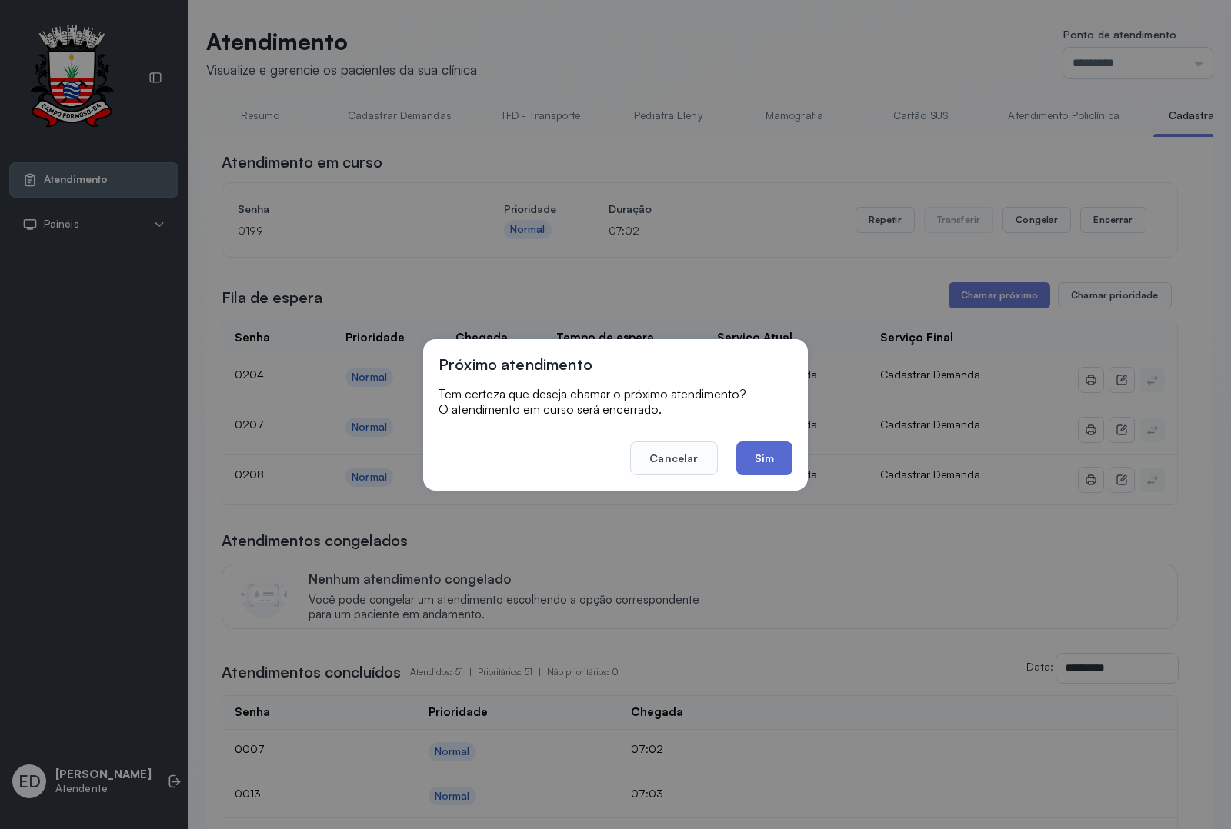
click at [767, 460] on button "Sim" at bounding box center [764, 458] width 56 height 34
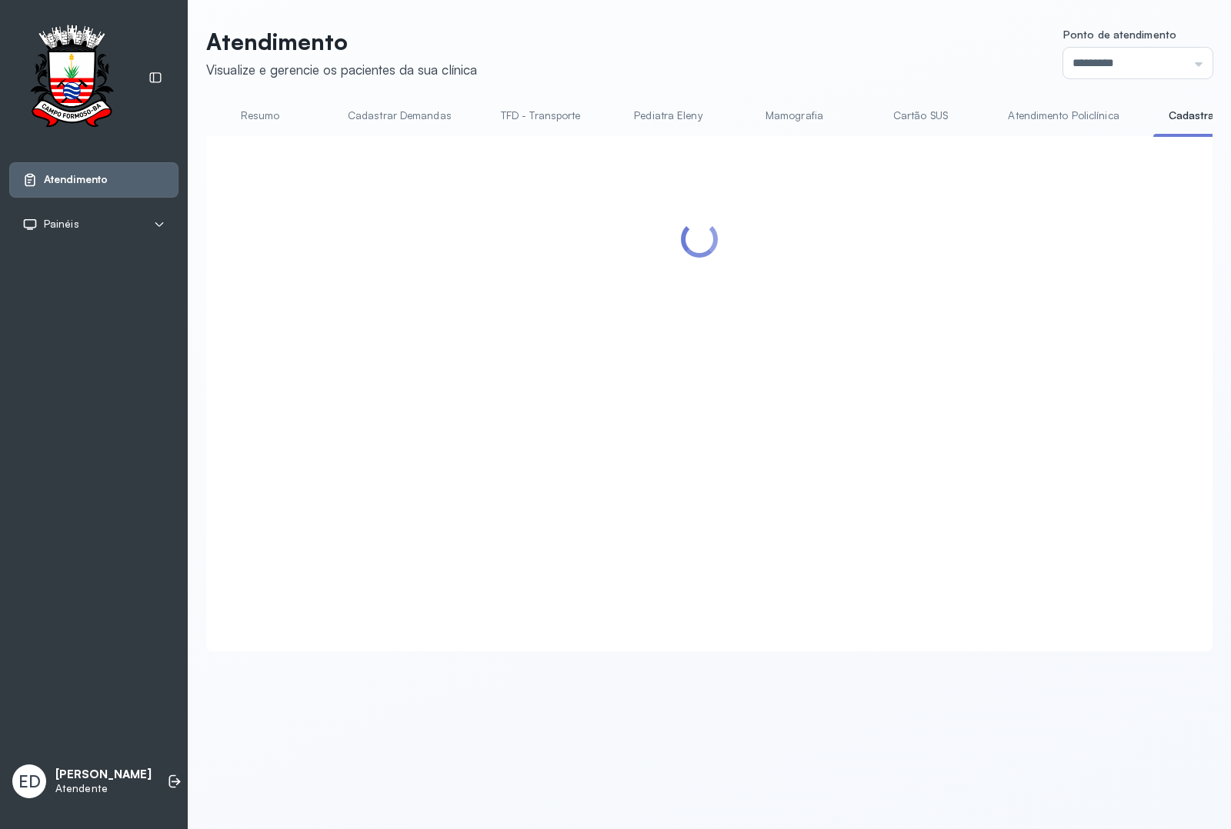
click at [582, 36] on header "Atendimento Visualize e gerencie os pacientes da sua clínica Ponto de atendimen…" at bounding box center [709, 53] width 1006 height 51
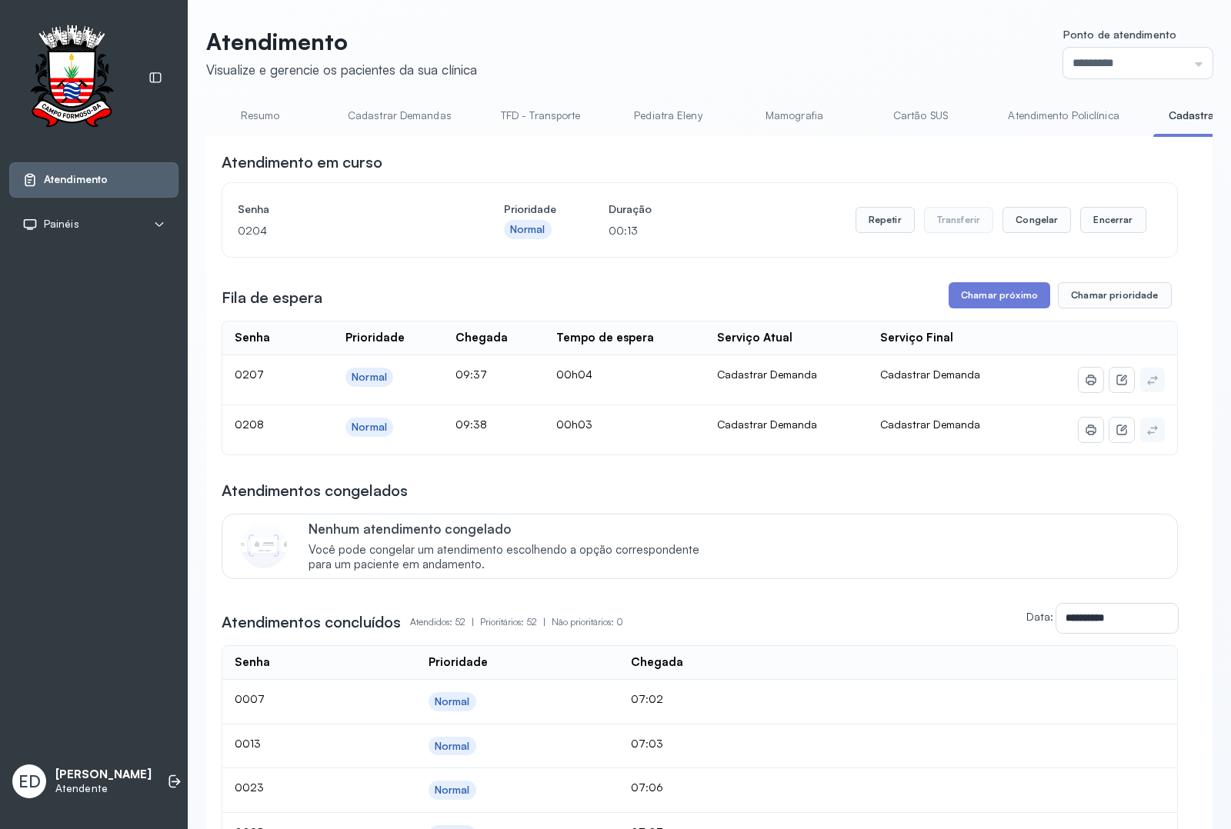
click at [595, 32] on header "Atendimento Visualize e gerencie os pacientes da sua clínica Ponto de atendimen…" at bounding box center [709, 53] width 1006 height 51
click at [243, 114] on link "Resumo" at bounding box center [260, 115] width 108 height 25
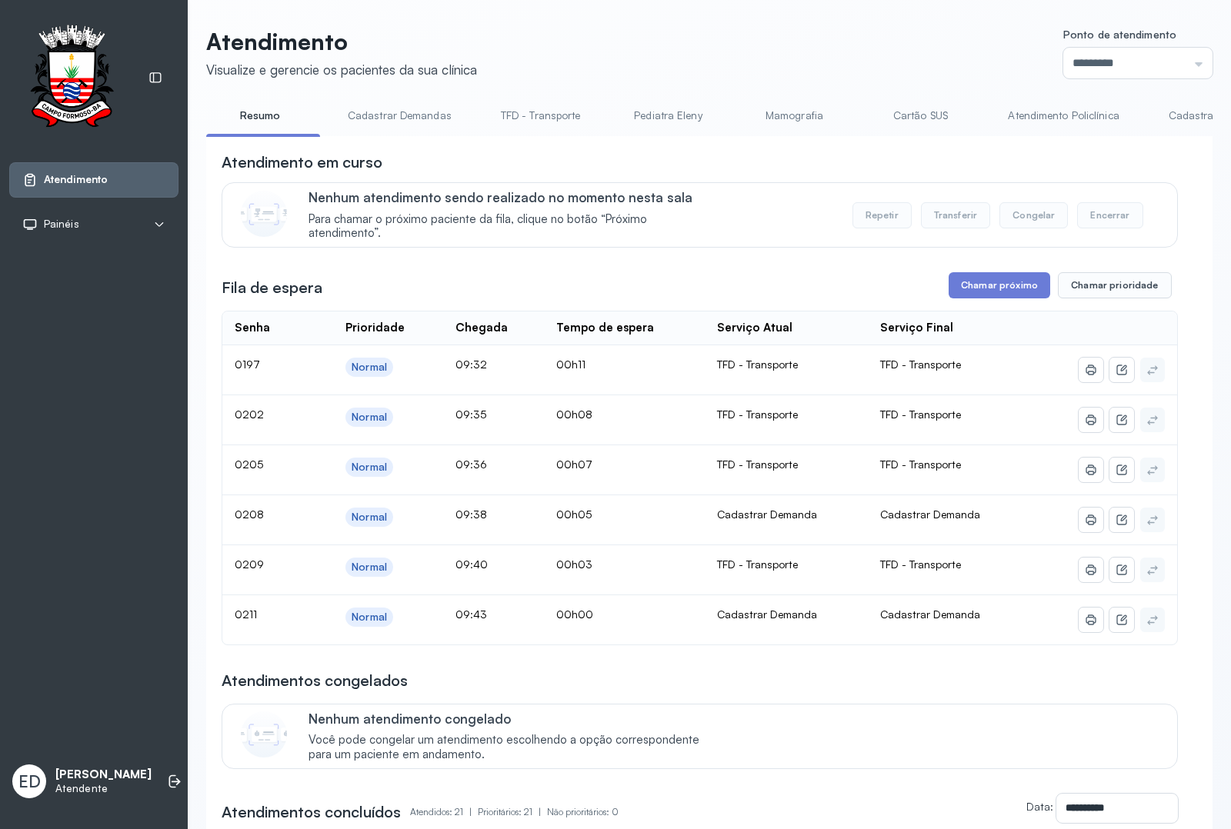
drag, startPoint x: 1182, startPoint y: 116, endPoint x: 1182, endPoint y: 125, distance: 8.5
click at [1182, 117] on link "Cadastrar Demanda" at bounding box center [1217, 115] width 129 height 25
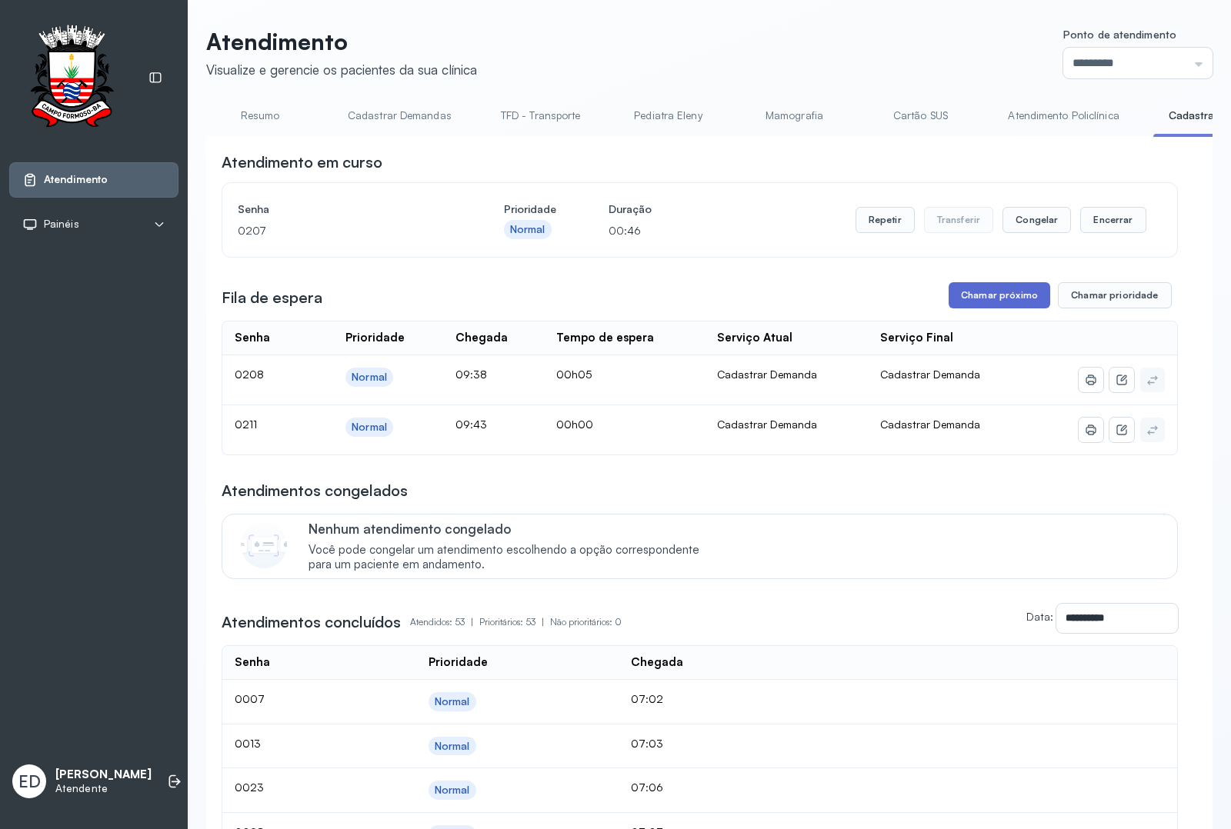
click at [992, 300] on button "Chamar próximo" at bounding box center [999, 295] width 102 height 26
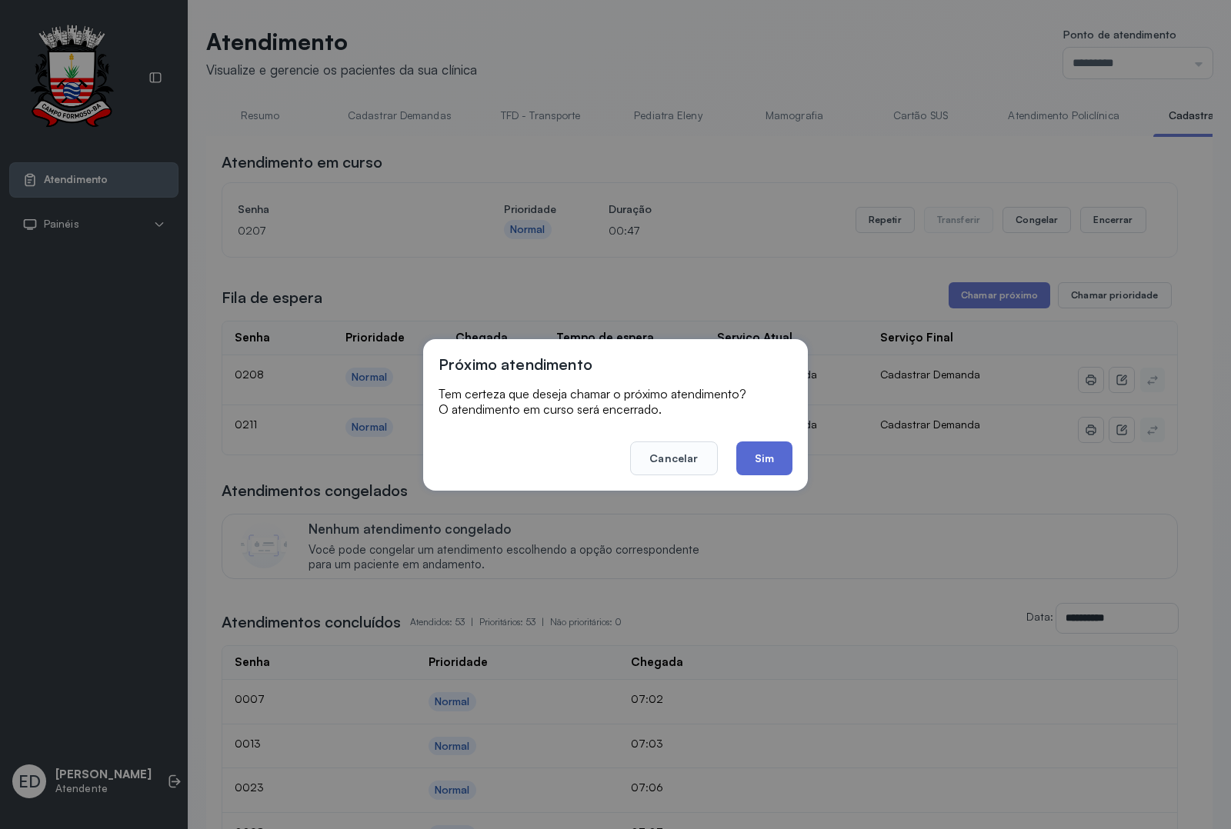
click at [755, 467] on button "Sim" at bounding box center [764, 458] width 56 height 34
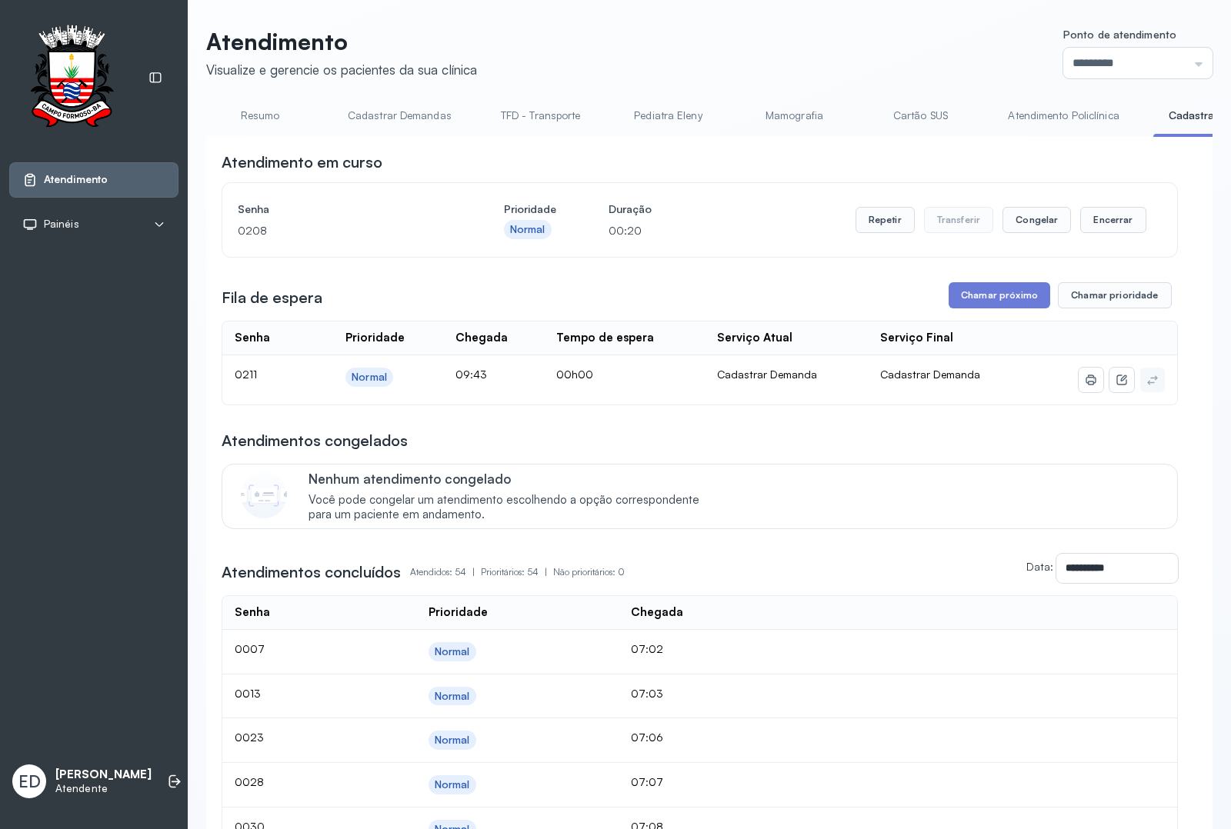
click at [618, 39] on header "Atendimento Visualize e gerencie os pacientes da sua clínica Ponto de atendimen…" at bounding box center [709, 53] width 1006 height 51
click at [869, 225] on button "Repetir" at bounding box center [884, 220] width 59 height 26
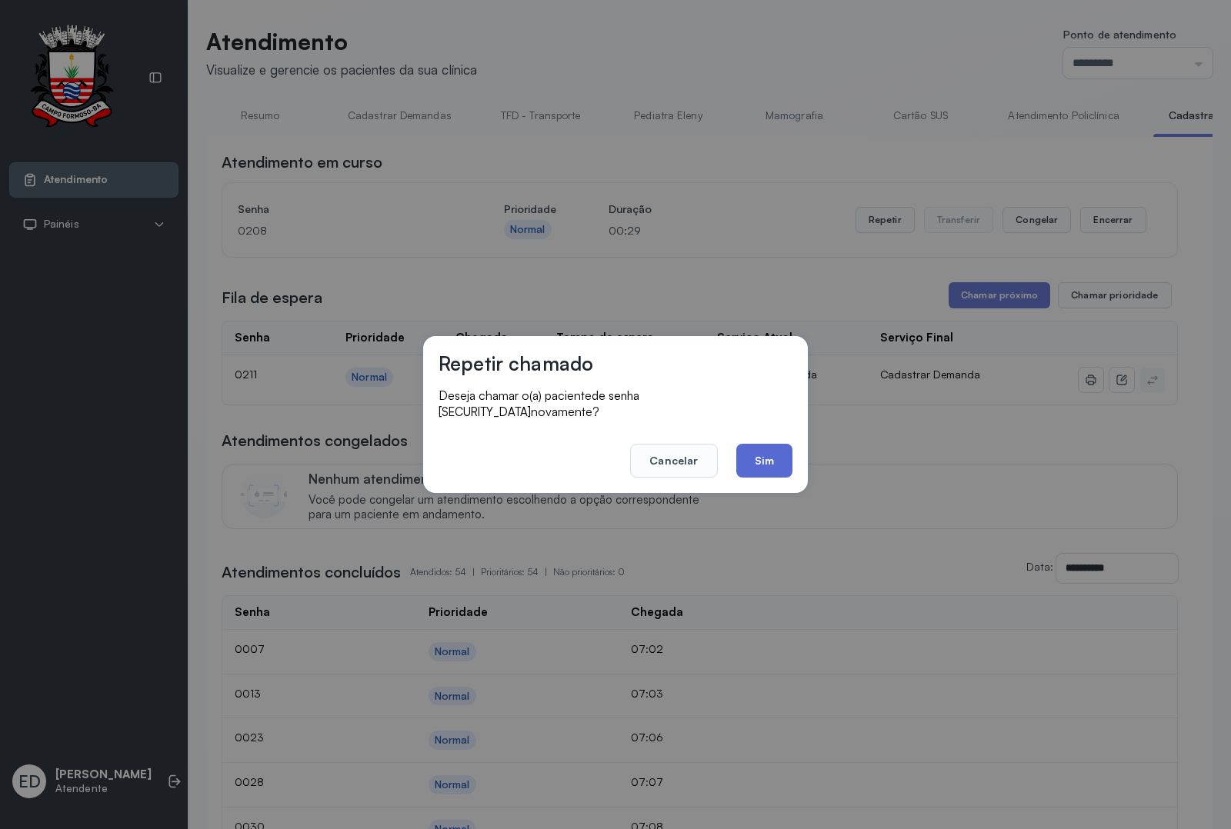
click at [774, 448] on button "Sim" at bounding box center [764, 461] width 56 height 34
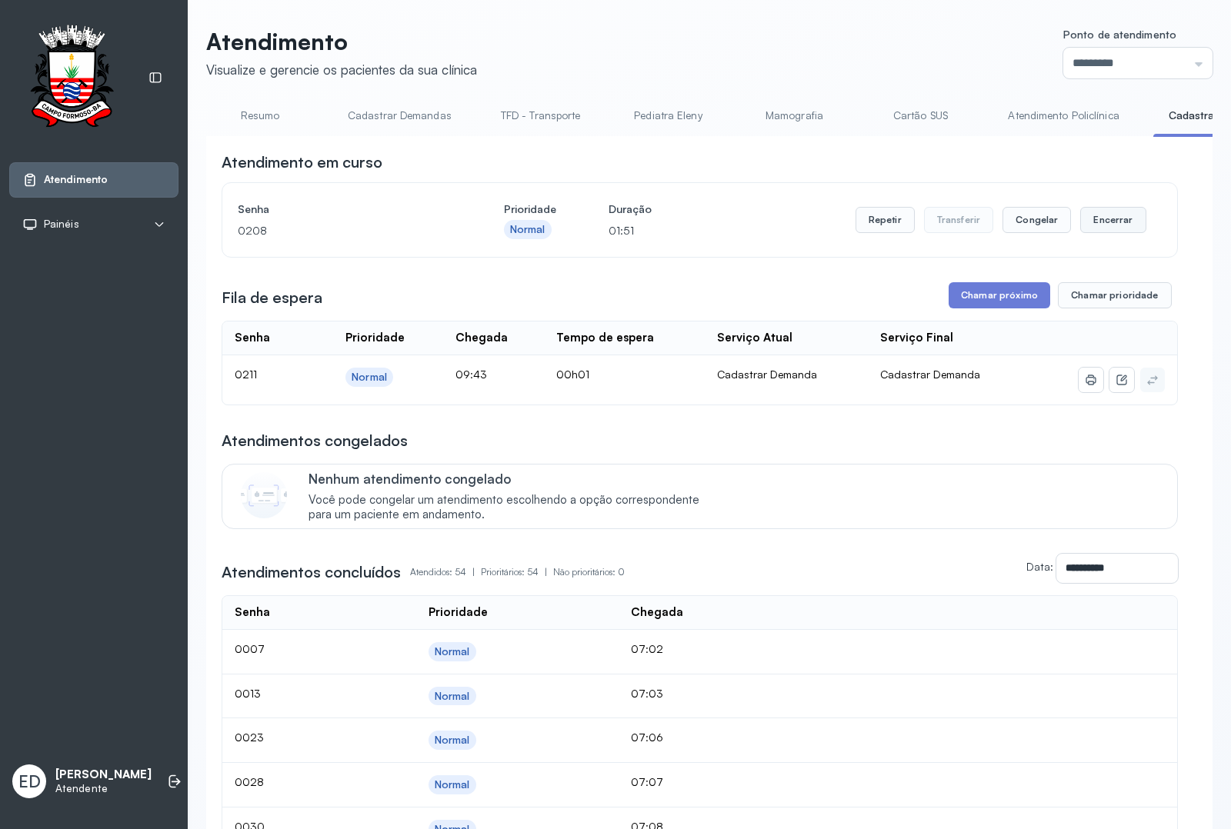
click at [1116, 227] on button "Encerrar" at bounding box center [1112, 220] width 65 height 26
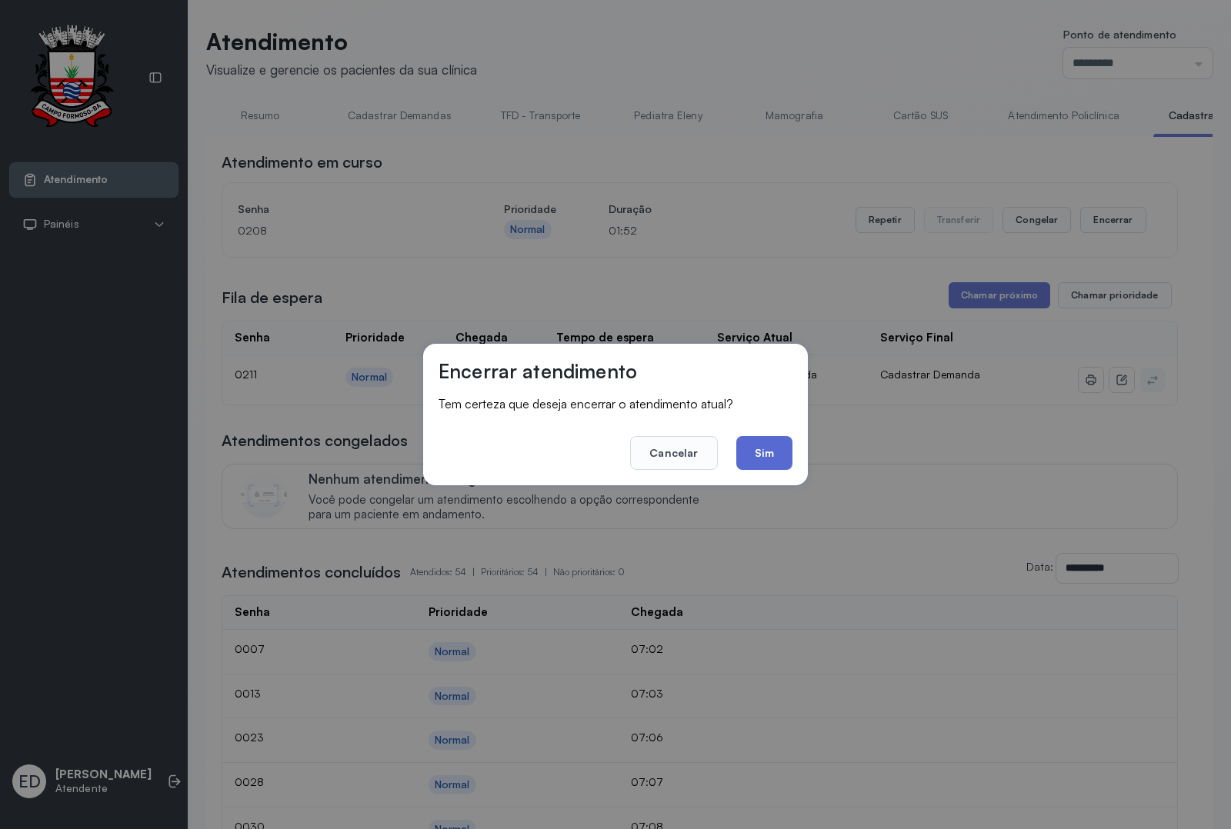
click at [785, 462] on button "Sim" at bounding box center [764, 453] width 56 height 34
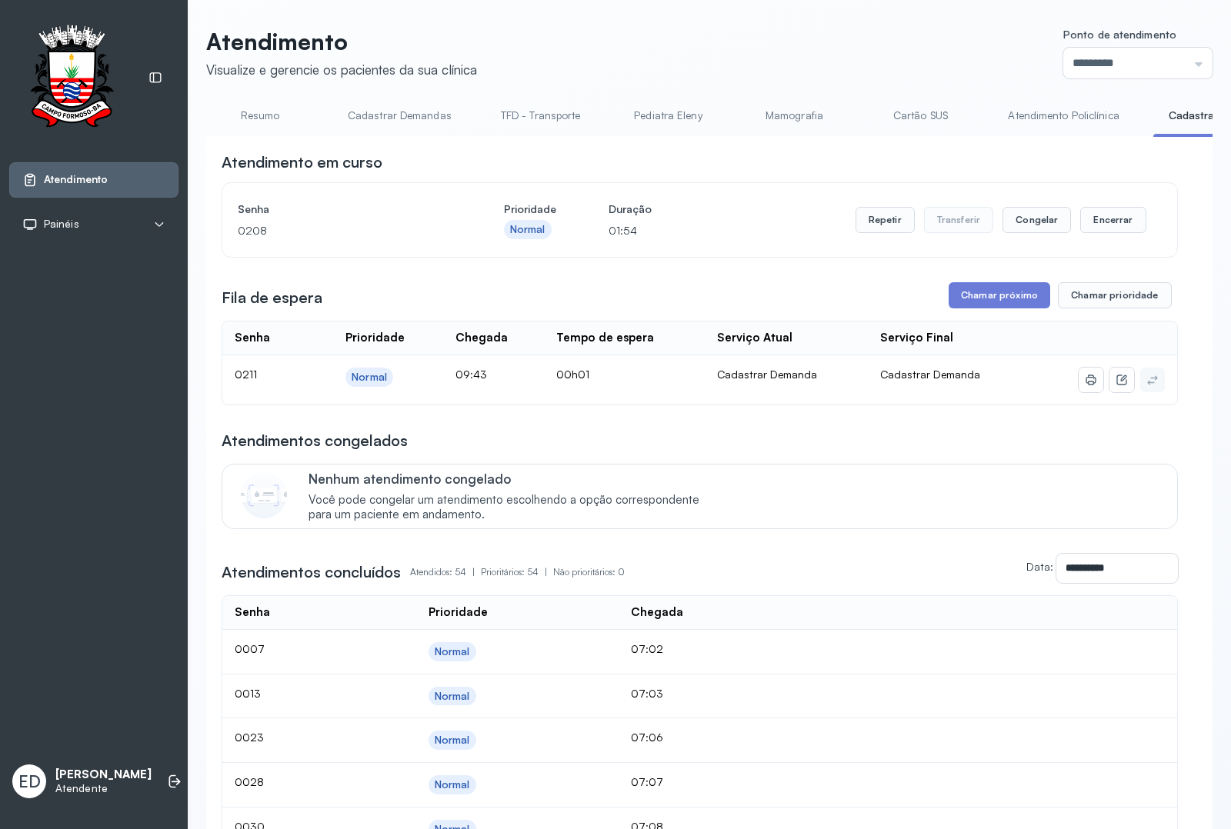
drag, startPoint x: 1005, startPoint y: 305, endPoint x: 977, endPoint y: 325, distance: 34.8
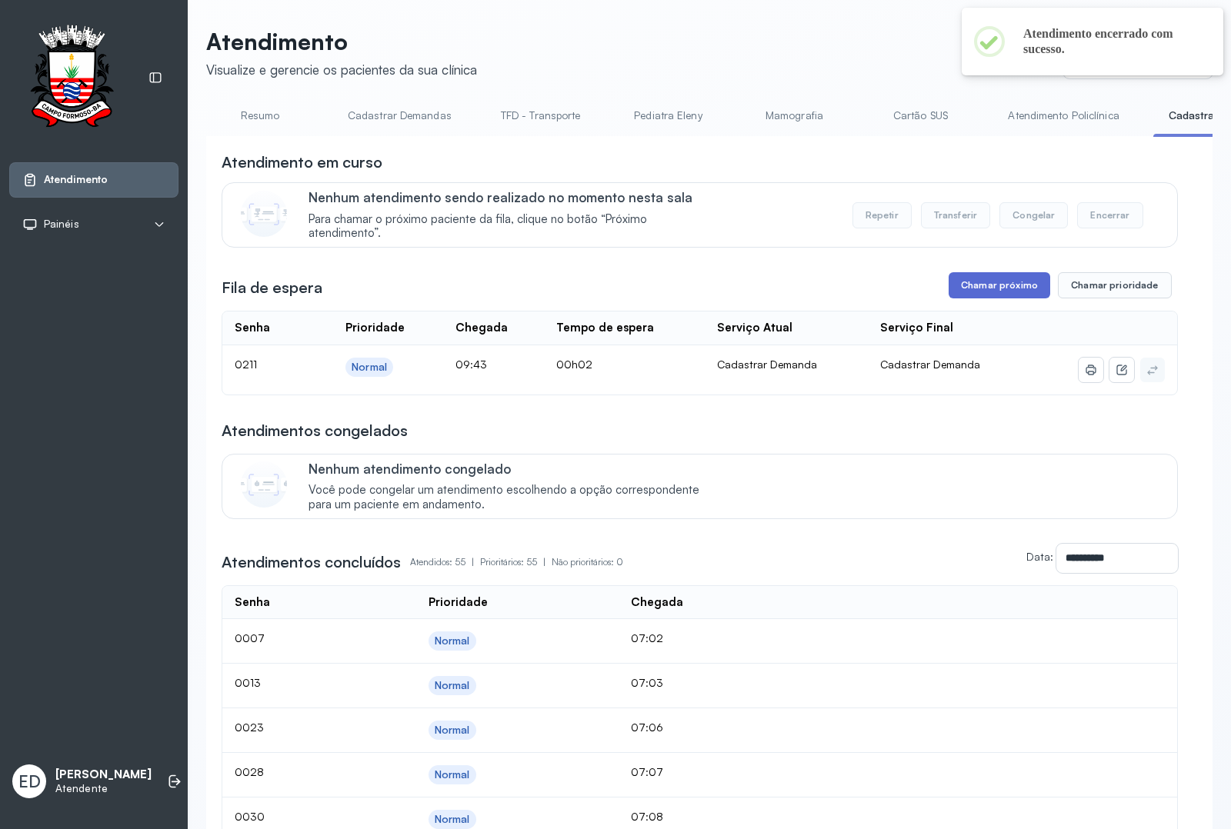
drag, startPoint x: 970, startPoint y: 288, endPoint x: 963, endPoint y: 295, distance: 9.3
click at [963, 295] on button "Chamar próximo" at bounding box center [999, 285] width 102 height 26
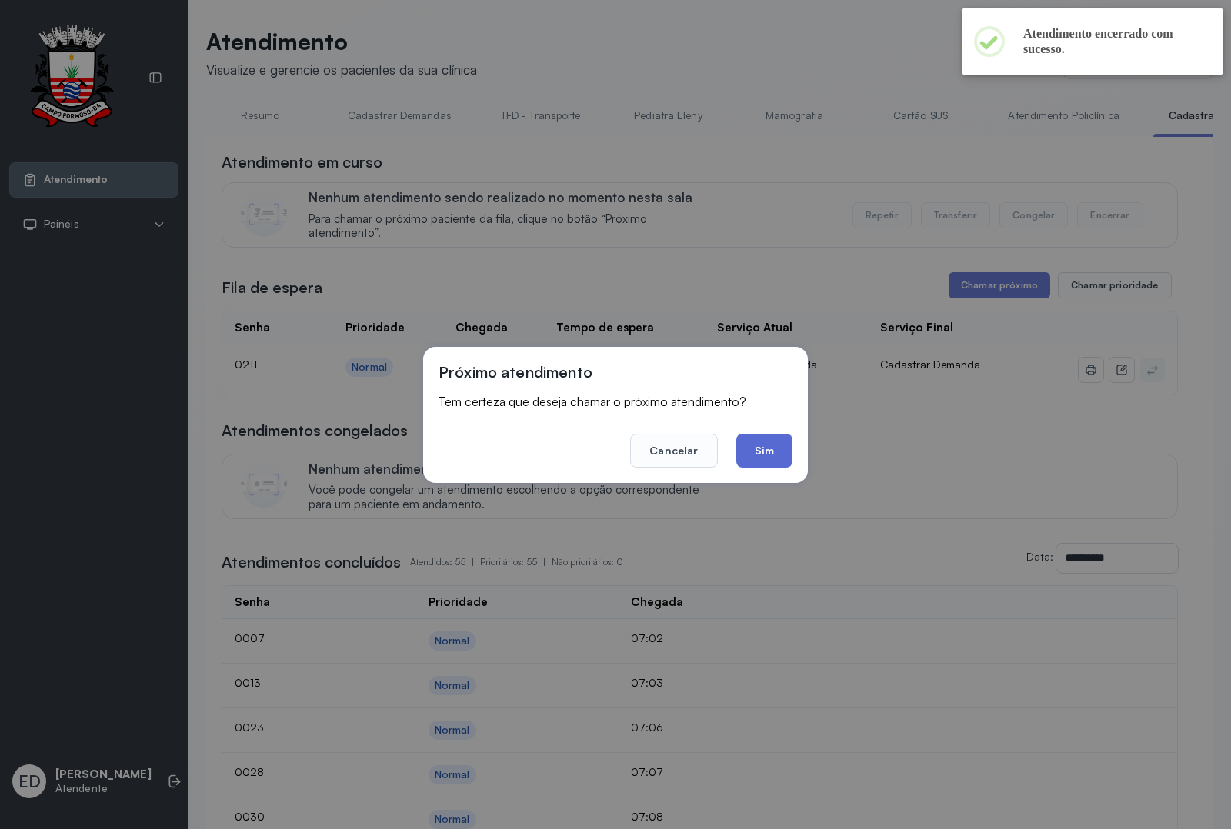
click at [751, 434] on button "Sim" at bounding box center [764, 451] width 56 height 34
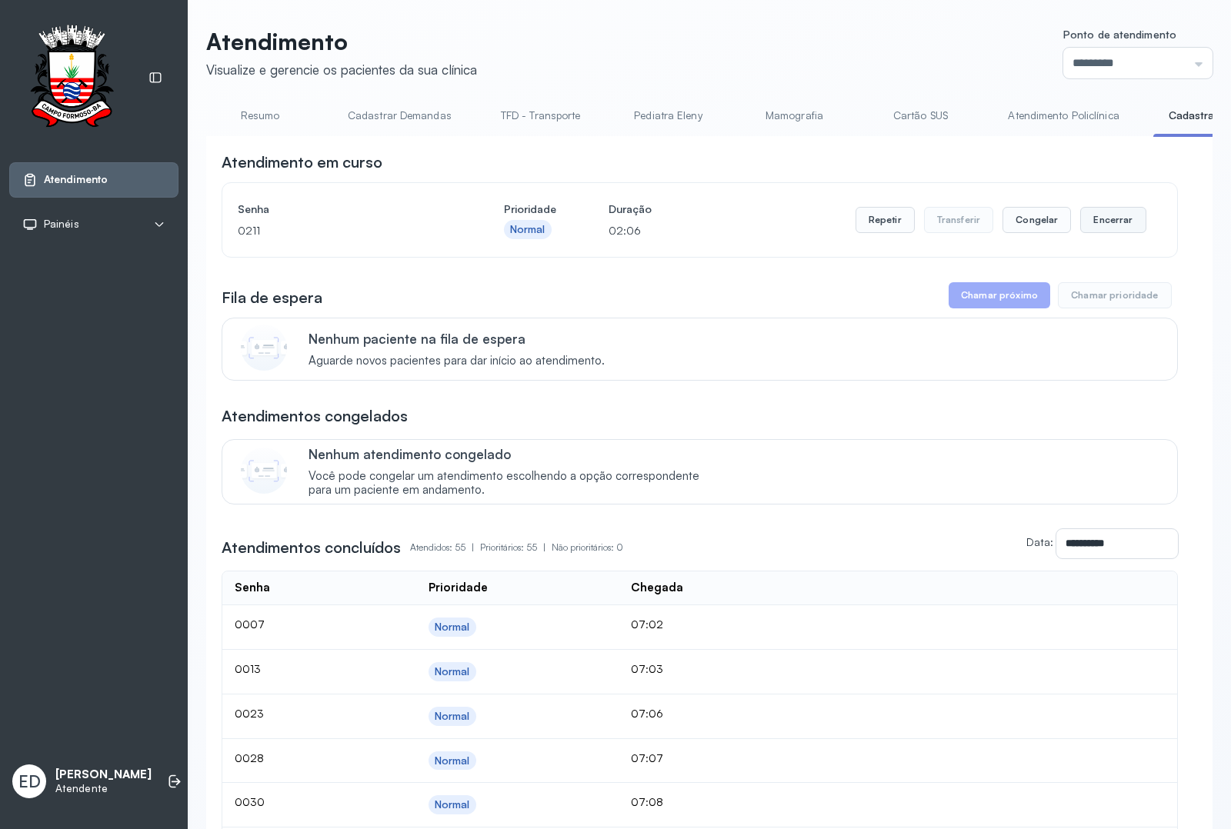
click at [1113, 229] on button "Encerrar" at bounding box center [1112, 220] width 65 height 26
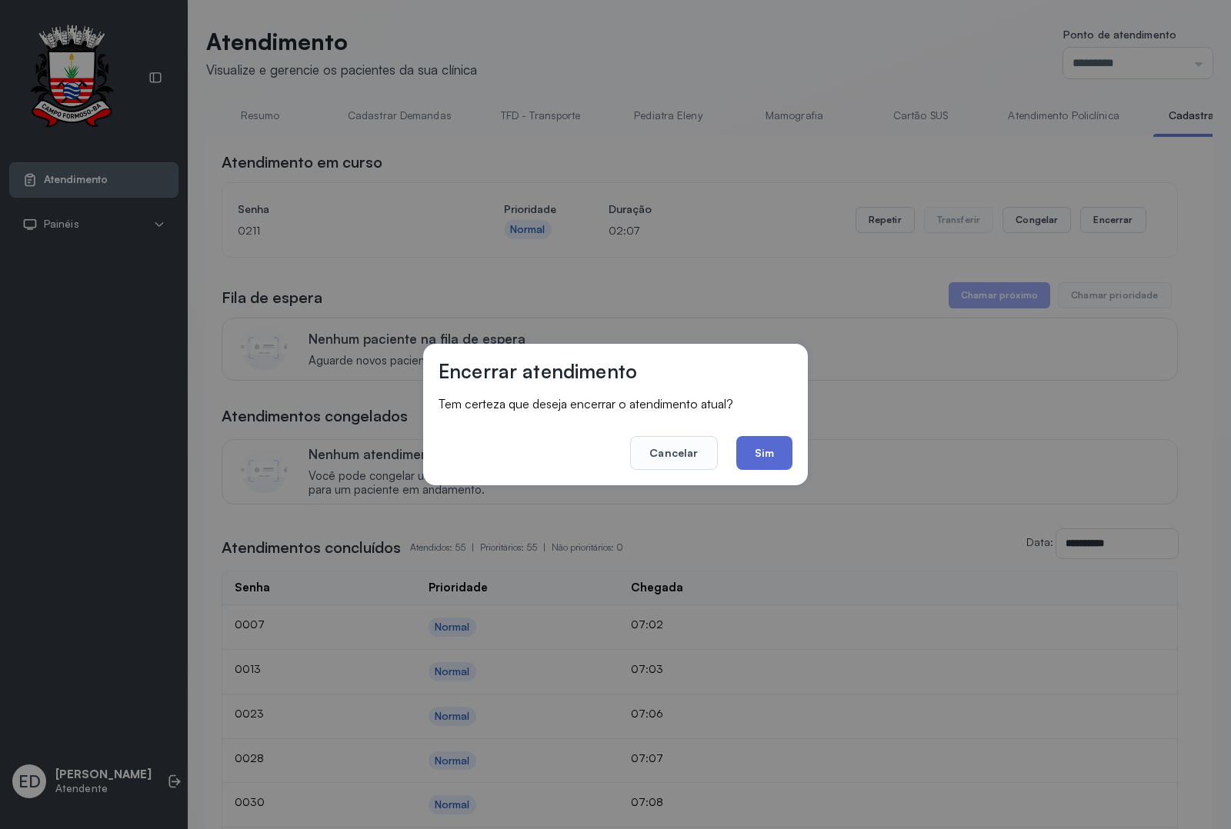
click at [748, 458] on button "Sim" at bounding box center [764, 453] width 56 height 34
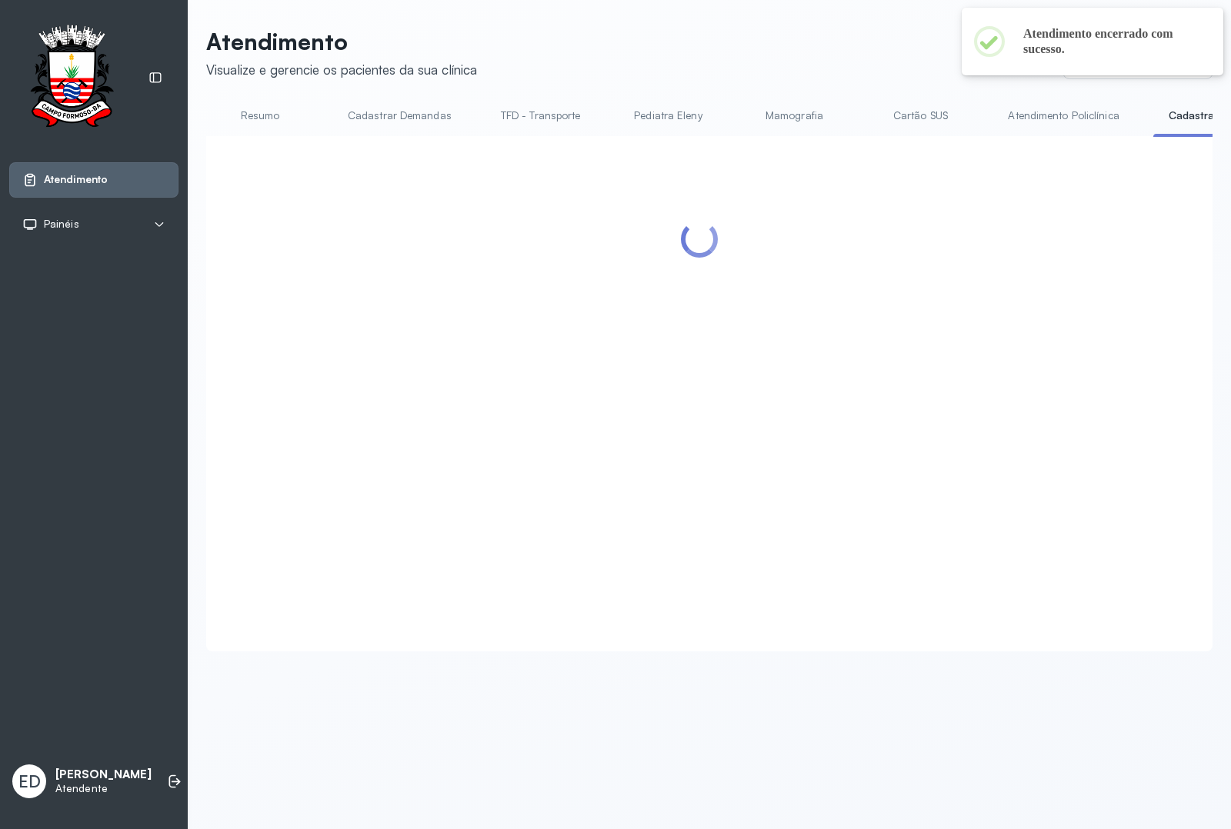
click at [259, 120] on link "Resumo" at bounding box center [260, 115] width 108 height 25
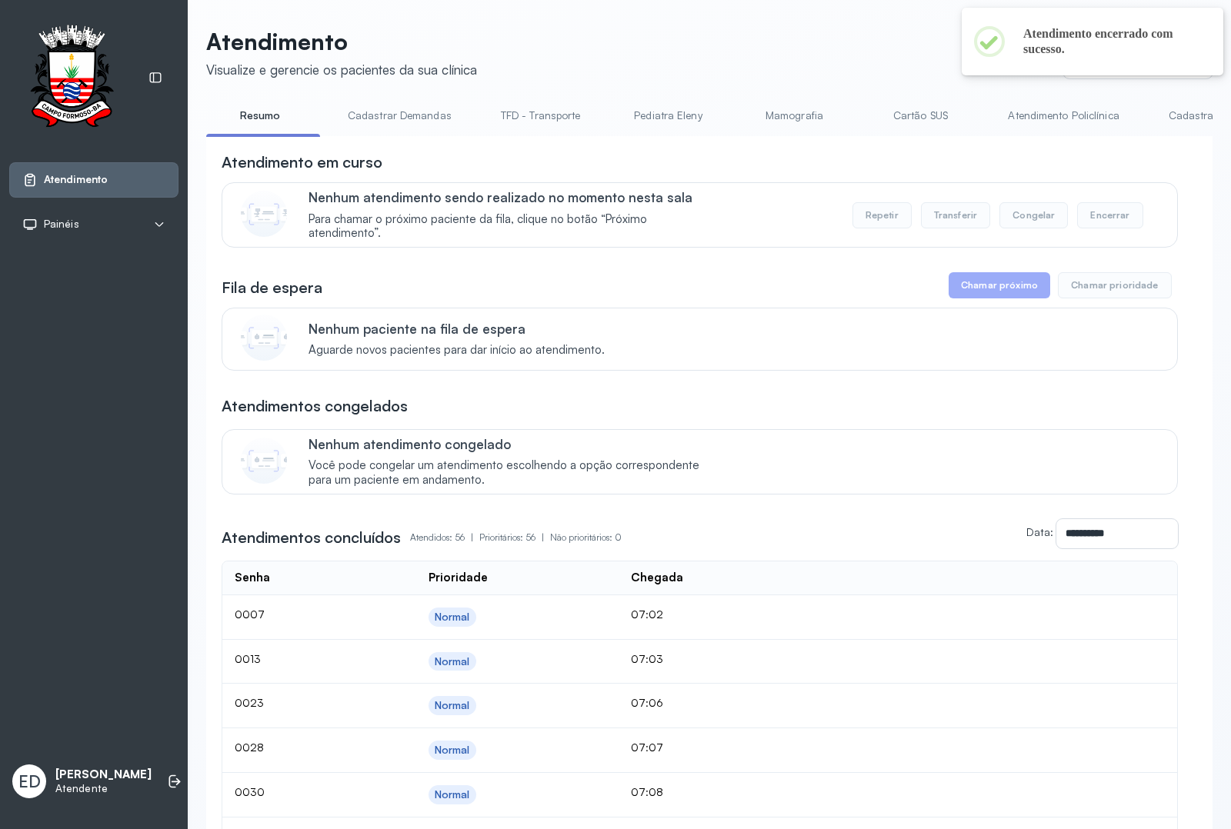
click at [252, 106] on link "Resumo" at bounding box center [260, 115] width 108 height 25
click at [262, 113] on link "Resumo" at bounding box center [260, 115] width 108 height 25
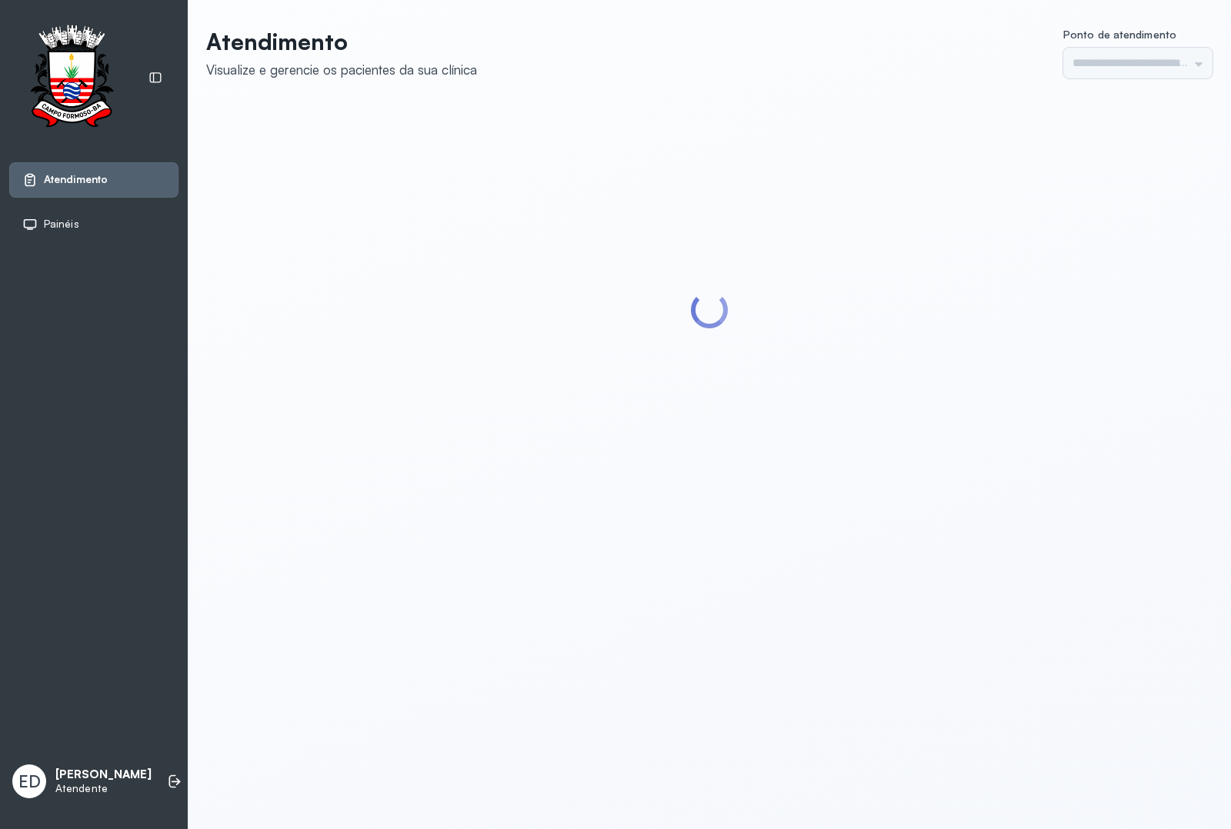
type input "*********"
click at [663, 48] on header "Atendimento Visualize e gerencie os pacientes da sua clínica Ponto de atendimen…" at bounding box center [709, 53] width 1006 height 51
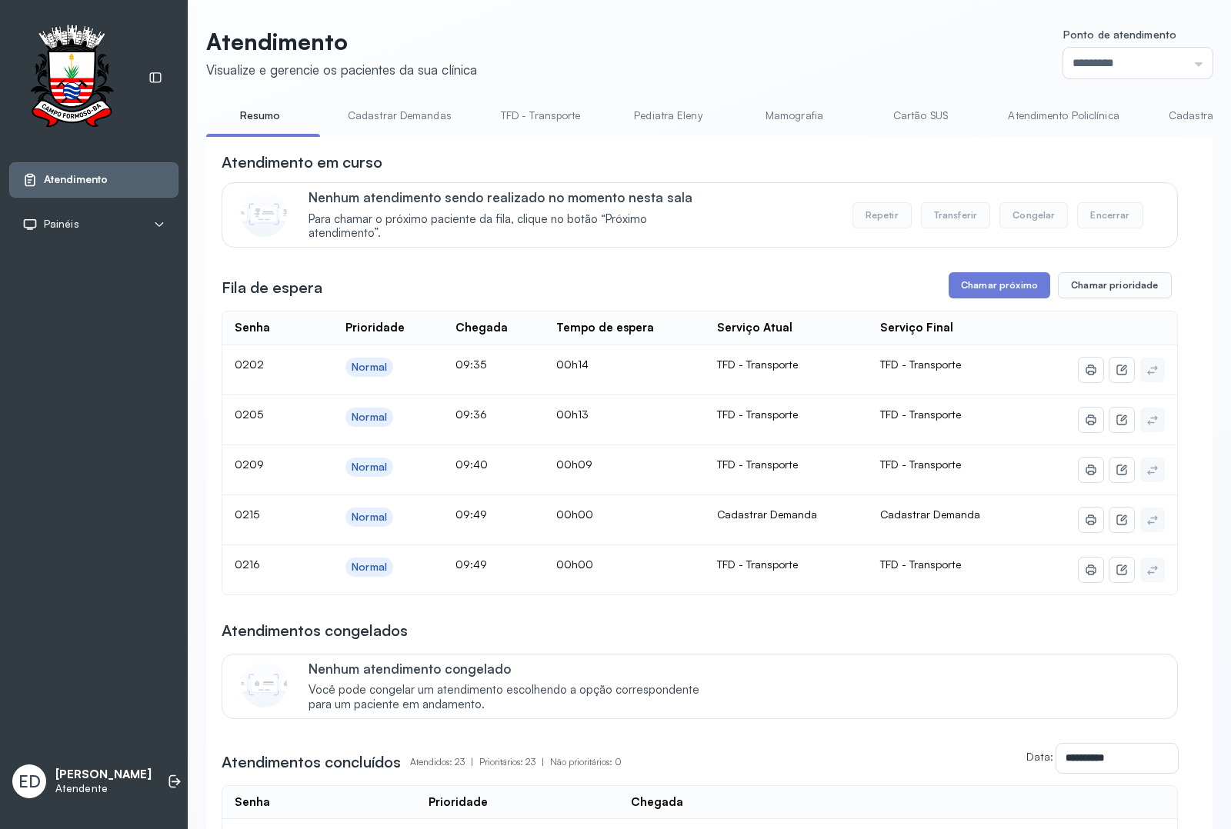
click at [663, 48] on header "Atendimento Visualize e gerencie os pacientes da sua clínica Ponto de atendimen…" at bounding box center [709, 53] width 1006 height 51
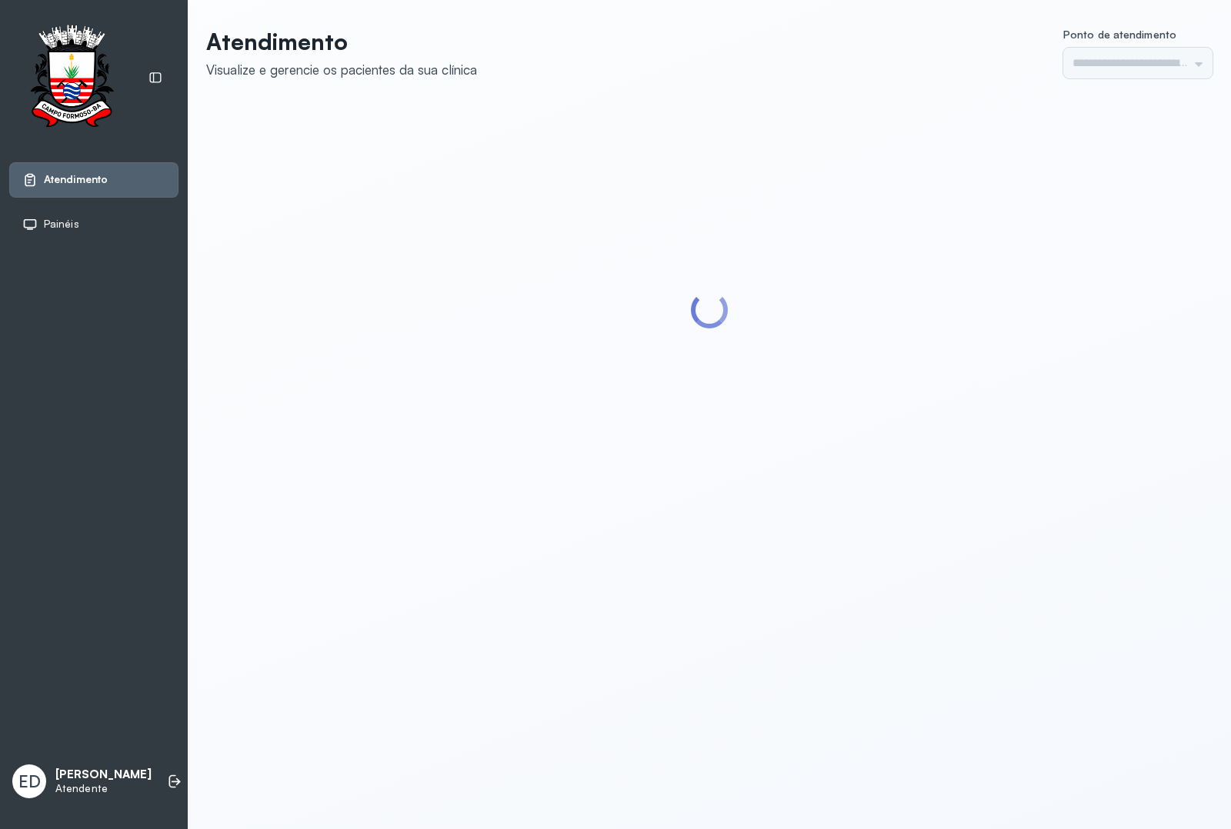
type input "*********"
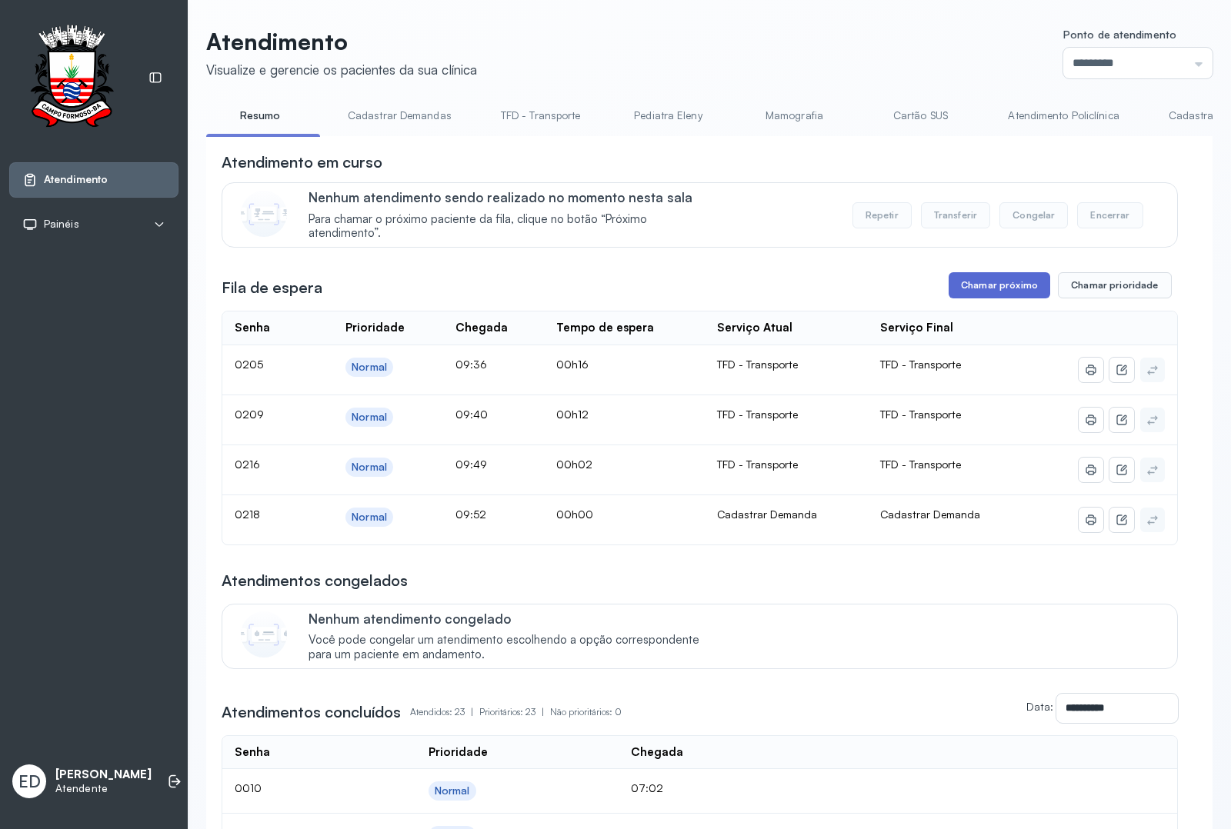
click at [981, 292] on button "Chamar próximo" at bounding box center [999, 285] width 102 height 26
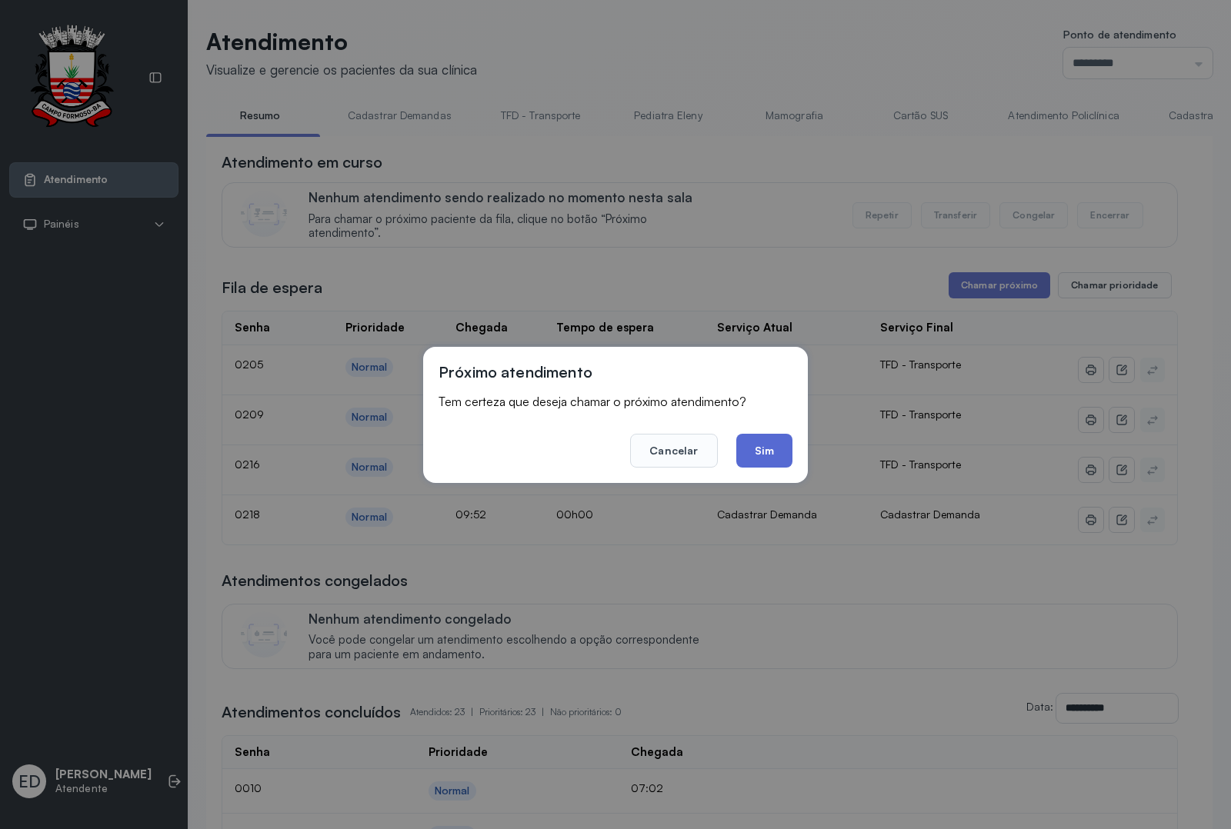
click at [758, 455] on button "Sim" at bounding box center [764, 451] width 56 height 34
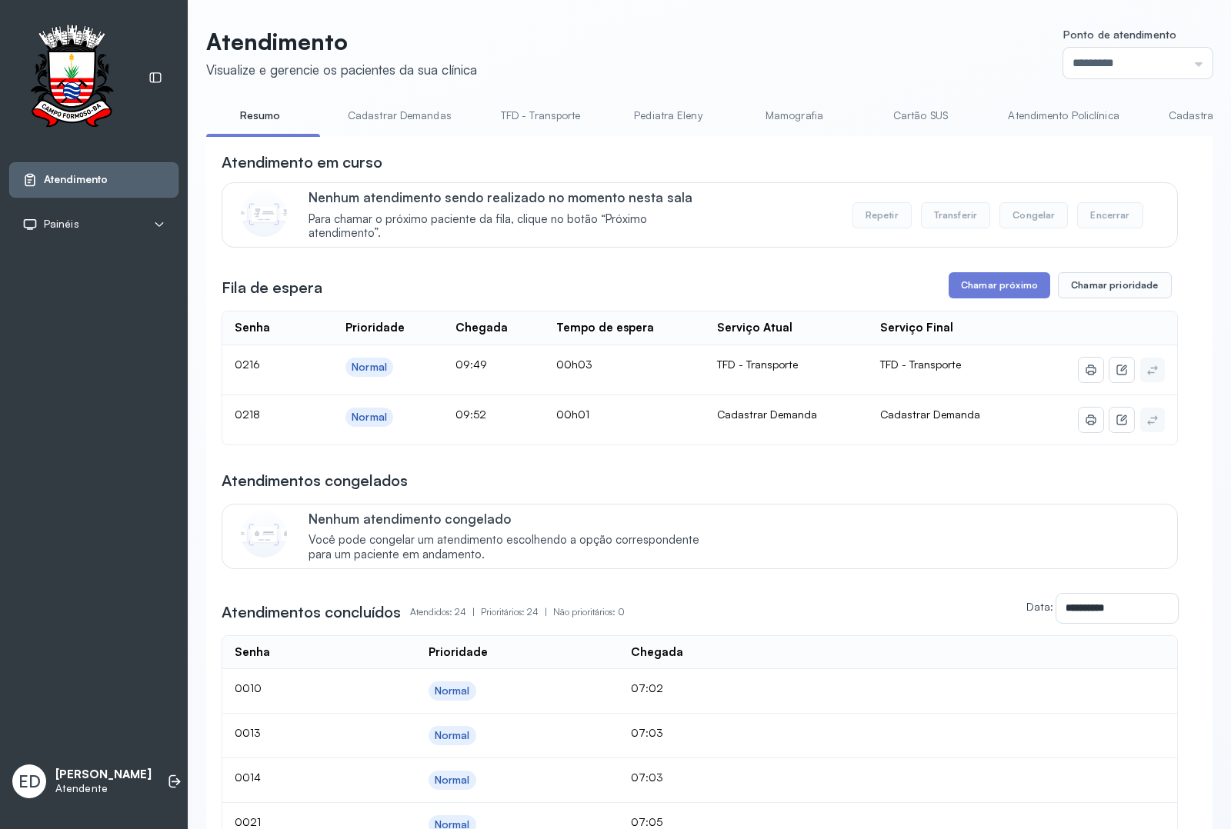
click at [1175, 116] on link "Cadastrar Demanda" at bounding box center [1217, 115] width 129 height 25
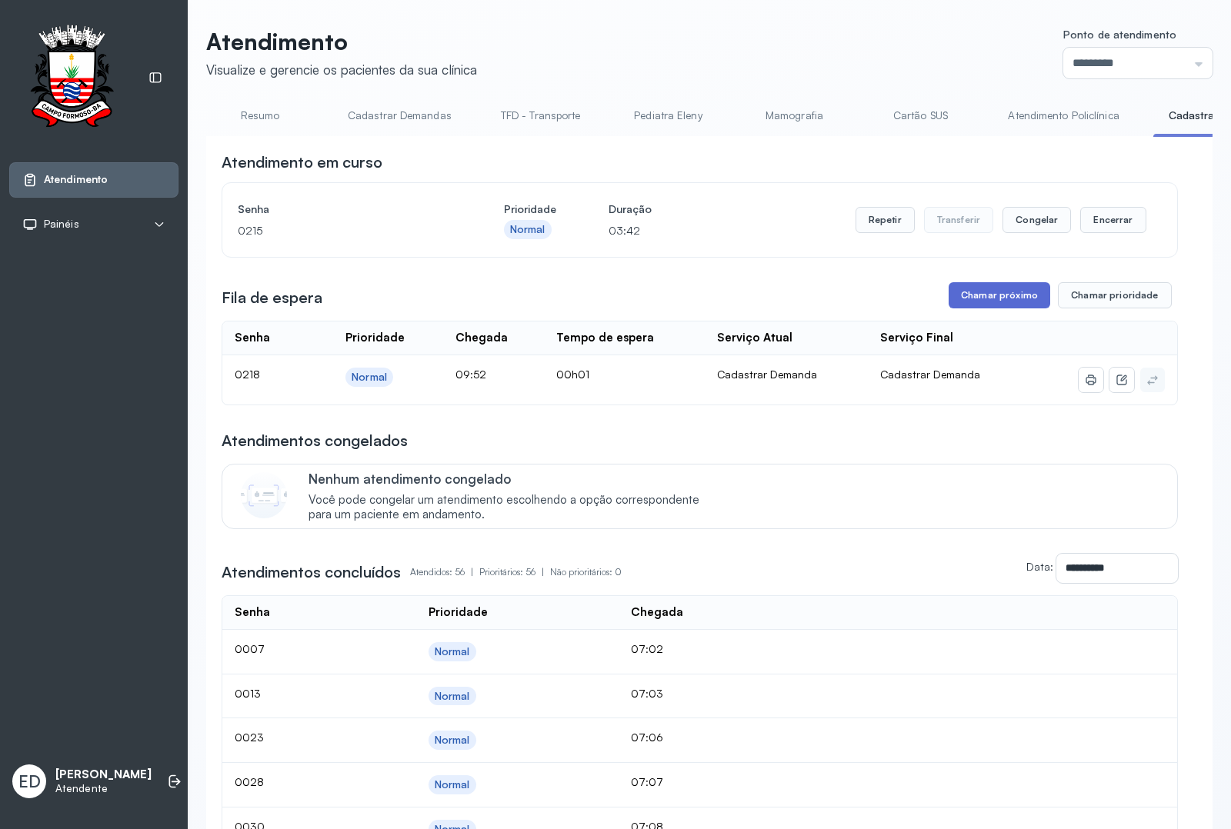
click at [985, 298] on button "Chamar próximo" at bounding box center [999, 295] width 102 height 26
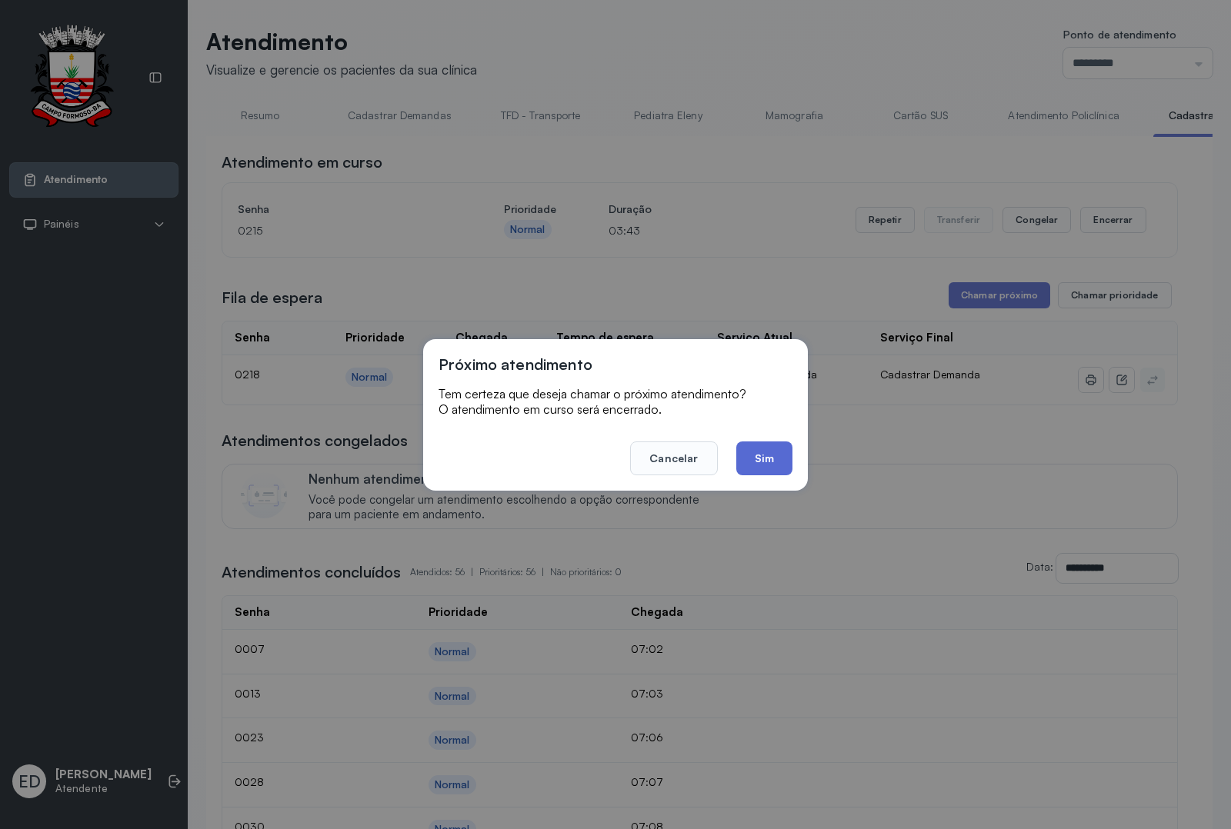
click at [755, 451] on button "Sim" at bounding box center [764, 458] width 56 height 34
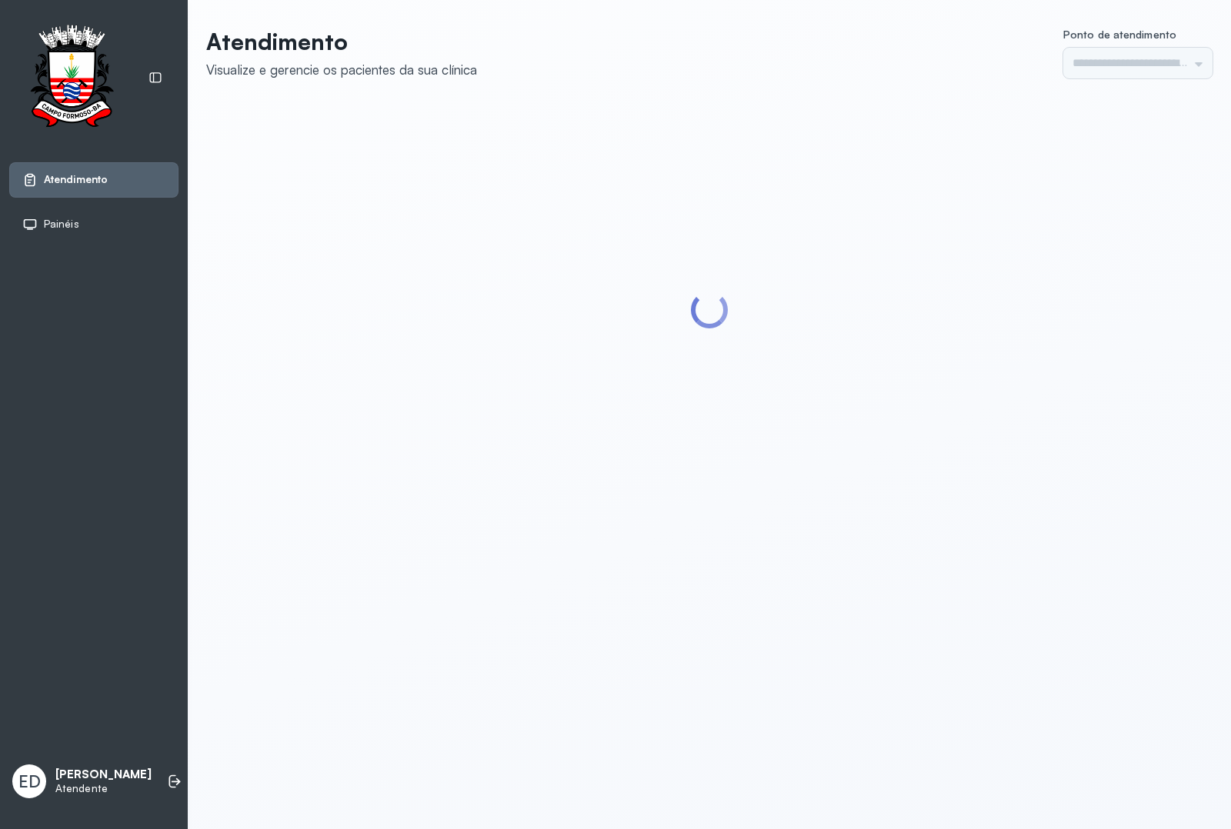
type input "*********"
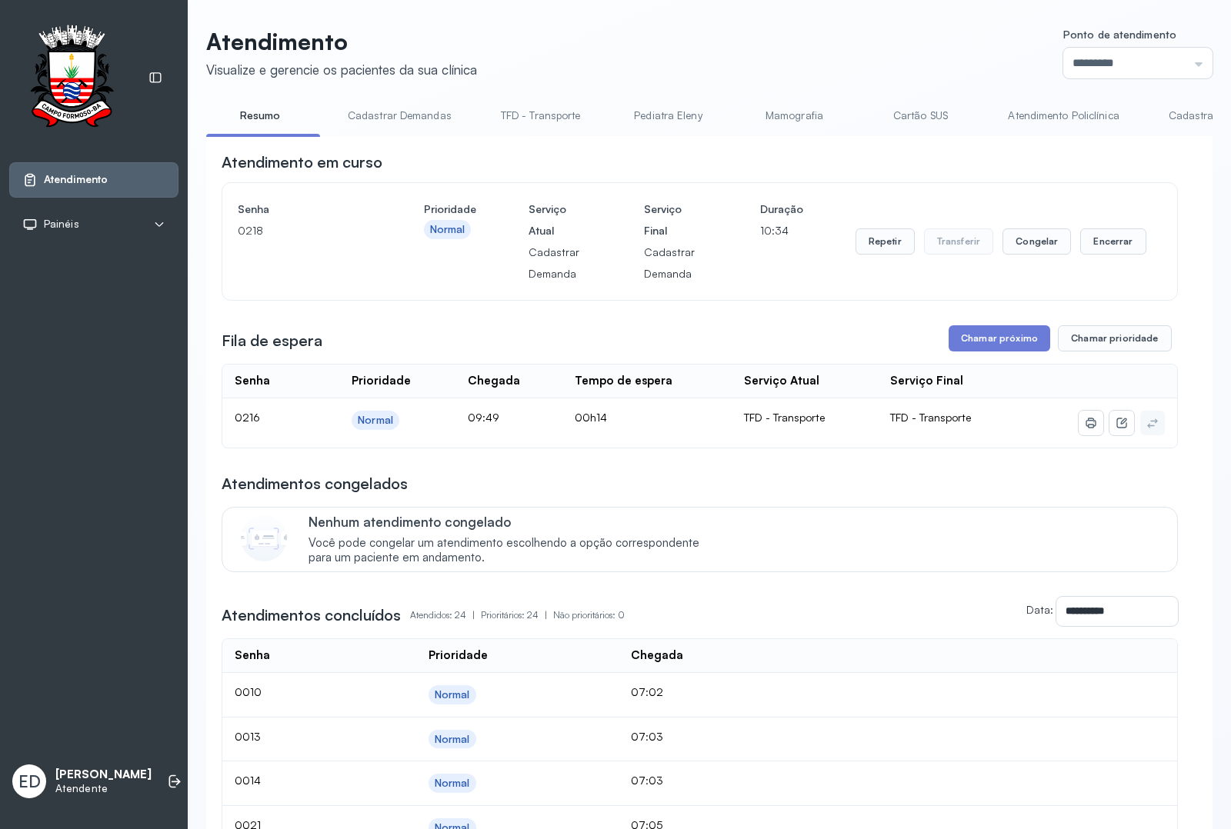
click at [1105, 239] on button "Encerrar" at bounding box center [1112, 241] width 65 height 26
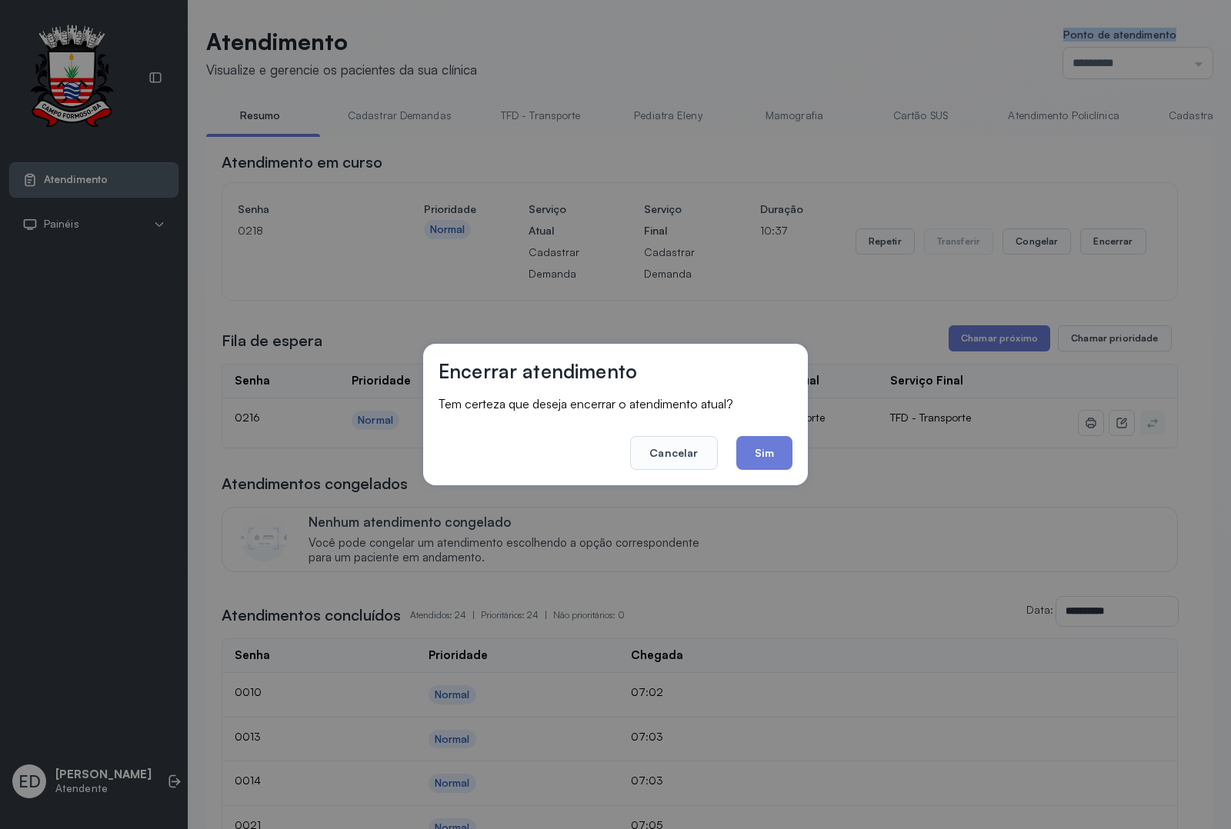
drag, startPoint x: 774, startPoint y: 452, endPoint x: 751, endPoint y: 414, distance: 44.5
click at [774, 454] on button "Sim" at bounding box center [764, 453] width 56 height 34
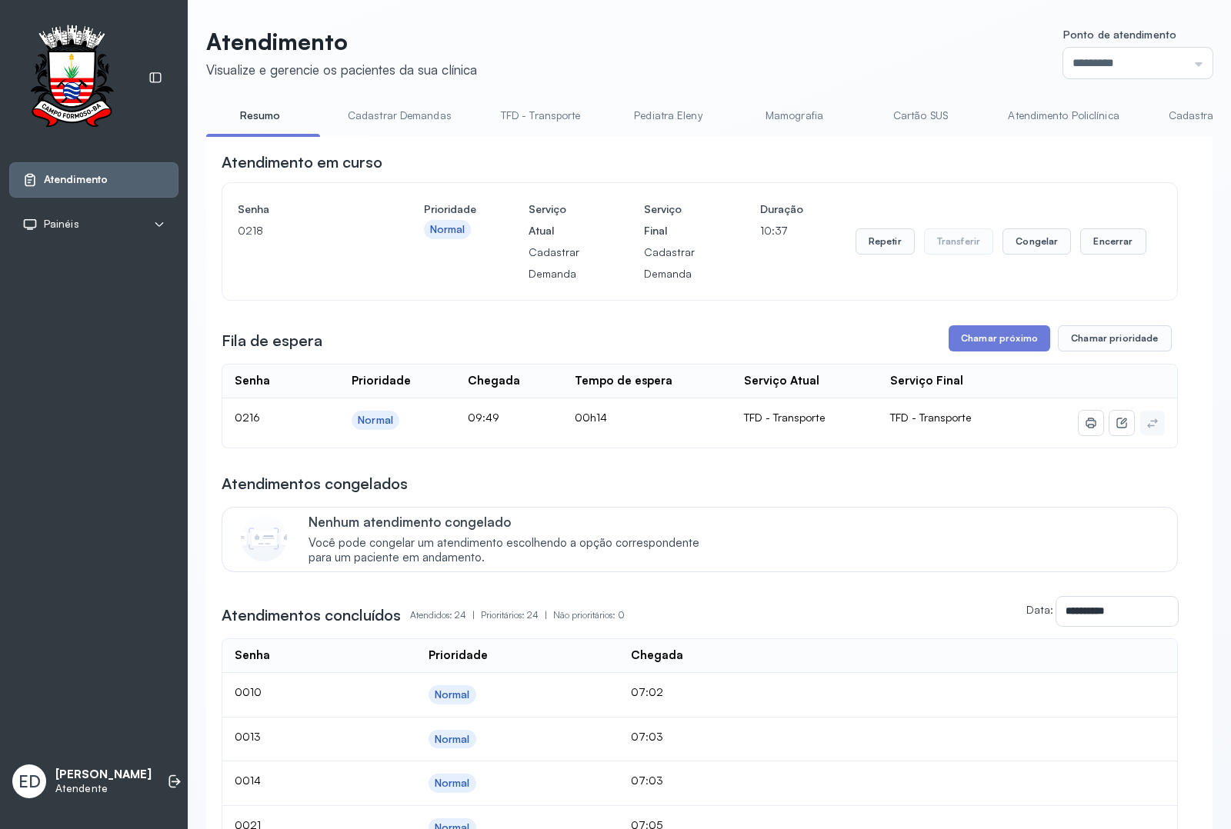
click at [713, 48] on header "Atendimento Visualize e gerencie os pacientes da sua clínica Ponto de atendimen…" at bounding box center [709, 53] width 1006 height 51
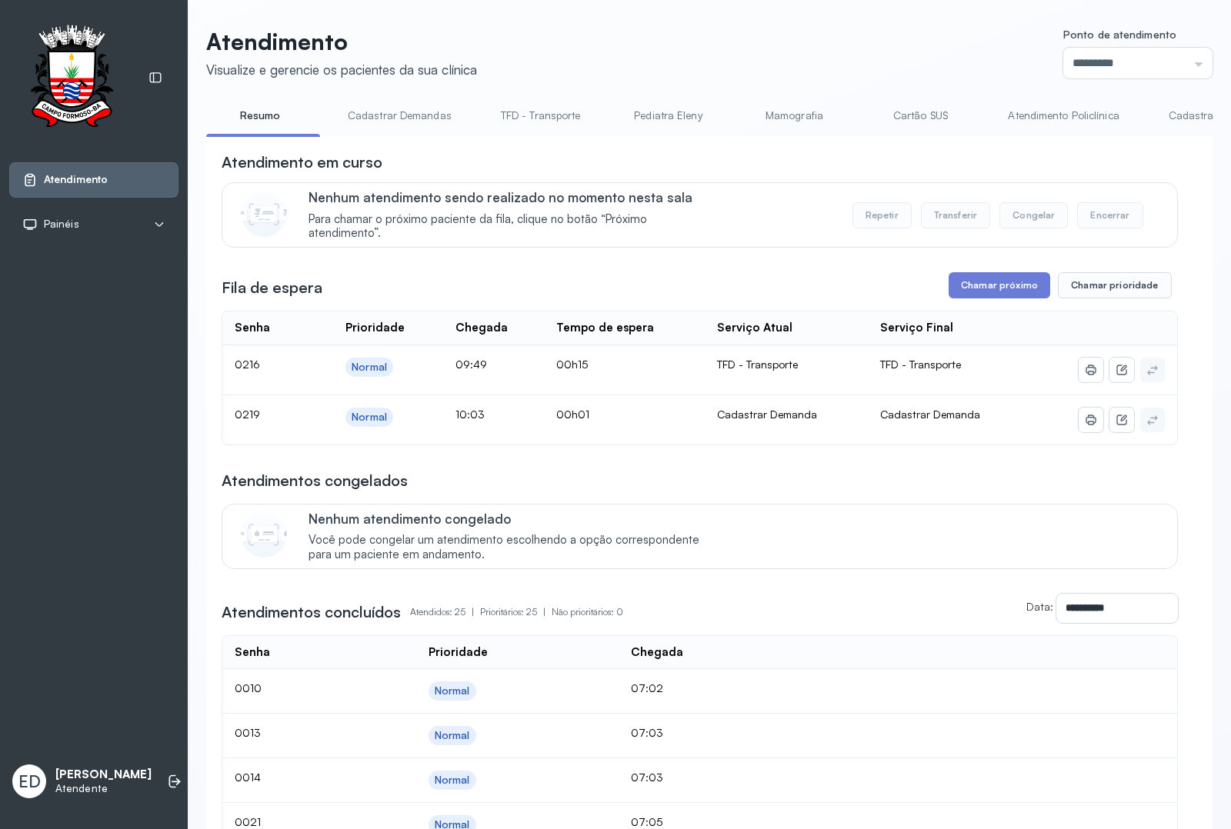
click at [909, 41] on header "Atendimento Visualize e gerencie os pacientes da sua clínica Ponto de atendimen…" at bounding box center [709, 53] width 1006 height 51
drag, startPoint x: 967, startPoint y: 283, endPoint x: 964, endPoint y: 293, distance: 10.5
click at [964, 293] on button "Chamar próximo" at bounding box center [999, 285] width 102 height 26
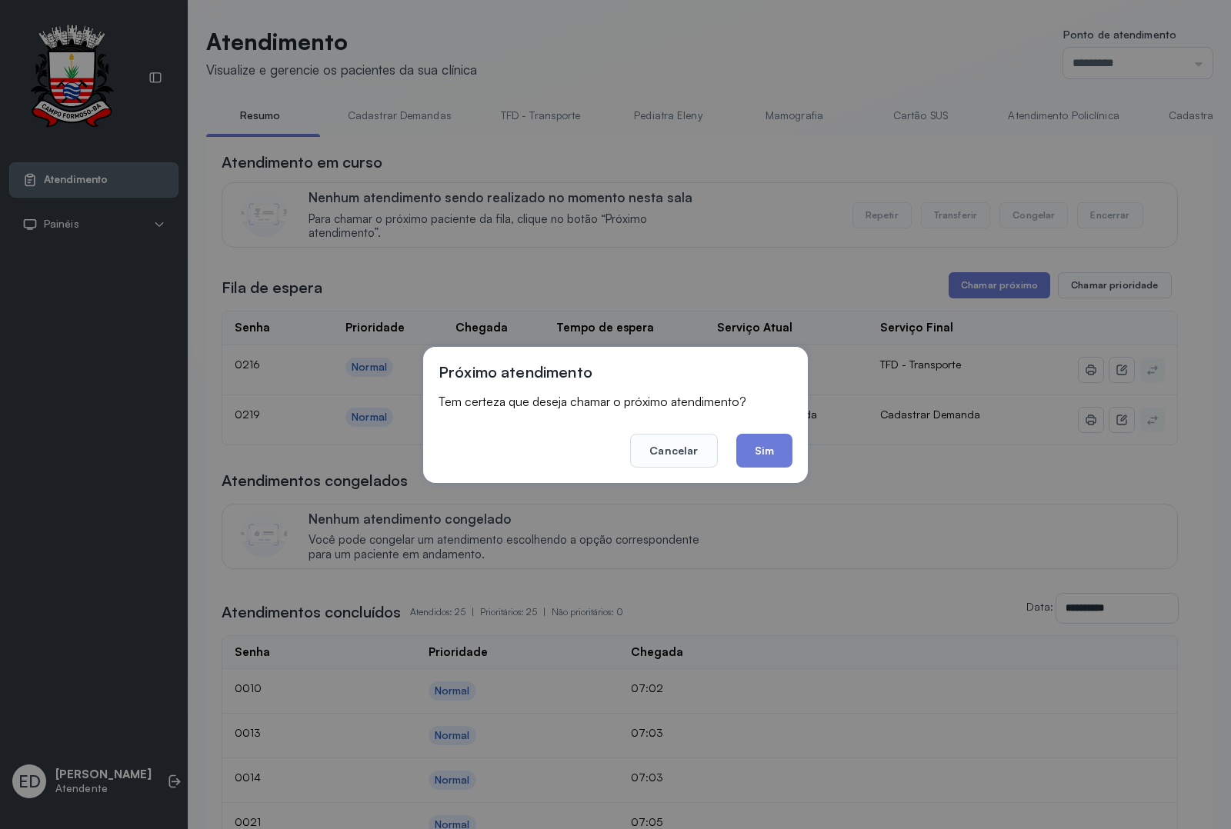
click at [802, 59] on div "Próximo atendimento Tem certeza que deseja chamar o próximo atendimento? Cancel…" at bounding box center [615, 414] width 1231 height 829
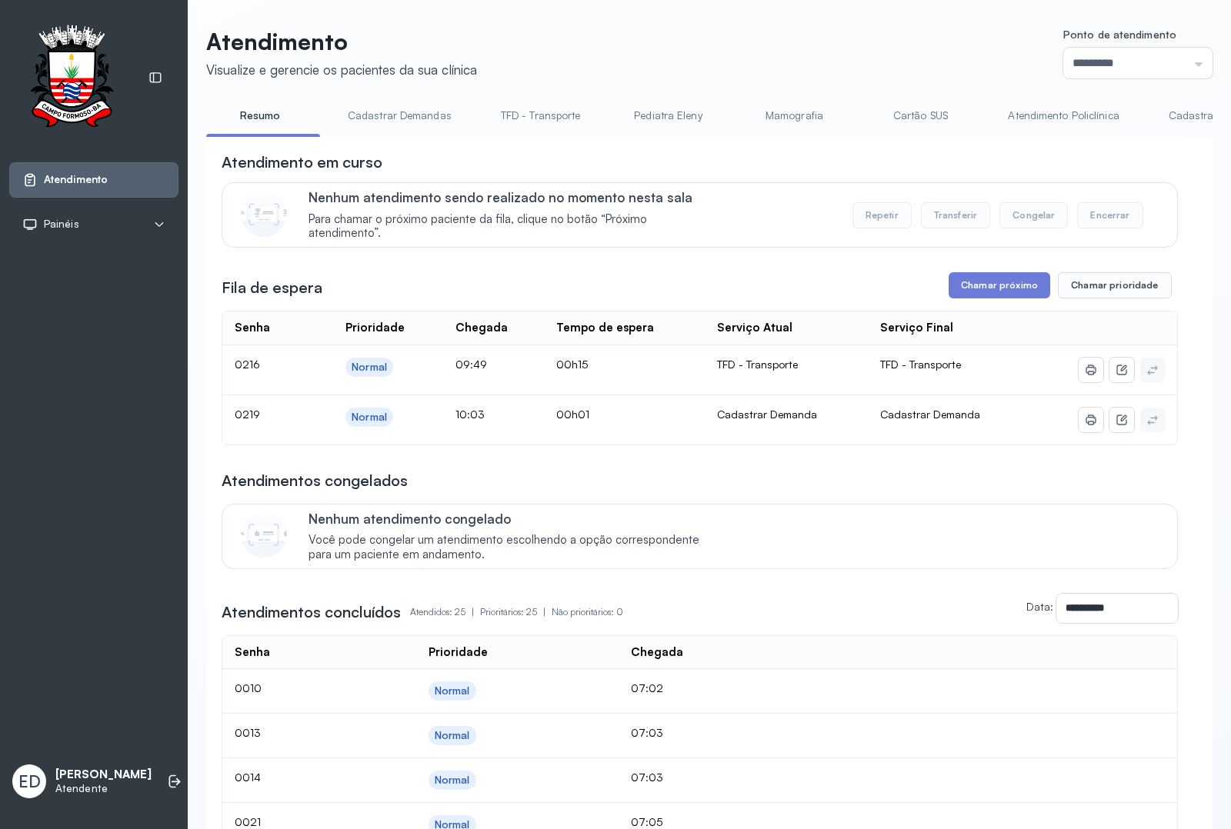
click at [1173, 105] on link "Cadastrar Demanda" at bounding box center [1217, 115] width 129 height 25
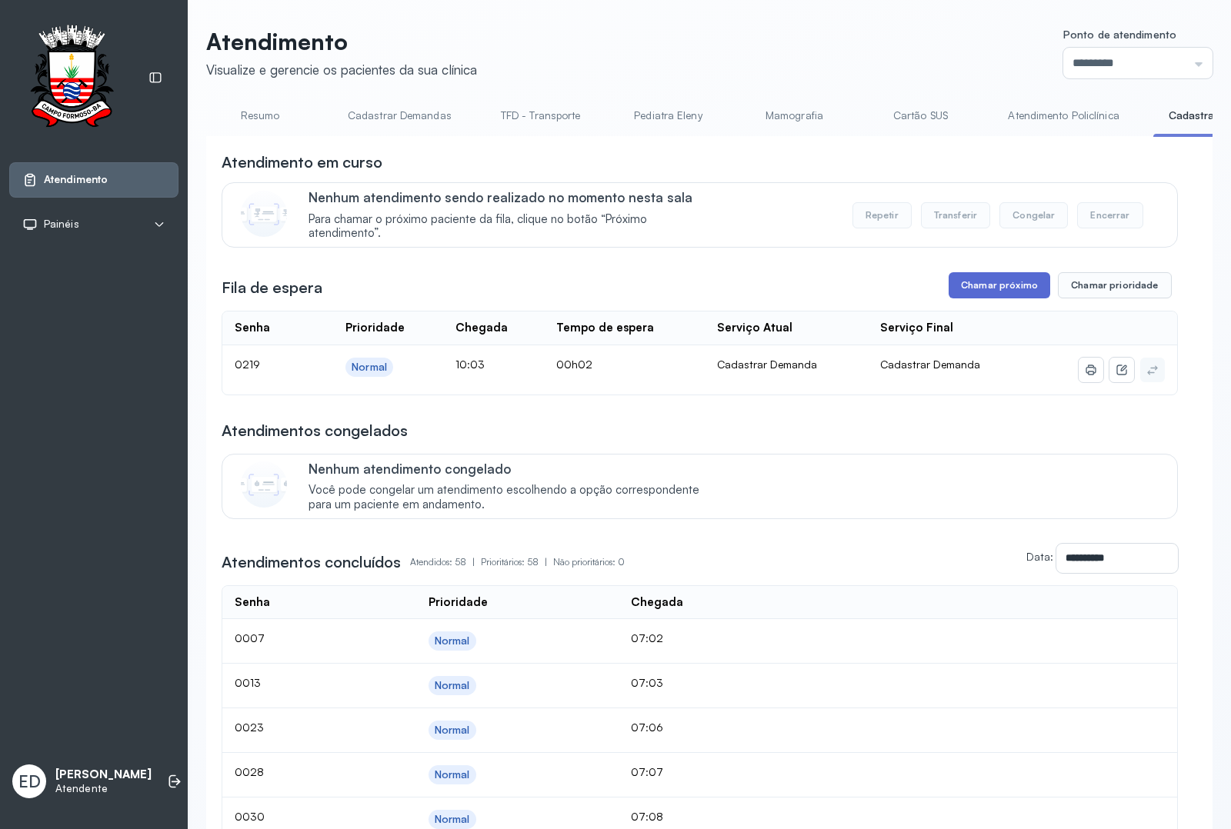
click at [998, 285] on button "Chamar próximo" at bounding box center [999, 285] width 102 height 26
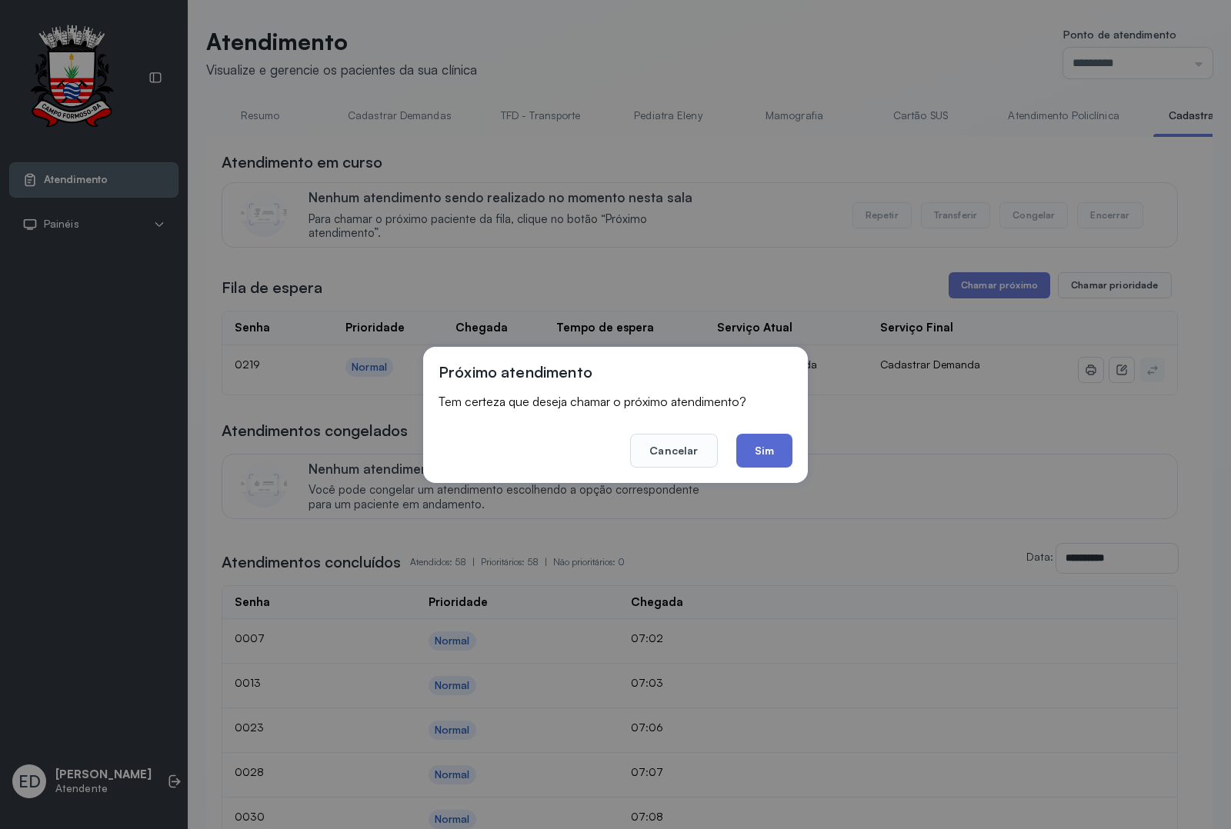
click at [774, 445] on button "Sim" at bounding box center [764, 451] width 56 height 34
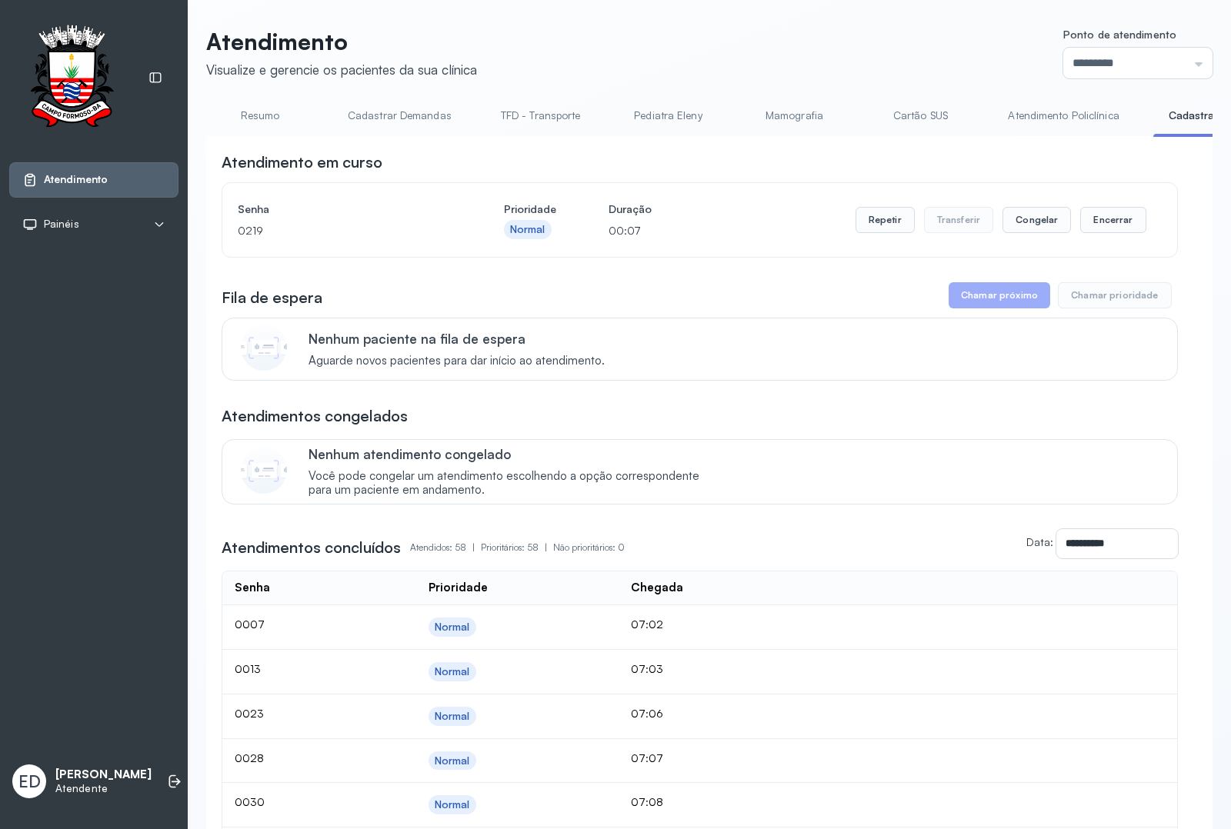
click at [797, 68] on header "Atendimento Visualize e gerencie os pacientes da sua clínica Ponto de atendimen…" at bounding box center [709, 53] width 1006 height 51
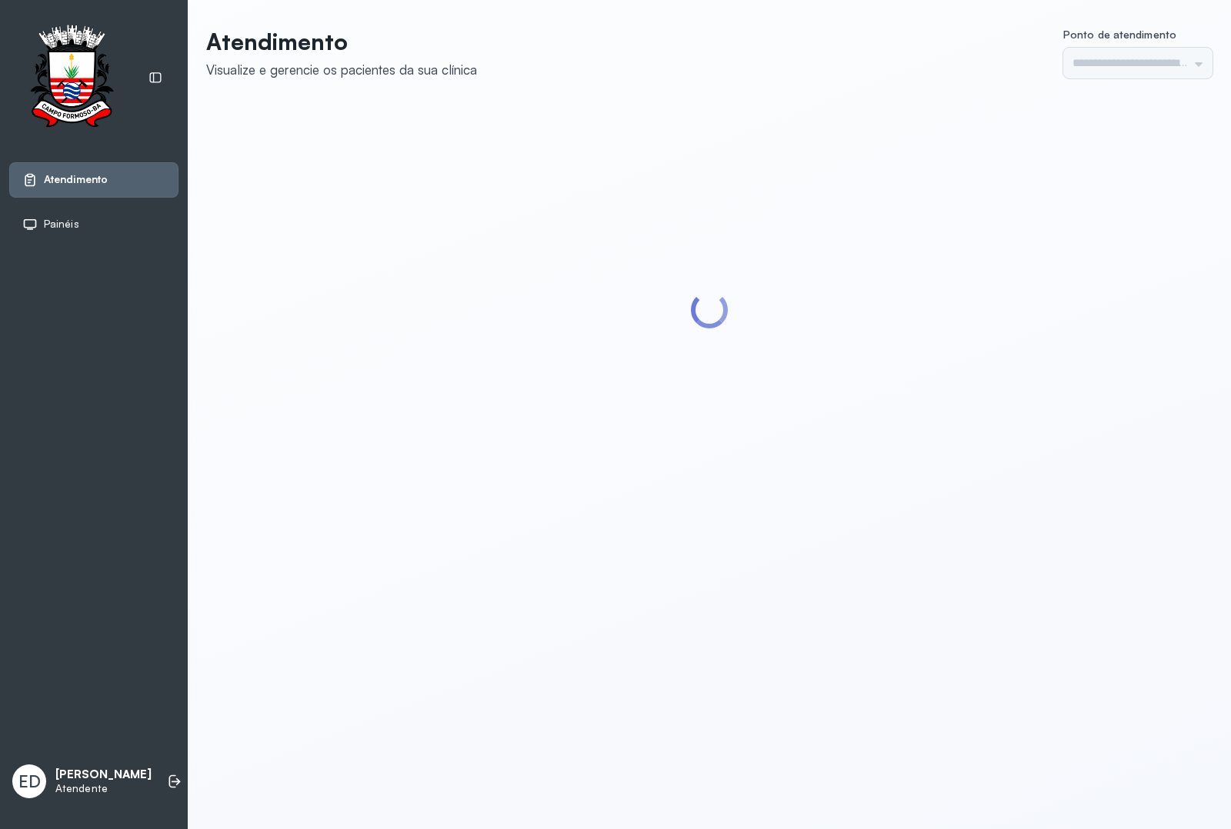
type input "*********"
